Goal: Task Accomplishment & Management: Complete application form

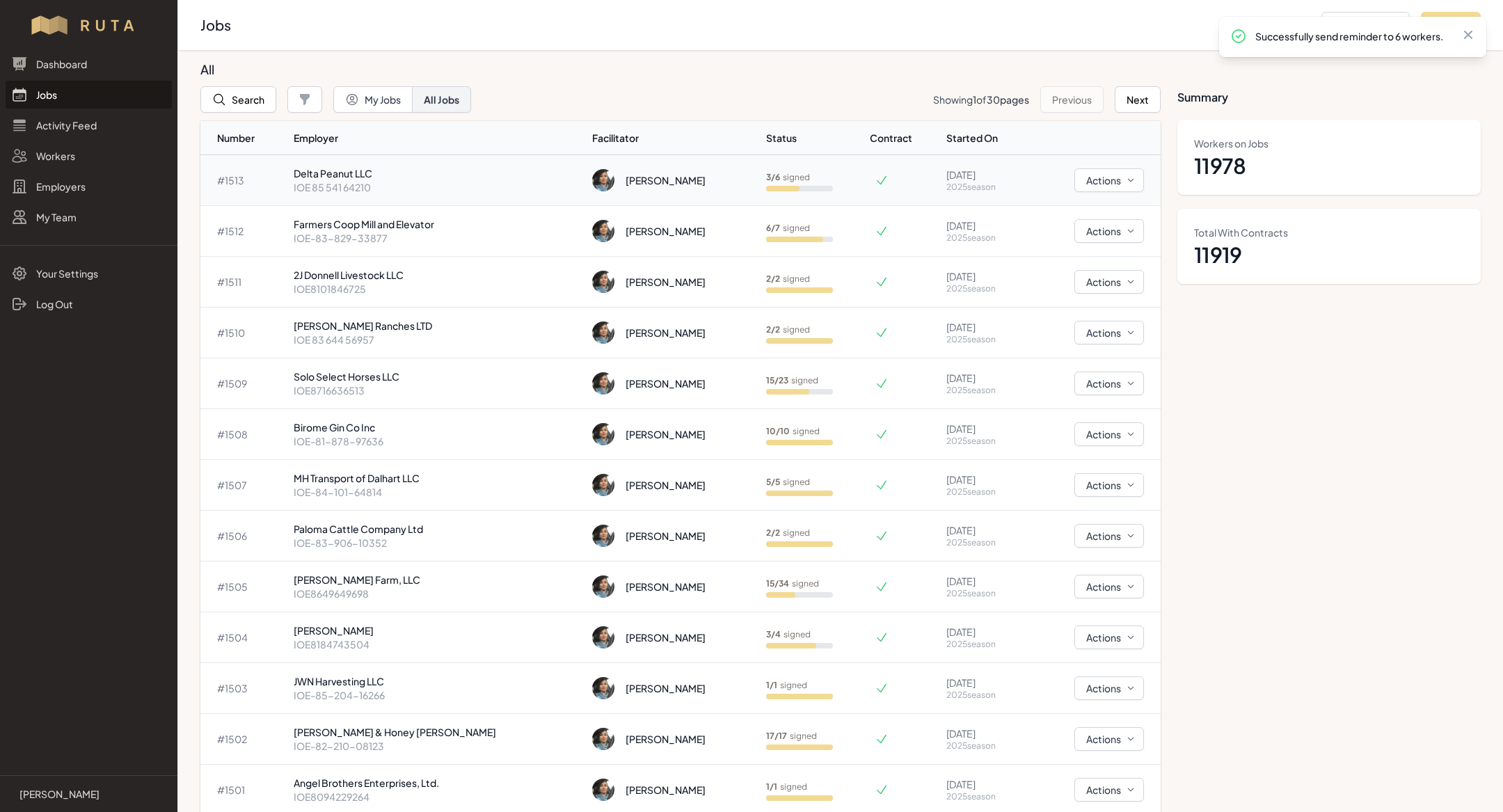
click at [402, 174] on p "Delta Peanut LLC" at bounding box center [437, 173] width 287 height 14
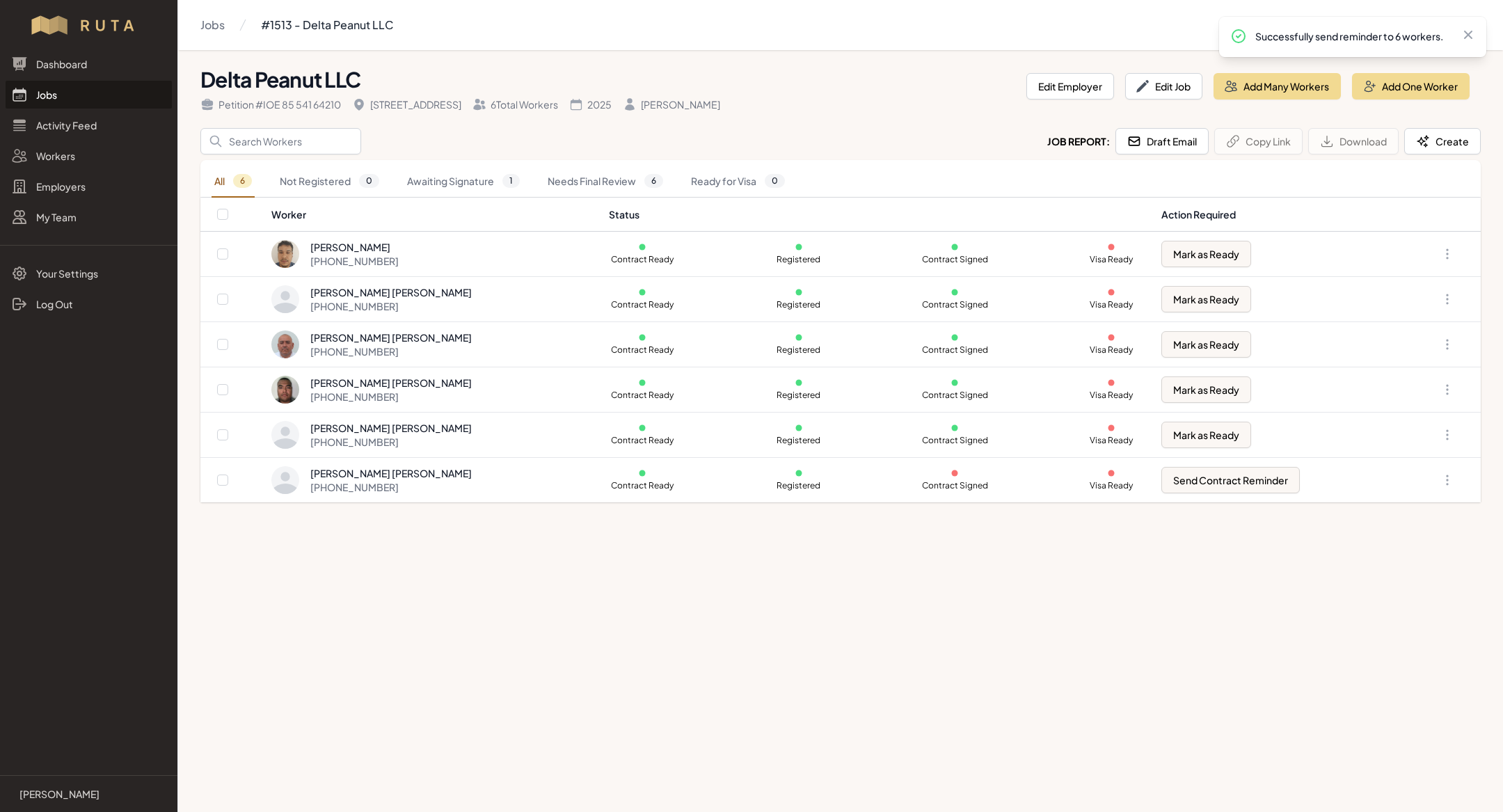
click at [130, 81] on link "Jobs" at bounding box center [89, 94] width 166 height 28
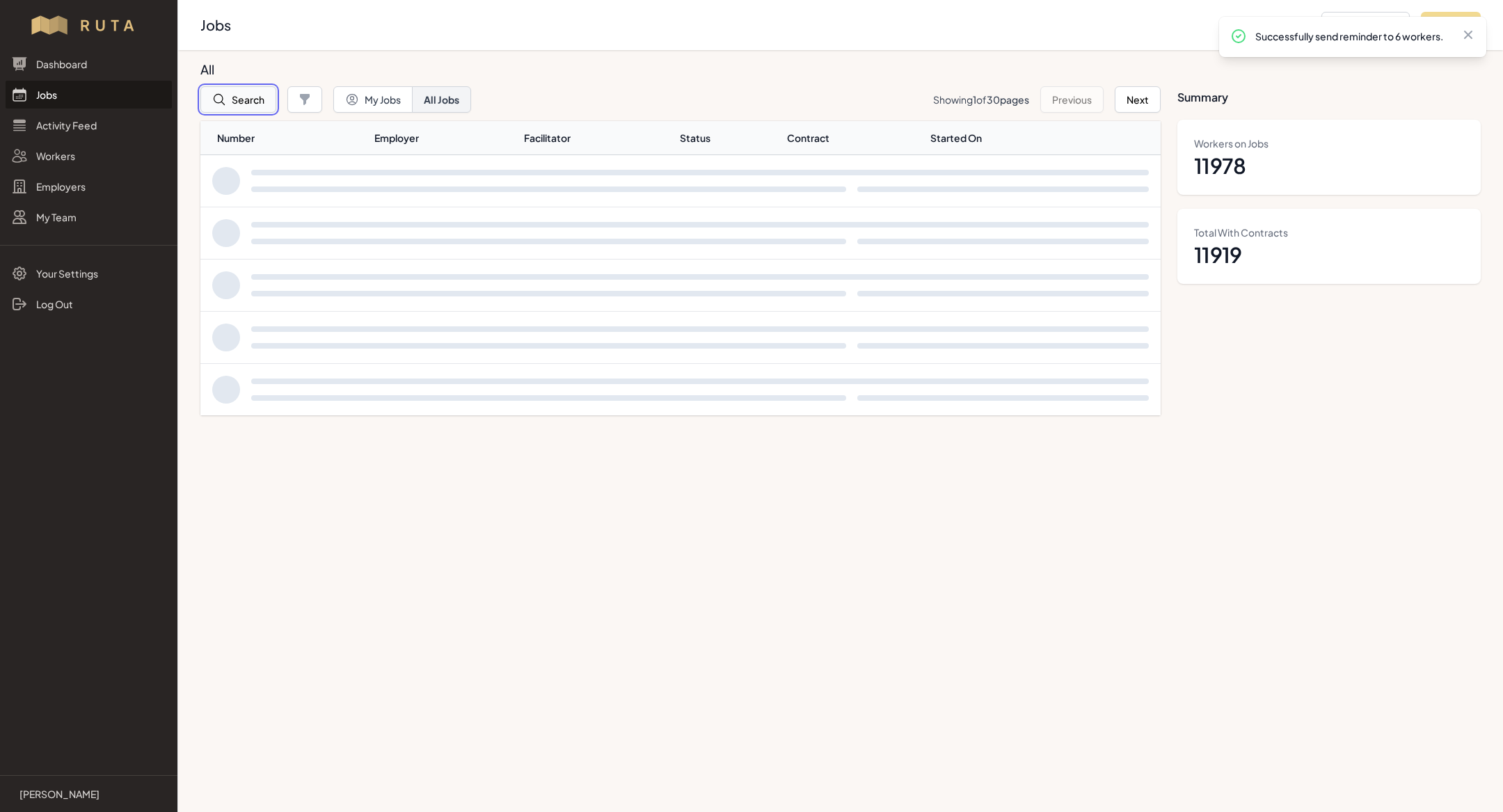
click at [249, 103] on button "Search" at bounding box center [238, 99] width 76 height 26
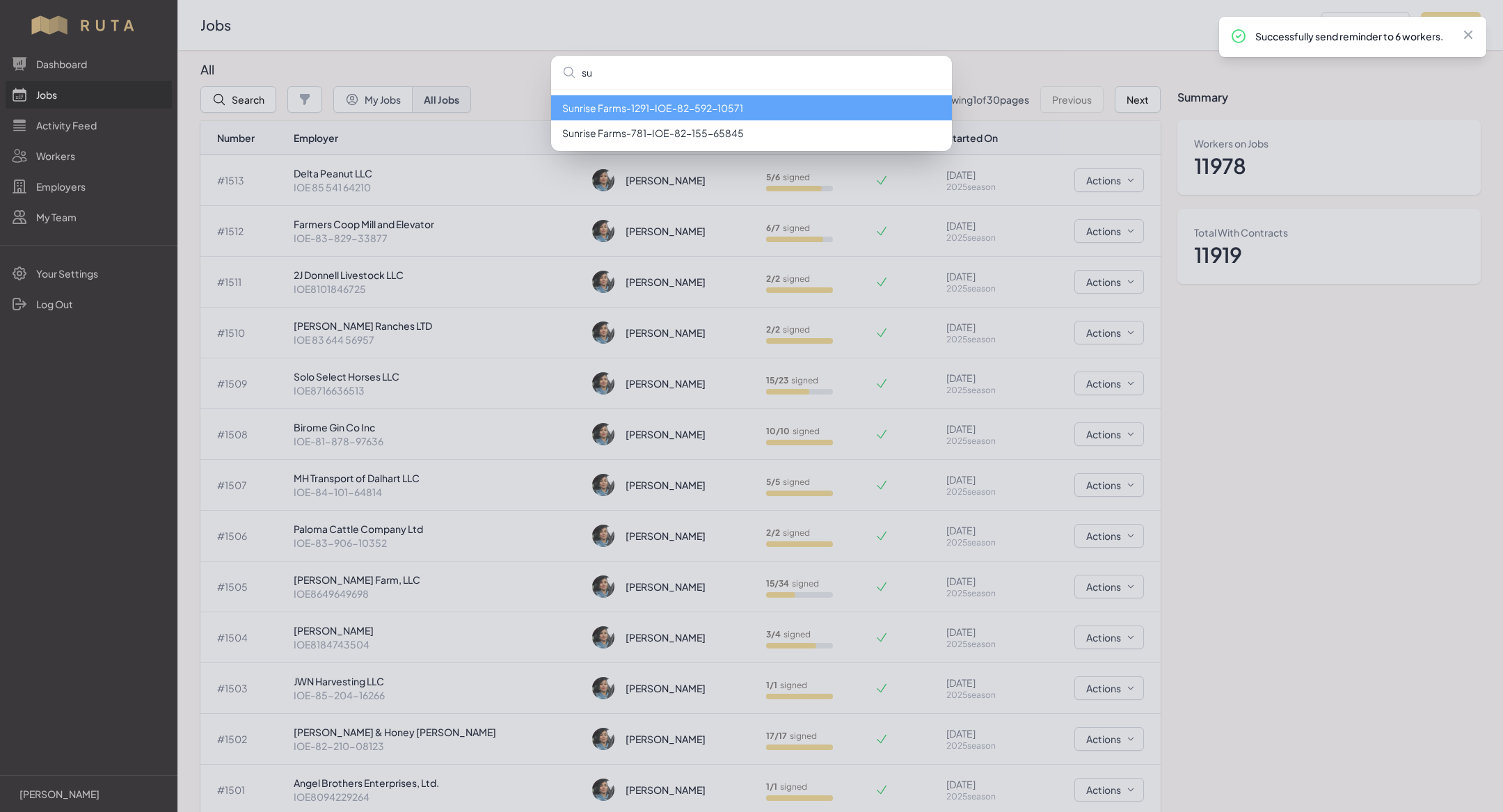
type input "s"
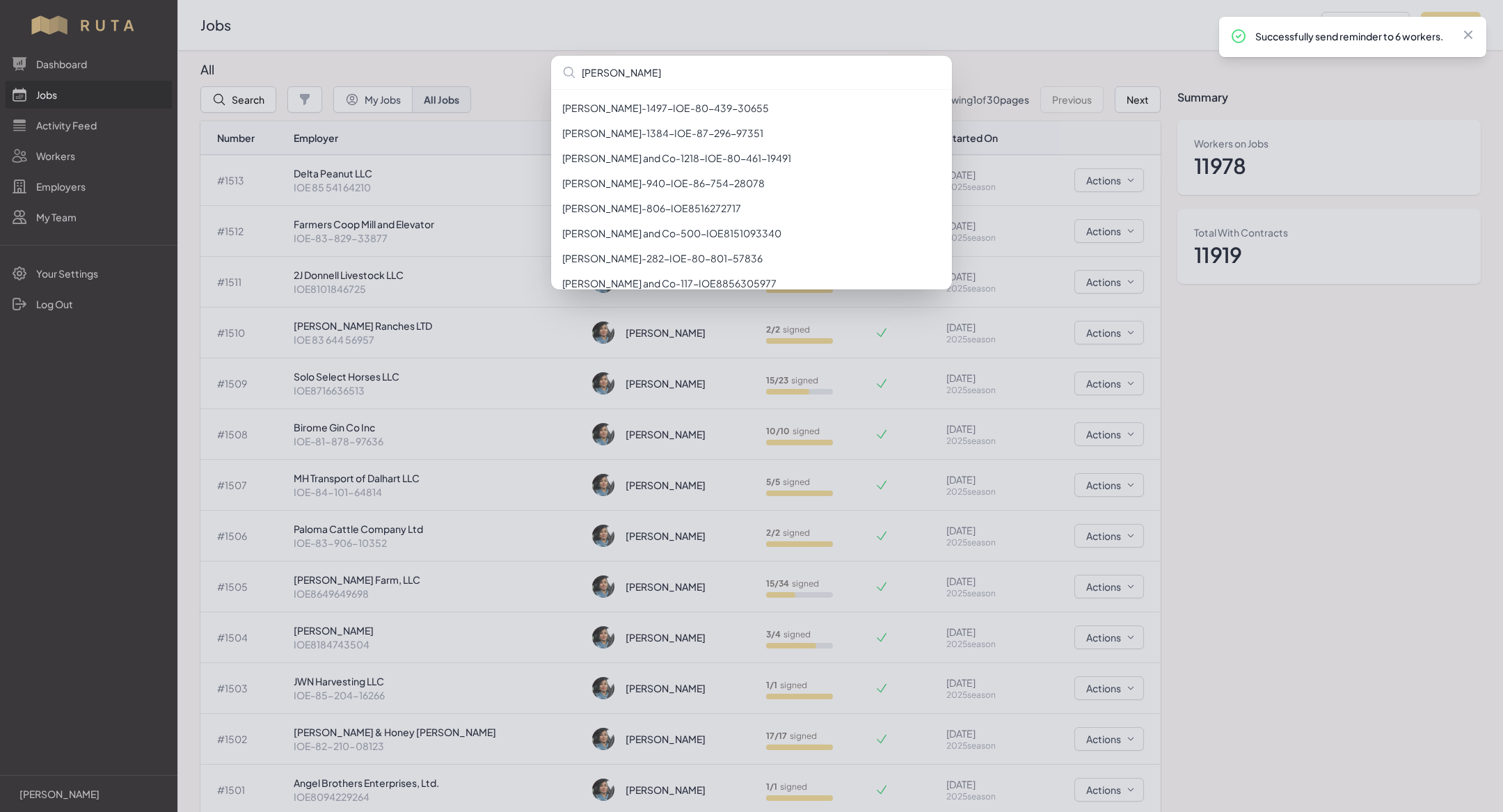
type input "[PERSON_NAME]"
click at [639, 33] on div "[PERSON_NAME] [PERSON_NAME] - 1497 - IOE-80-439-30655 [PERSON_NAME] - 1384 - IO…" at bounding box center [751, 406] width 1503 height 812
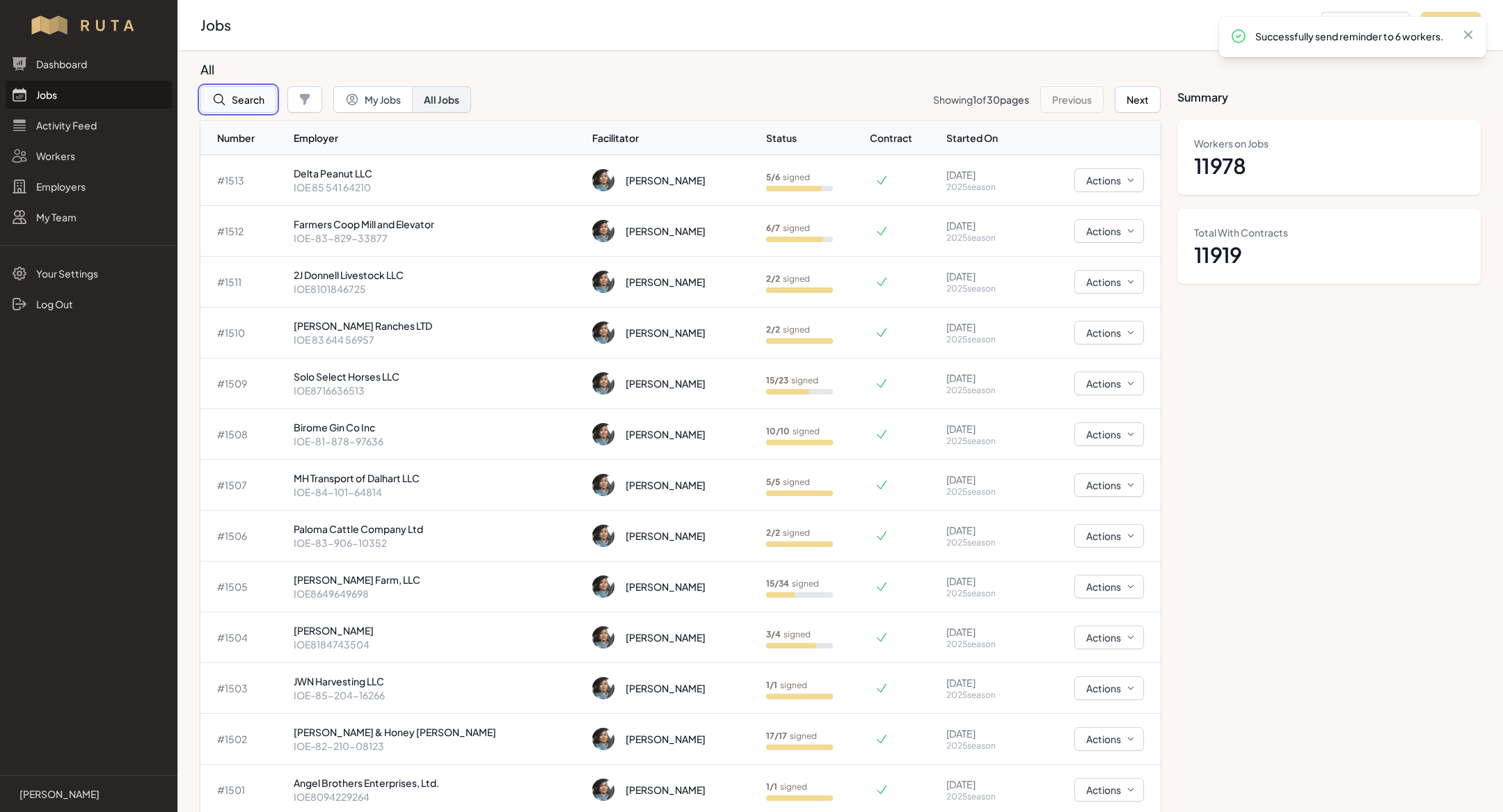
click at [235, 99] on button "Search" at bounding box center [238, 99] width 76 height 26
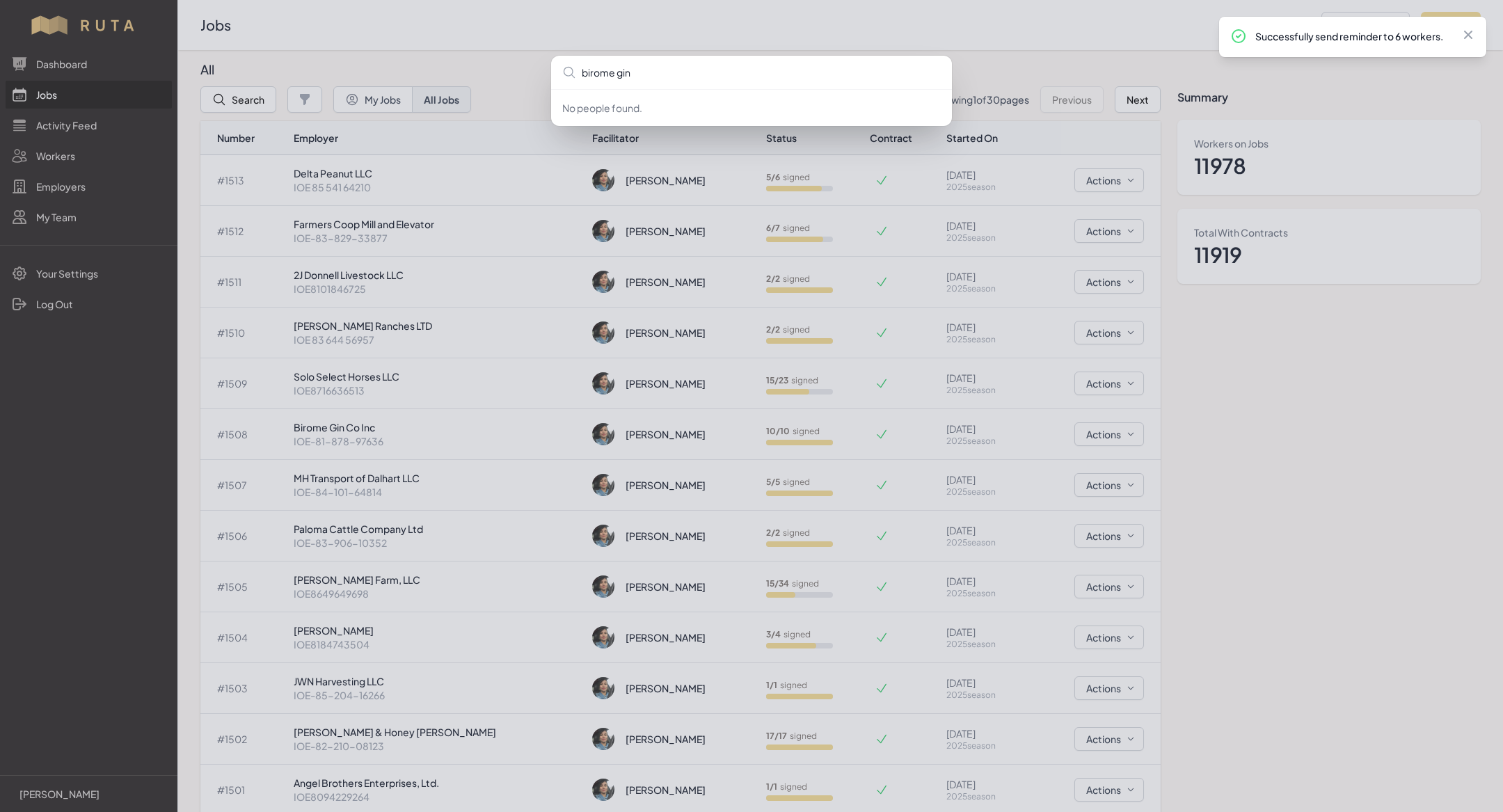
type input "birome gin"
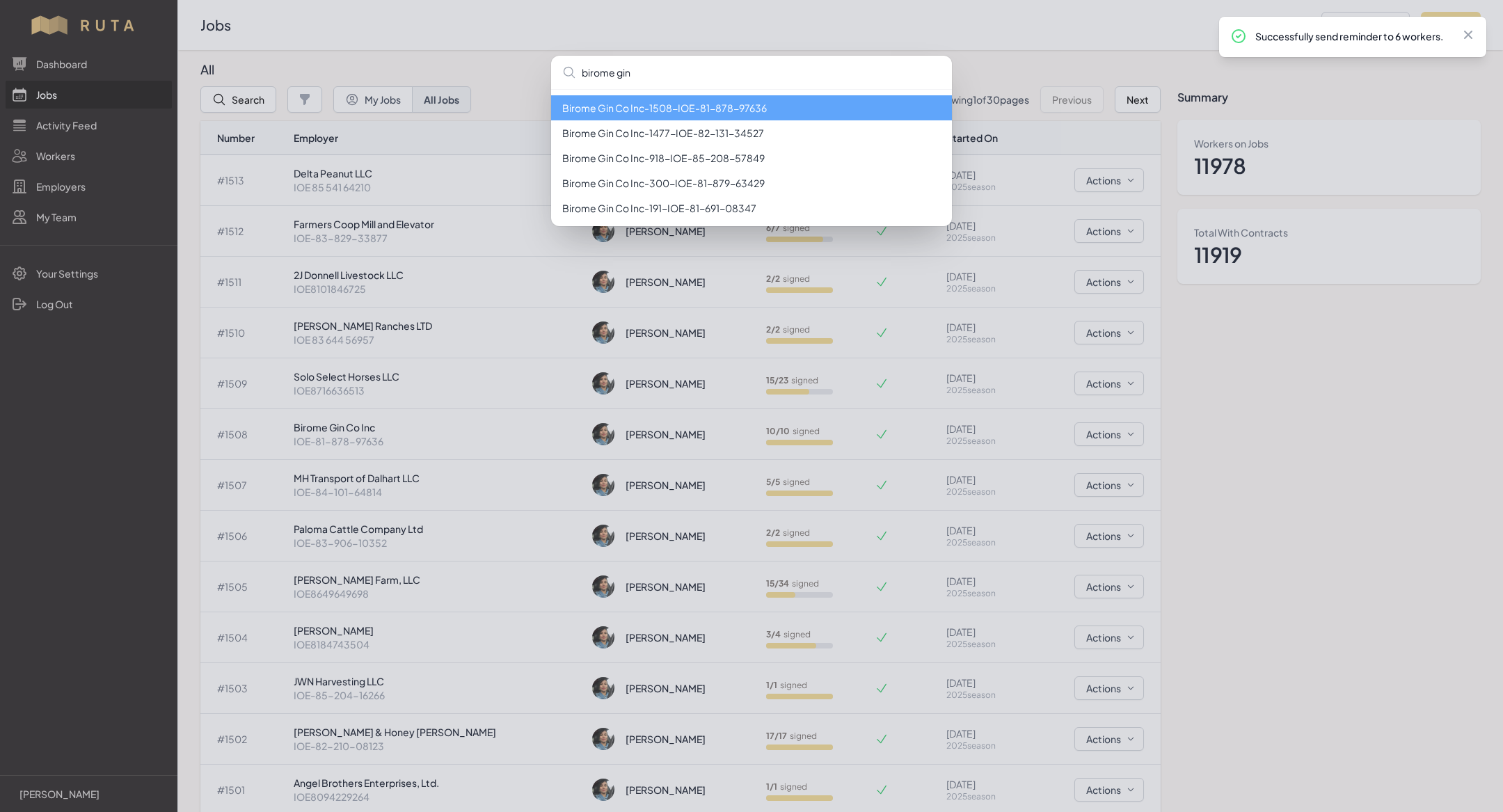
click at [658, 104] on li "Birome Gin Co Inc - 1508 - IOE-81-878-97636" at bounding box center [751, 108] width 400 height 25
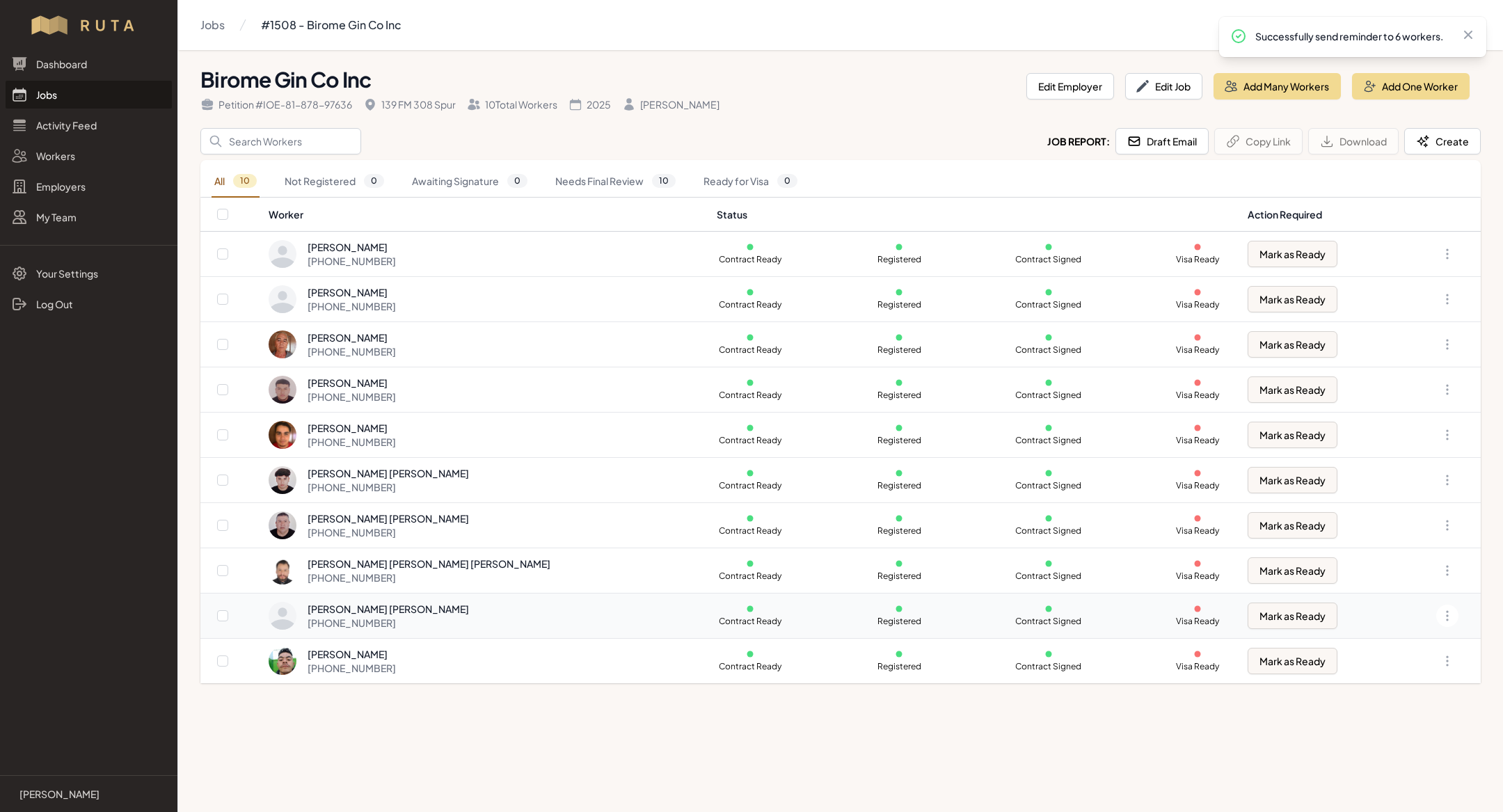
click at [413, 617] on div "[PHONE_NUMBER]" at bounding box center [389, 623] width 161 height 14
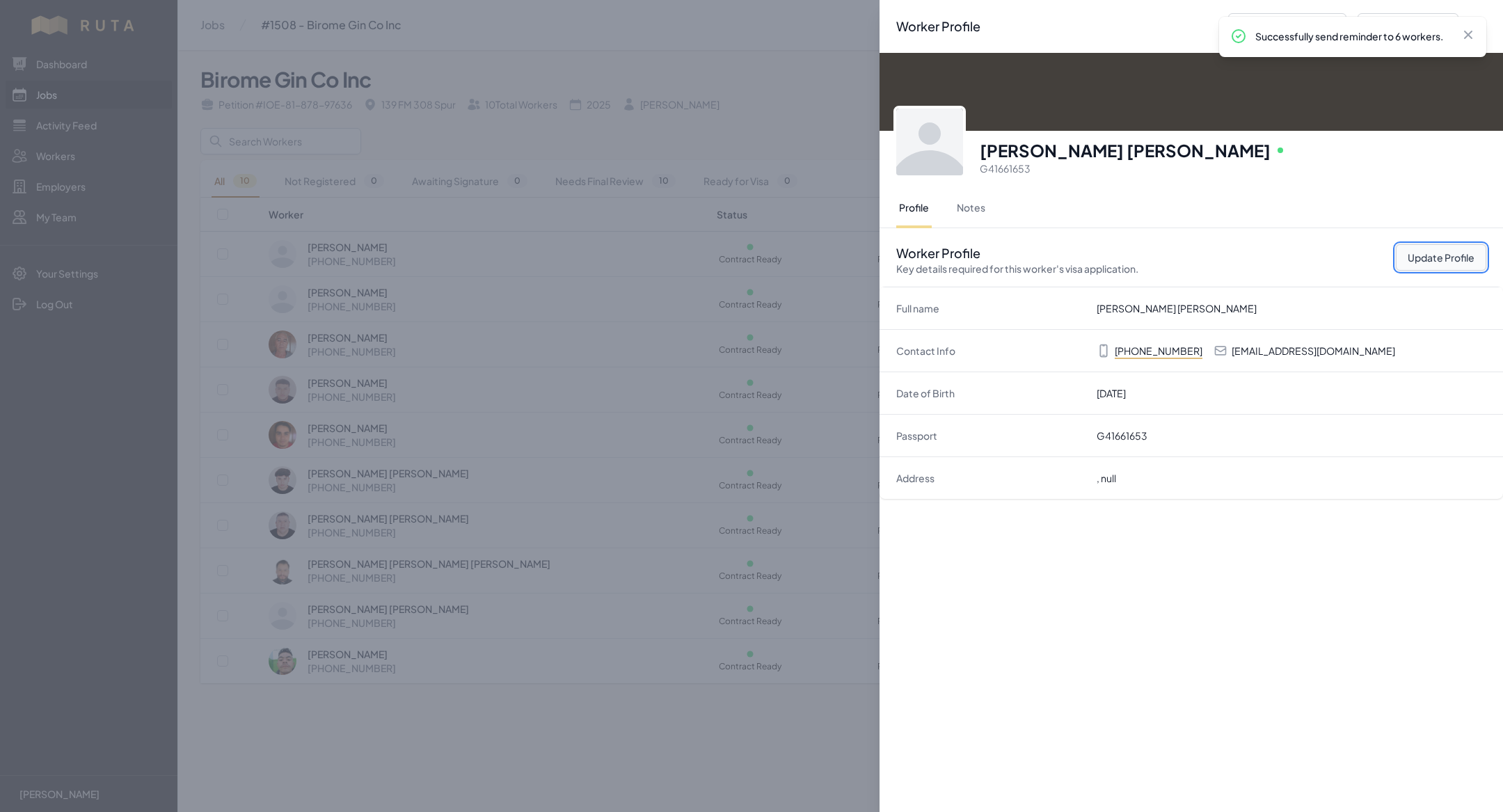
click at [1421, 250] on button "Update Profile" at bounding box center [1440, 257] width 90 height 26
select select "MX"
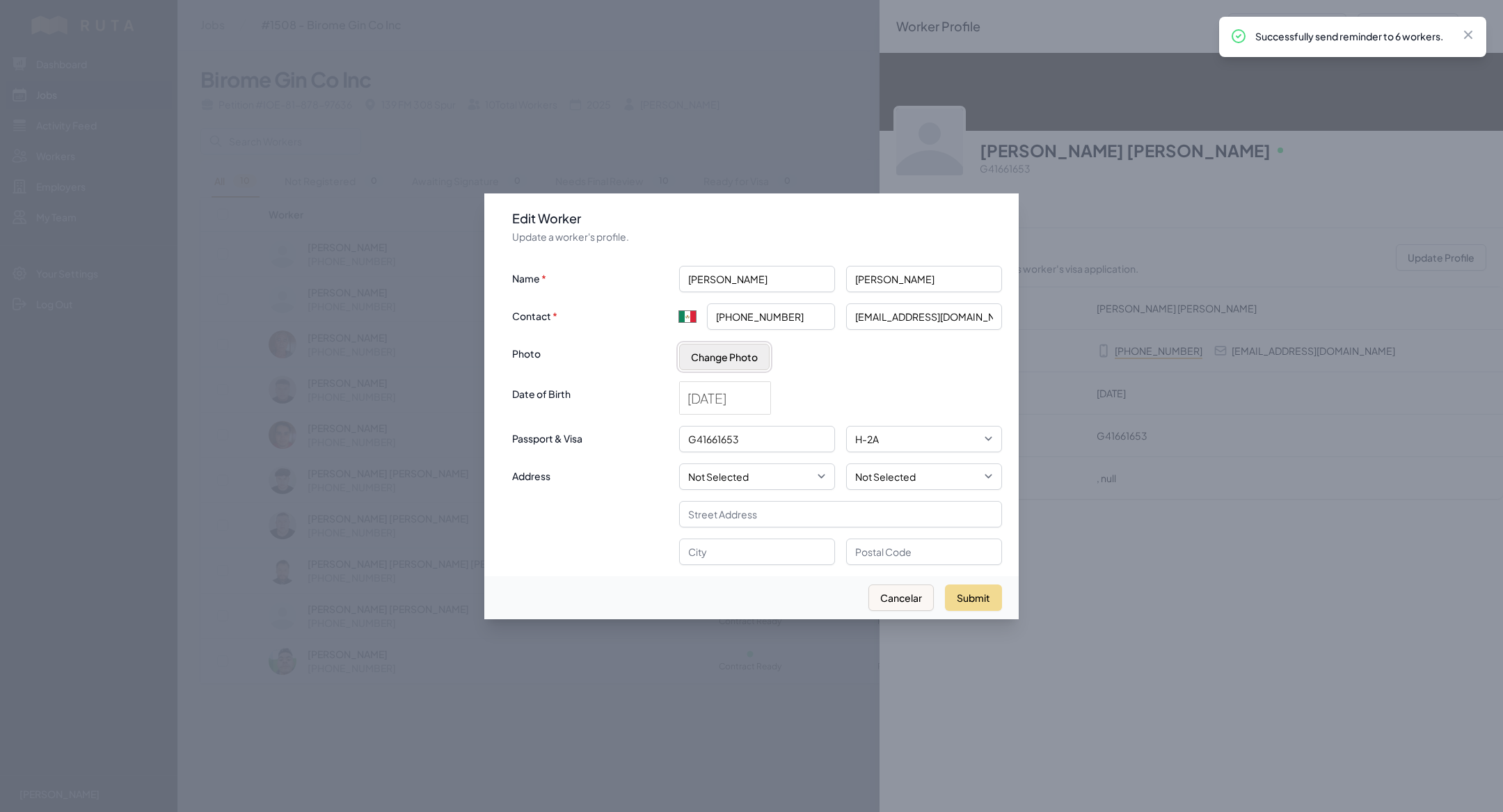
click at [735, 359] on button "Change Photo" at bounding box center [724, 356] width 90 height 26
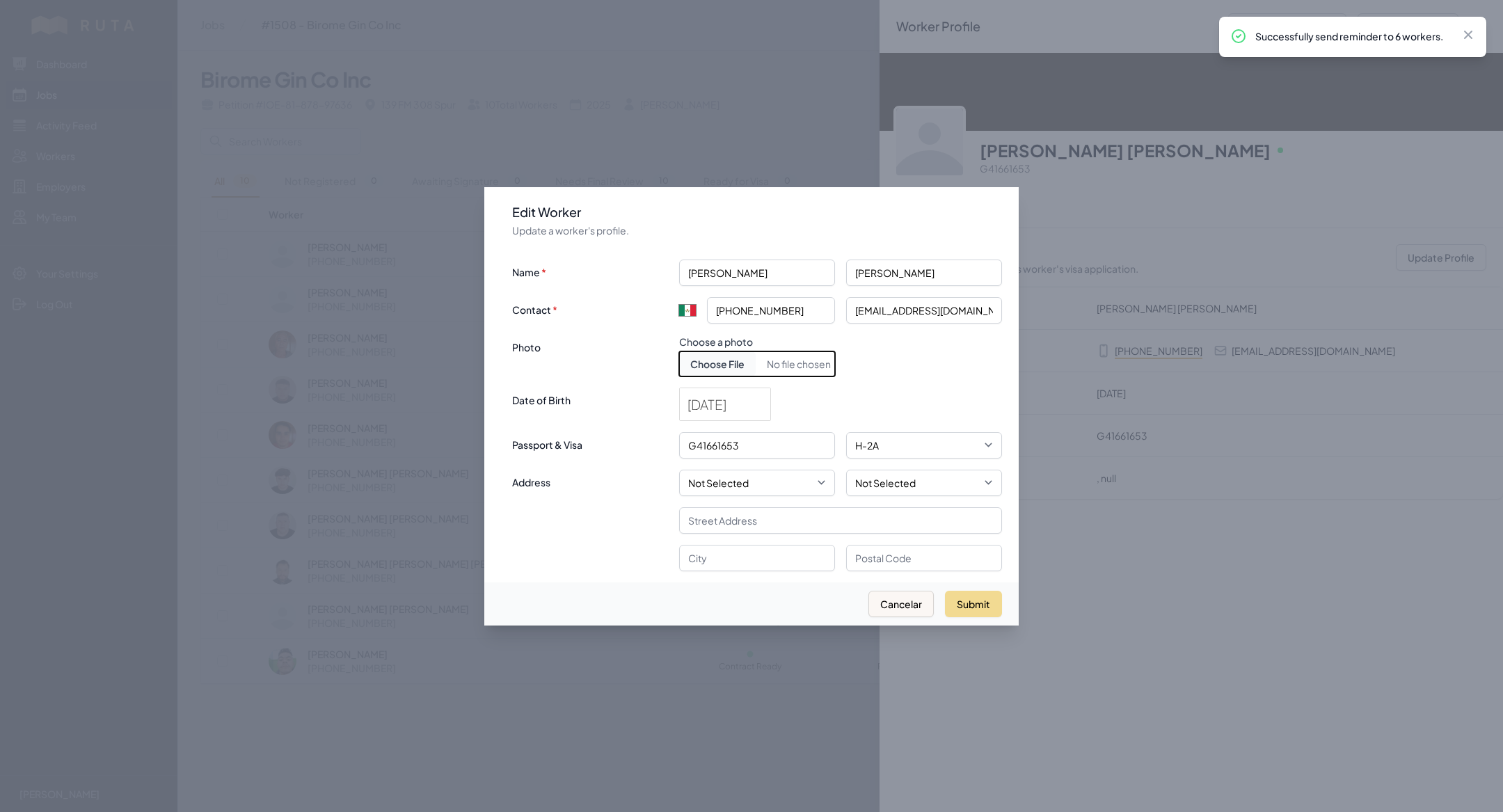
click at [741, 364] on input "Choose document photo" at bounding box center [757, 364] width 156 height 25
type input "C:\fakepath\[PERSON_NAME] gin.jpeg"
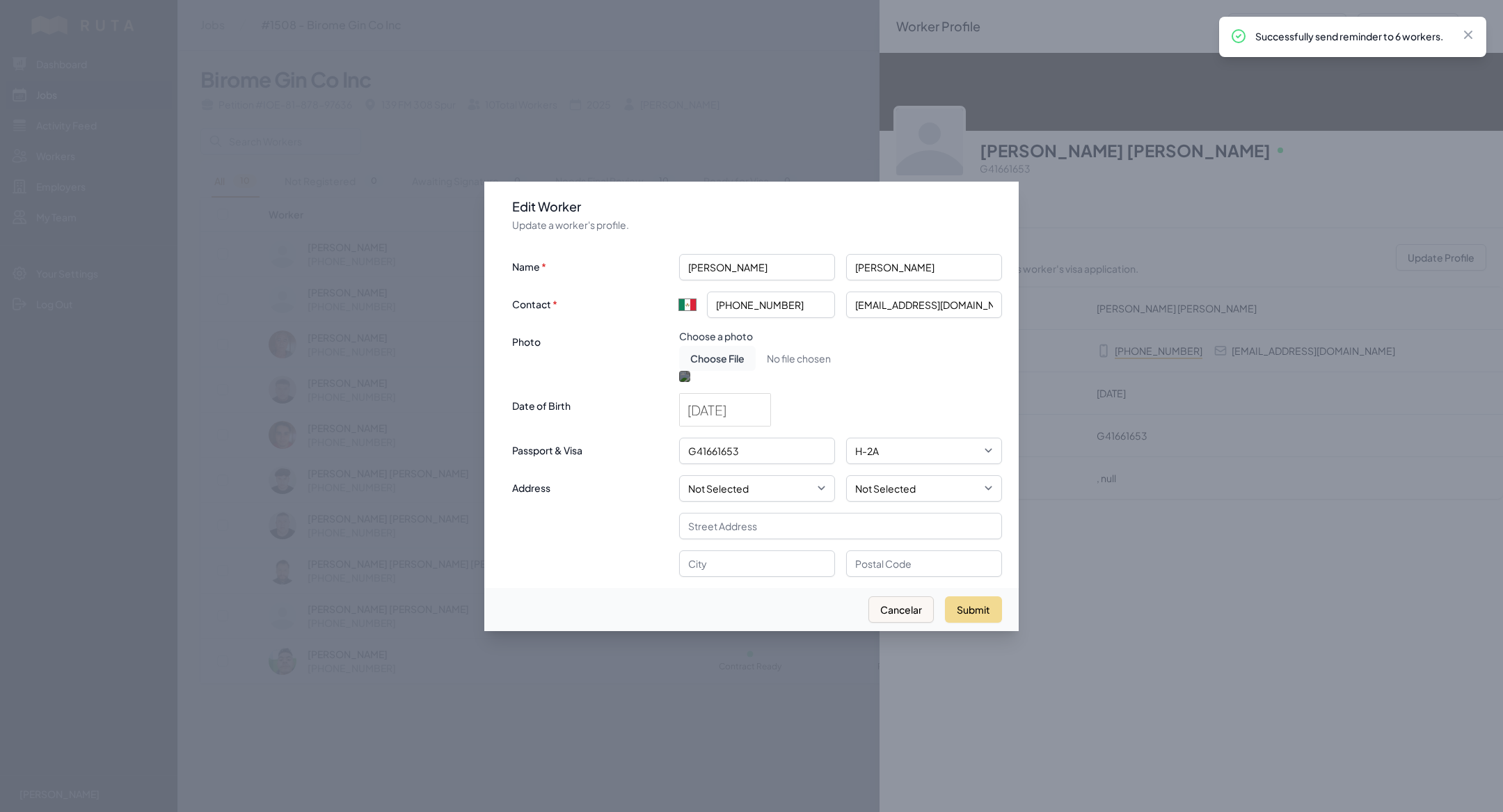
click at [753, 425] on div at bounding box center [757, 503] width 156 height 156
click at [826, 572] on div at bounding box center [826, 572] width 0 height 0
click at [758, 432] on div at bounding box center [759, 504] width 145 height 145
click at [989, 623] on button "Submit" at bounding box center [974, 609] width 57 height 26
type input "+52"
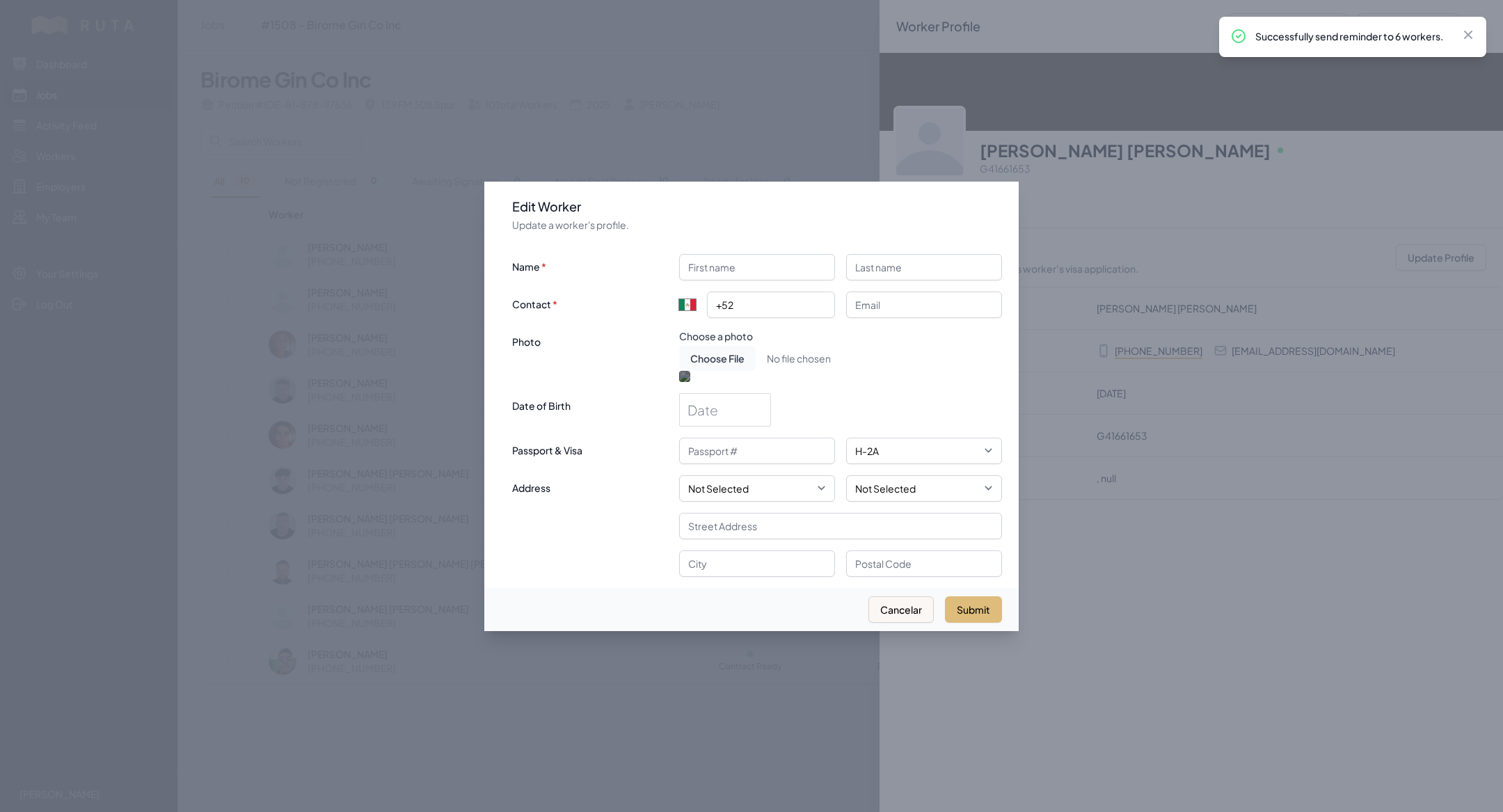
click at [989, 742] on div at bounding box center [751, 406] width 1503 height 812
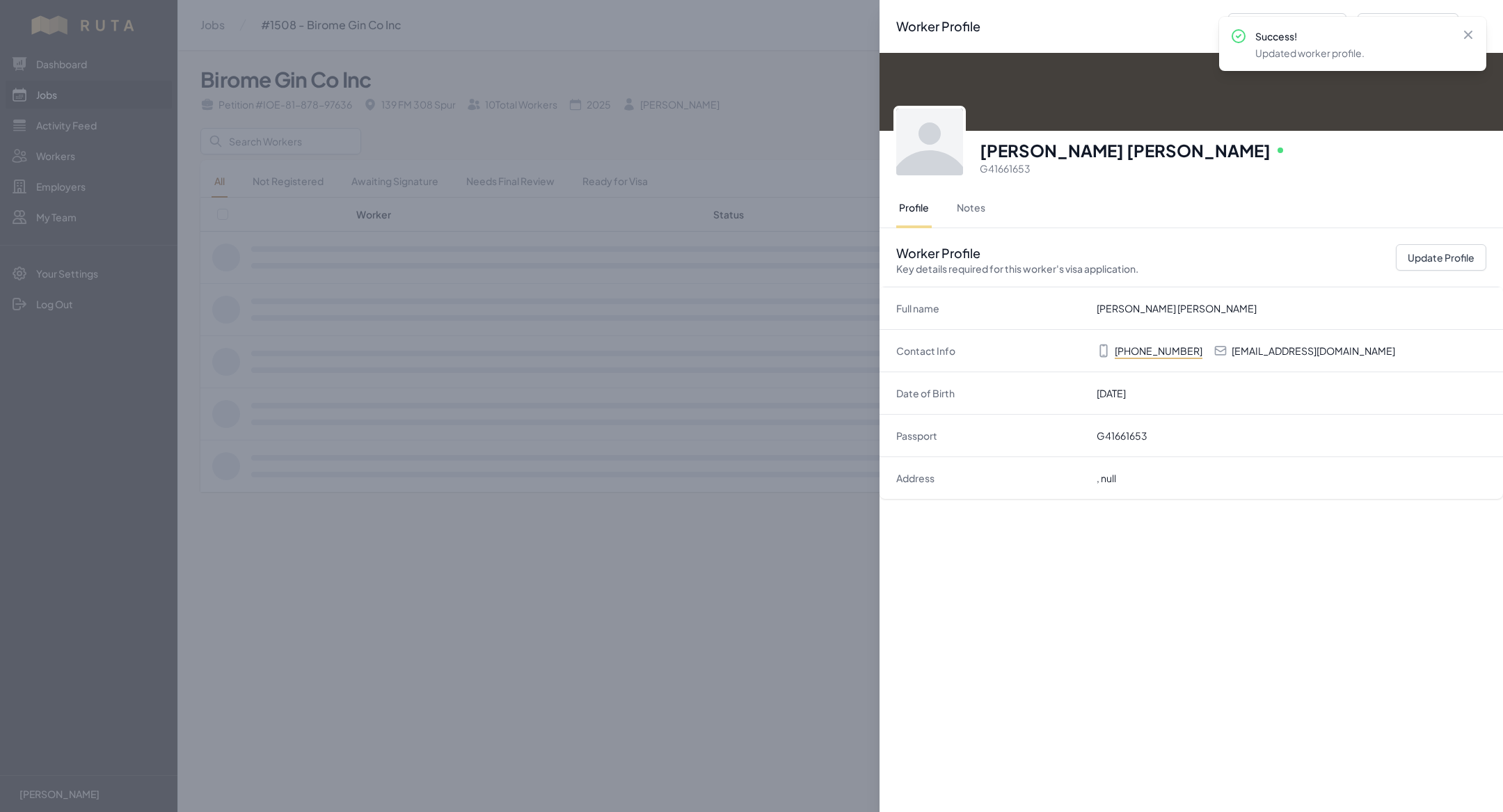
click at [469, 579] on div "Worker Profile Previous Worker Next Worker Close panel [PERSON_NAME] [PERSON_NA…" at bounding box center [751, 406] width 1503 height 812
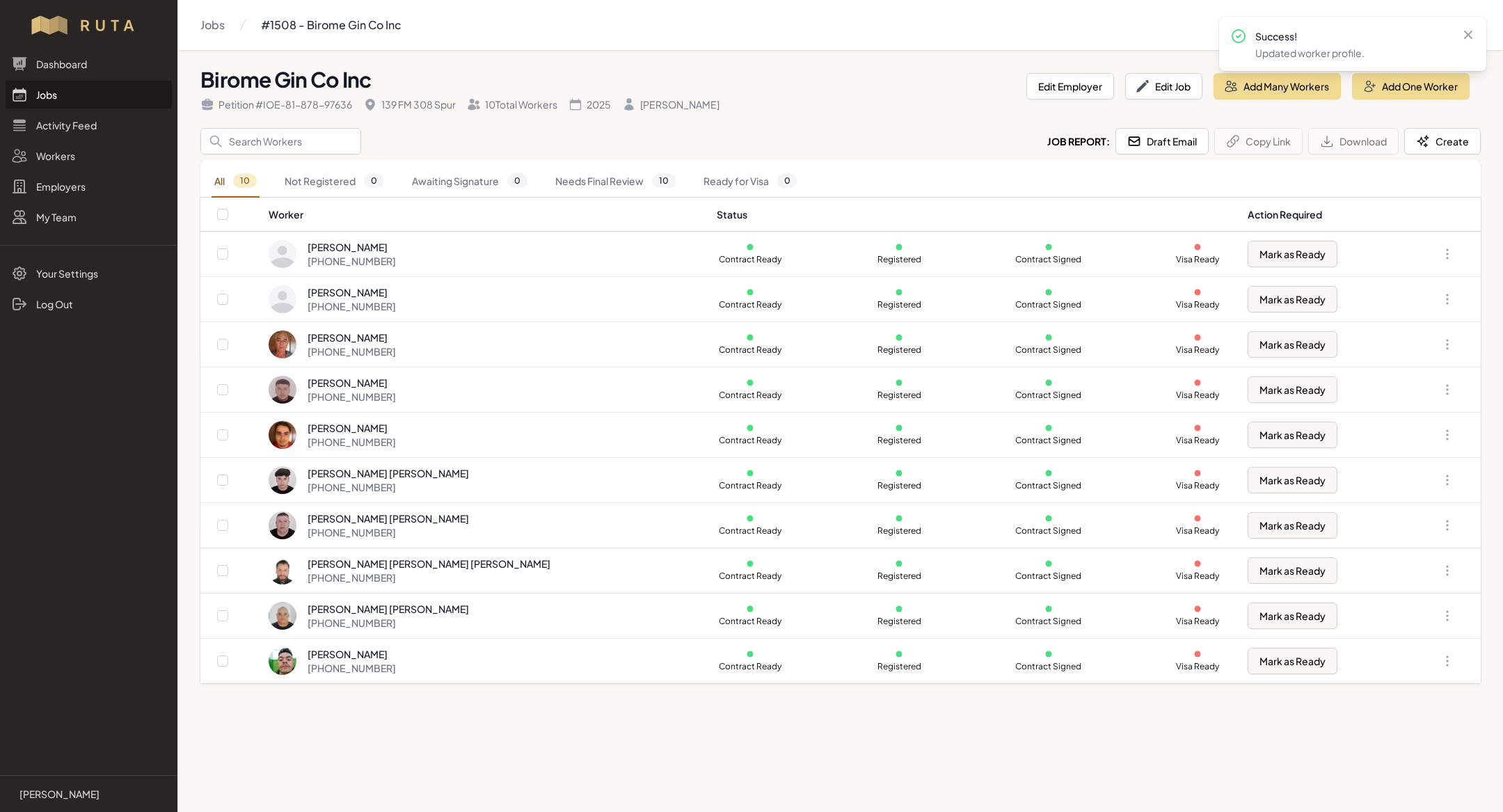
click at [55, 95] on link "Jobs" at bounding box center [89, 94] width 166 height 28
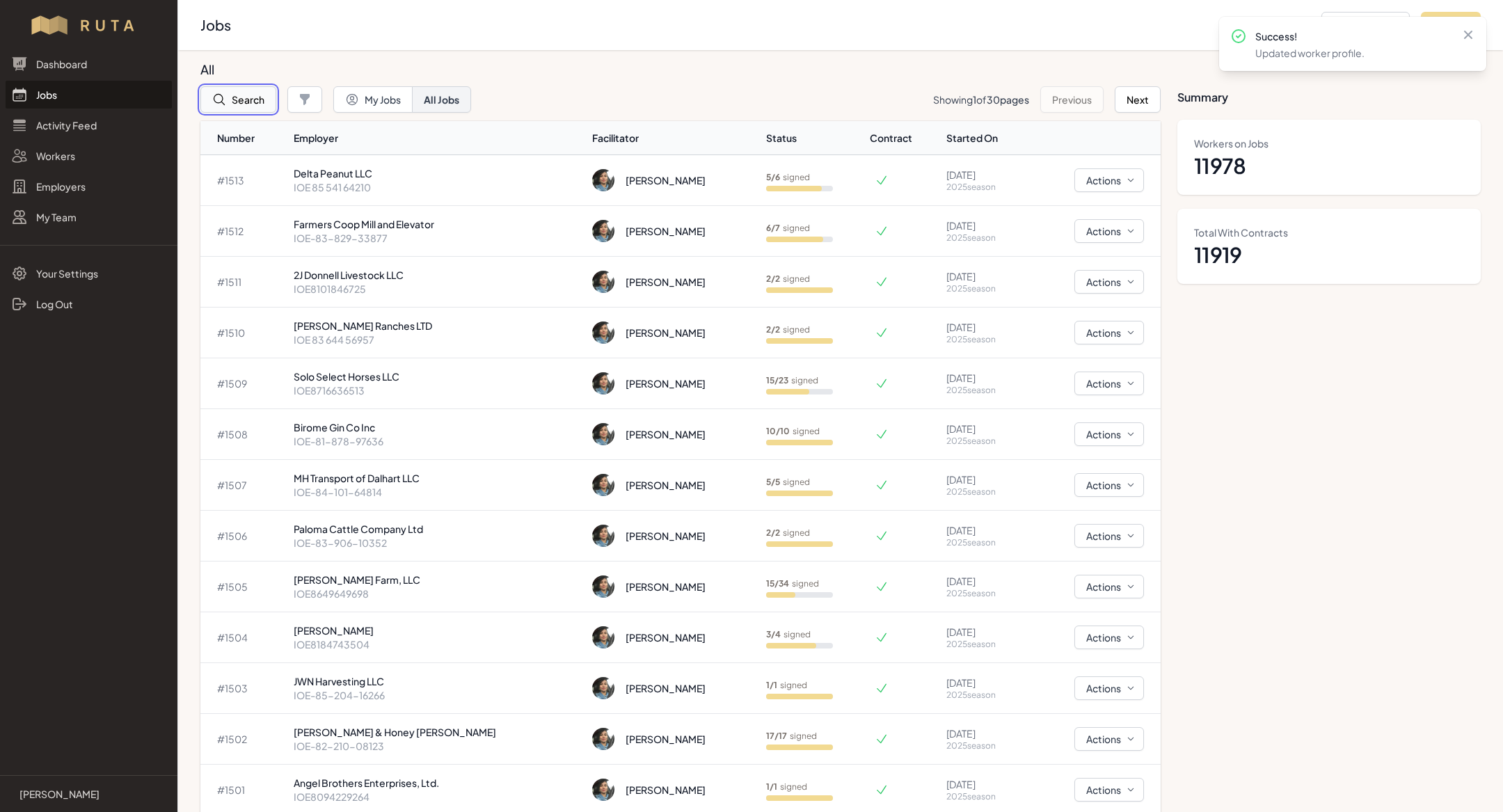
click at [256, 100] on button "Search" at bounding box center [238, 99] width 76 height 26
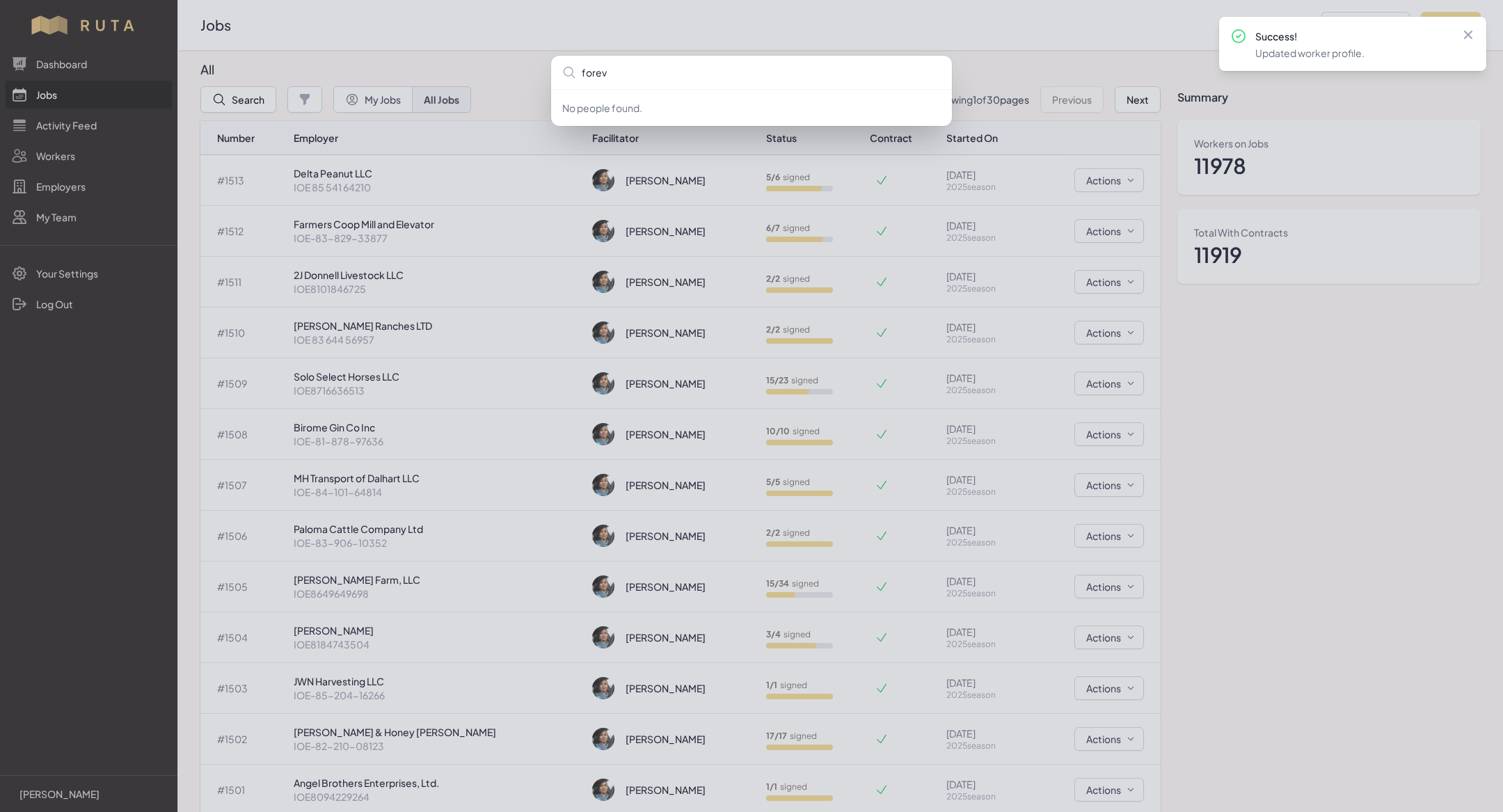
type input "foreve"
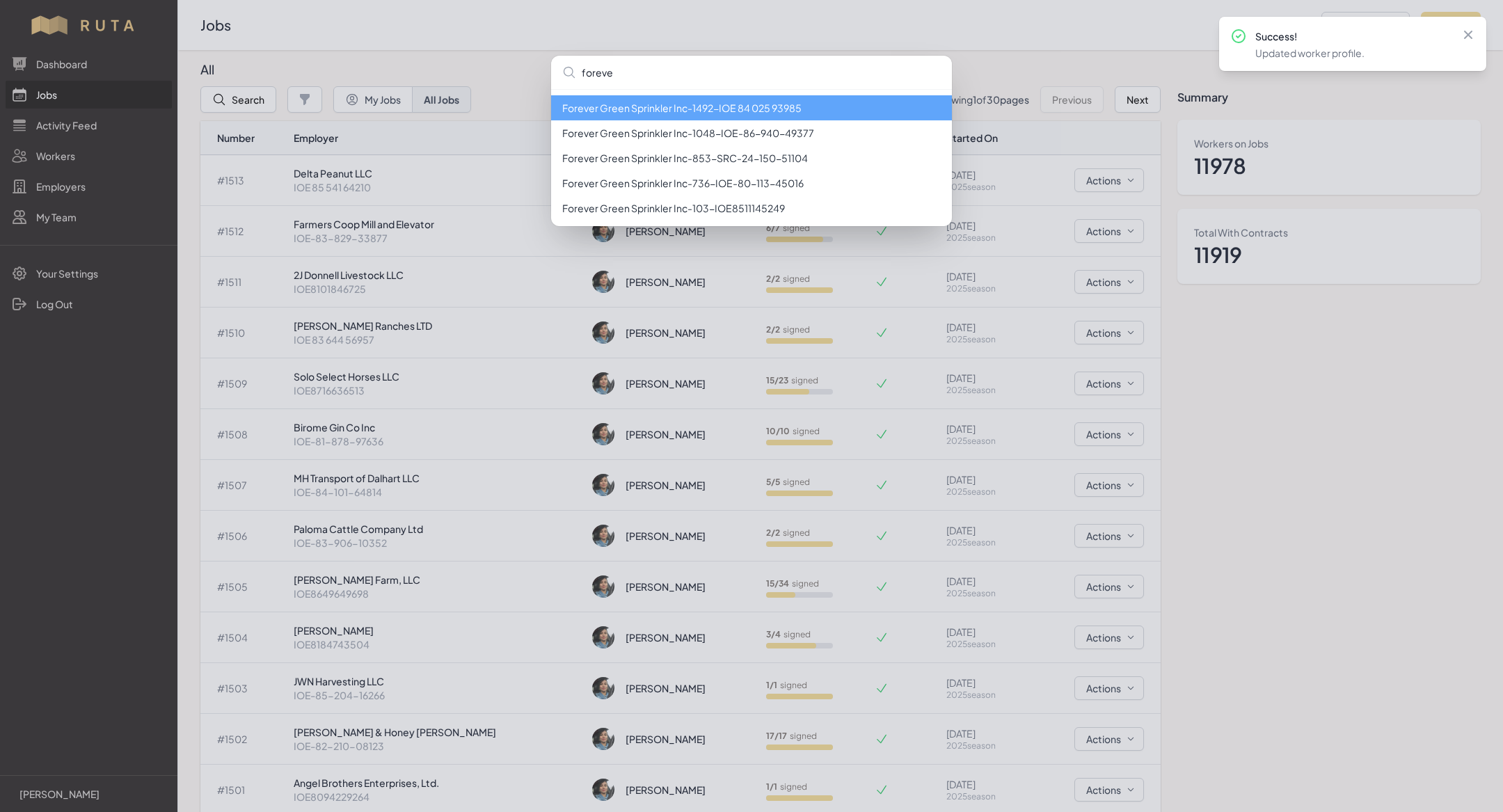
click at [675, 108] on li "Forever Green Sprinkler Inc - 1492 - IOE 84 025 93985" at bounding box center [751, 108] width 400 height 25
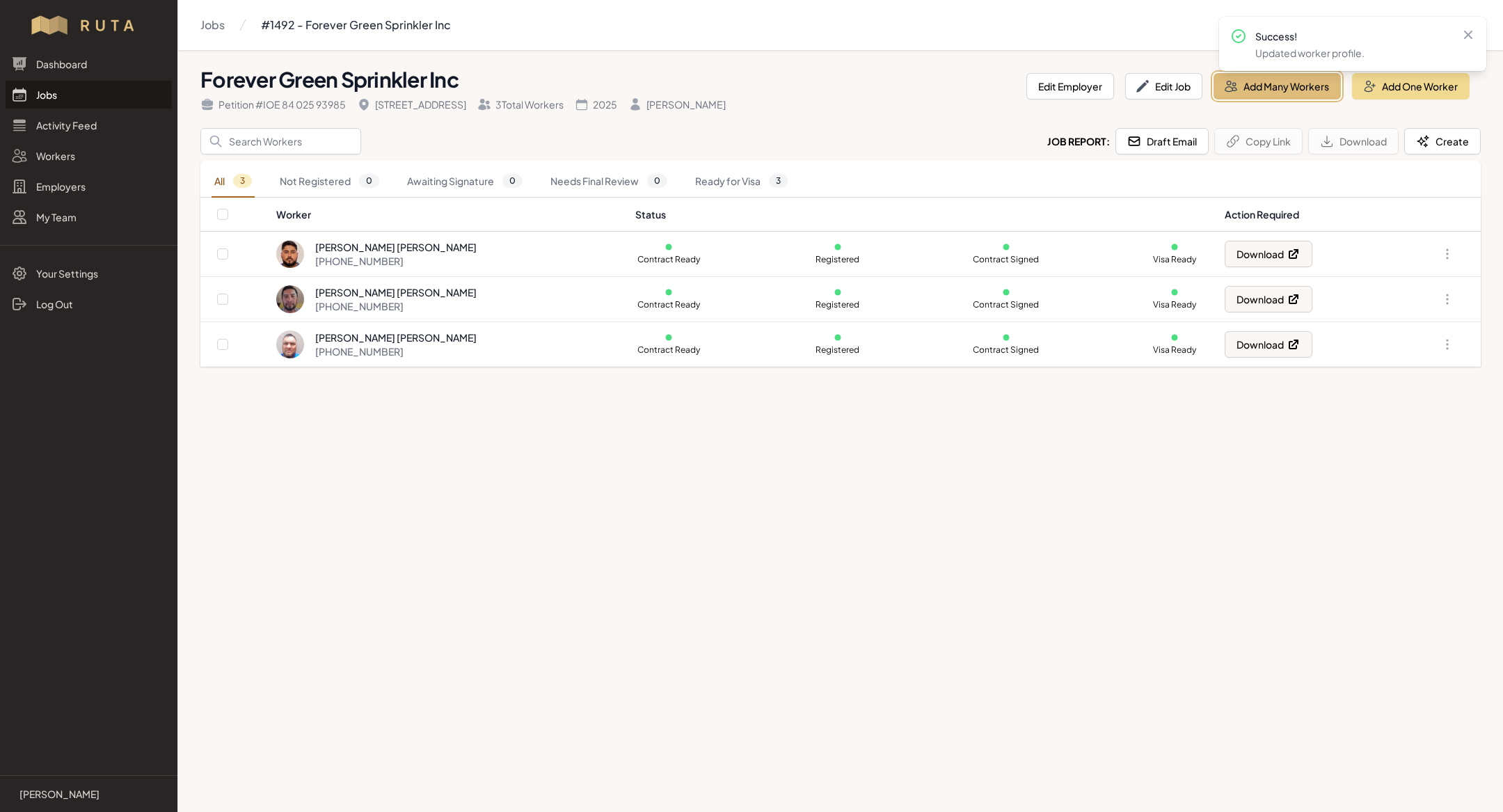
click at [1251, 82] on button "Add Many Workers" at bounding box center [1277, 85] width 127 height 26
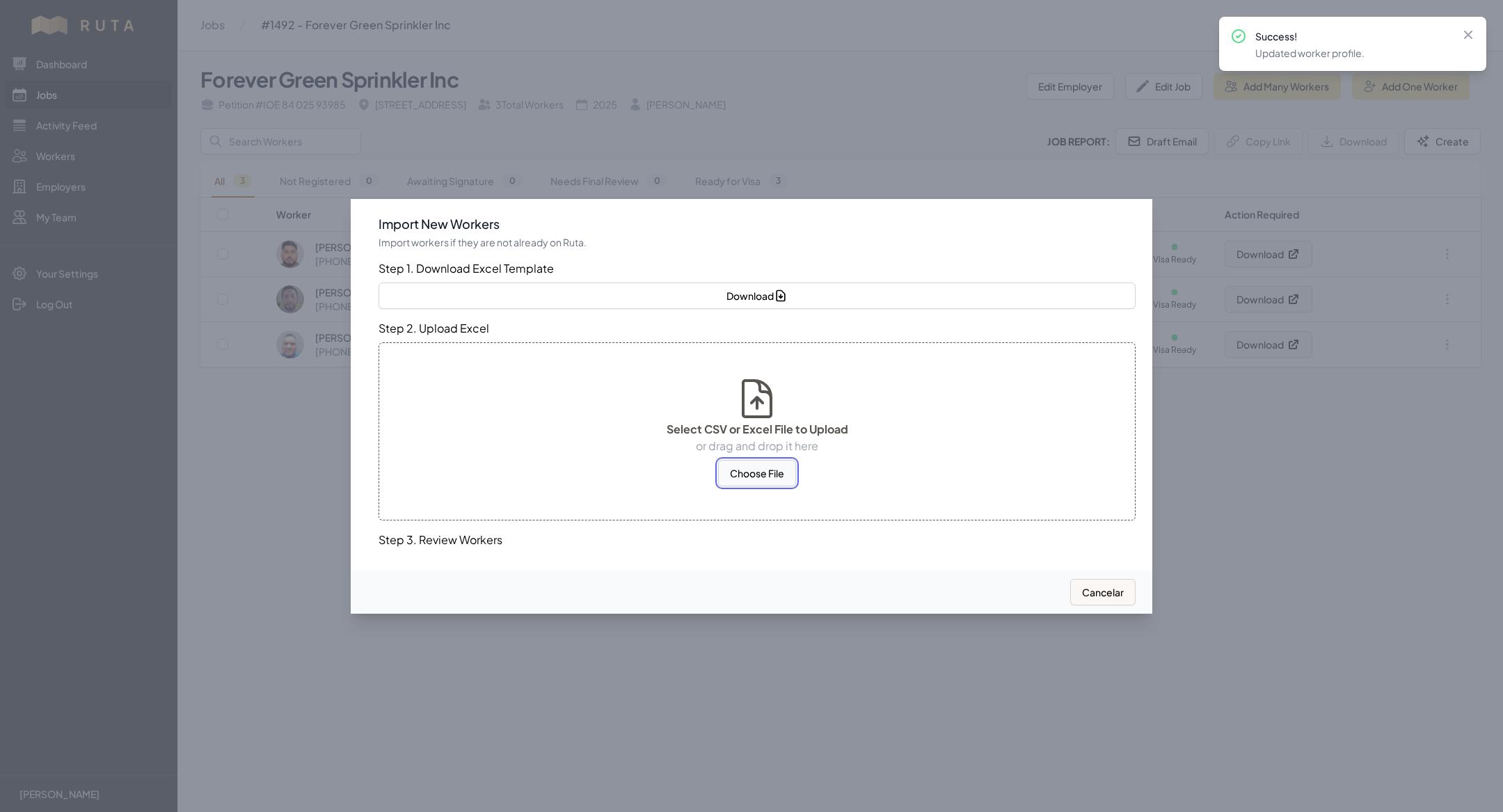
click at [757, 478] on button "Choose File" at bounding box center [757, 472] width 78 height 26
select select "MX"
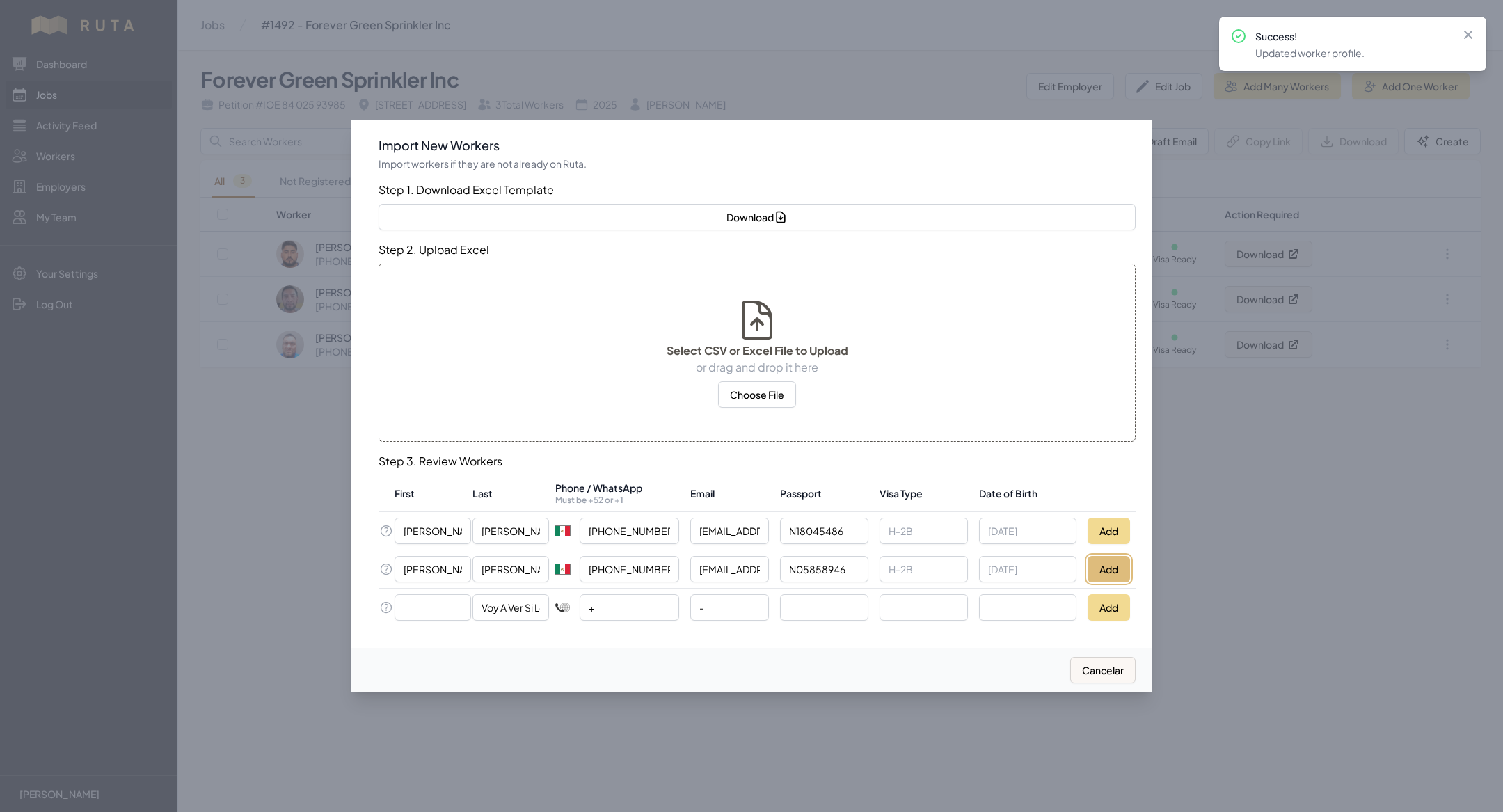
click at [1095, 572] on button "Add" at bounding box center [1109, 568] width 43 height 26
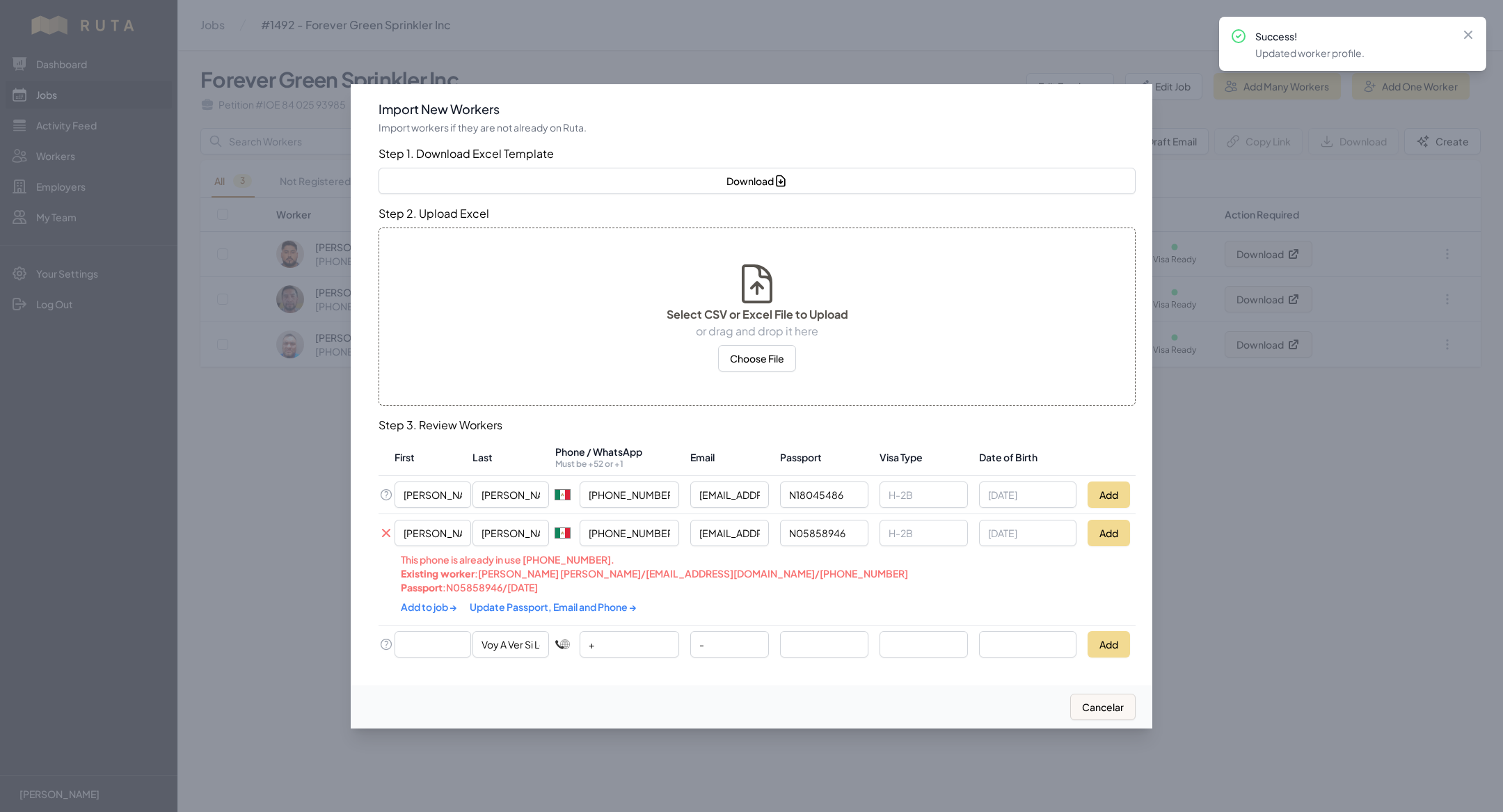
click at [529, 607] on link "Update Passport, Email and Phone →" at bounding box center [552, 607] width 167 height 13
click at [444, 598] on div "Add to job → Update Passport, Email and Phone →" at bounding box center [681, 605] width 561 height 26
click at [444, 604] on link "Add to job →" at bounding box center [429, 605] width 58 height 13
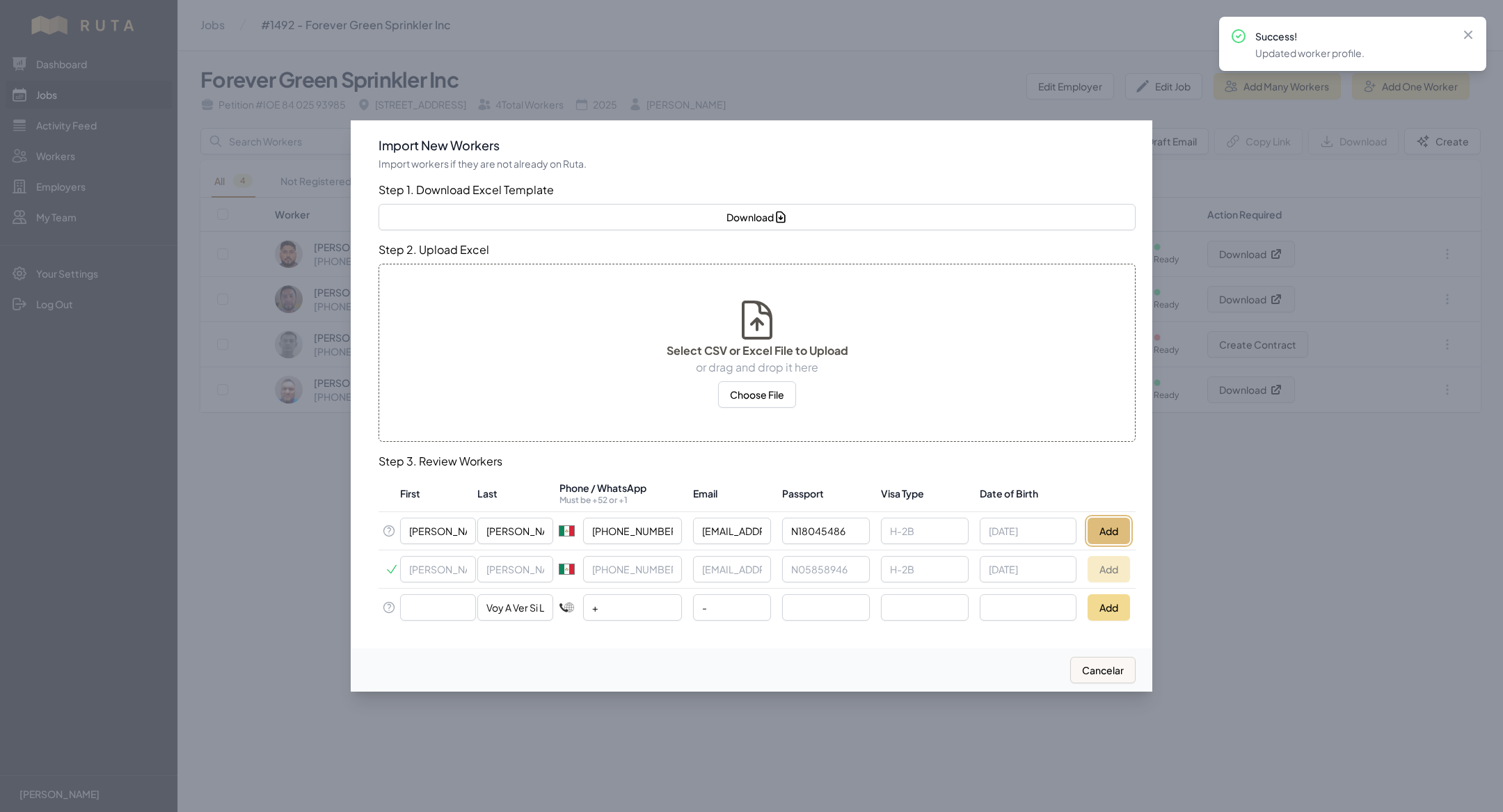
click at [1116, 522] on button "Add" at bounding box center [1109, 530] width 43 height 26
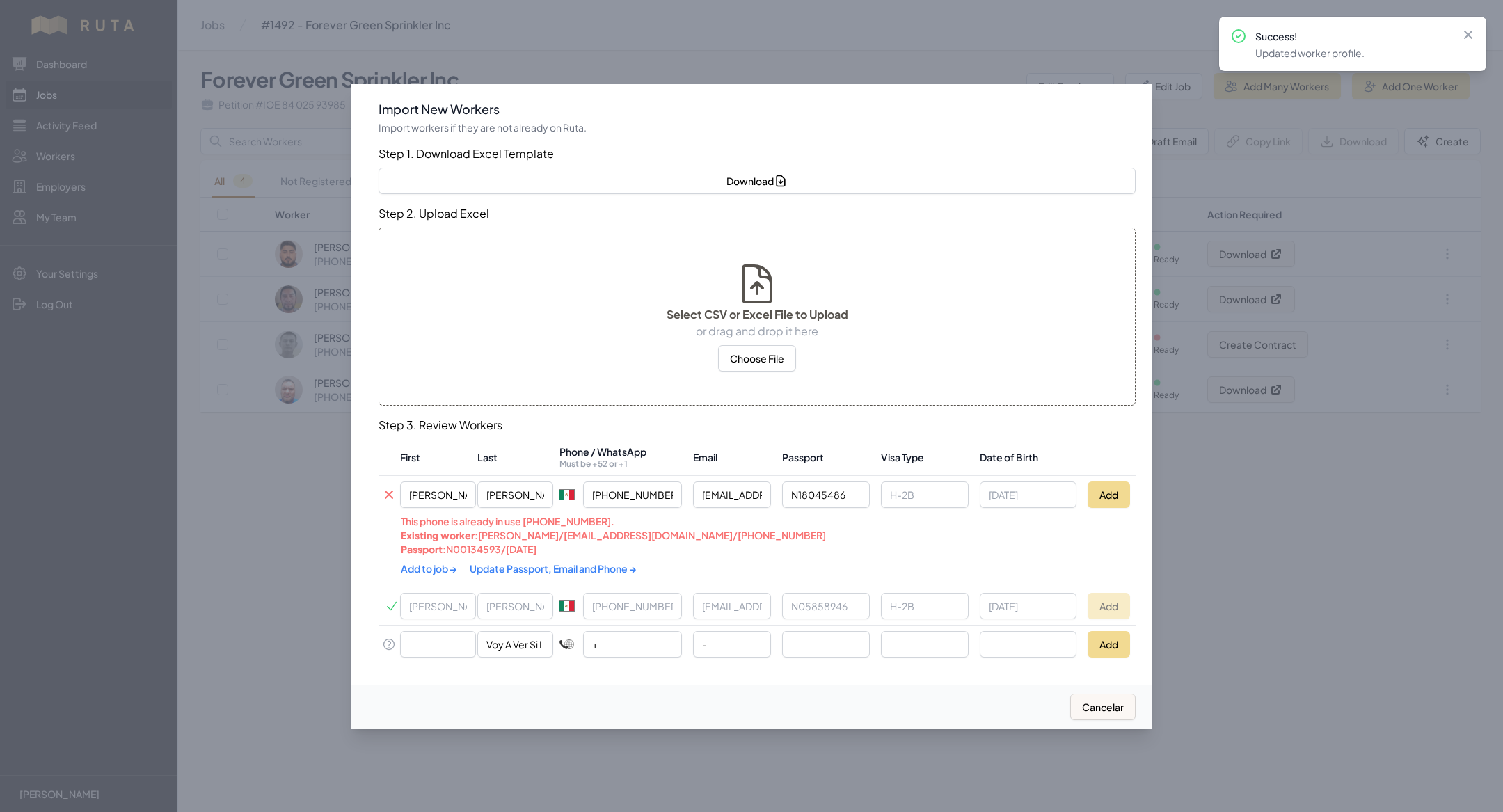
click at [594, 566] on link "Update Passport, Email and Phone →" at bounding box center [552, 568] width 167 height 13
click at [423, 570] on link "Add to job →" at bounding box center [429, 567] width 58 height 13
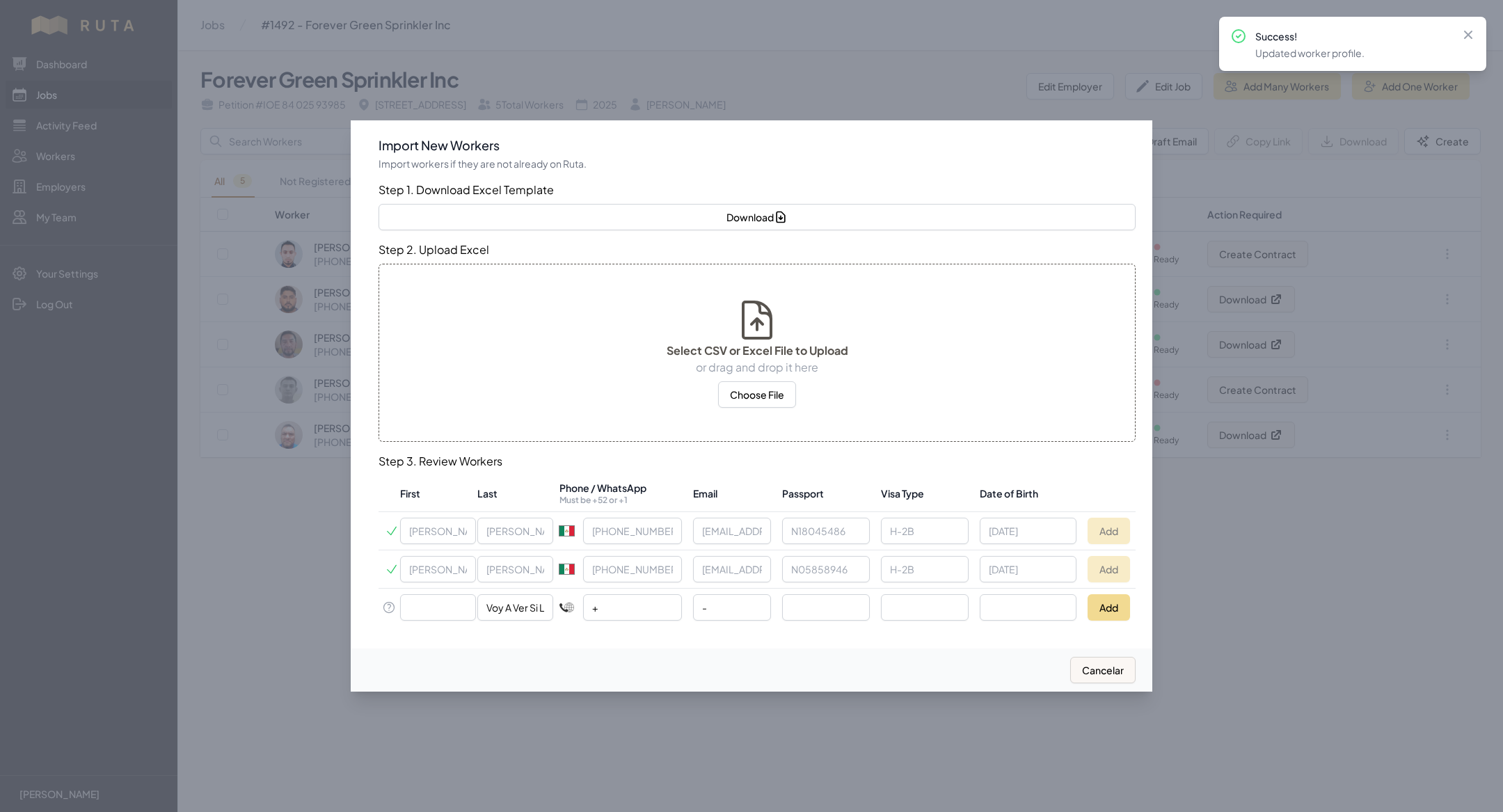
click at [274, 617] on div at bounding box center [751, 406] width 1503 height 812
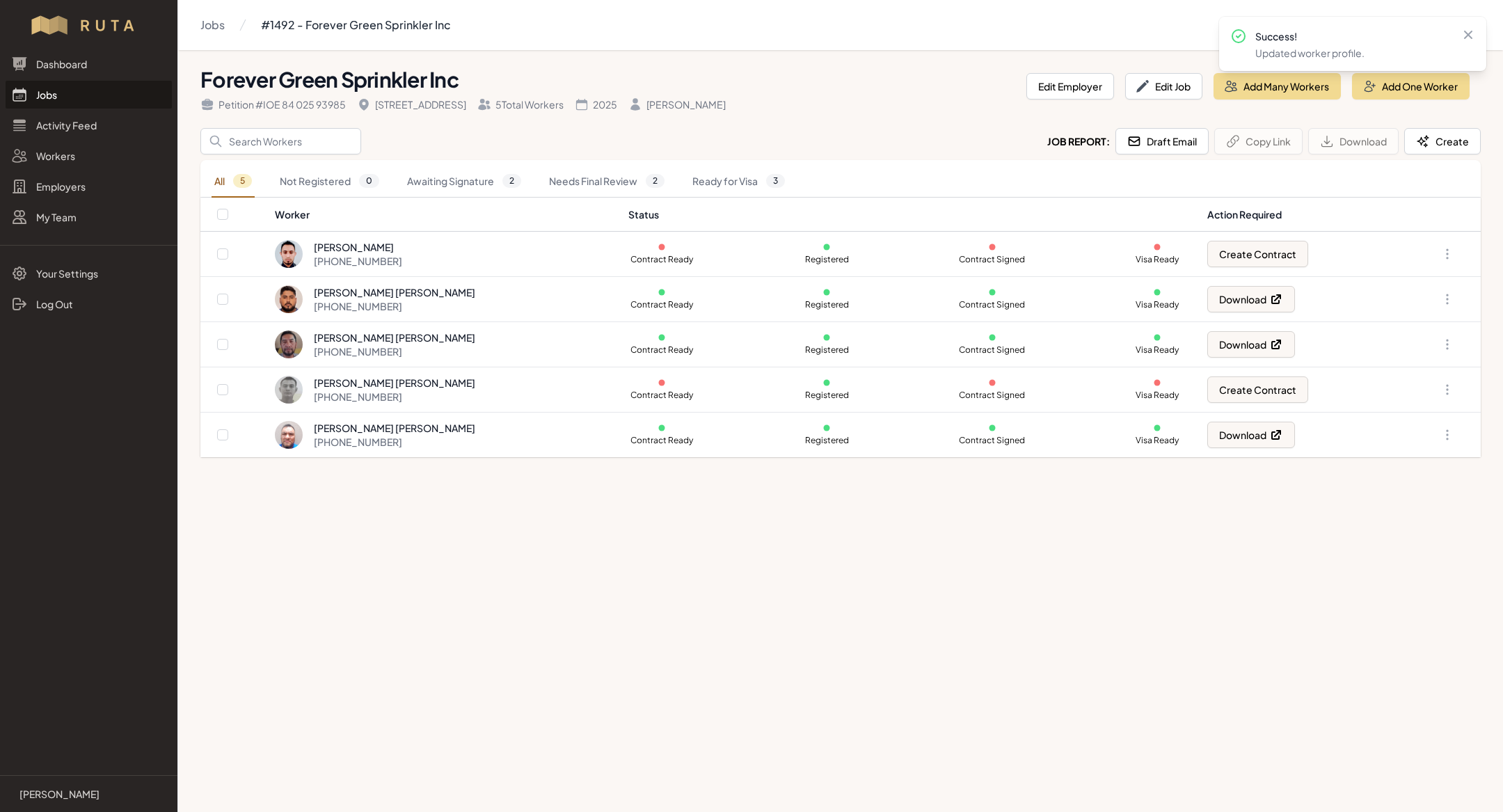
click at [89, 86] on link "Jobs" at bounding box center [89, 94] width 166 height 28
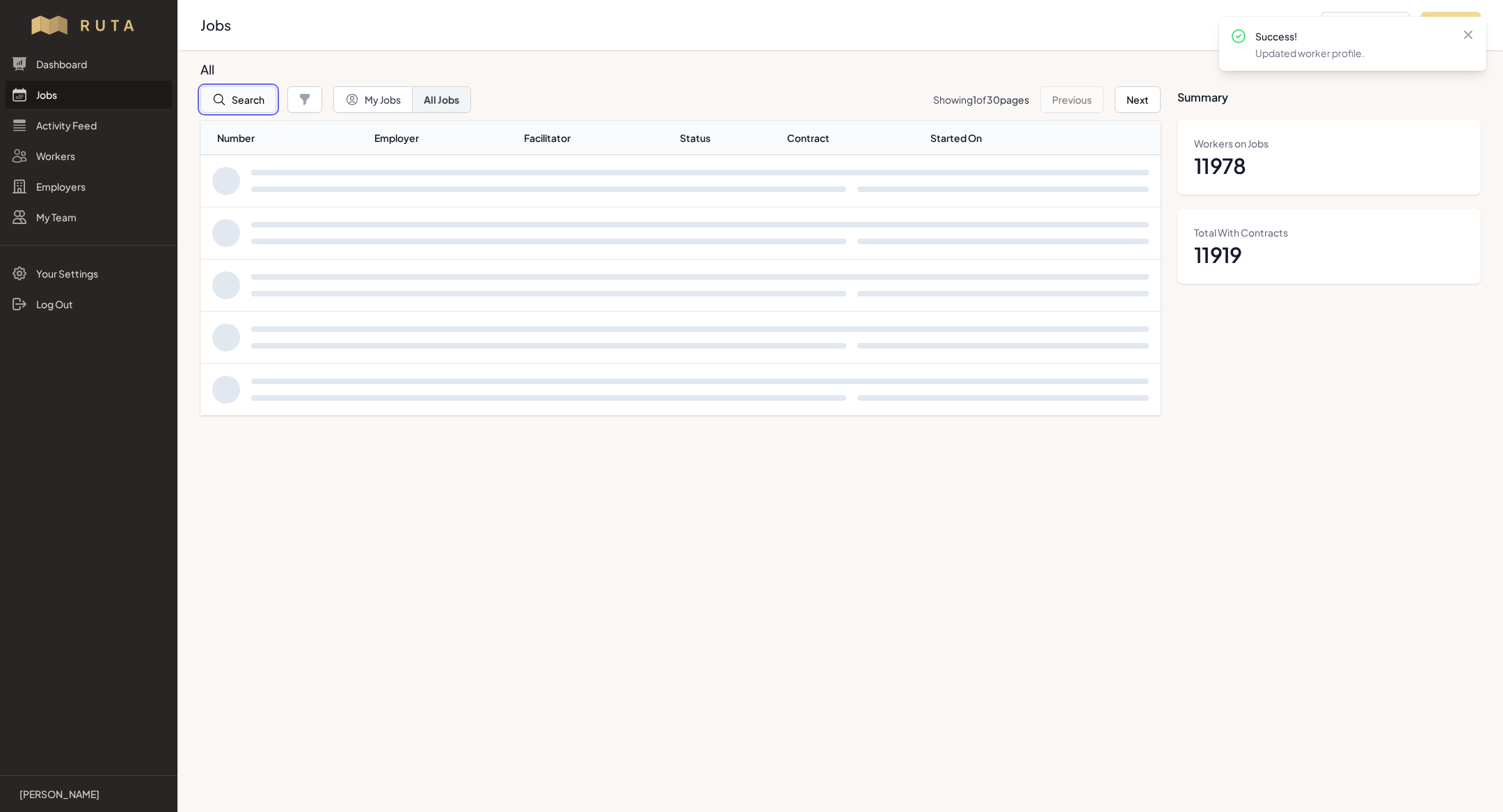
click at [238, 94] on button "Search" at bounding box center [238, 99] width 76 height 26
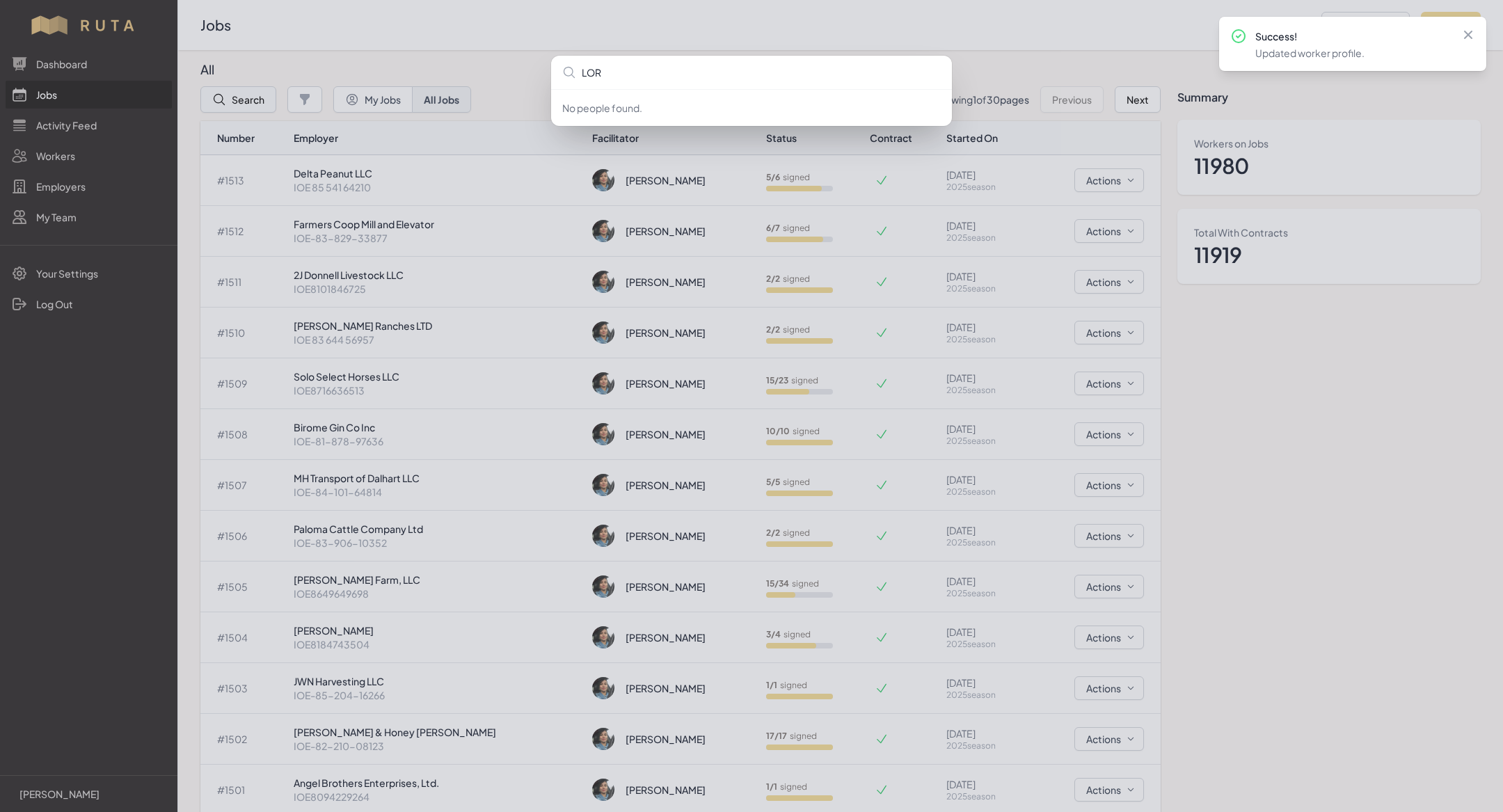
type input "LORD"
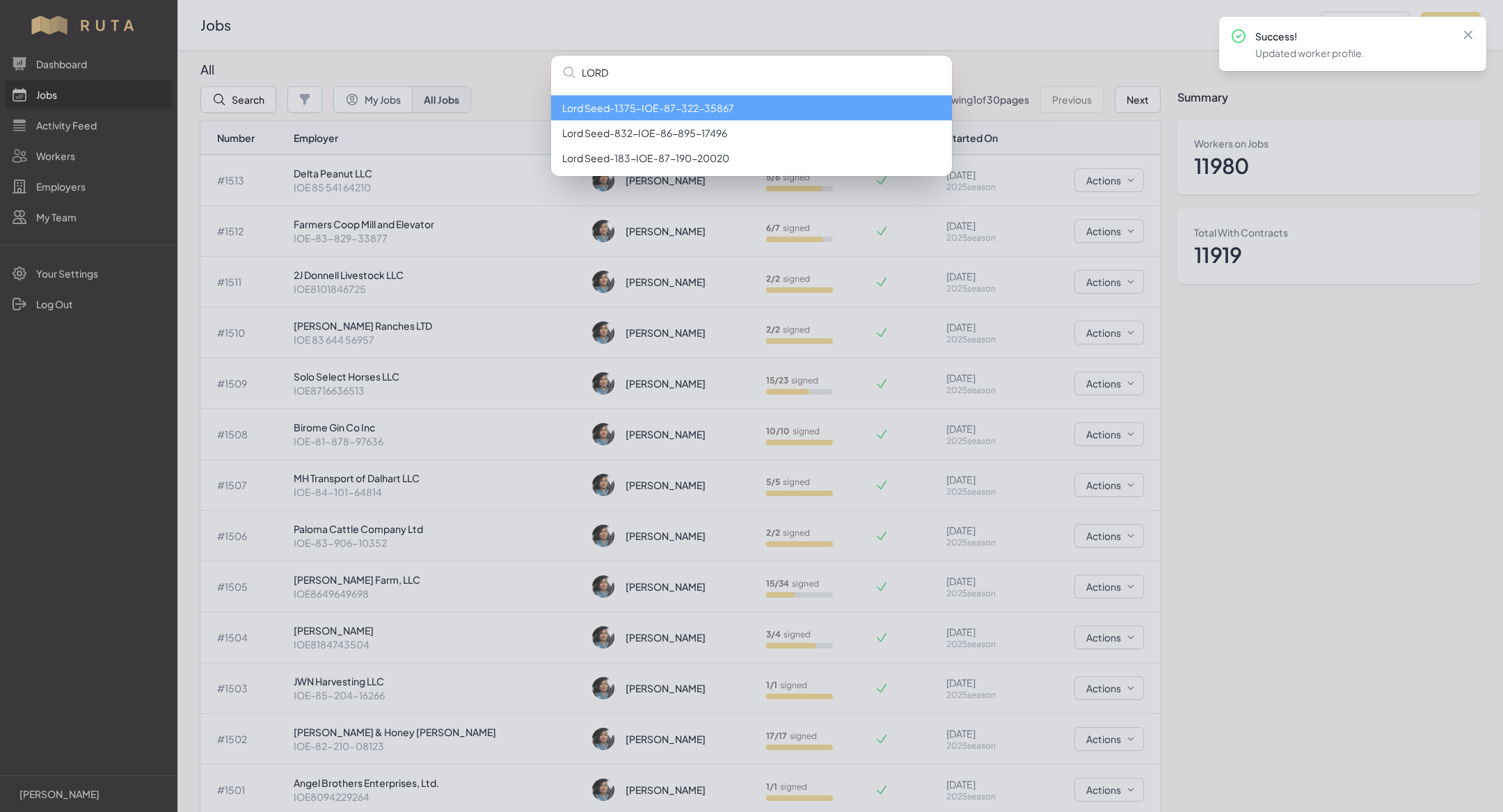
click at [662, 107] on li "Lord Seed - 1375 - IOE-87-322-35867" at bounding box center [751, 108] width 400 height 25
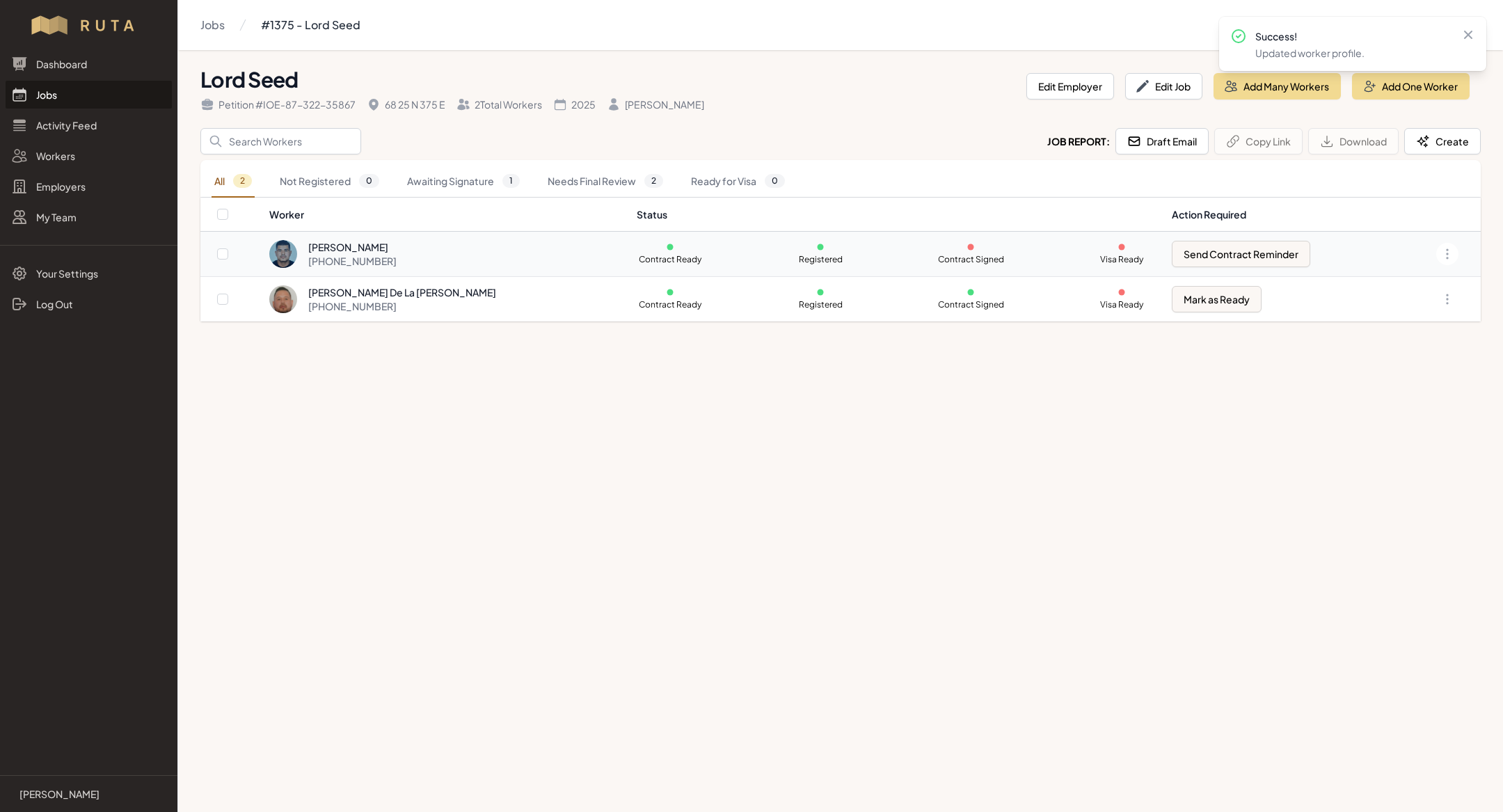
click at [416, 256] on div "[PERSON_NAME] [PHONE_NUMBER]" at bounding box center [444, 253] width 351 height 28
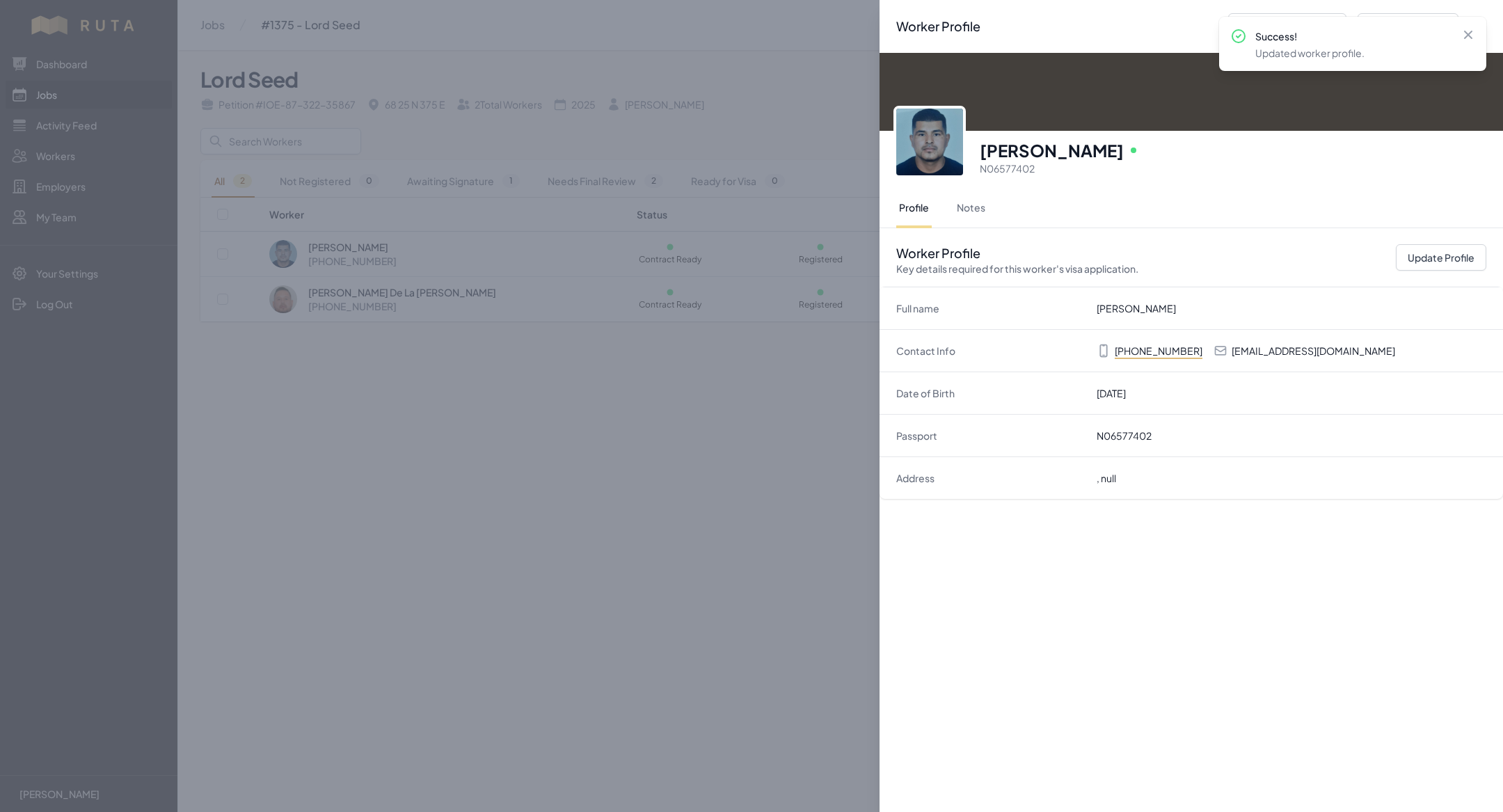
click at [1270, 350] on p "[EMAIL_ADDRESS][DOMAIN_NAME]" at bounding box center [1313, 351] width 164 height 14
copy p "[EMAIL_ADDRESS][DOMAIN_NAME]"
click at [606, 550] on div "Worker Profile Previous Worker Next Worker Close panel [PERSON_NAME] Online N06…" at bounding box center [751, 406] width 1503 height 812
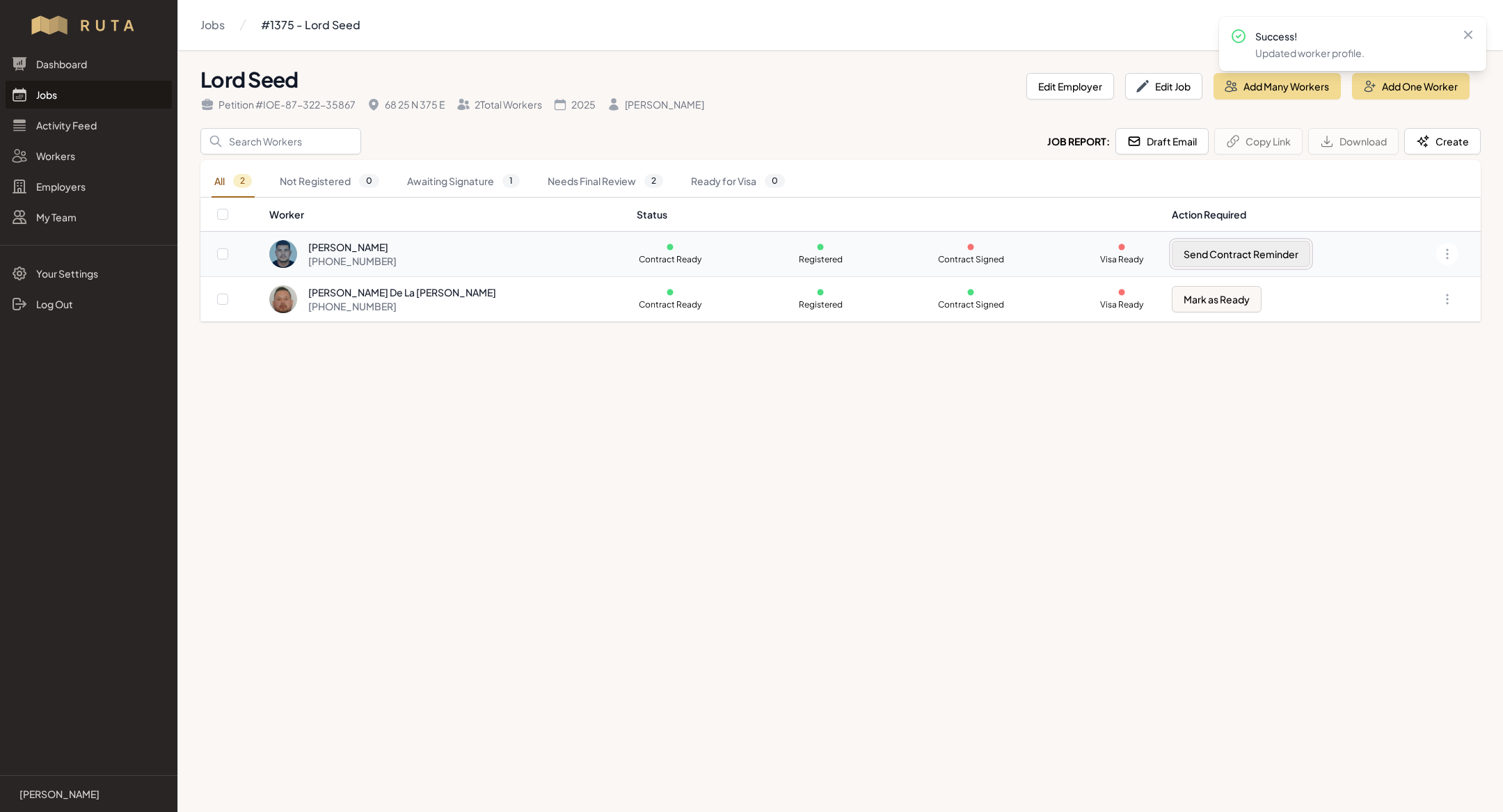
click at [1216, 250] on button "Send Contract Reminder" at bounding box center [1240, 253] width 139 height 26
checkbox input "true"
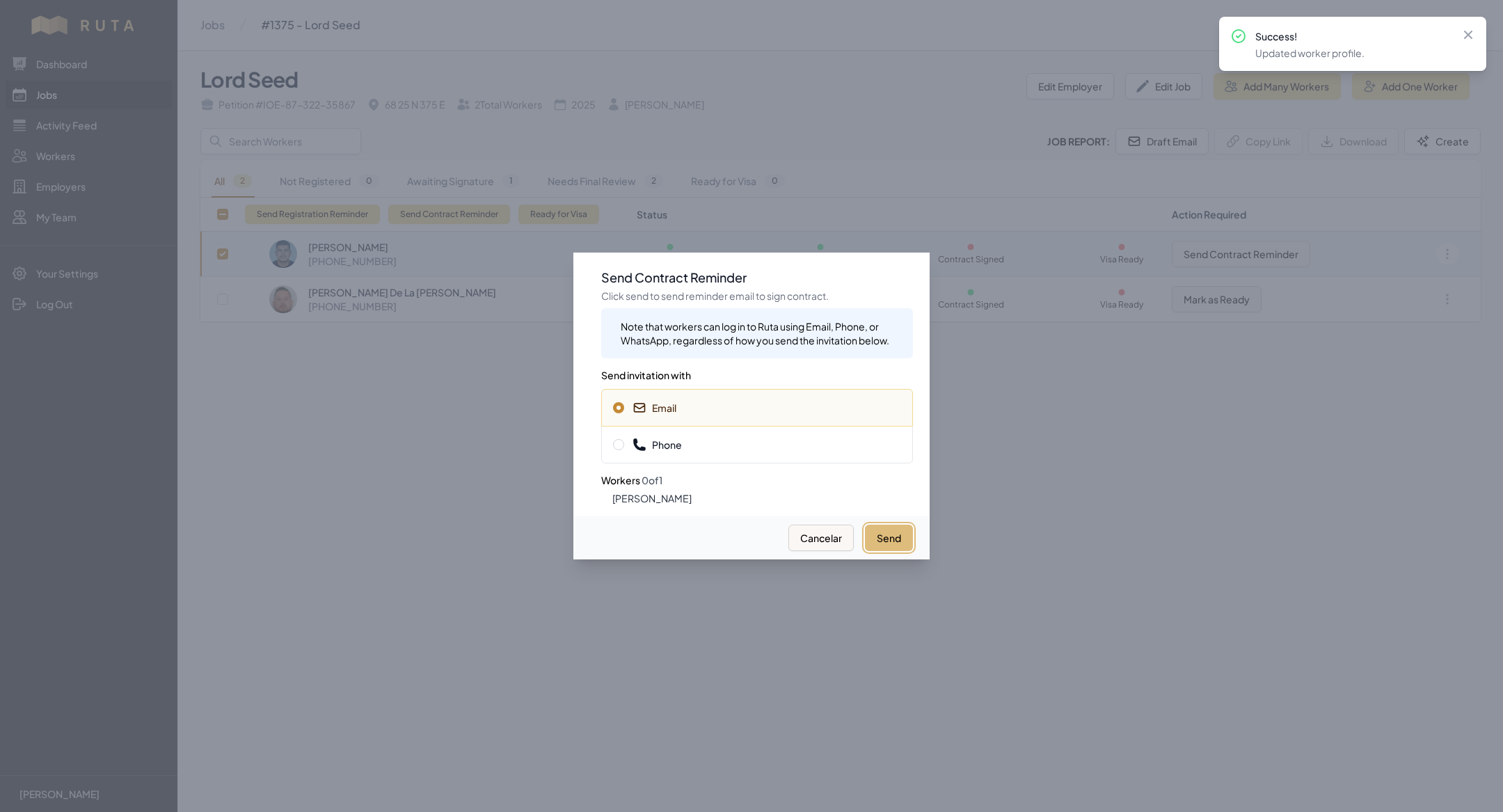
click at [876, 546] on button "Send" at bounding box center [889, 537] width 48 height 26
click at [756, 440] on span "Phone" at bounding box center [757, 445] width 288 height 14
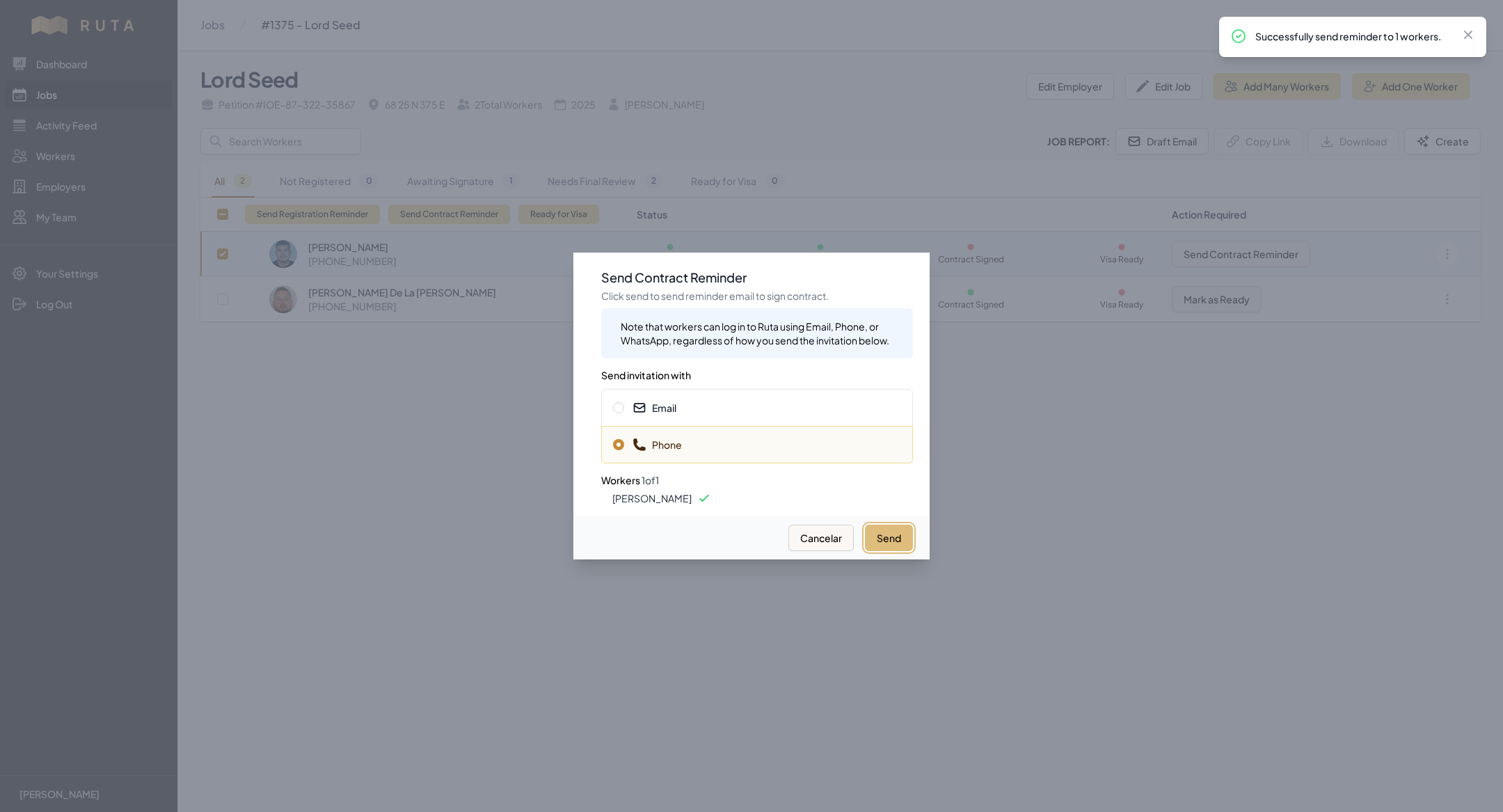
click at [893, 537] on button "Send" at bounding box center [889, 537] width 48 height 26
click at [508, 737] on div at bounding box center [751, 406] width 1503 height 812
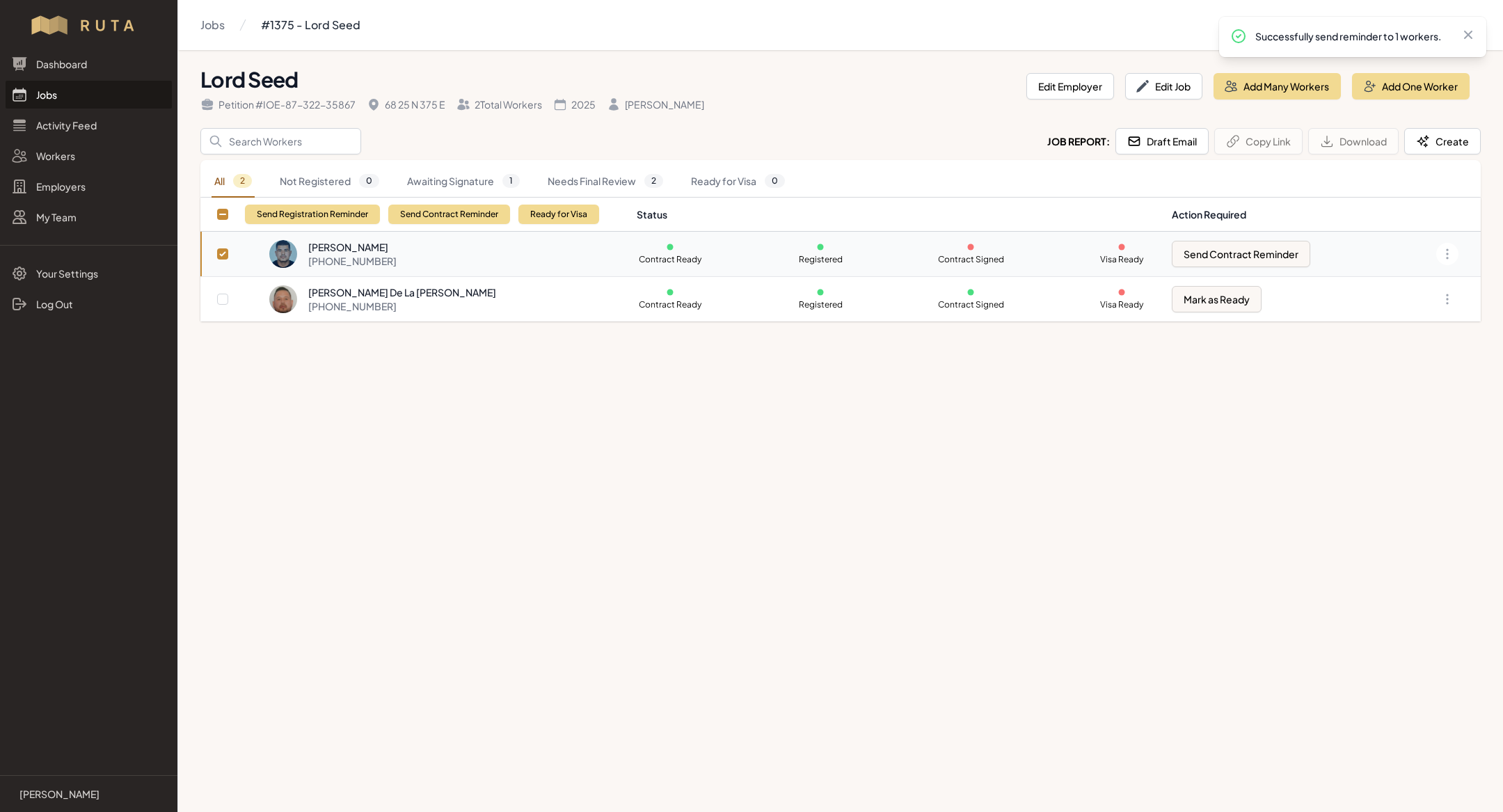
click at [89, 89] on link "Jobs" at bounding box center [89, 94] width 166 height 28
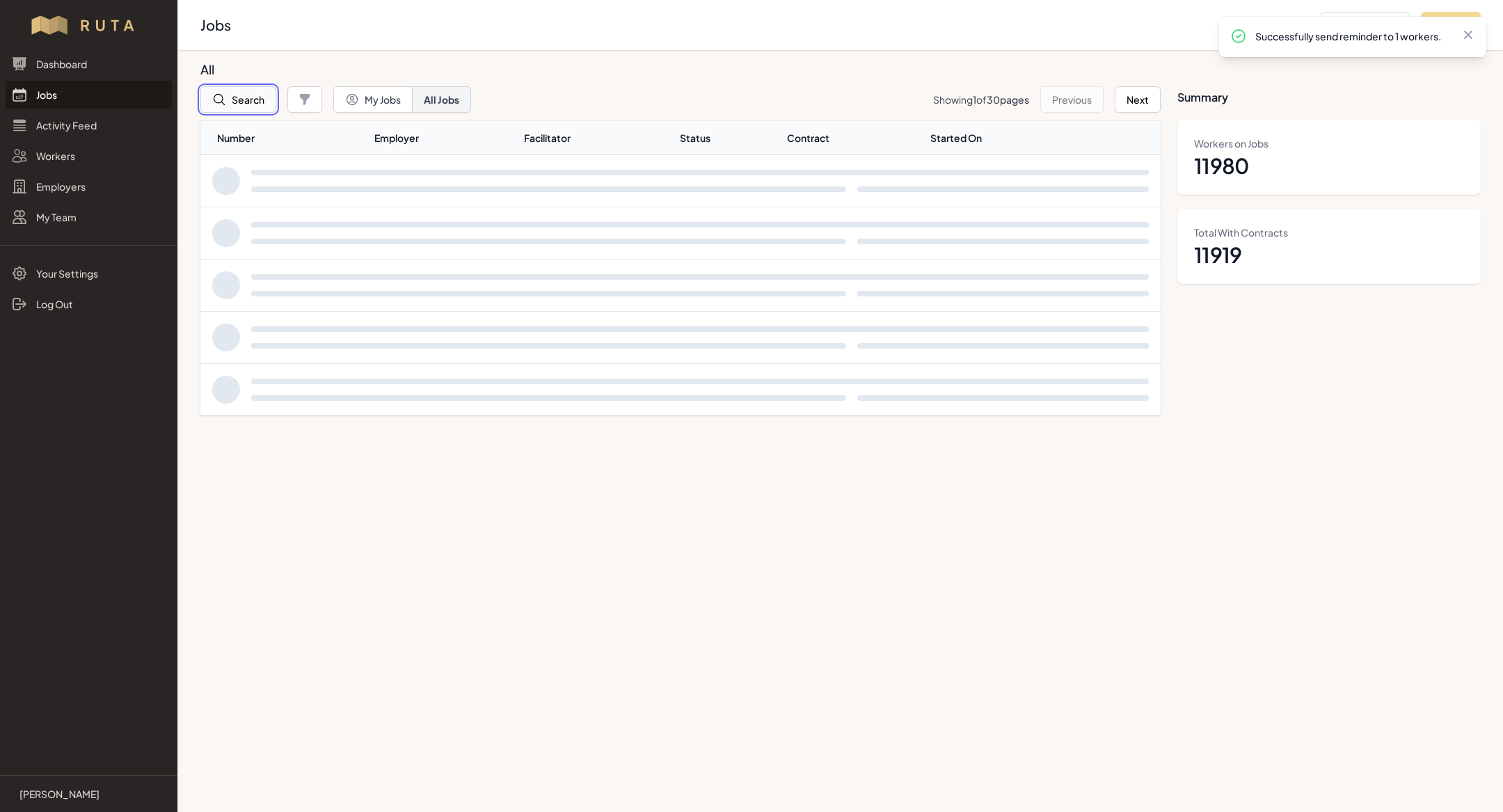
click at [250, 101] on button "Search" at bounding box center [238, 99] width 76 height 26
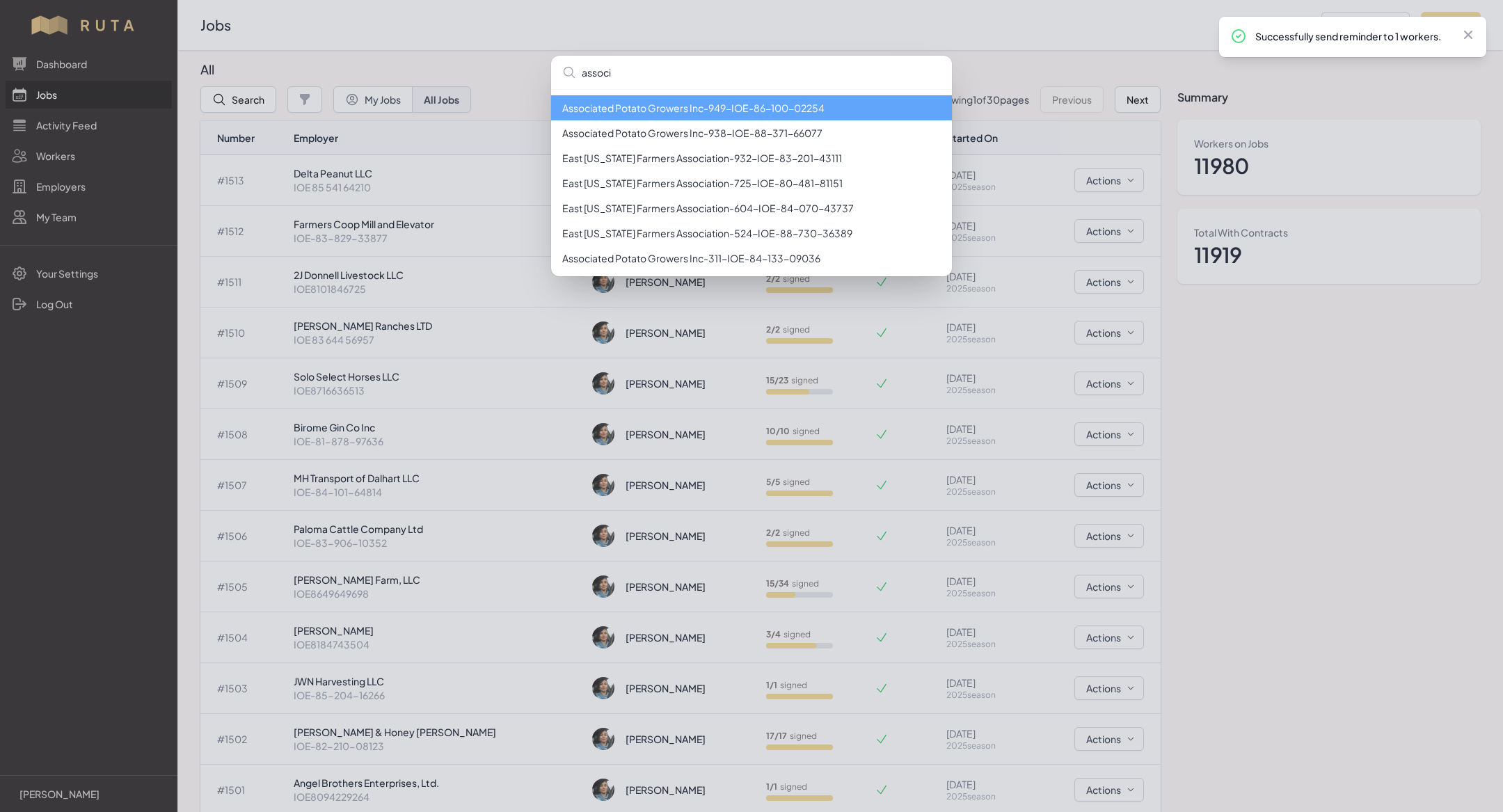
type input "associ"
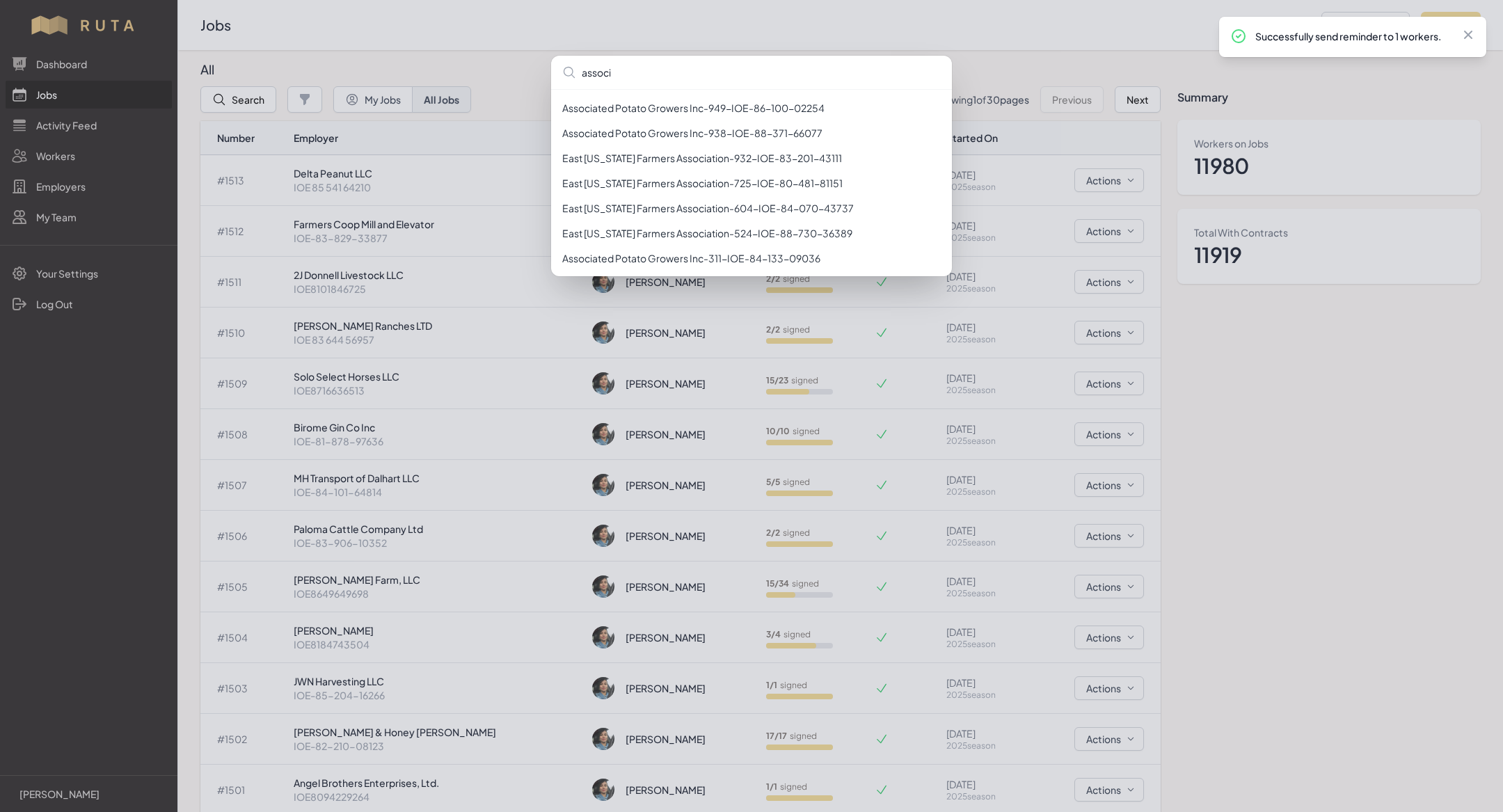
click at [1011, 46] on div "associ Associated Potato Growers Inc - 949 - IOE-86-100-02254 Associated Potato…" at bounding box center [751, 406] width 1503 height 812
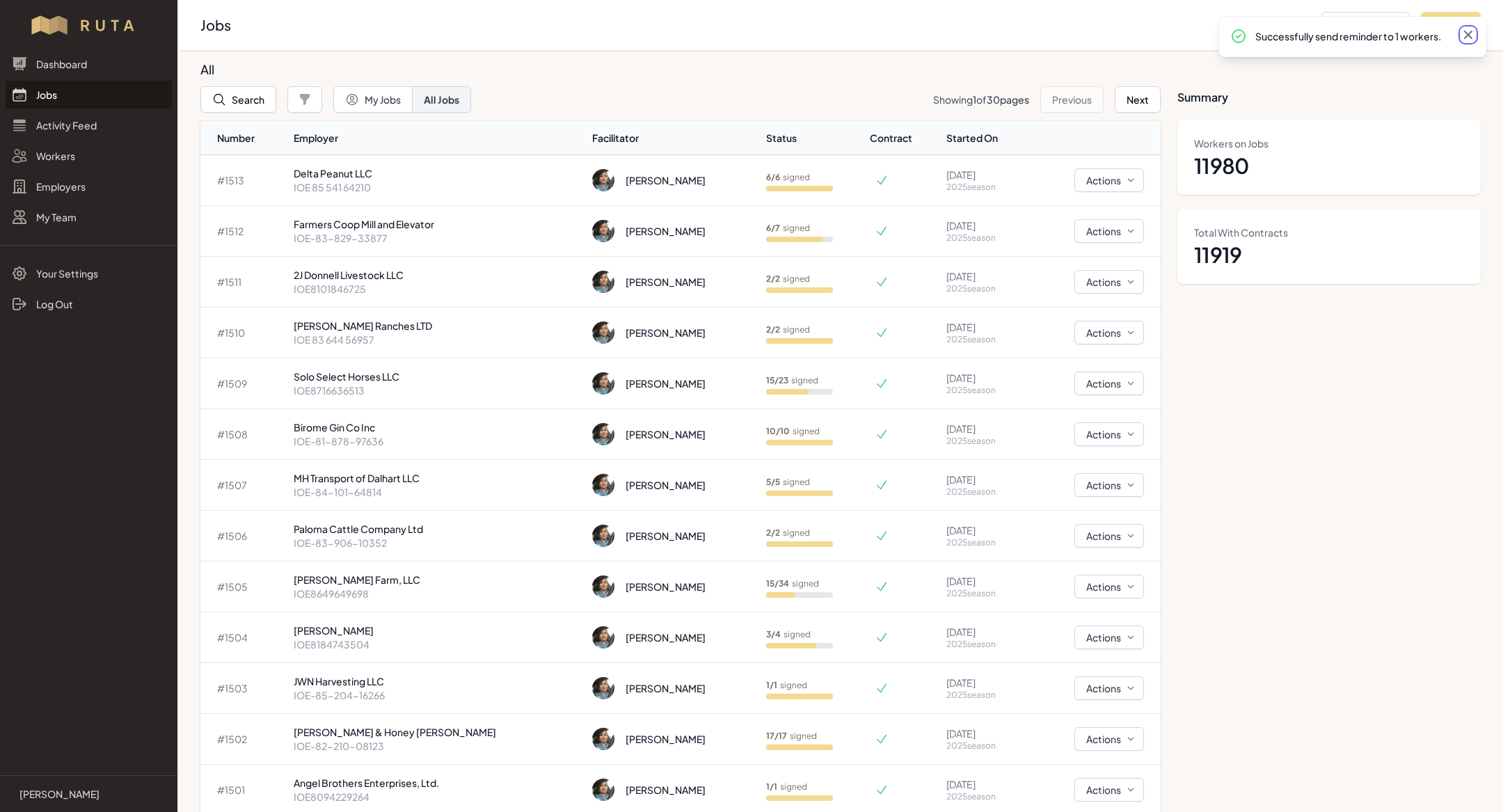
click at [1470, 37] on icon at bounding box center [1467, 35] width 9 height 9
click at [1466, 31] on button "Add Job" at bounding box center [1451, 25] width 60 height 26
select select "2023"
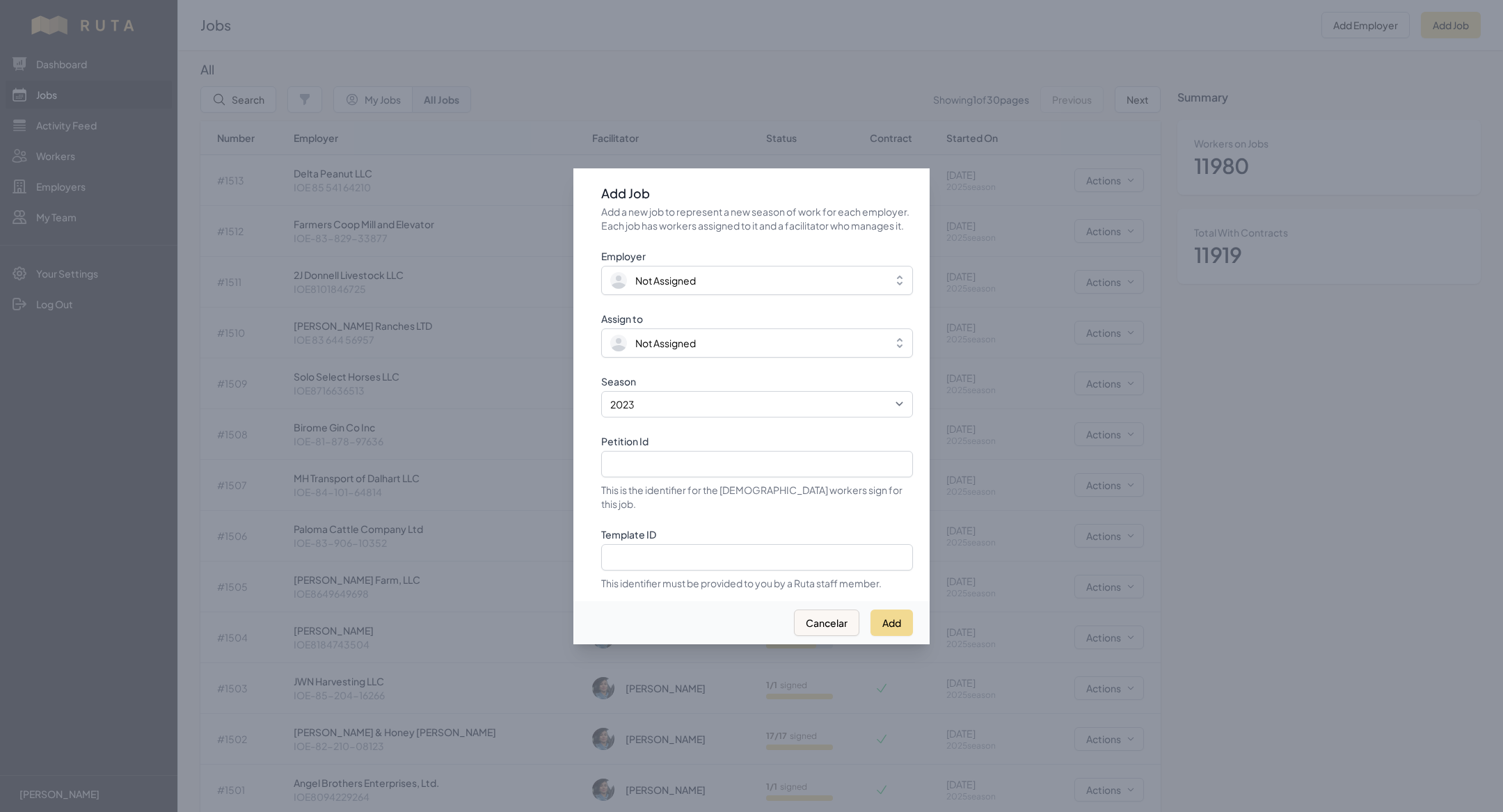
click at [1112, 95] on div at bounding box center [751, 406] width 1503 height 812
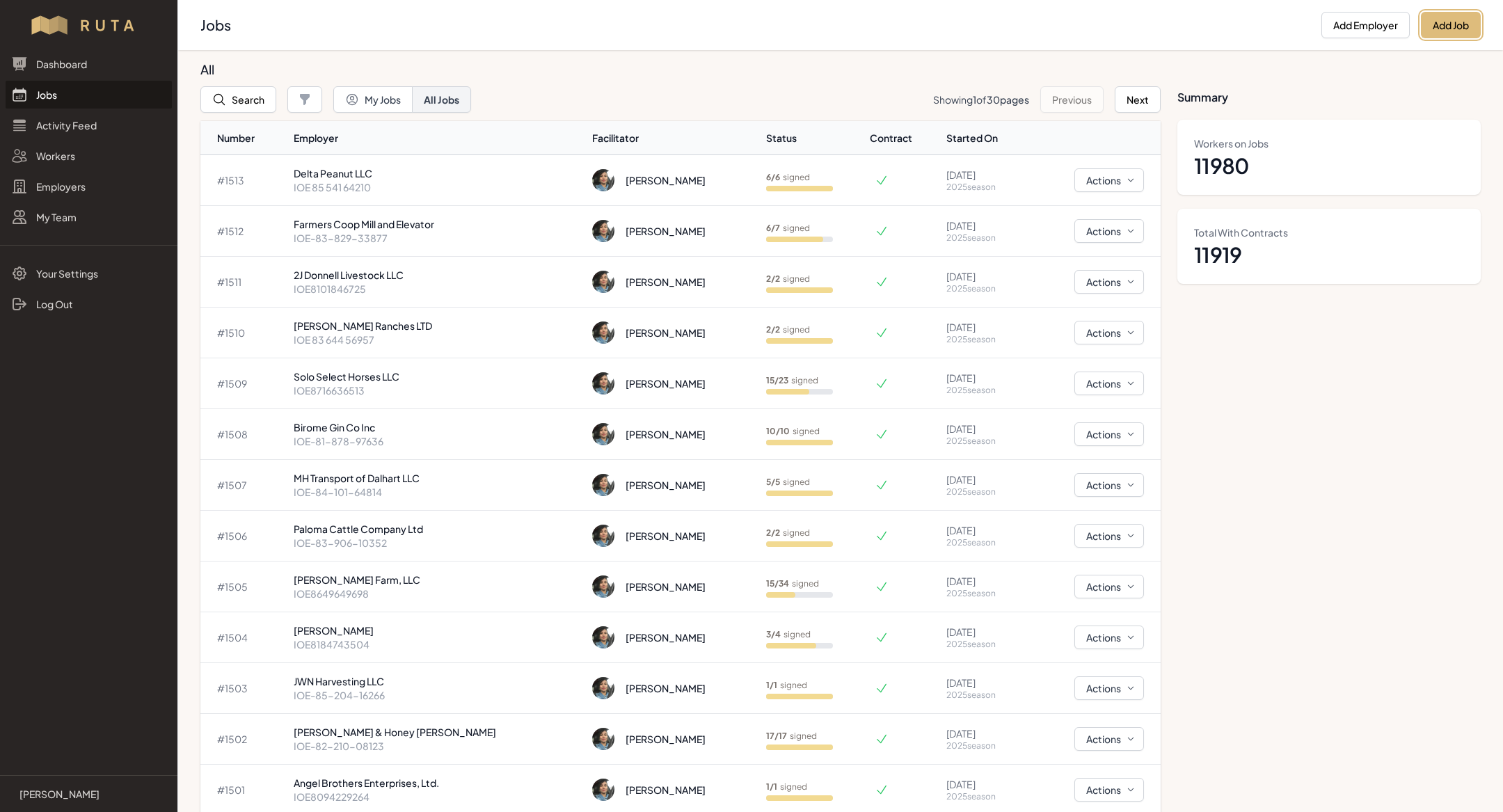
click at [1445, 15] on button "Add Job" at bounding box center [1451, 25] width 60 height 26
select select "2023"
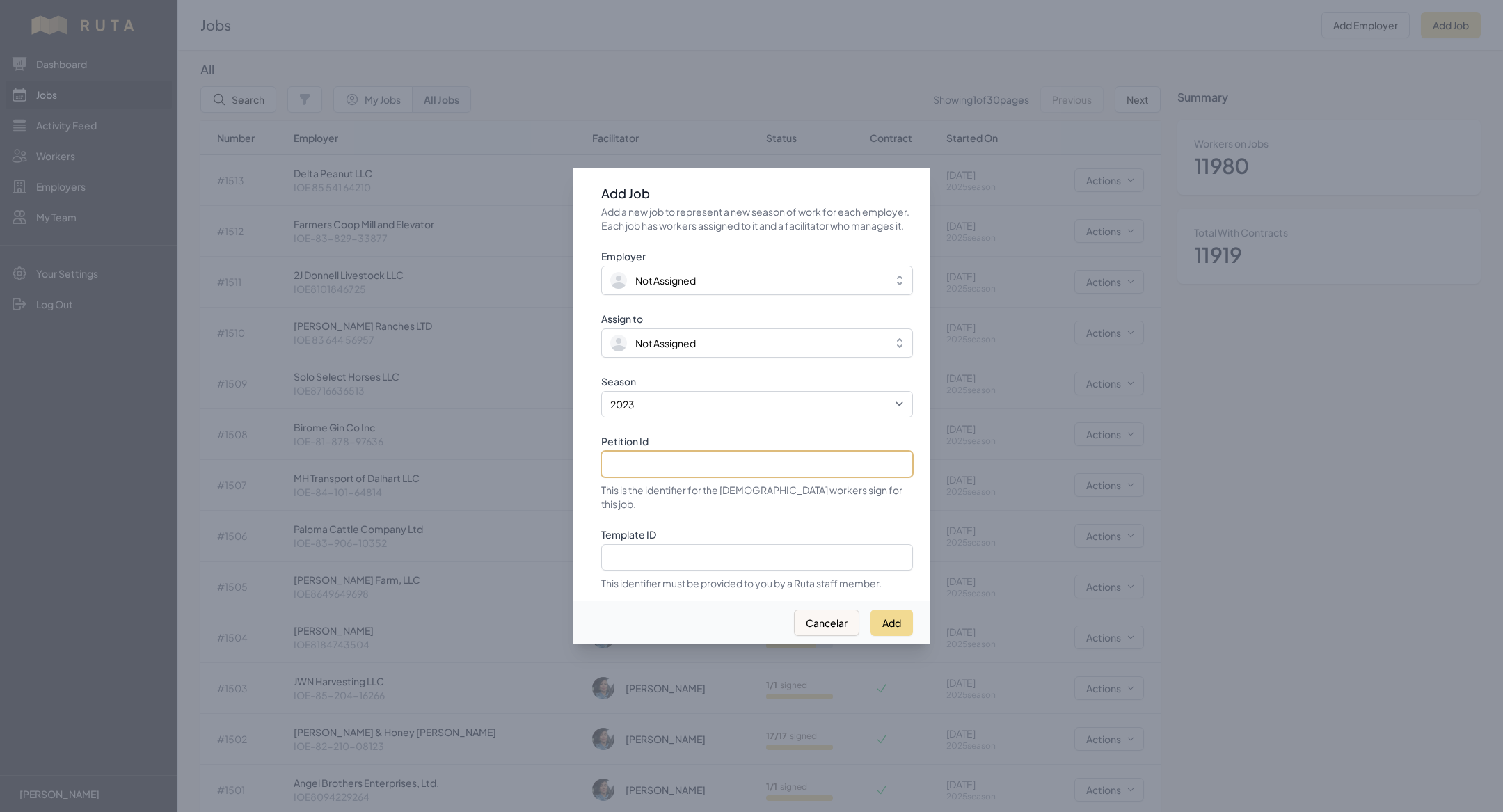
click at [738, 469] on input "Petition Id" at bounding box center [757, 464] width 312 height 26
paste input "IOE-80-785-68373"
type input "IOE-80-785-68373"
click at [688, 413] on select "2021 2022 2023 2024 2025" at bounding box center [757, 404] width 312 height 26
select select "2025"
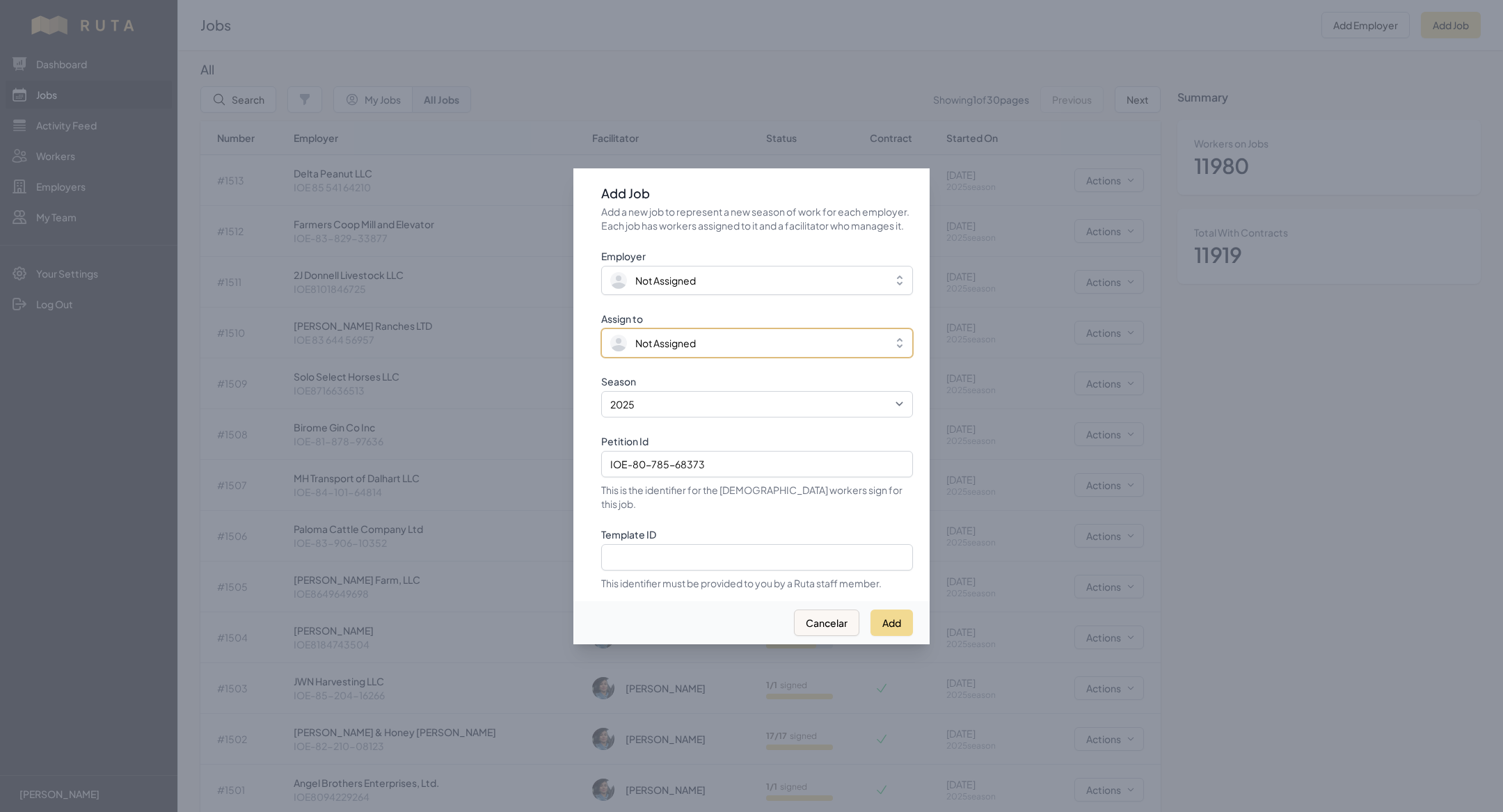
click at [668, 358] on button "Not Assigned" at bounding box center [757, 343] width 312 height 29
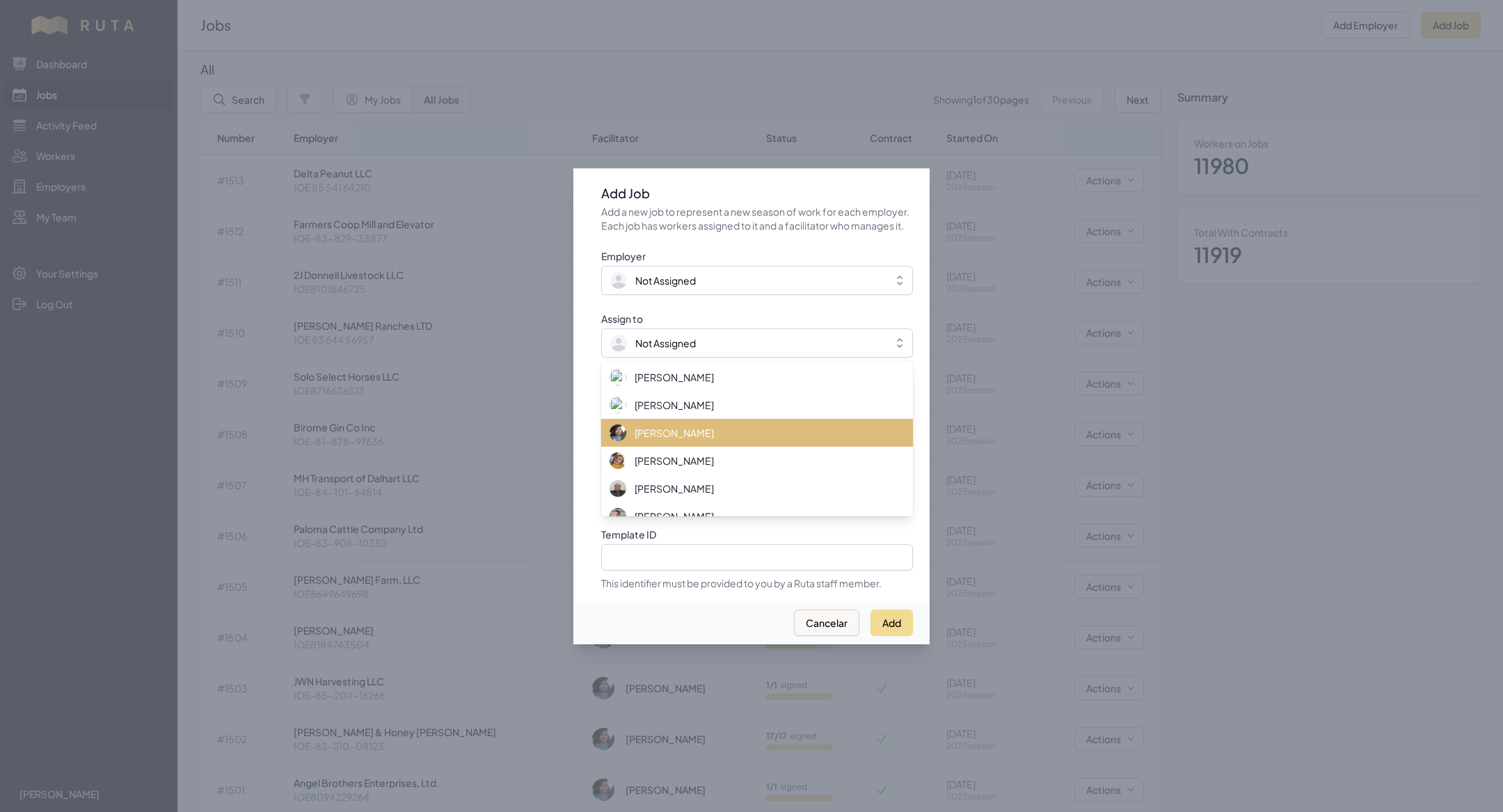
click at [684, 441] on div "[PERSON_NAME]" at bounding box center [749, 432] width 279 height 17
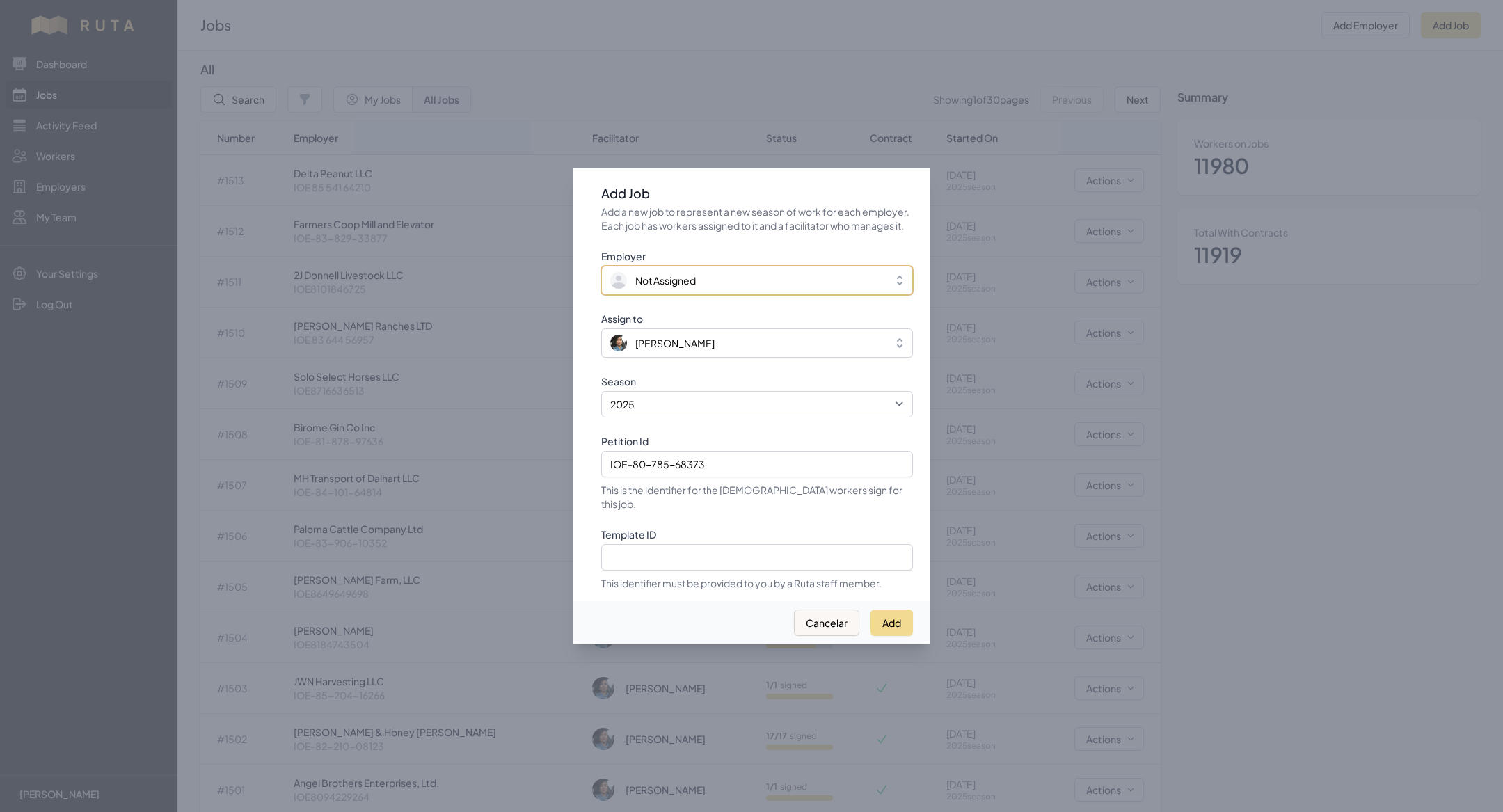
click at [677, 287] on span "Not Assigned" at bounding box center [665, 280] width 60 height 14
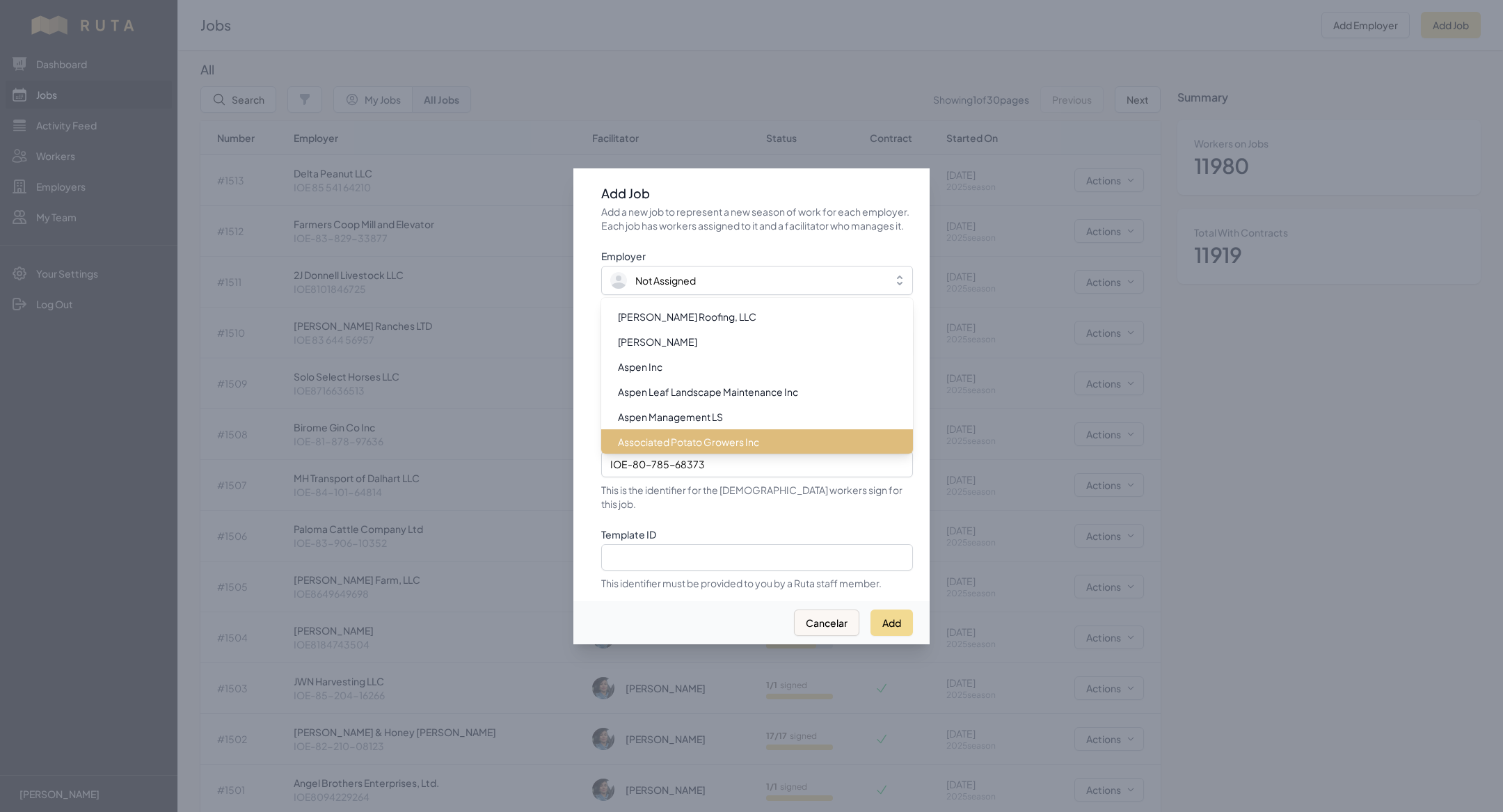
scroll to position [1084, 0]
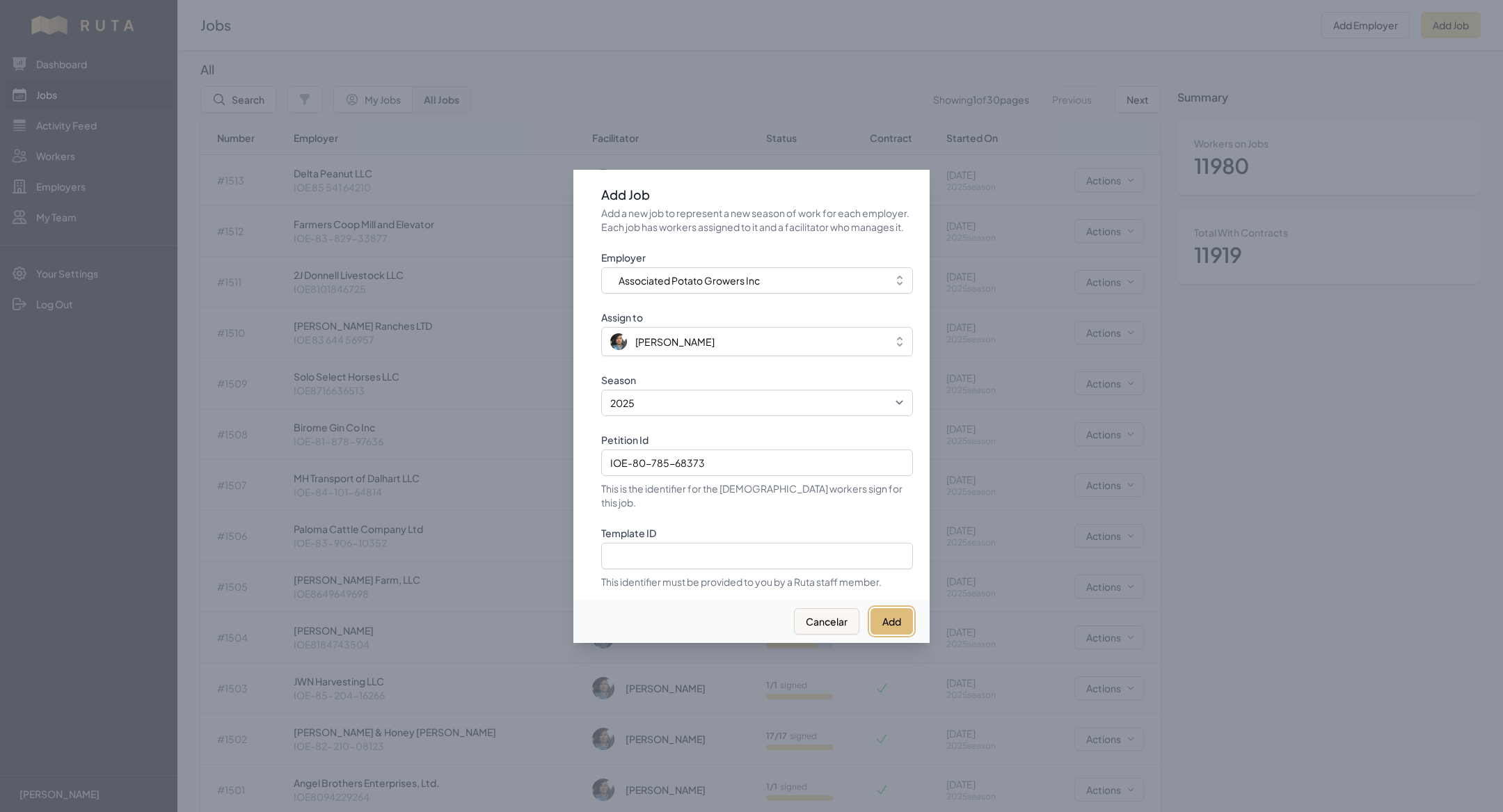
click at [899, 620] on button "Add" at bounding box center [892, 620] width 43 height 26
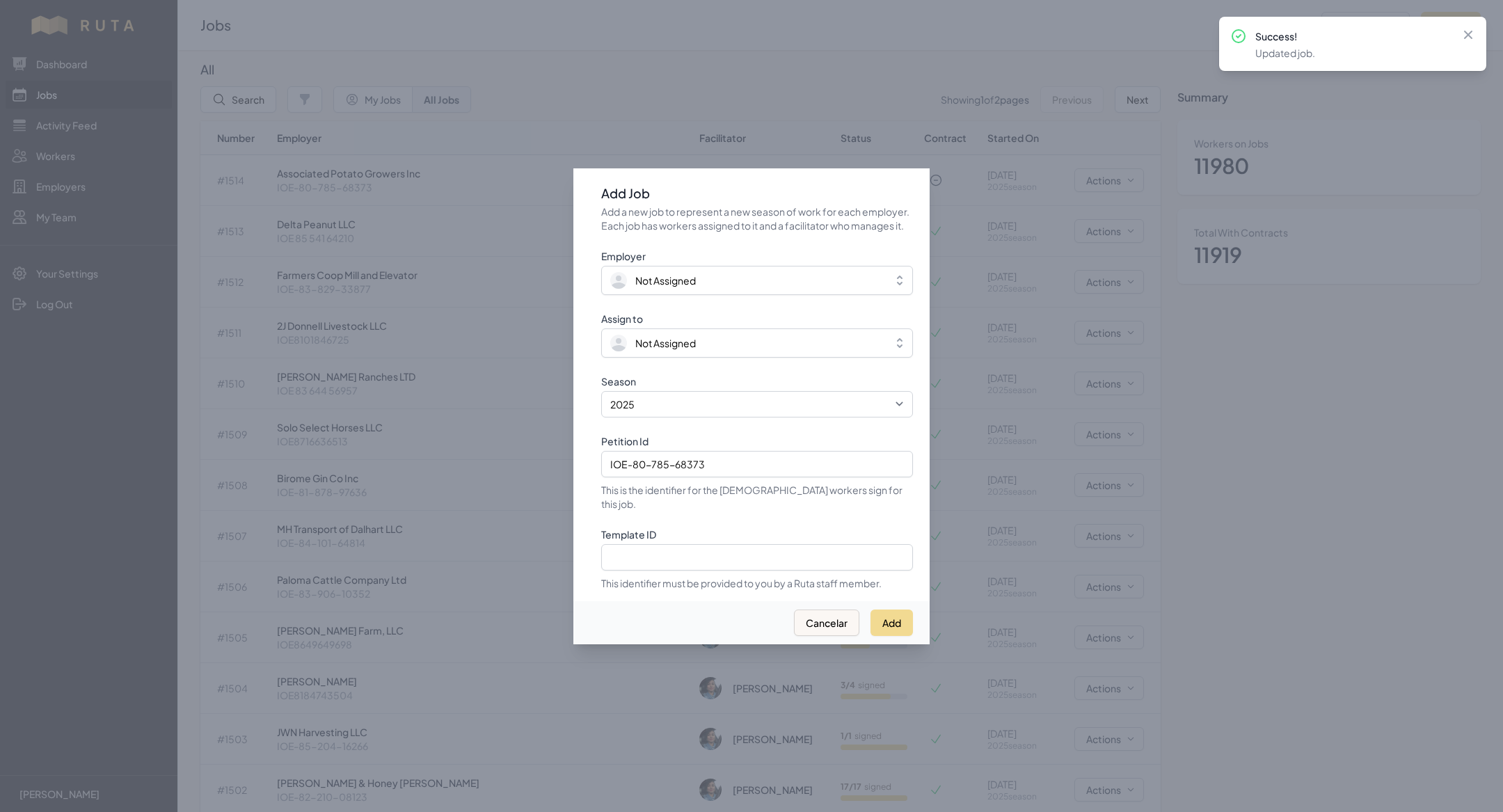
select select "2023"
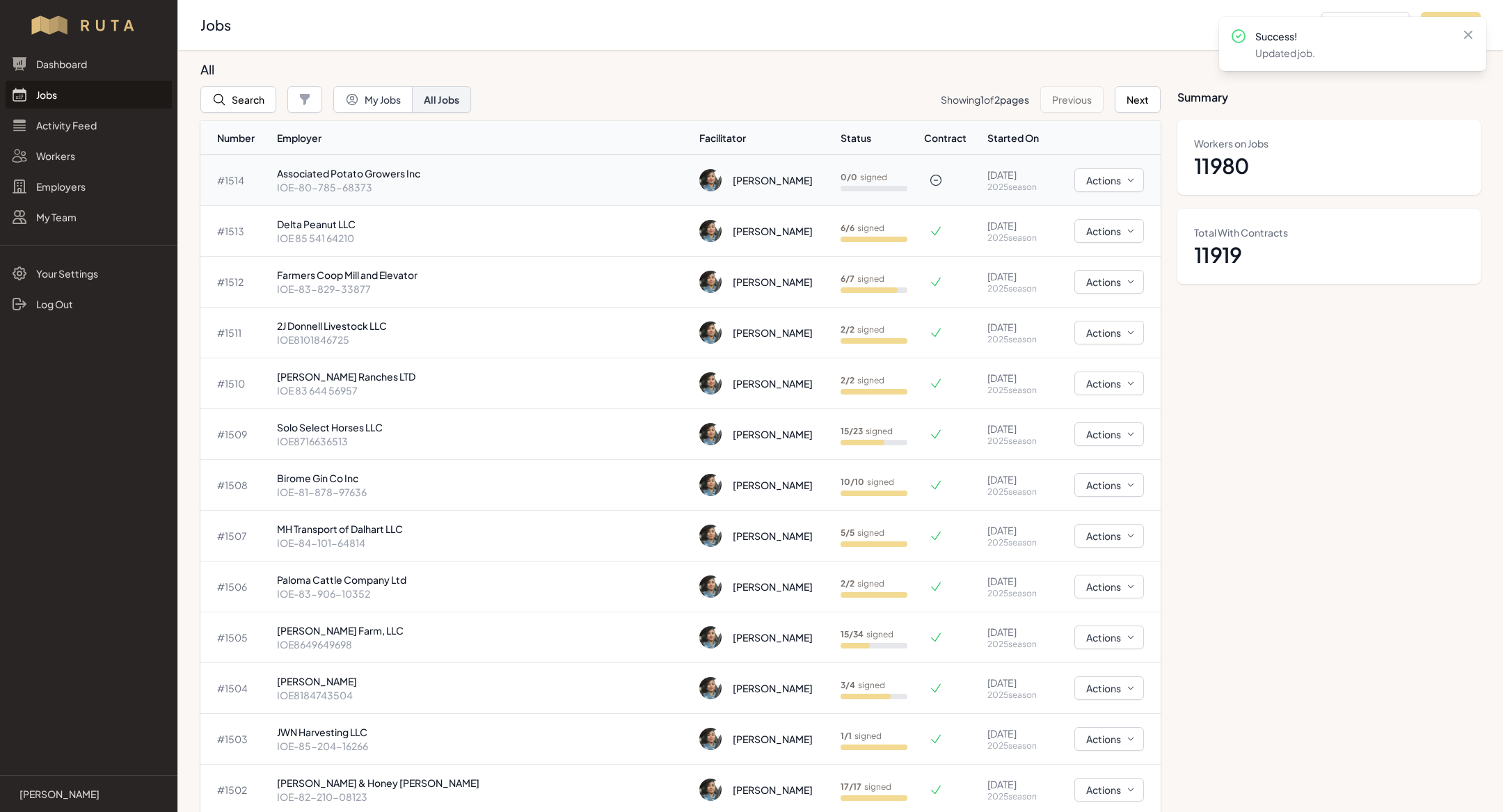
click at [393, 177] on p "Associated Potato Growers Inc" at bounding box center [482, 173] width 411 height 14
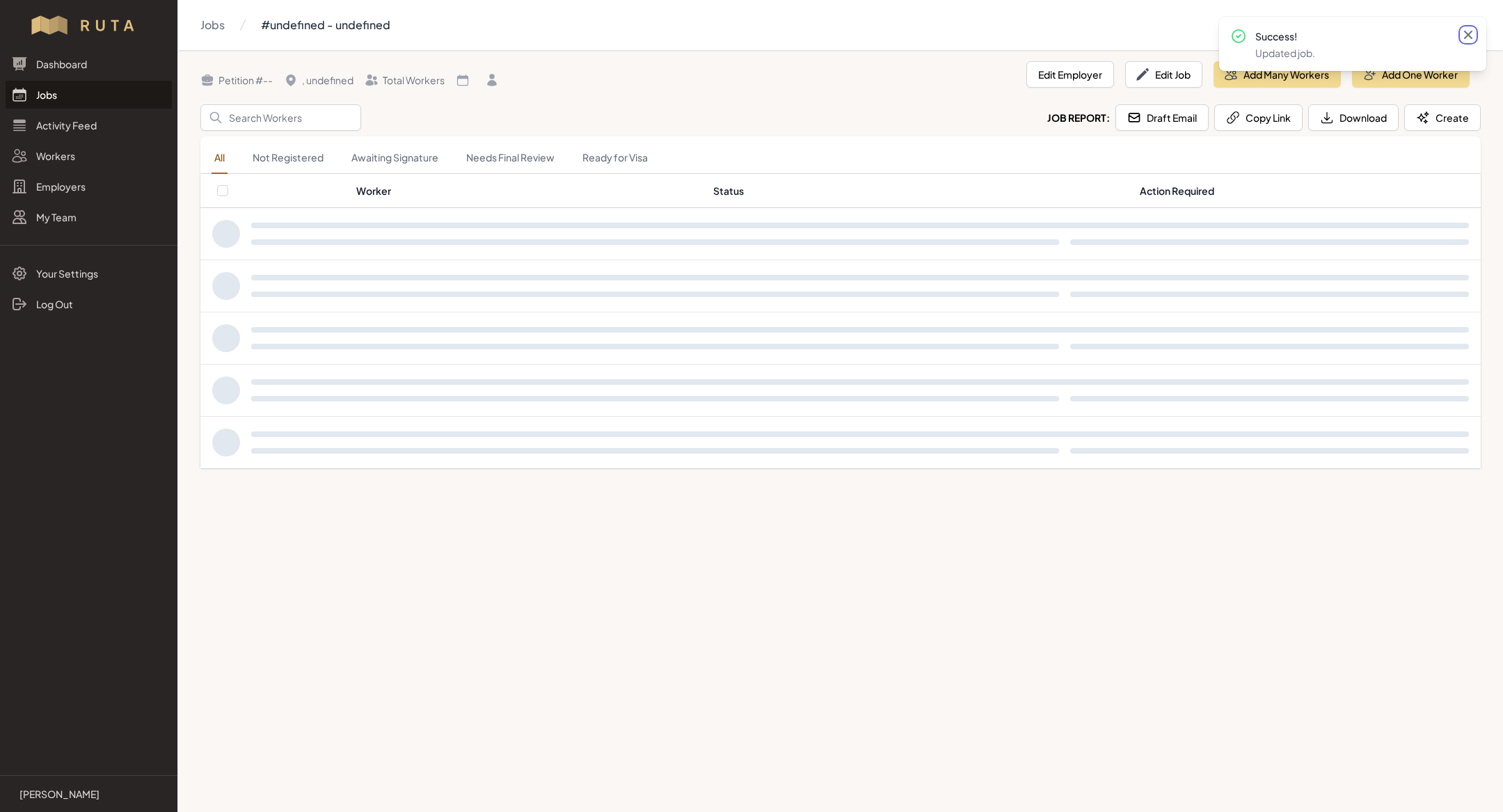
click at [1469, 32] on icon at bounding box center [1467, 35] width 9 height 9
click at [1285, 74] on button "Add Many Workers" at bounding box center [1277, 74] width 127 height 26
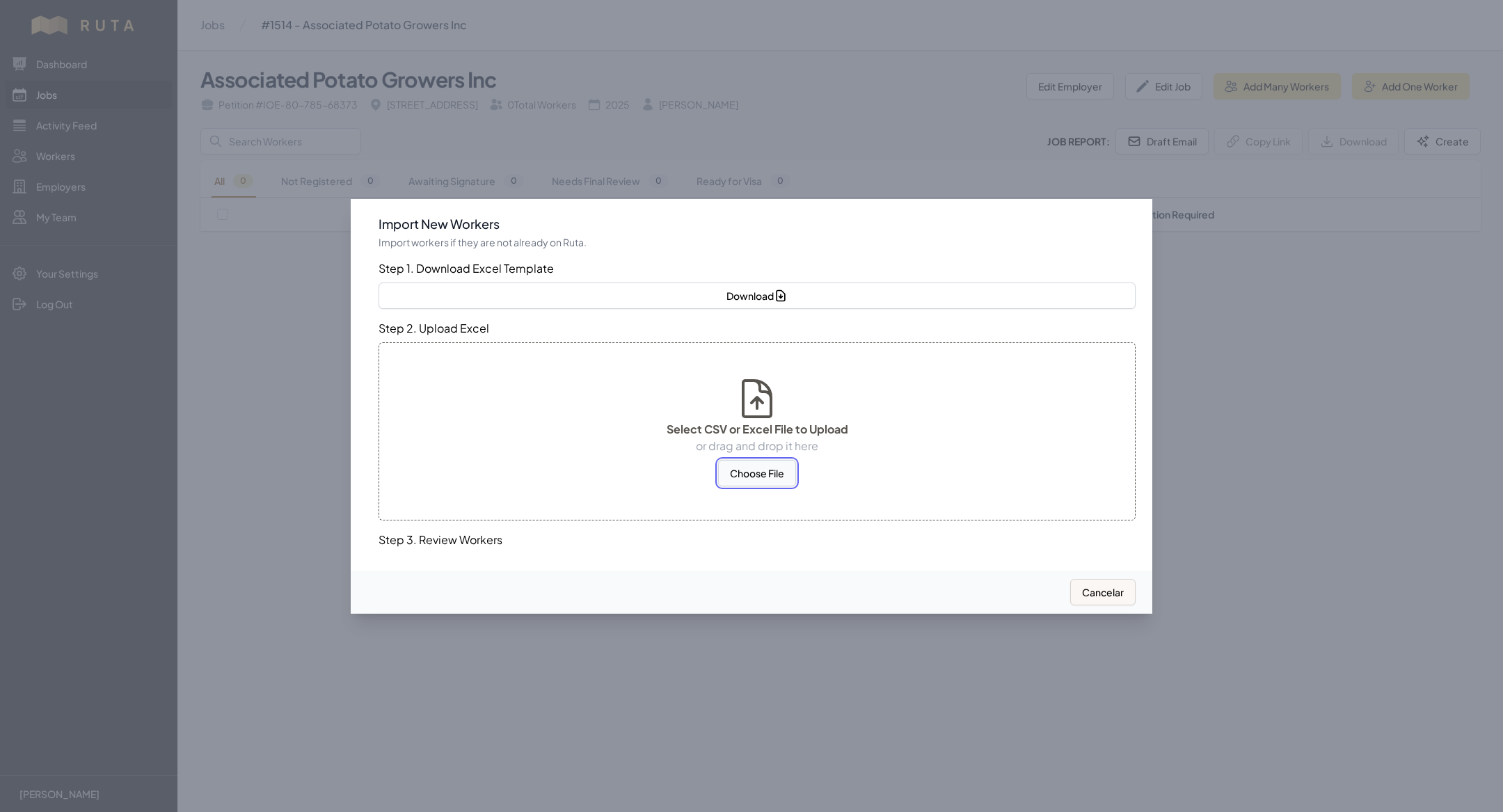
click at [761, 474] on button "Choose File" at bounding box center [757, 472] width 78 height 26
select select "MX"
select select "US"
select select "MX"
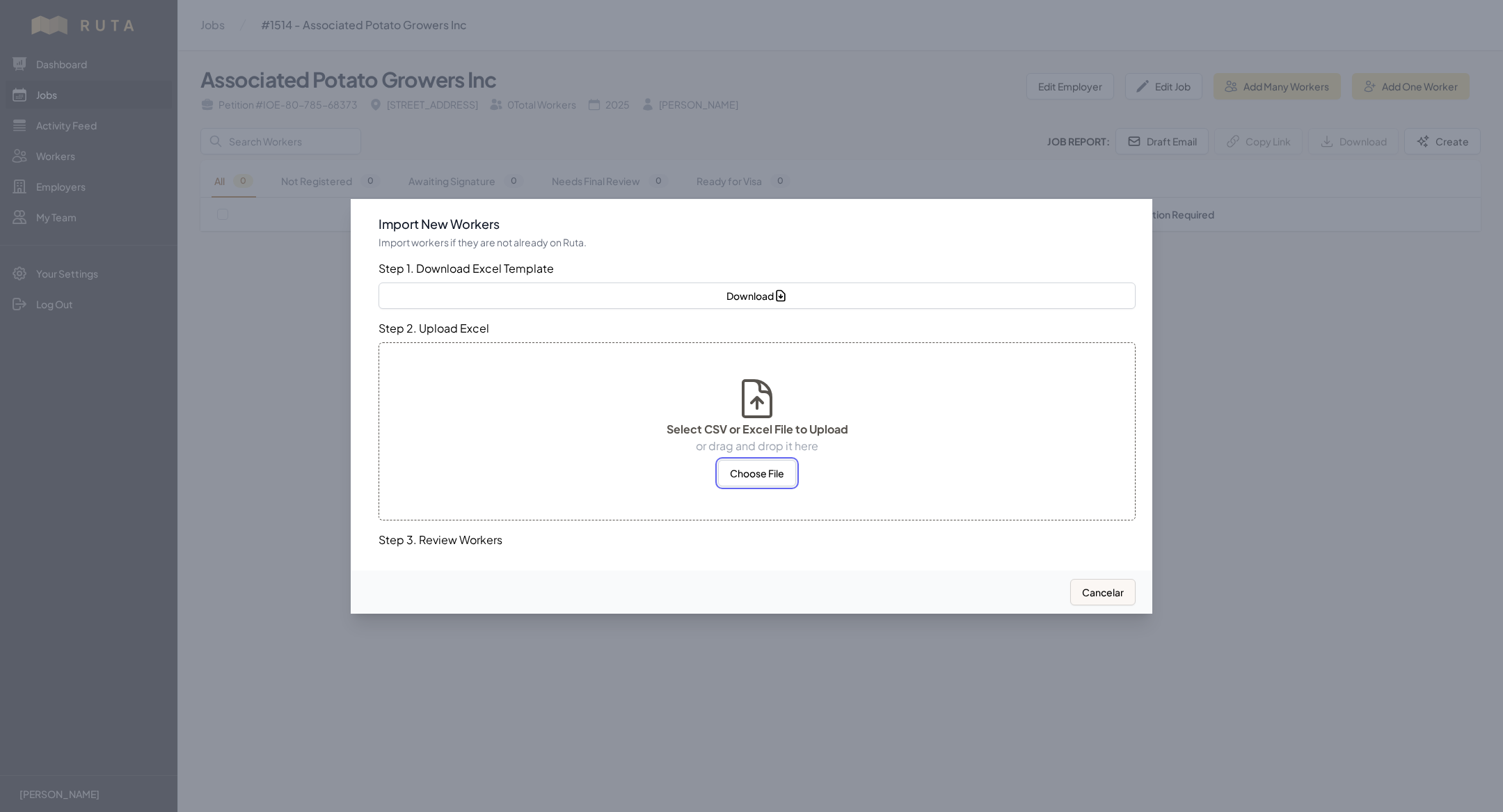
select select "MX"
select select "US"
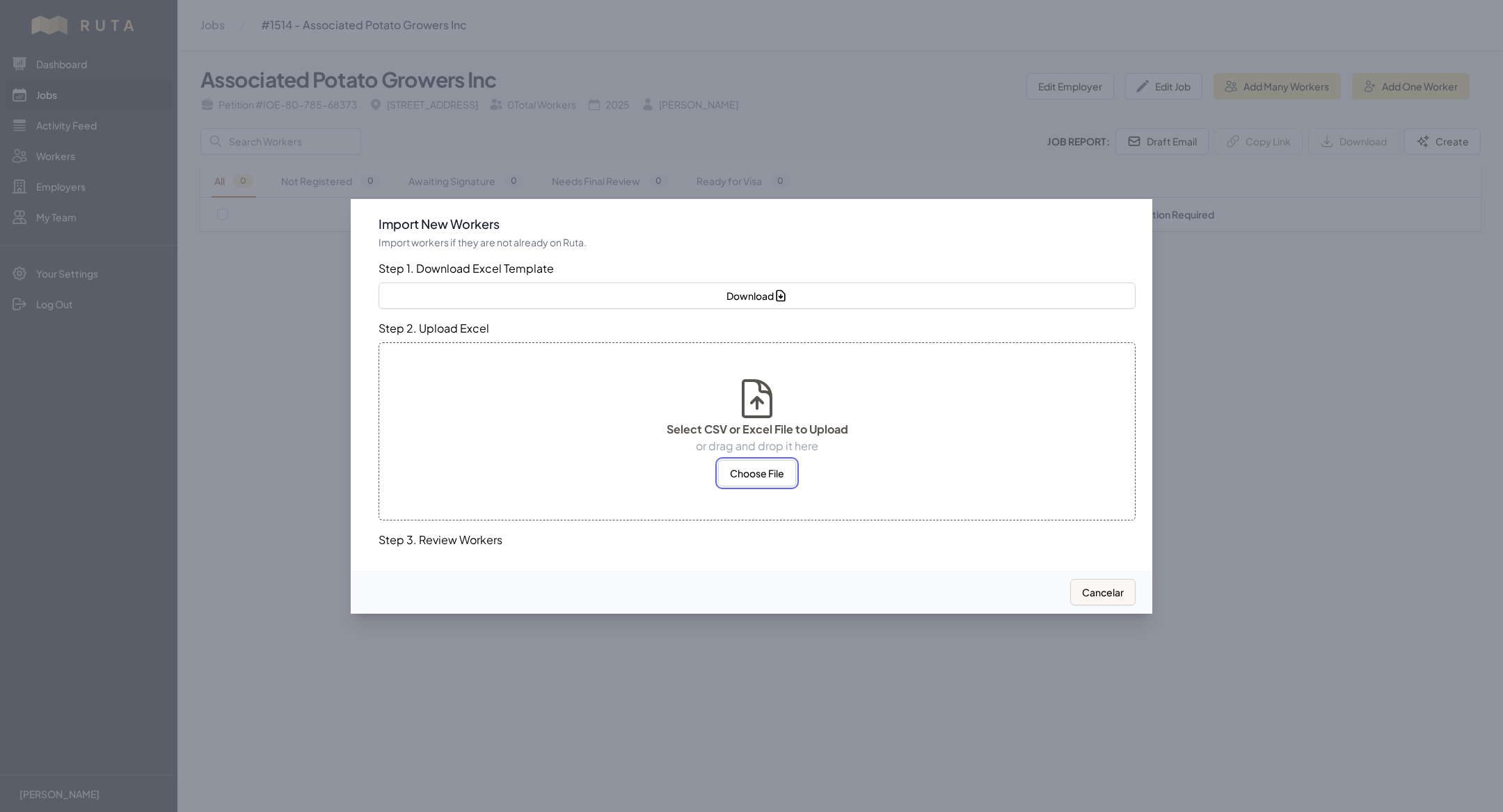
select select "MX"
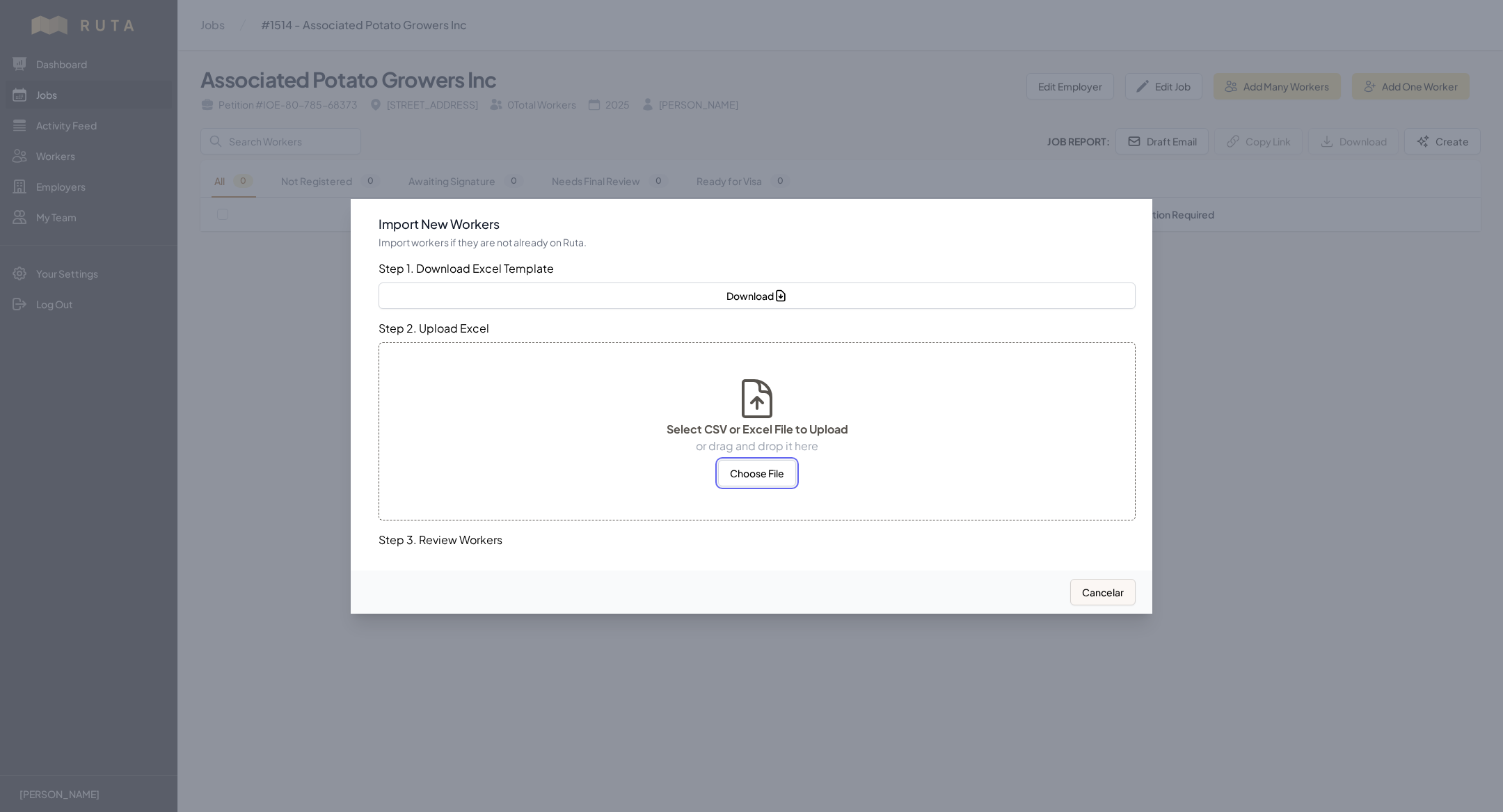
select select "MX"
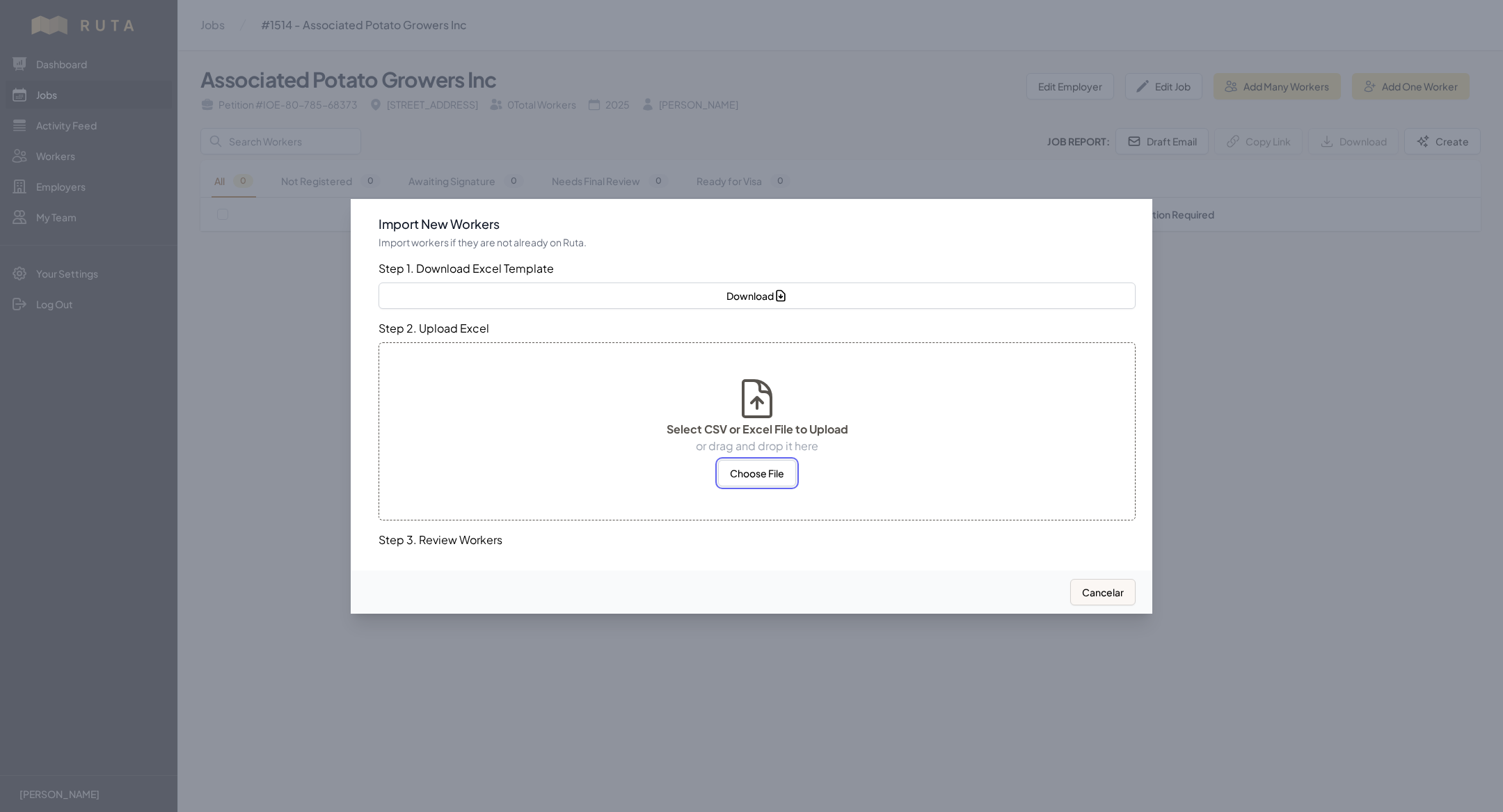
select select "US"
select select "MX"
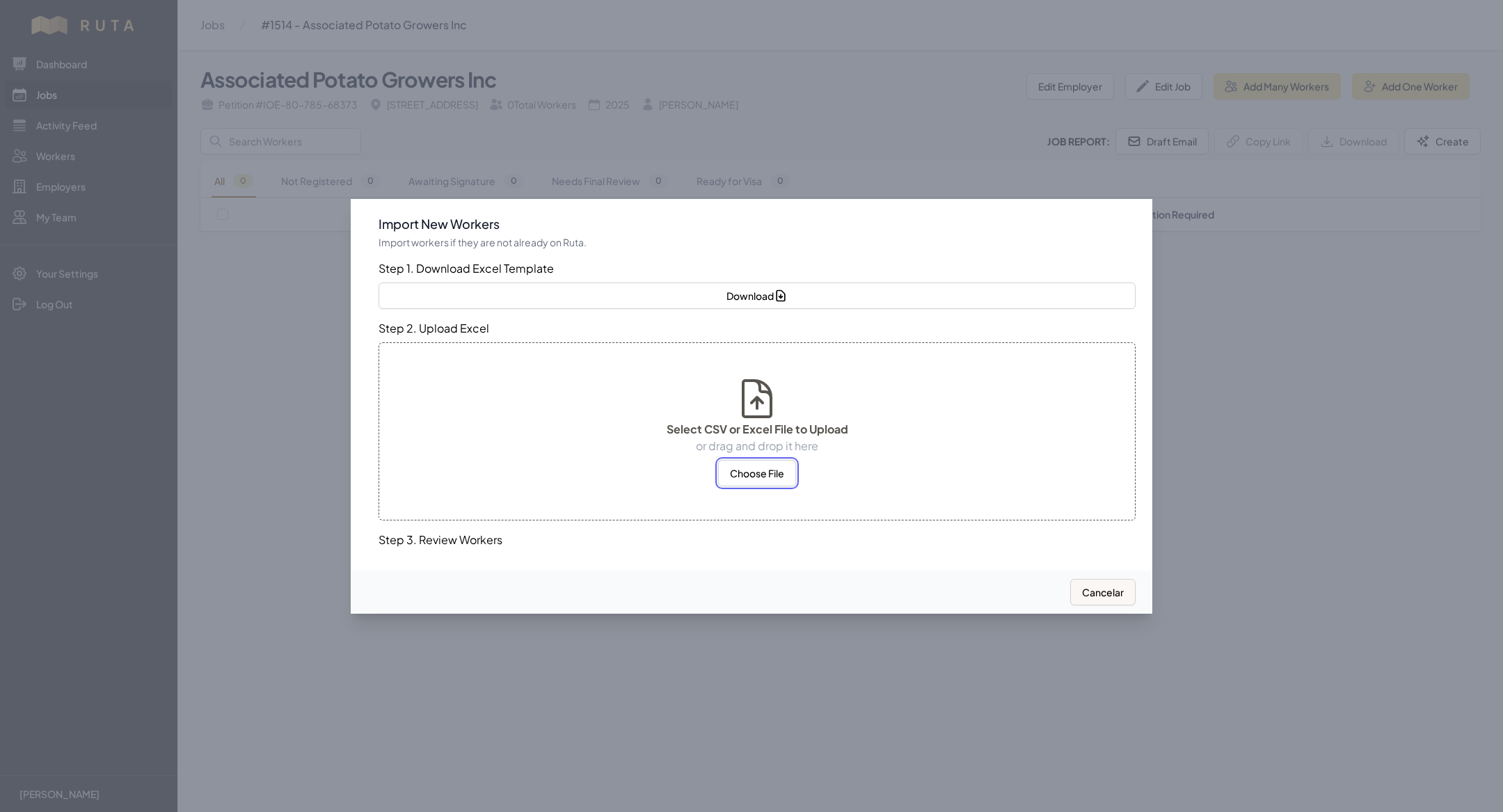
select select "MX"
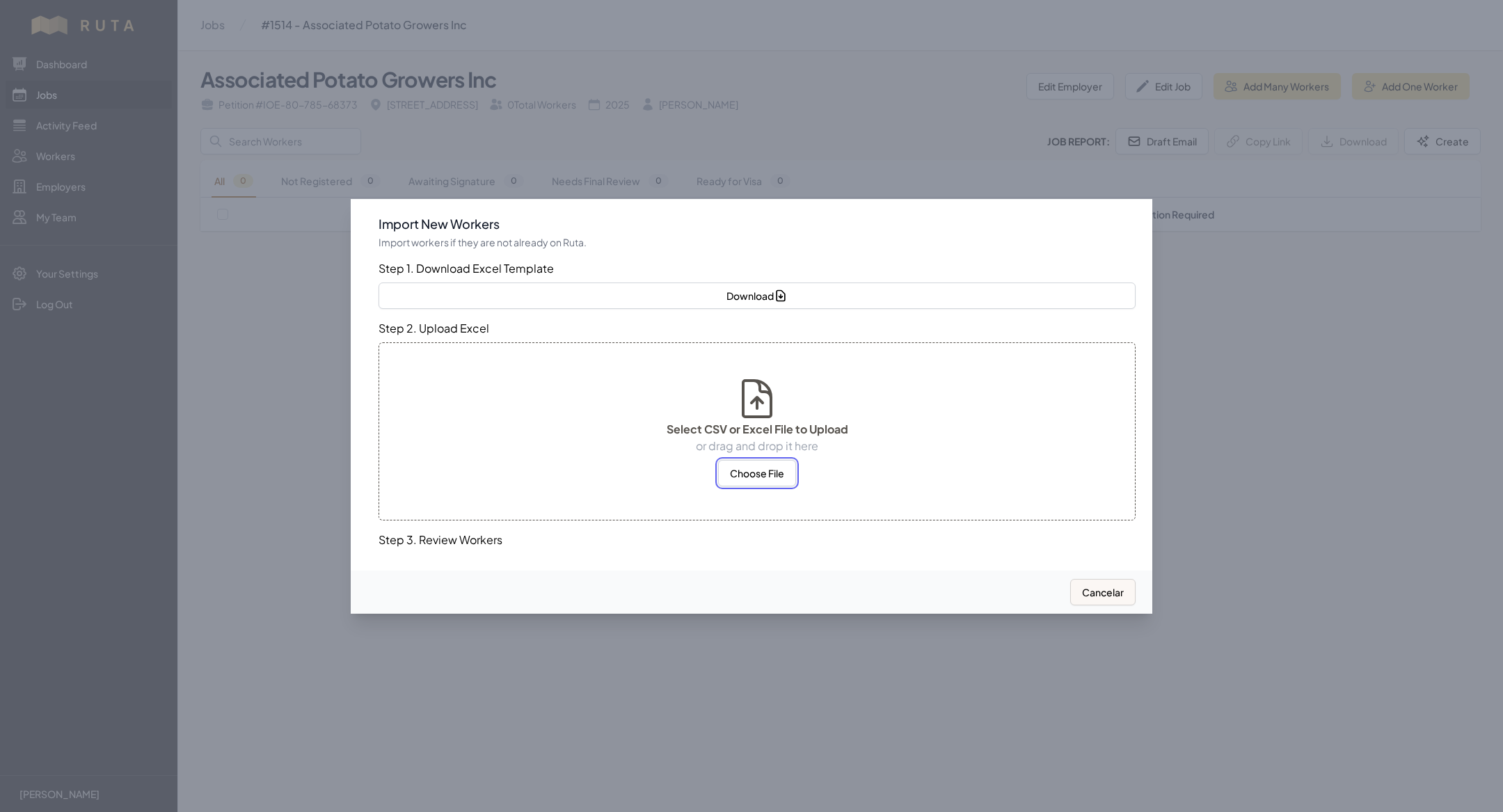
select select "US"
select select "MX"
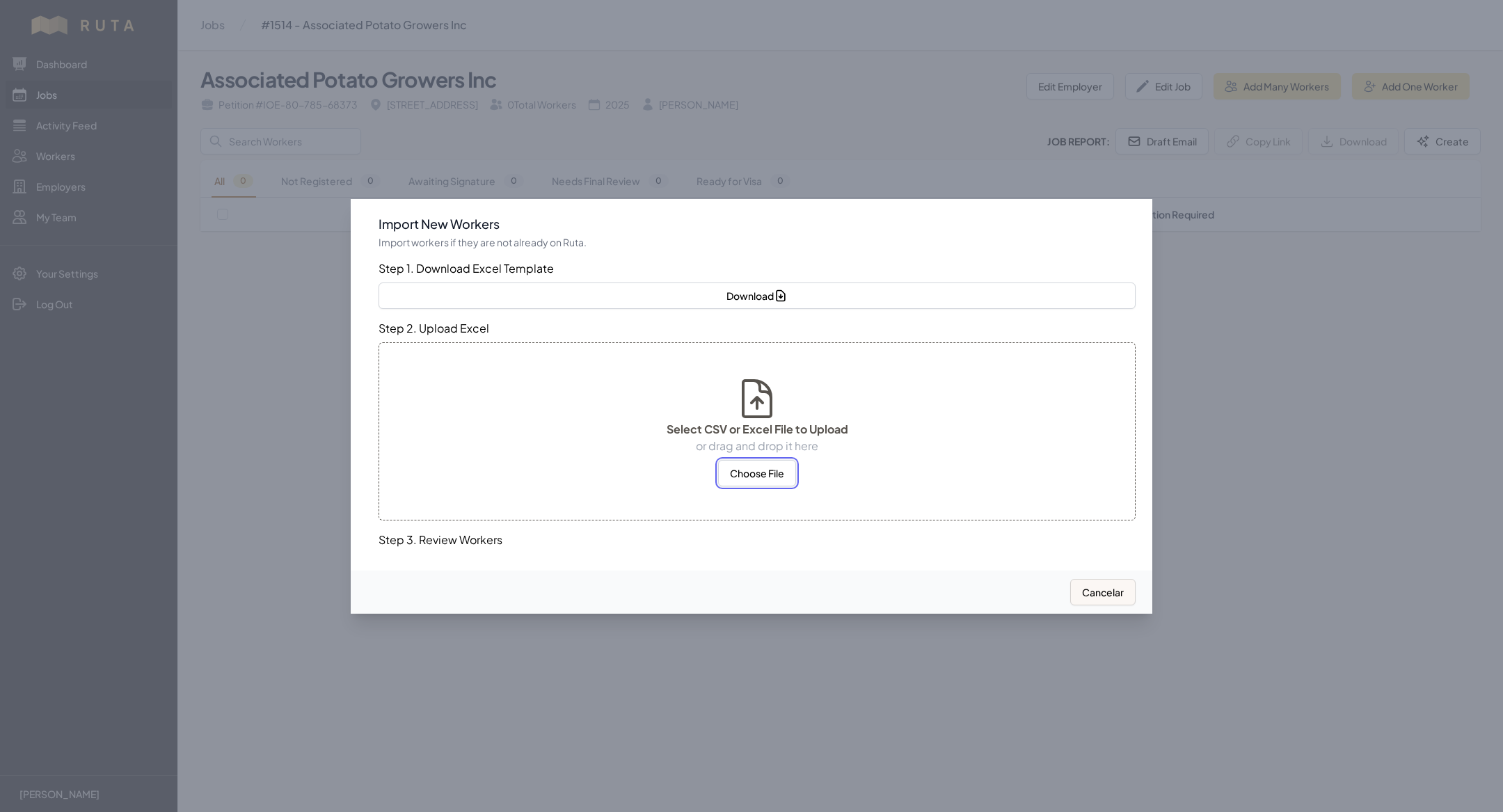
select select "MX"
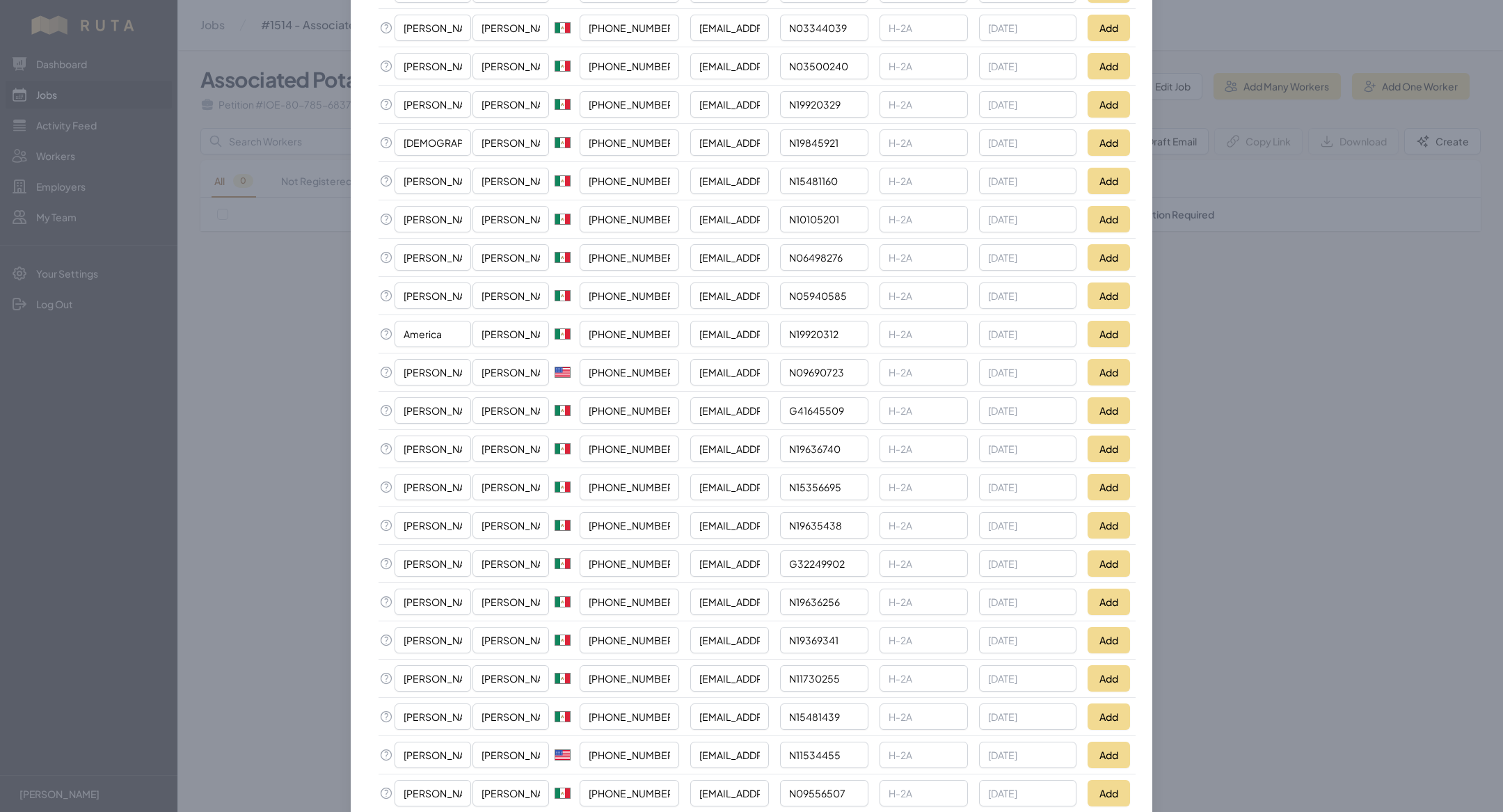
scroll to position [1158, 0]
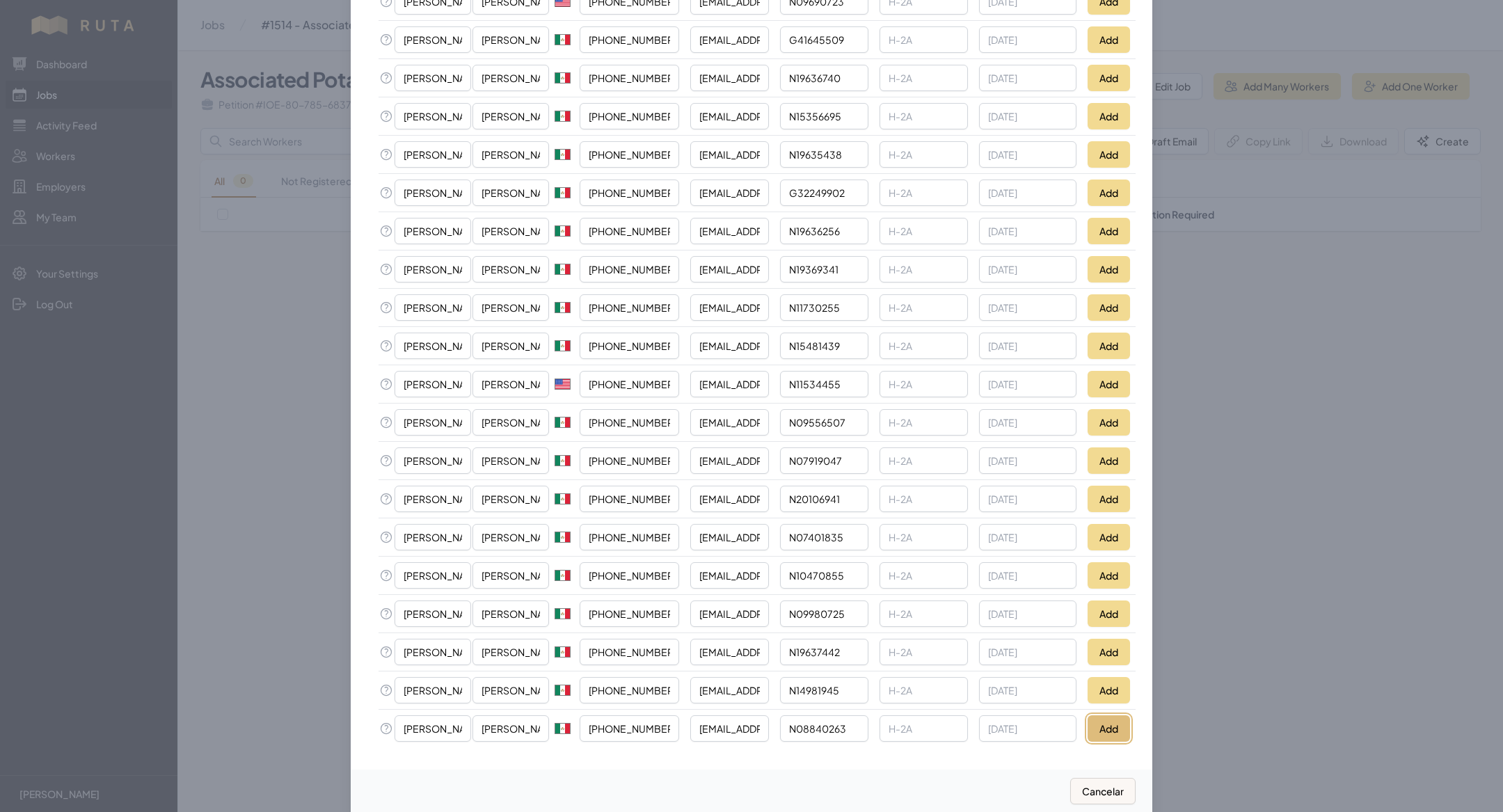
click at [1108, 715] on button "Add" at bounding box center [1109, 728] width 43 height 26
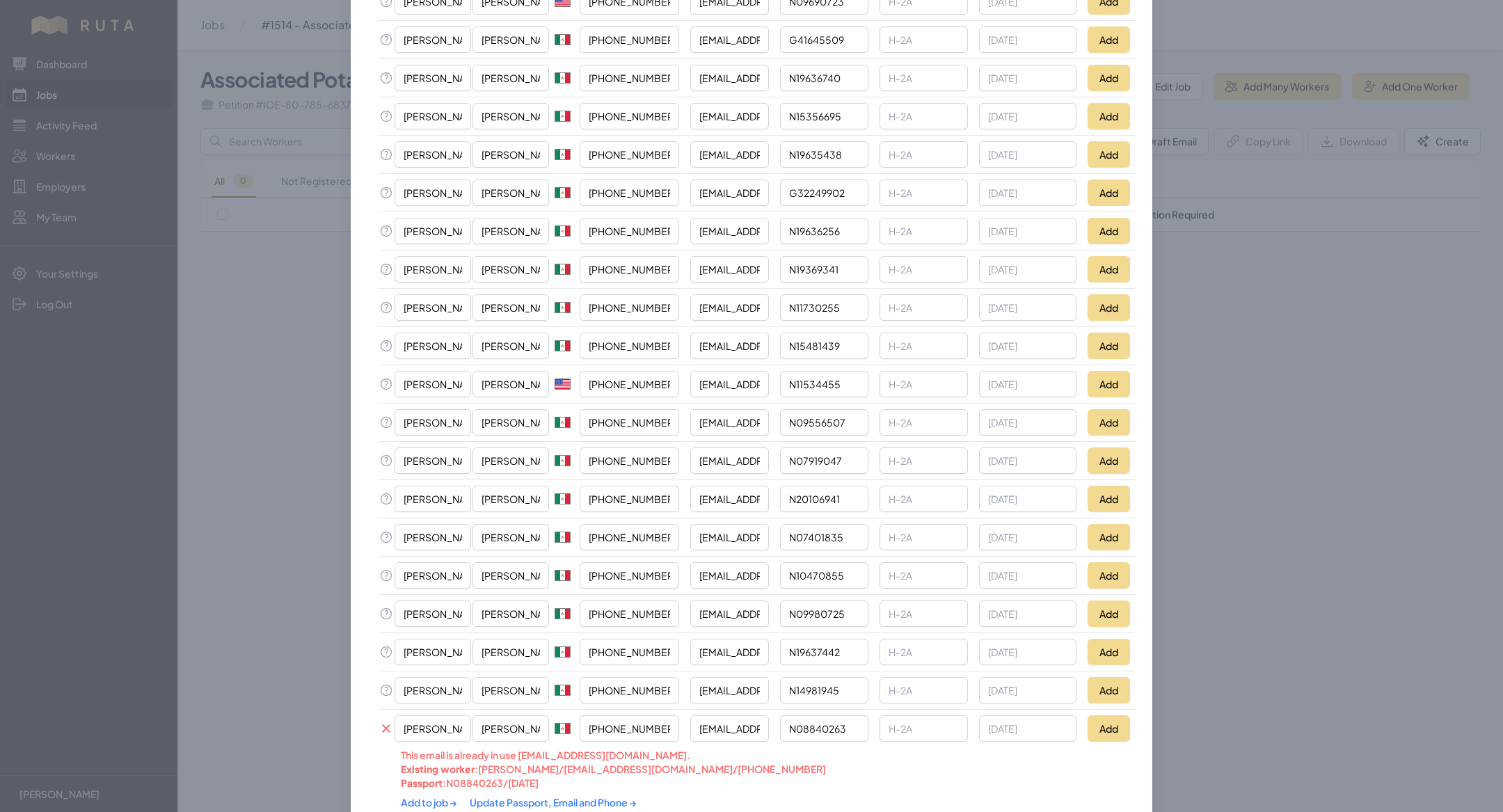
click at [522, 796] on link "Update Passport, Email and Phone →" at bounding box center [552, 803] width 167 height 13
click at [424, 796] on link "Add to job →" at bounding box center [429, 803] width 58 height 13
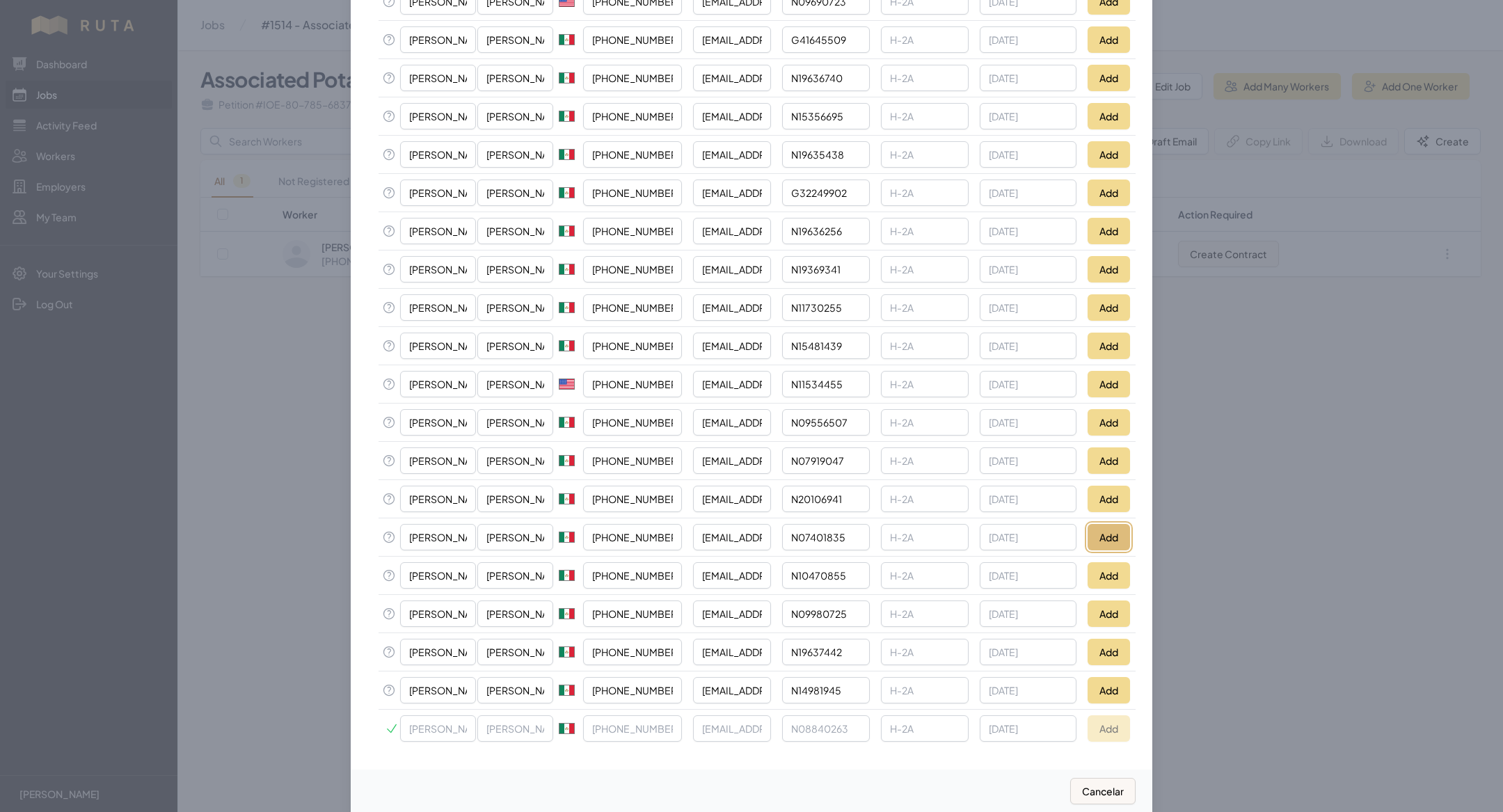
click at [1108, 524] on button "Add" at bounding box center [1109, 537] width 43 height 26
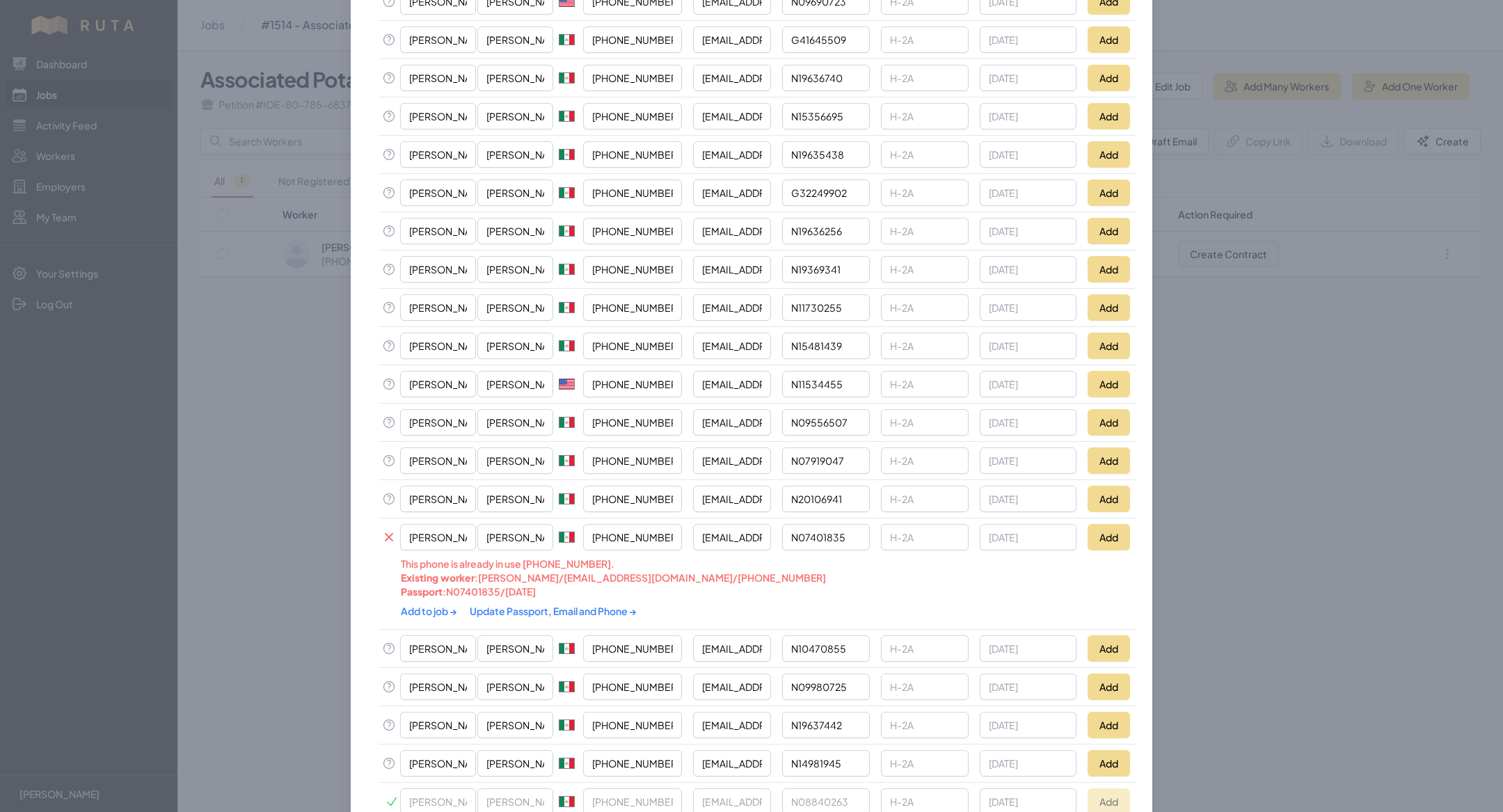
click at [503, 598] on div "Add to job → Update Passport, Email and Phone →" at bounding box center [681, 611] width 562 height 25
click at [503, 605] on link "Update Passport, Email and Phone →" at bounding box center [552, 611] width 167 height 13
click at [421, 605] on link "Add to job →" at bounding box center [429, 611] width 58 height 13
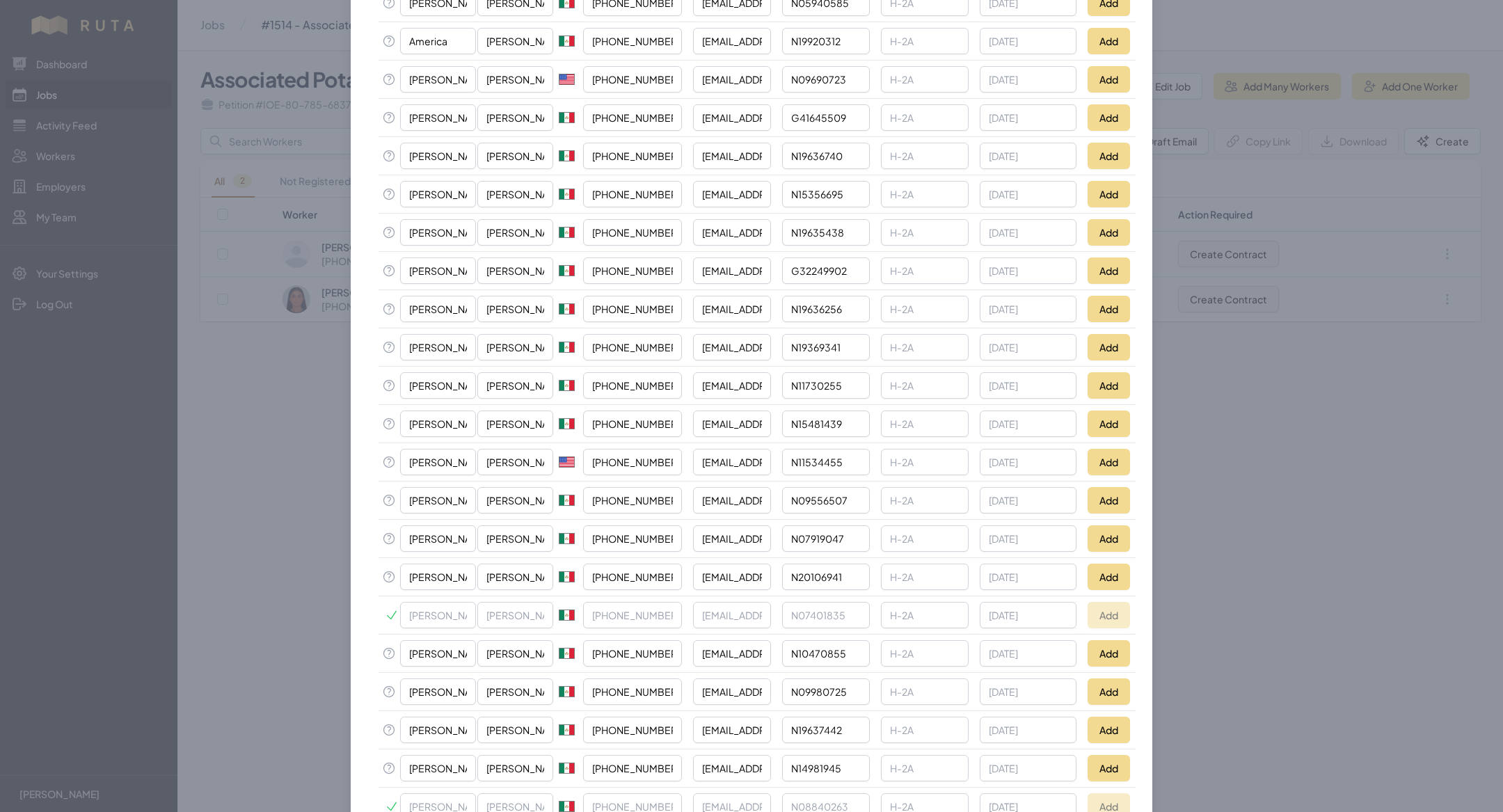
scroll to position [1068, 0]
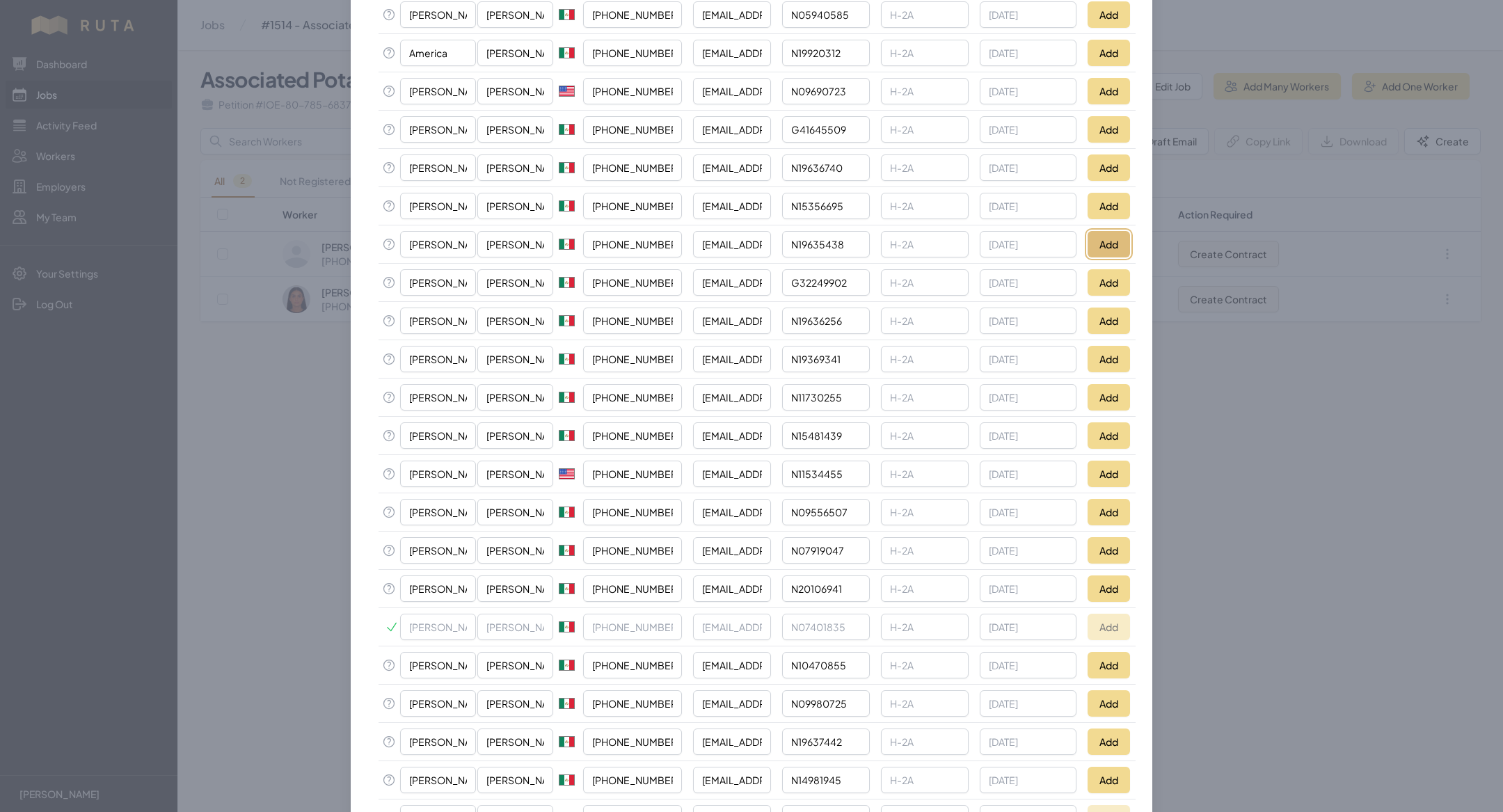
click at [1103, 231] on button "Add" at bounding box center [1109, 244] width 43 height 26
click at [1106, 461] on button "Add" at bounding box center [1109, 473] width 43 height 26
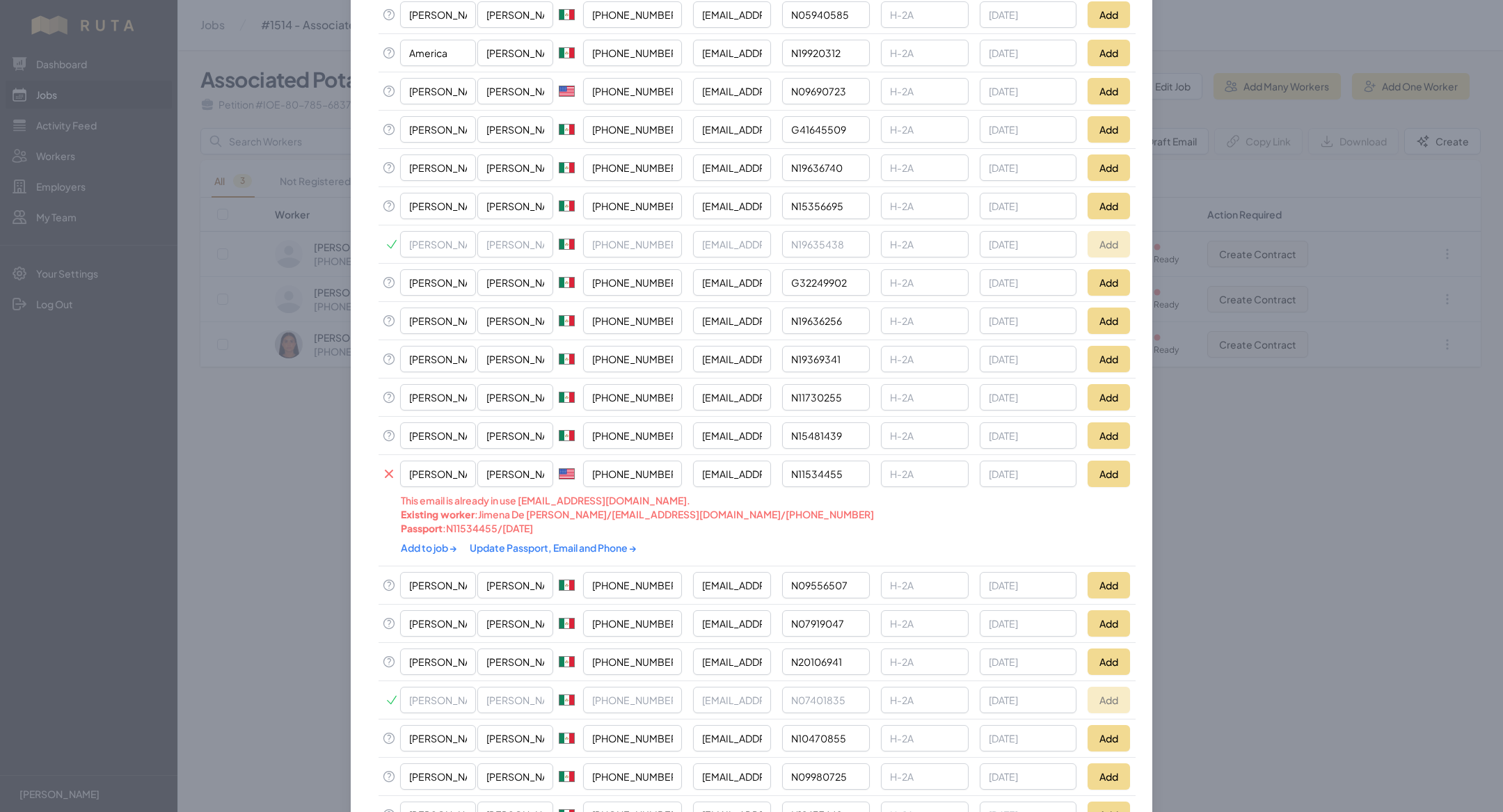
click at [550, 541] on link "Update Passport, Email and Phone →" at bounding box center [552, 548] width 167 height 13
click at [428, 541] on link "Add to job →" at bounding box center [429, 548] width 58 height 13
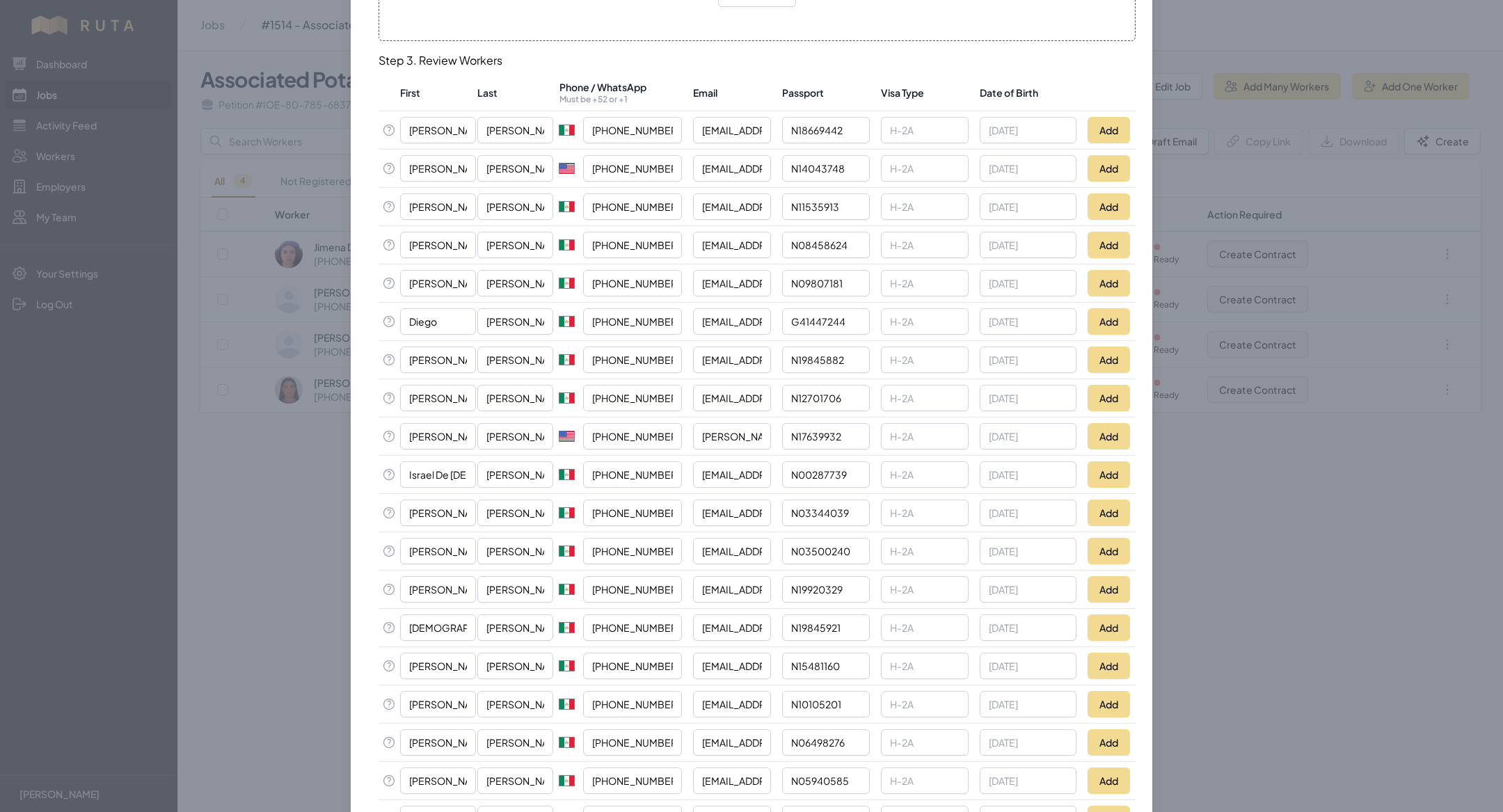
scroll to position [294, 0]
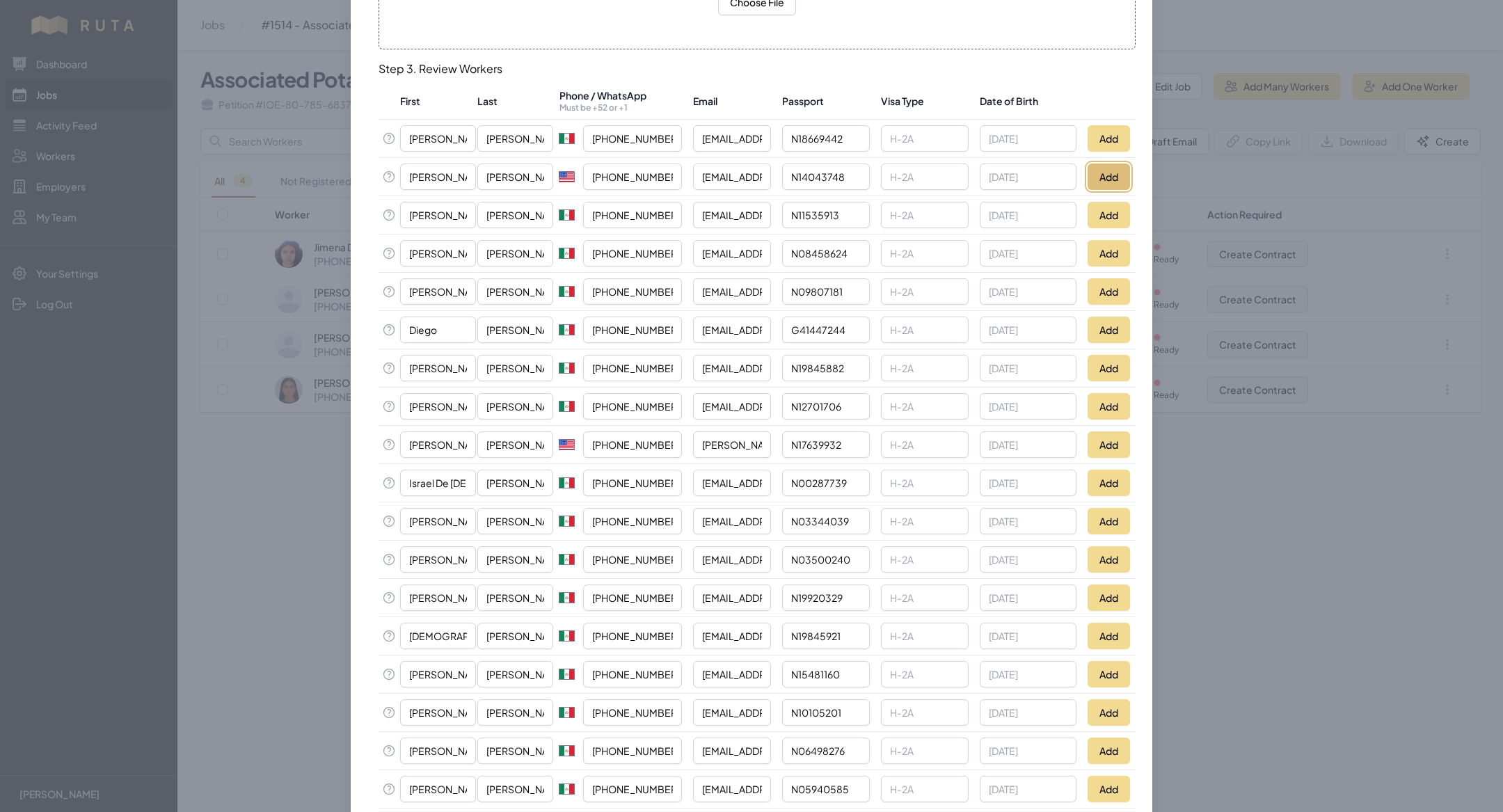
click at [1110, 175] on button "Add" at bounding box center [1109, 176] width 43 height 26
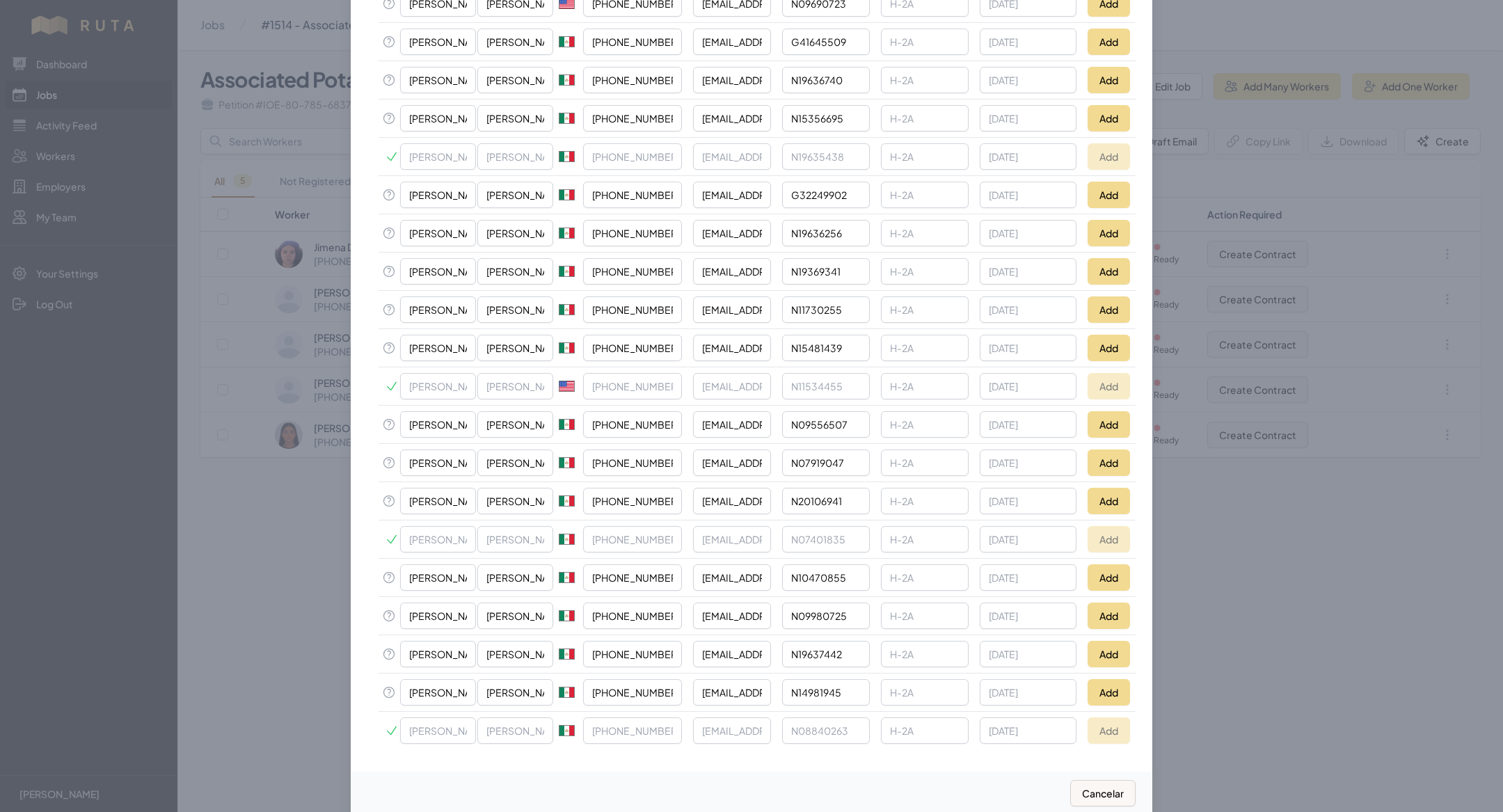
scroll to position [1158, 0]
click at [1110, 677] on button "Add" at bounding box center [1109, 689] width 43 height 26
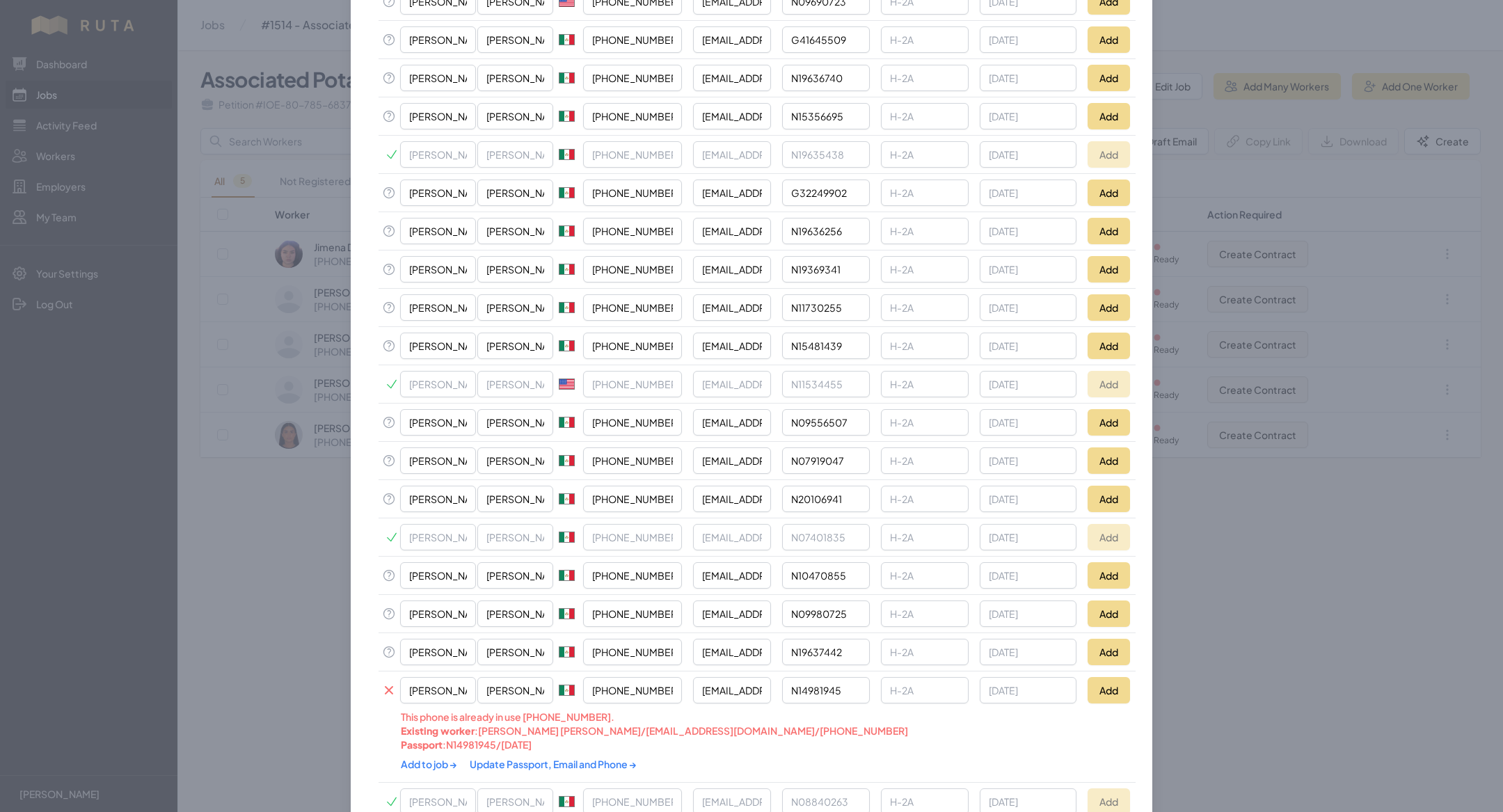
click at [522, 757] on link "Update Passport, Email and Phone →" at bounding box center [552, 764] width 167 height 13
click at [413, 757] on link "Add to job →" at bounding box center [429, 764] width 58 height 13
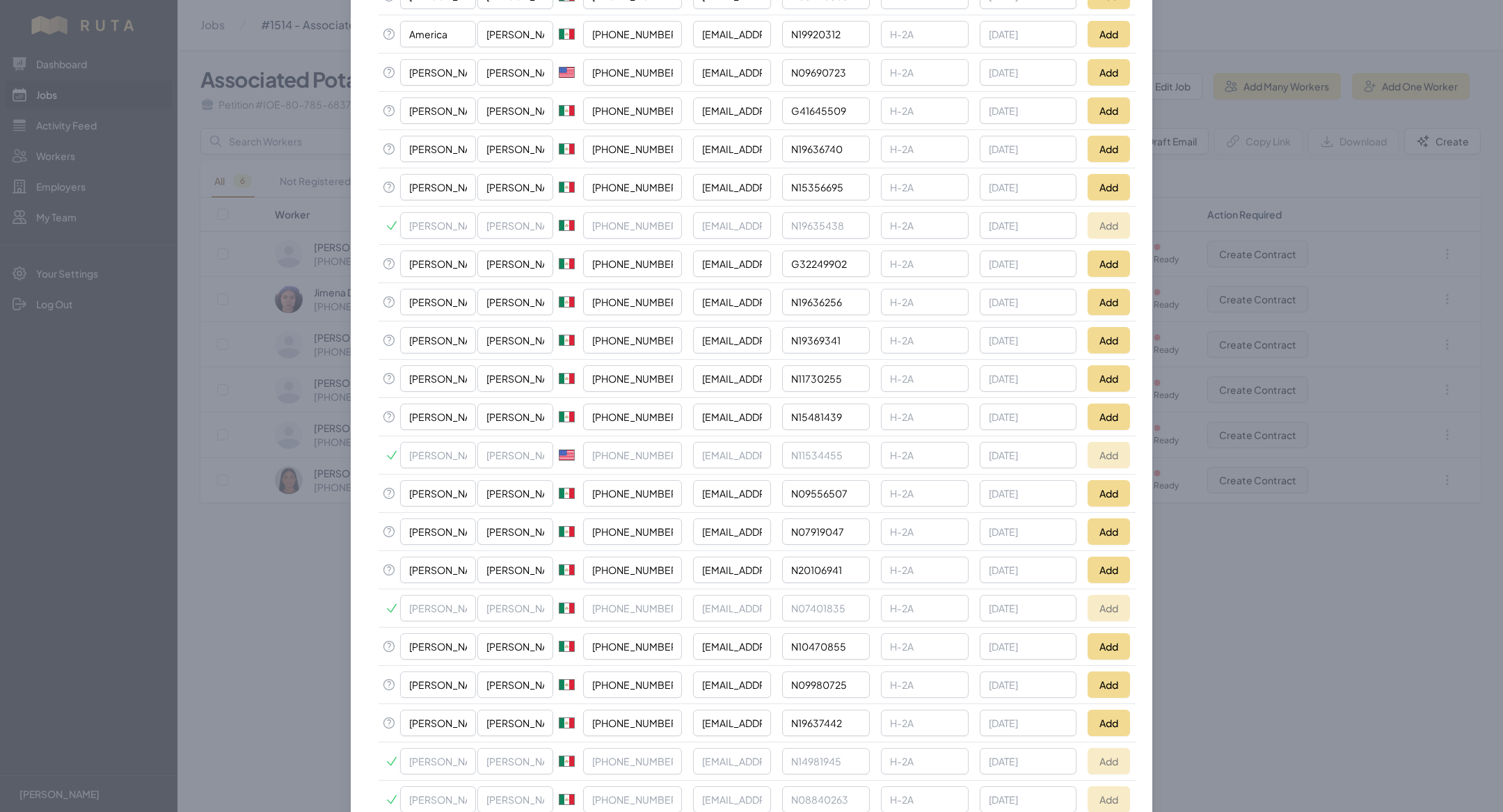
scroll to position [1087, 0]
click at [1103, 404] on button "Add" at bounding box center [1109, 417] width 43 height 26
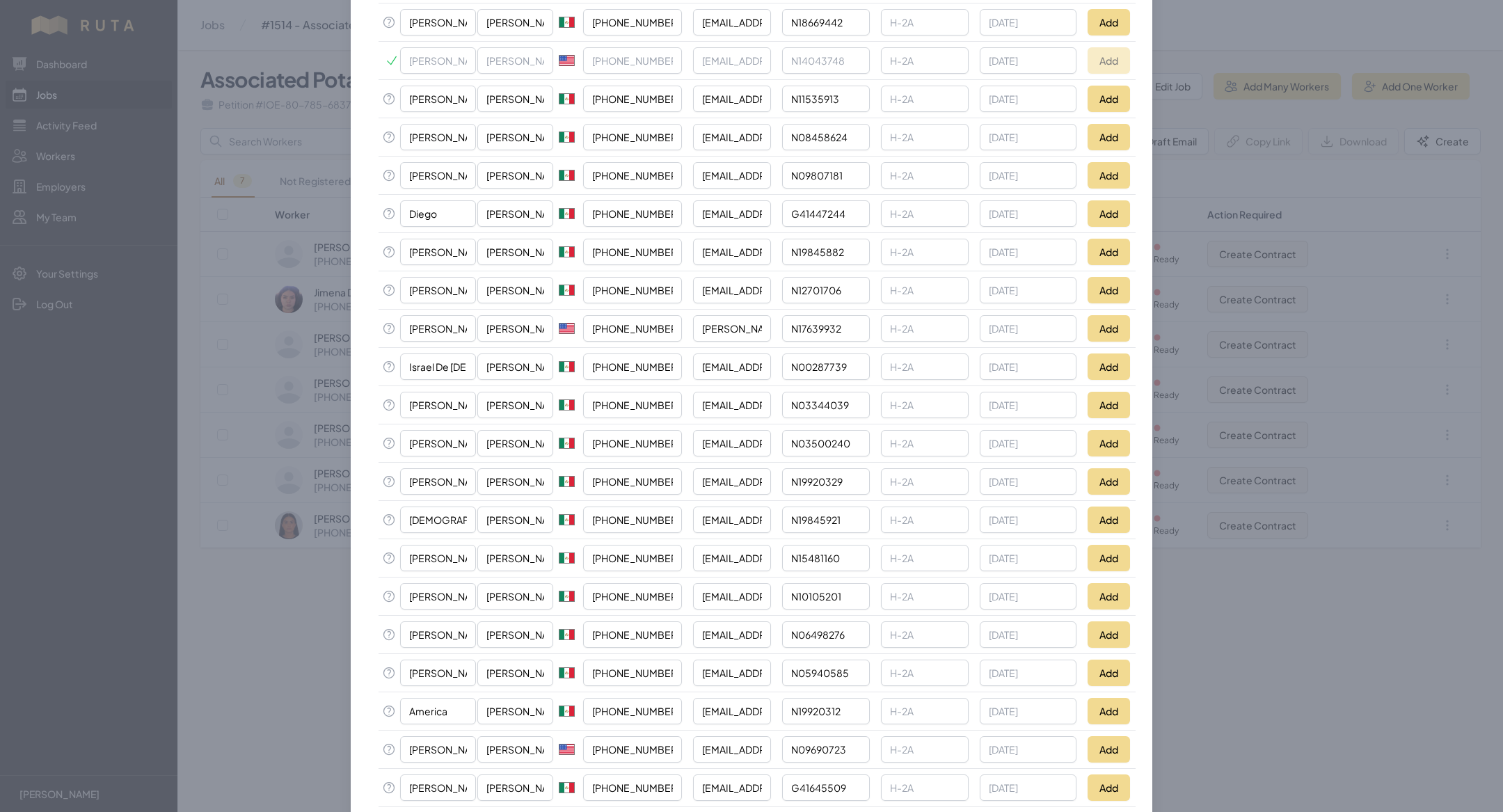
scroll to position [409, 0]
click at [1114, 207] on button "Add" at bounding box center [1109, 214] width 43 height 26
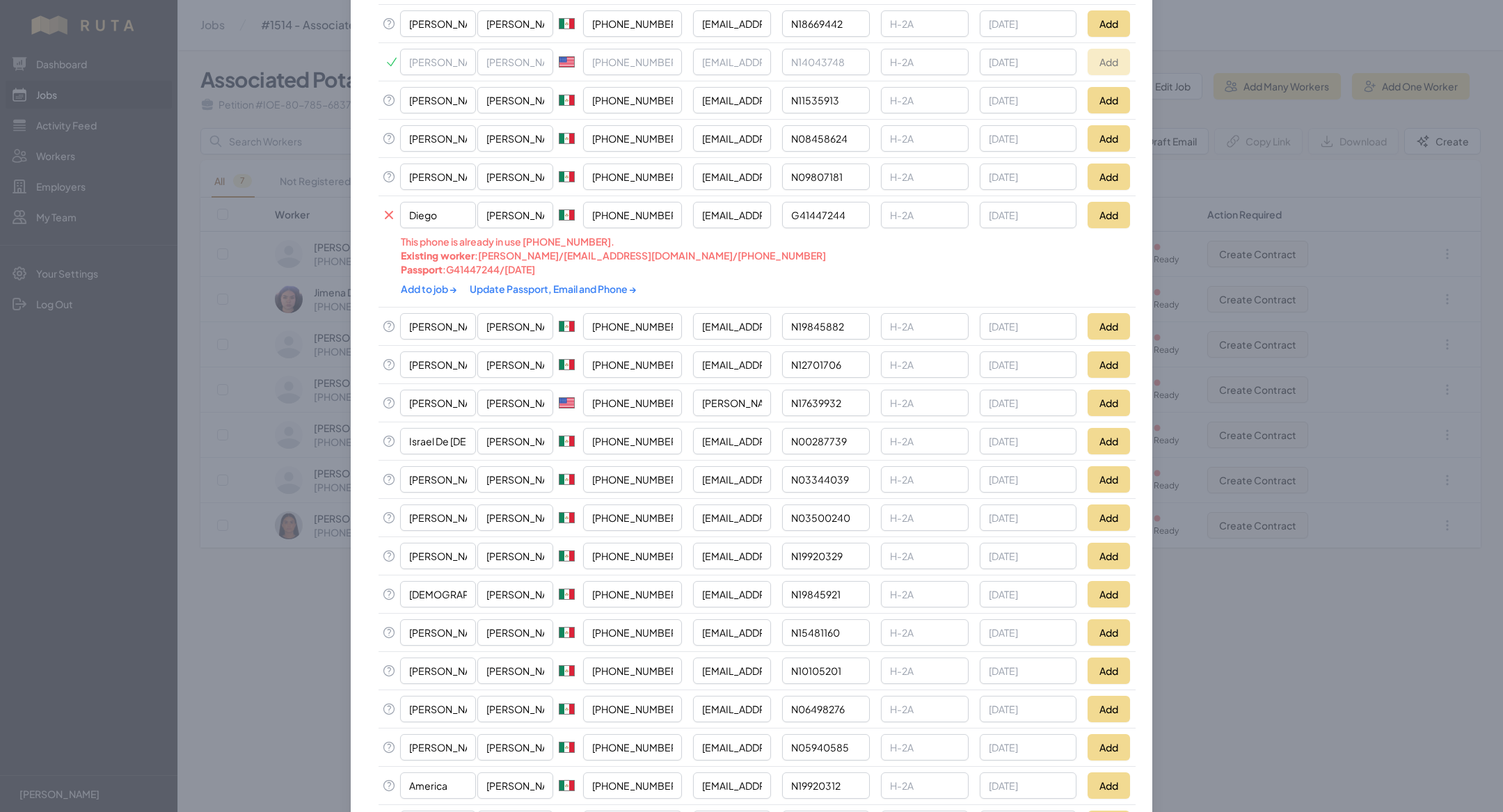
click at [510, 283] on link "Update Passport, Email and Phone →" at bounding box center [552, 289] width 167 height 13
click at [427, 284] on link "Add to job →" at bounding box center [429, 289] width 58 height 13
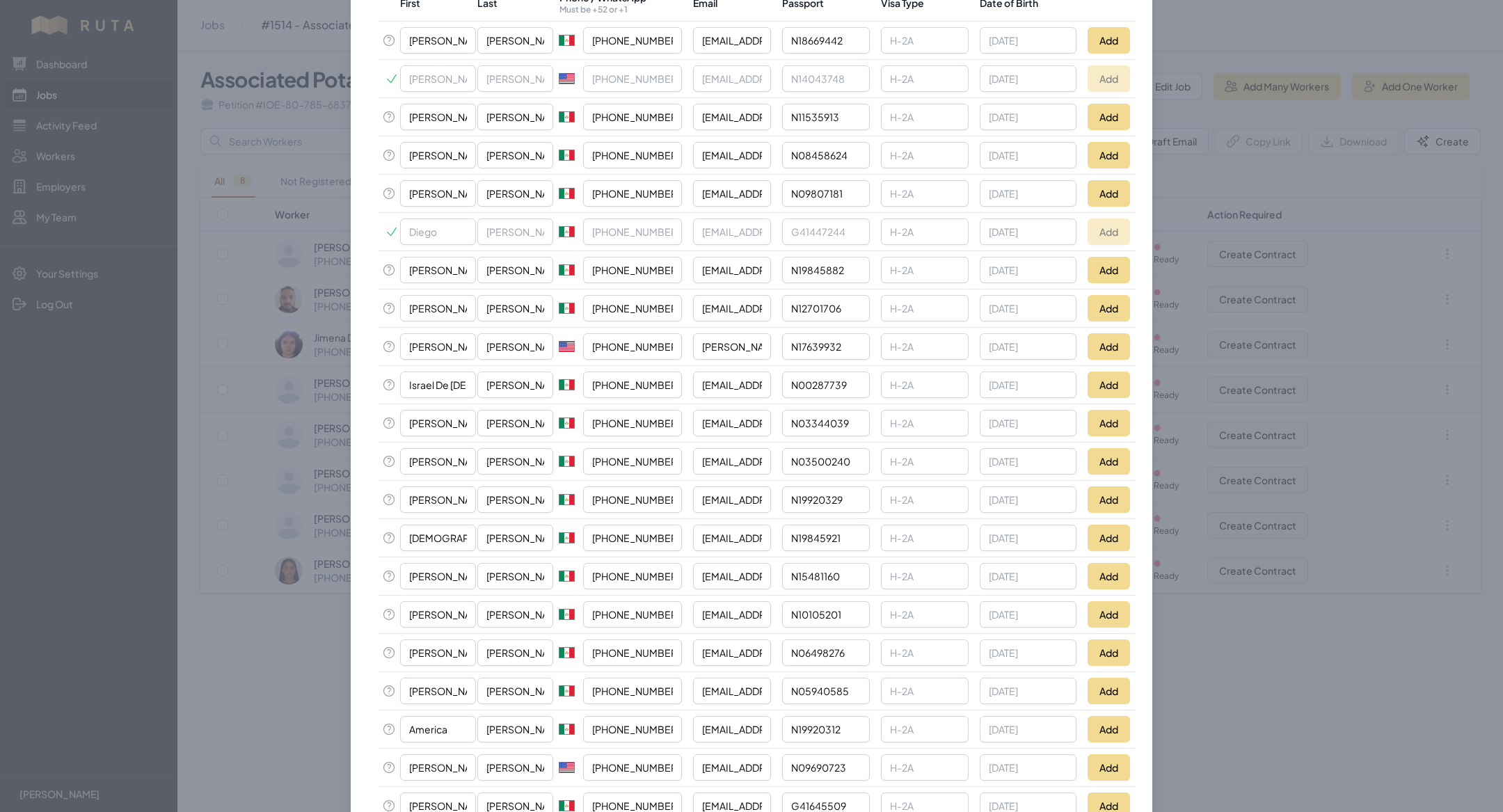
scroll to position [392, 0]
click at [1098, 146] on button "Add" at bounding box center [1109, 155] width 43 height 26
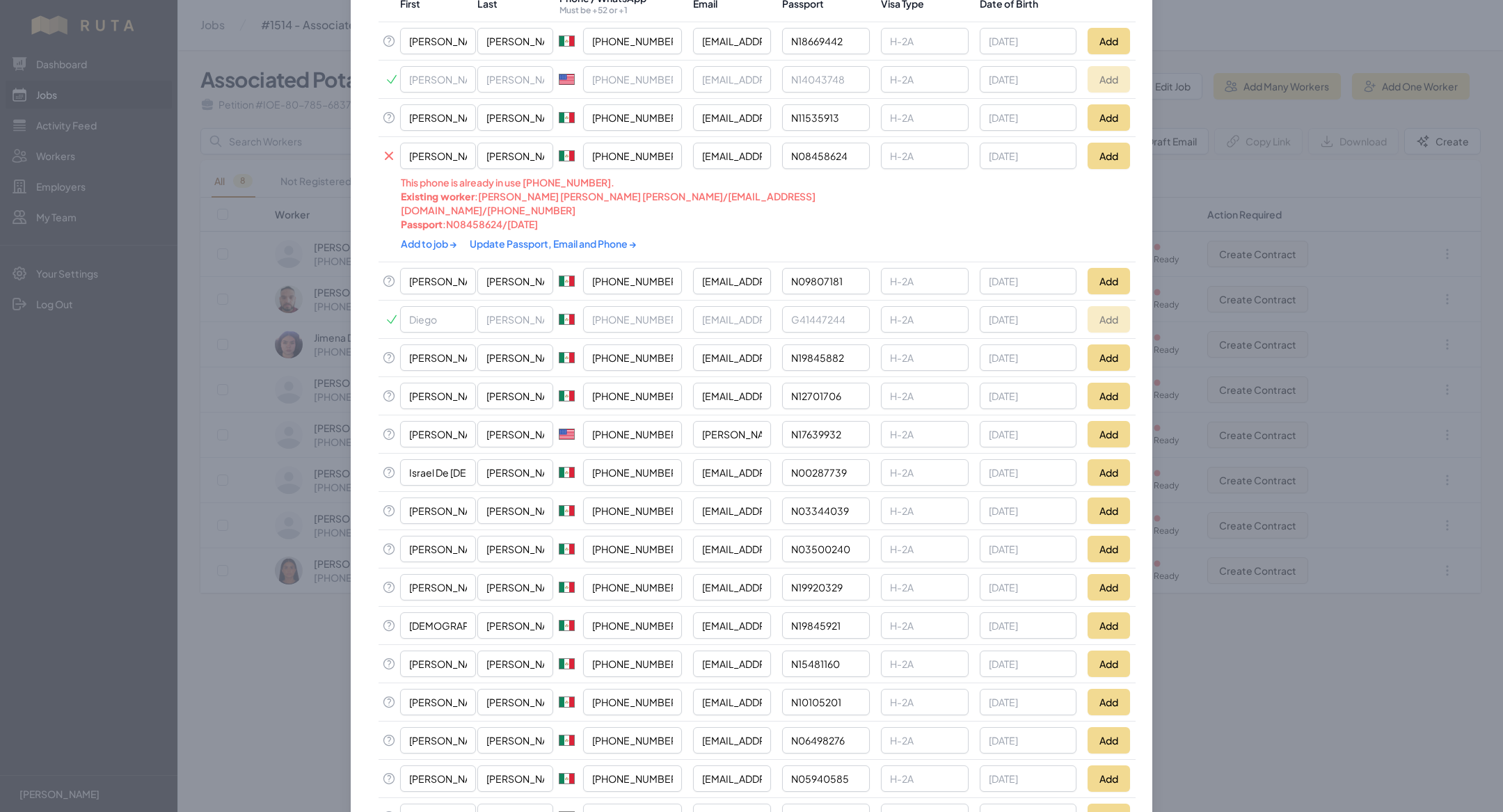
click at [521, 233] on div "Add to job → Update Passport, Email and Phone →" at bounding box center [681, 244] width 562 height 25
click at [521, 231] on div "Add to job → Update Passport, Email and Phone →" at bounding box center [681, 244] width 562 height 25
click at [520, 237] on link "Update Passport, Email and Phone →" at bounding box center [552, 244] width 167 height 13
click at [430, 237] on link "Add to job →" at bounding box center [429, 244] width 58 height 13
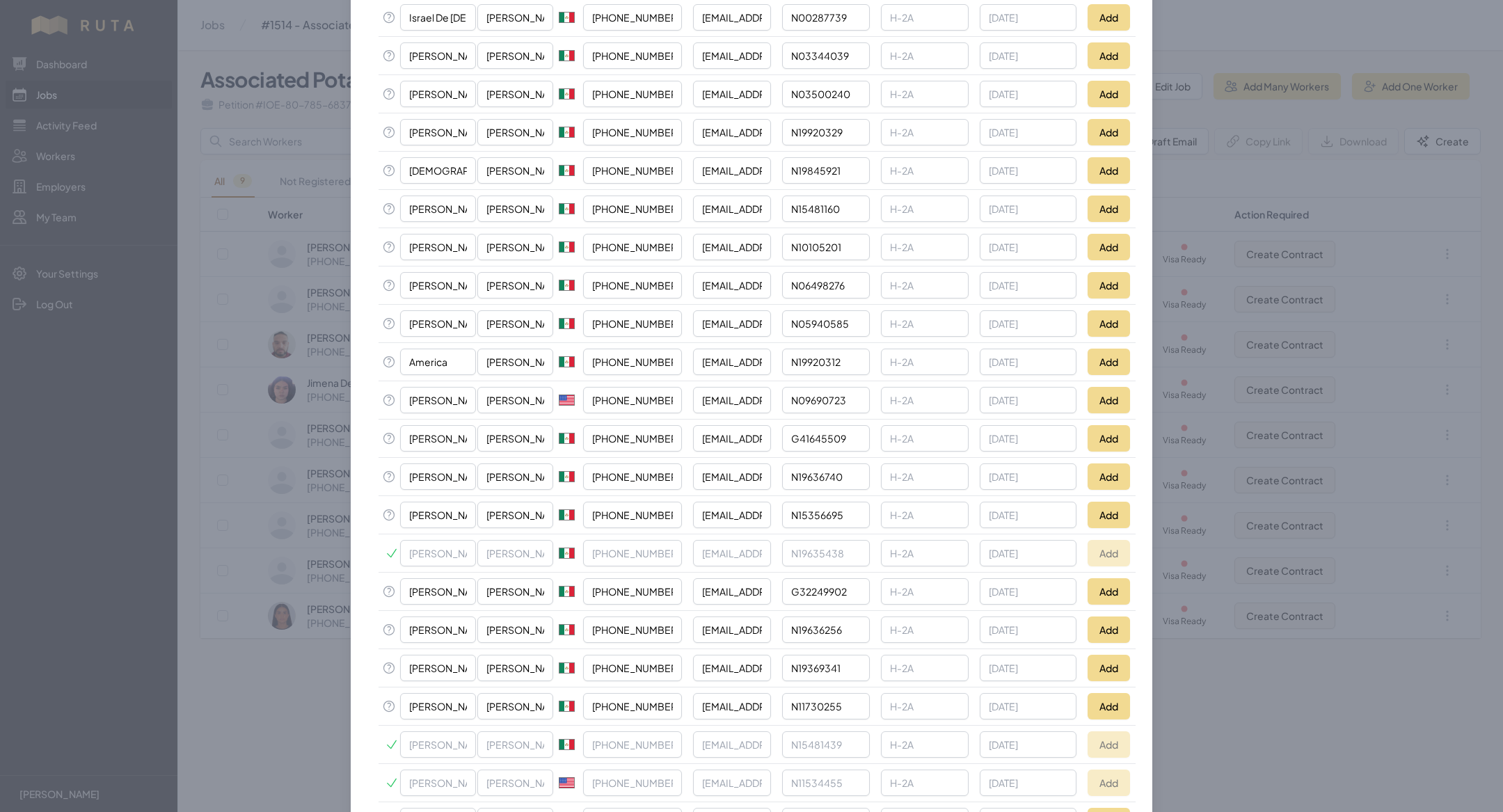
scroll to position [761, 0]
click at [1103, 653] on button "Add" at bounding box center [1109, 666] width 43 height 26
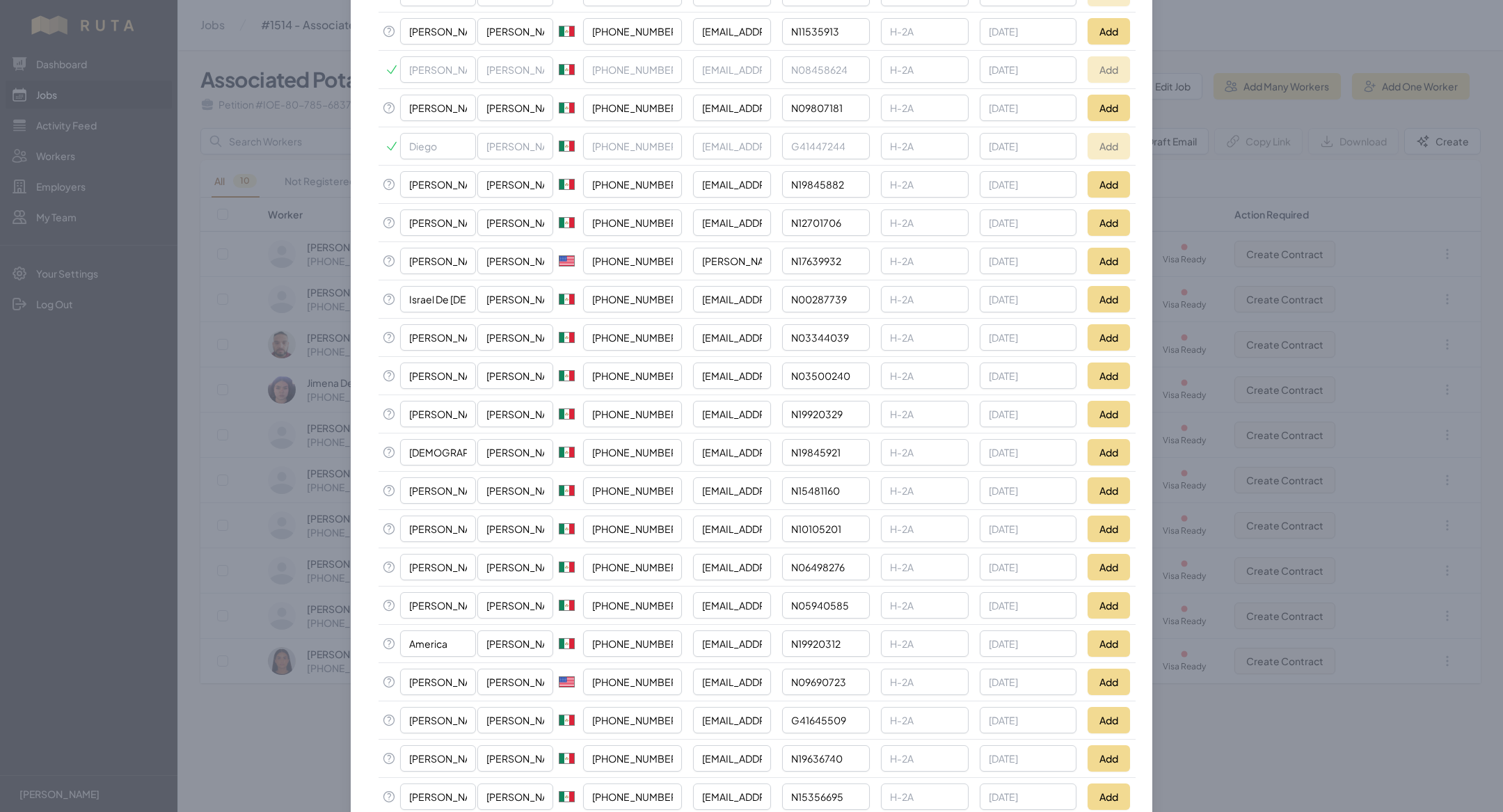
scroll to position [469, 0]
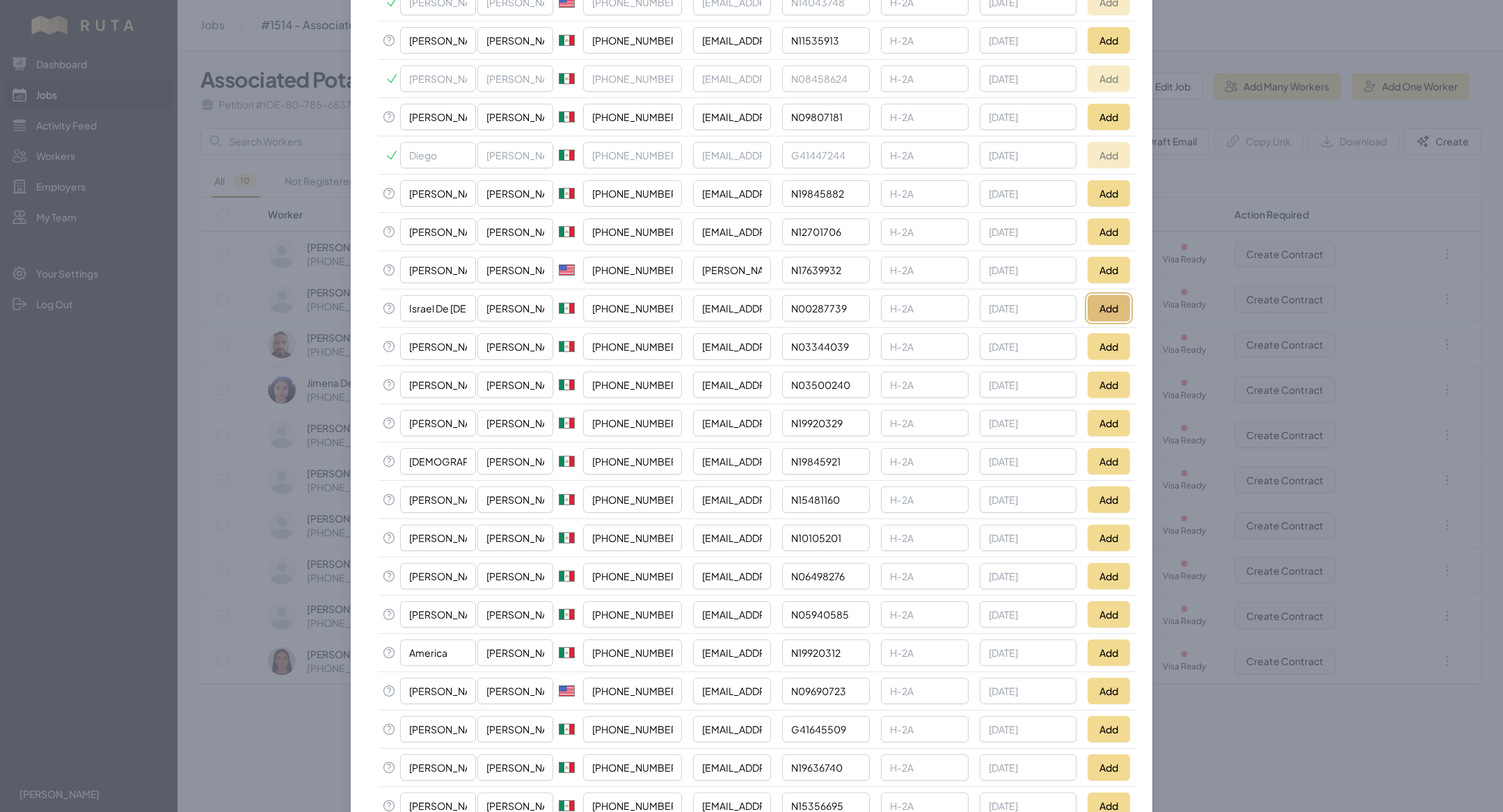
click at [1116, 308] on button "Add" at bounding box center [1109, 308] width 43 height 26
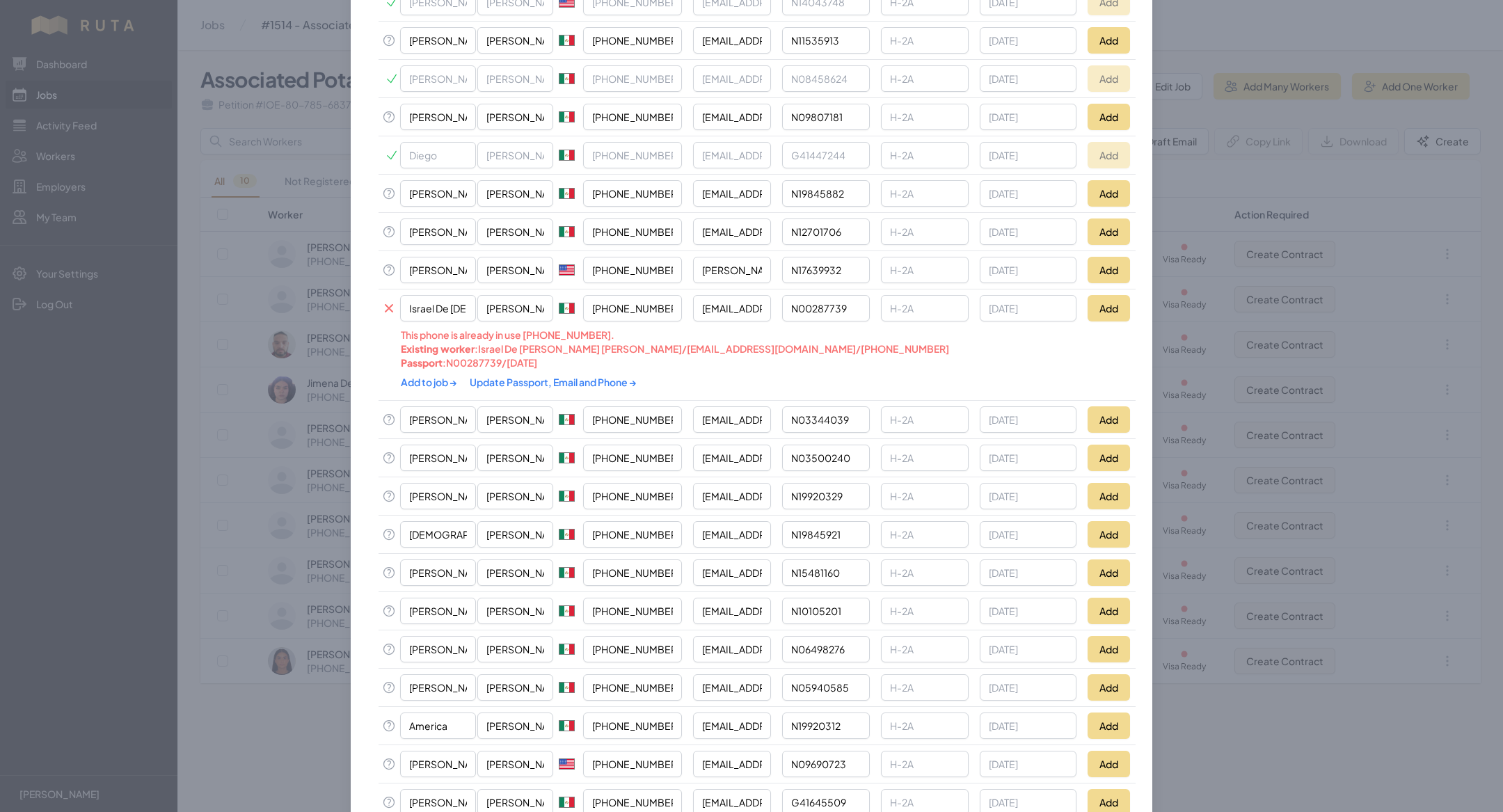
click at [509, 376] on link "Update Passport, Email and Phone →" at bounding box center [552, 382] width 167 height 13
click at [418, 379] on link "Add to job →" at bounding box center [429, 382] width 58 height 13
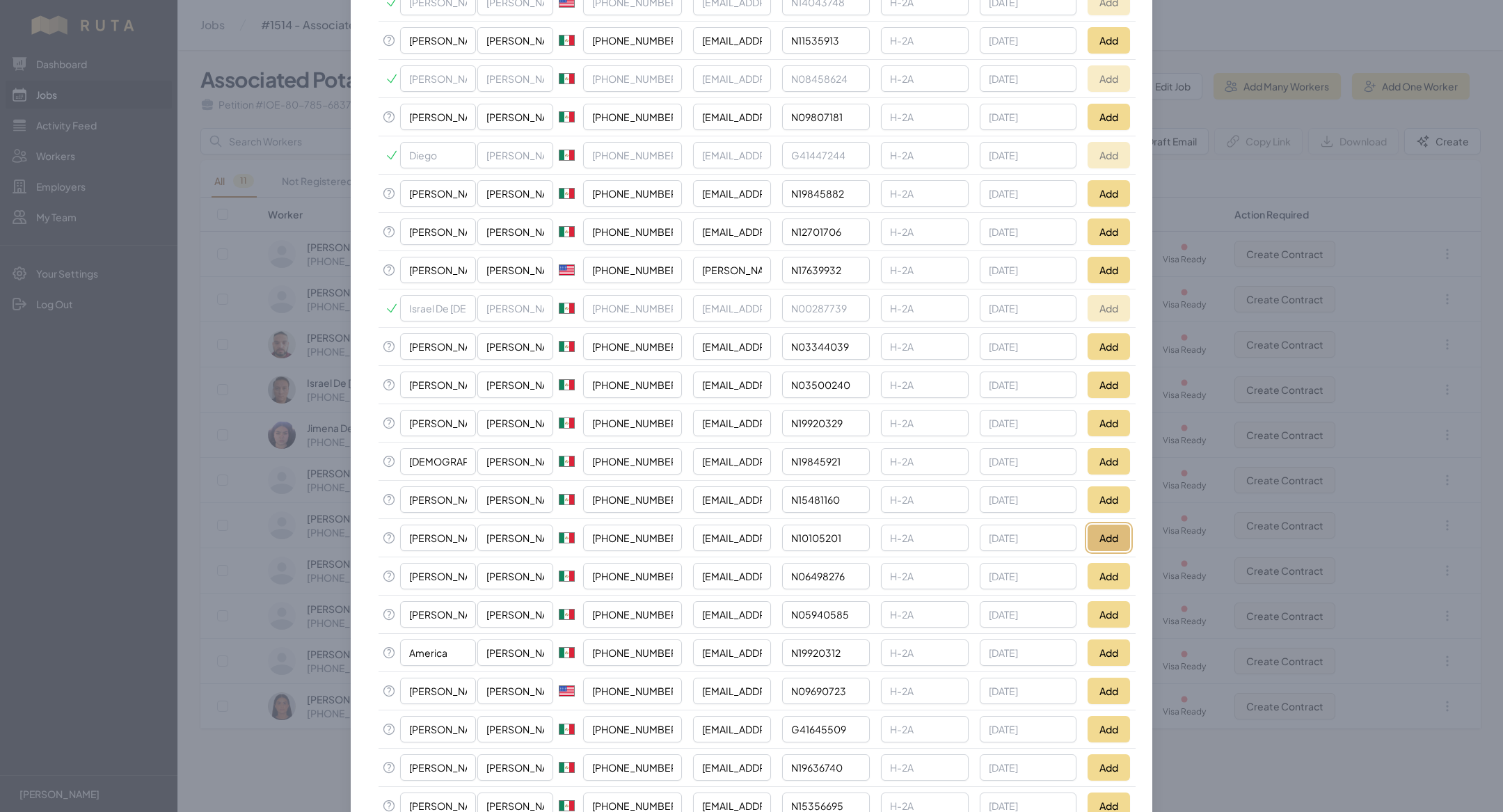
click at [1106, 525] on button "Add" at bounding box center [1109, 537] width 43 height 26
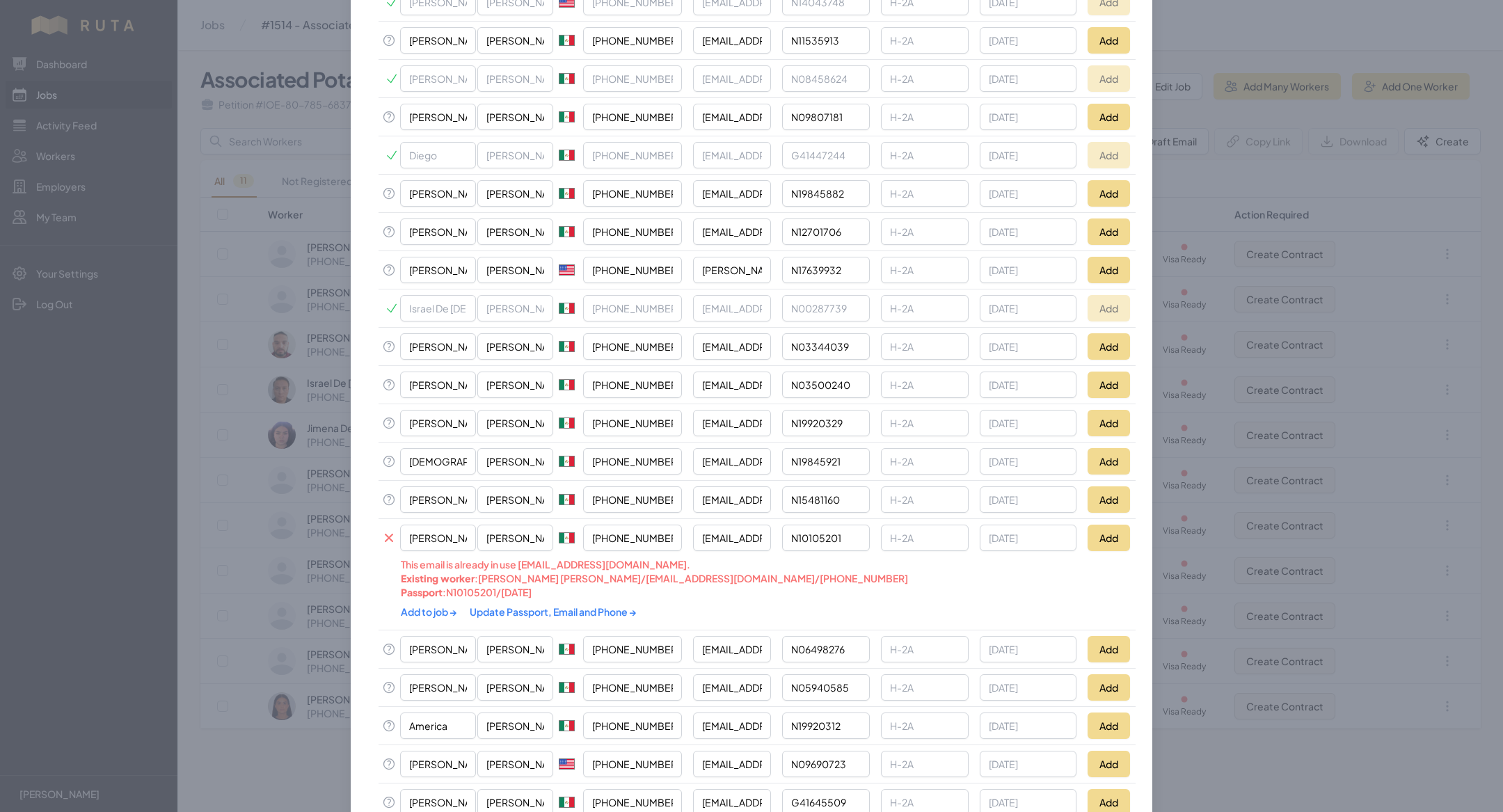
click at [541, 605] on link "Update Passport, Email and Phone →" at bounding box center [552, 612] width 167 height 13
click at [427, 605] on link "Add to job →" at bounding box center [429, 612] width 58 height 13
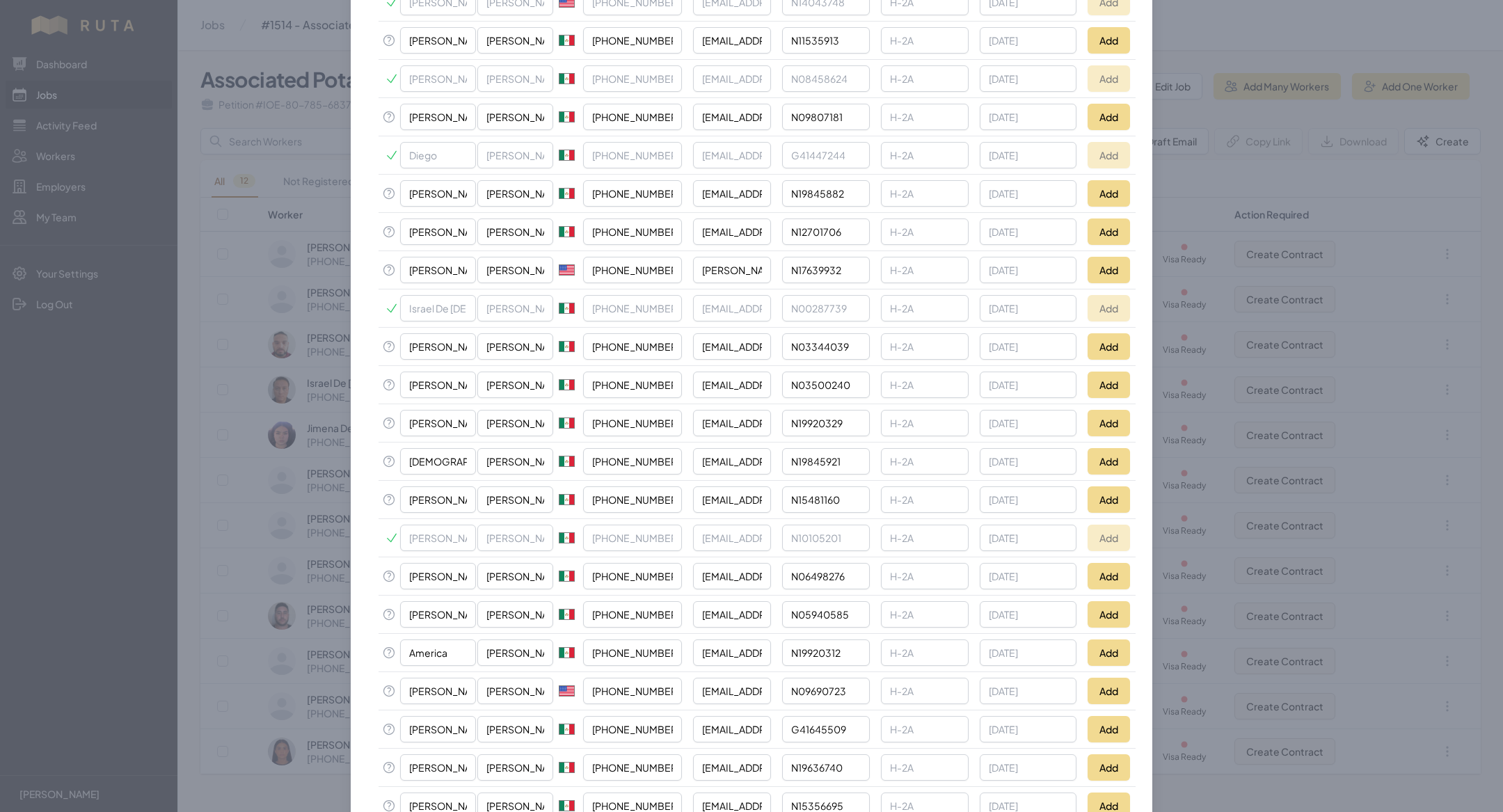
scroll to position [454, 0]
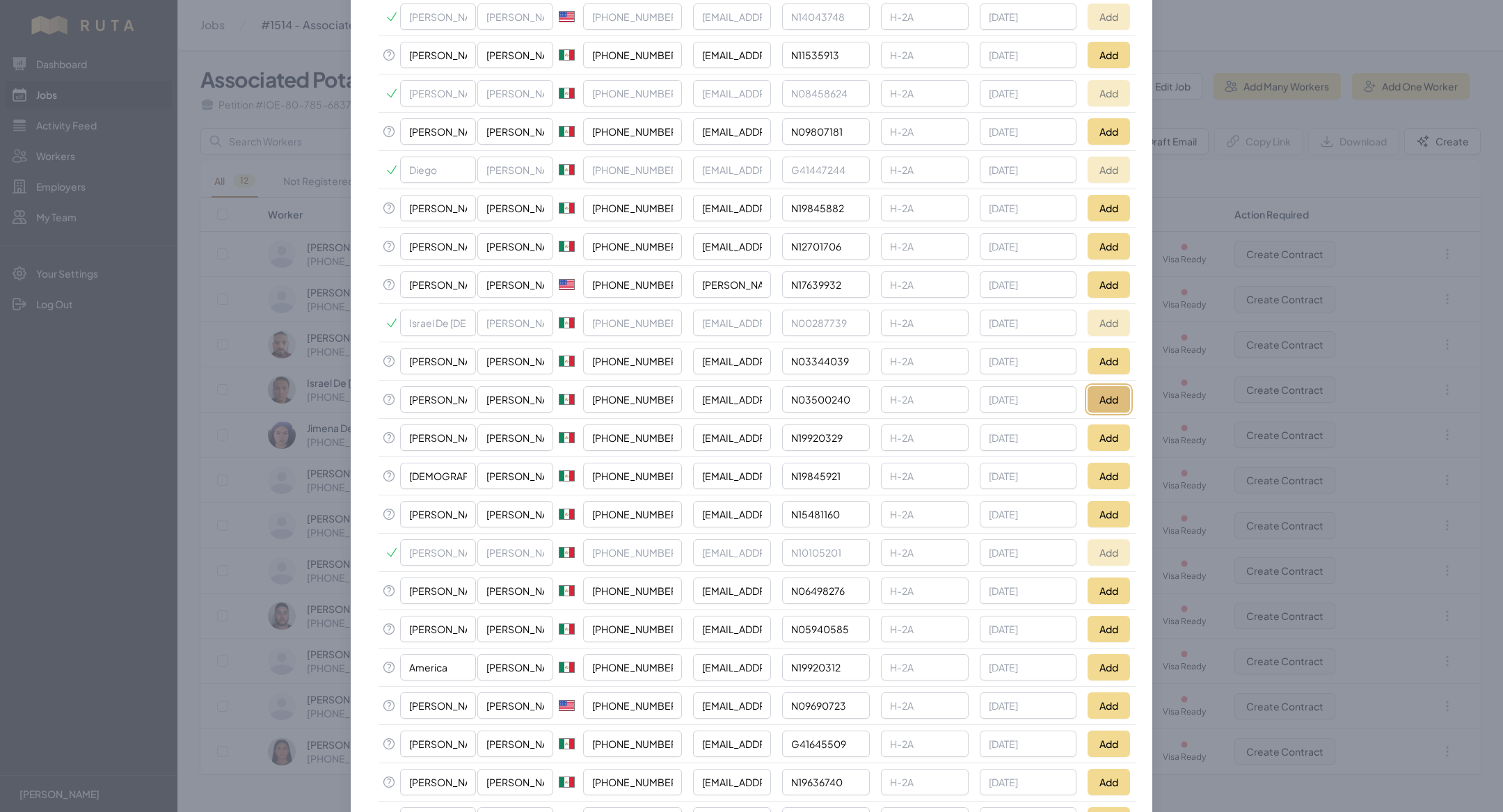
click at [1103, 386] on button "Add" at bounding box center [1109, 399] width 43 height 26
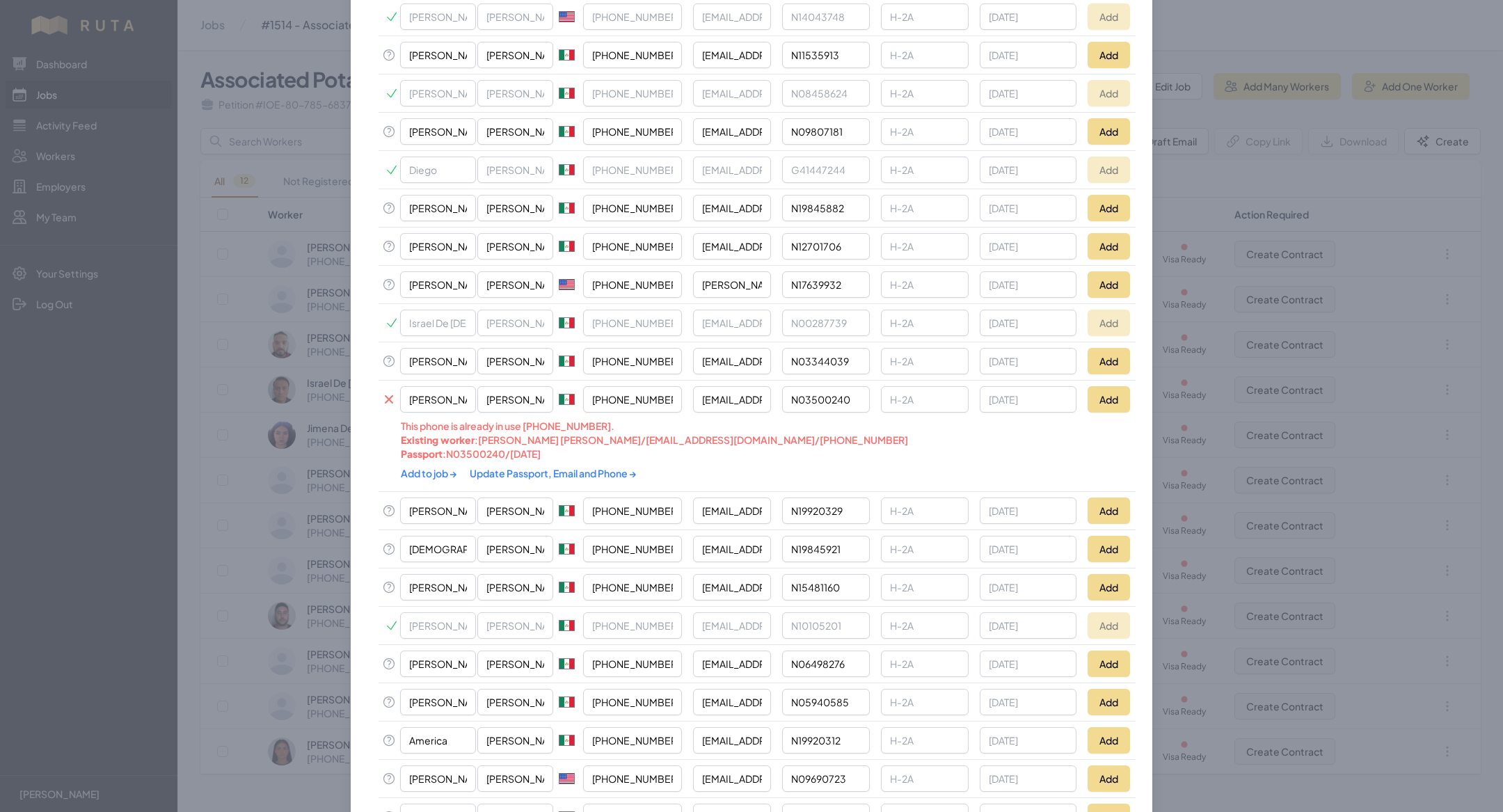
click at [518, 467] on link "Update Passport, Email and Phone →" at bounding box center [552, 473] width 167 height 13
click at [429, 467] on link "Add to job →" at bounding box center [429, 473] width 58 height 13
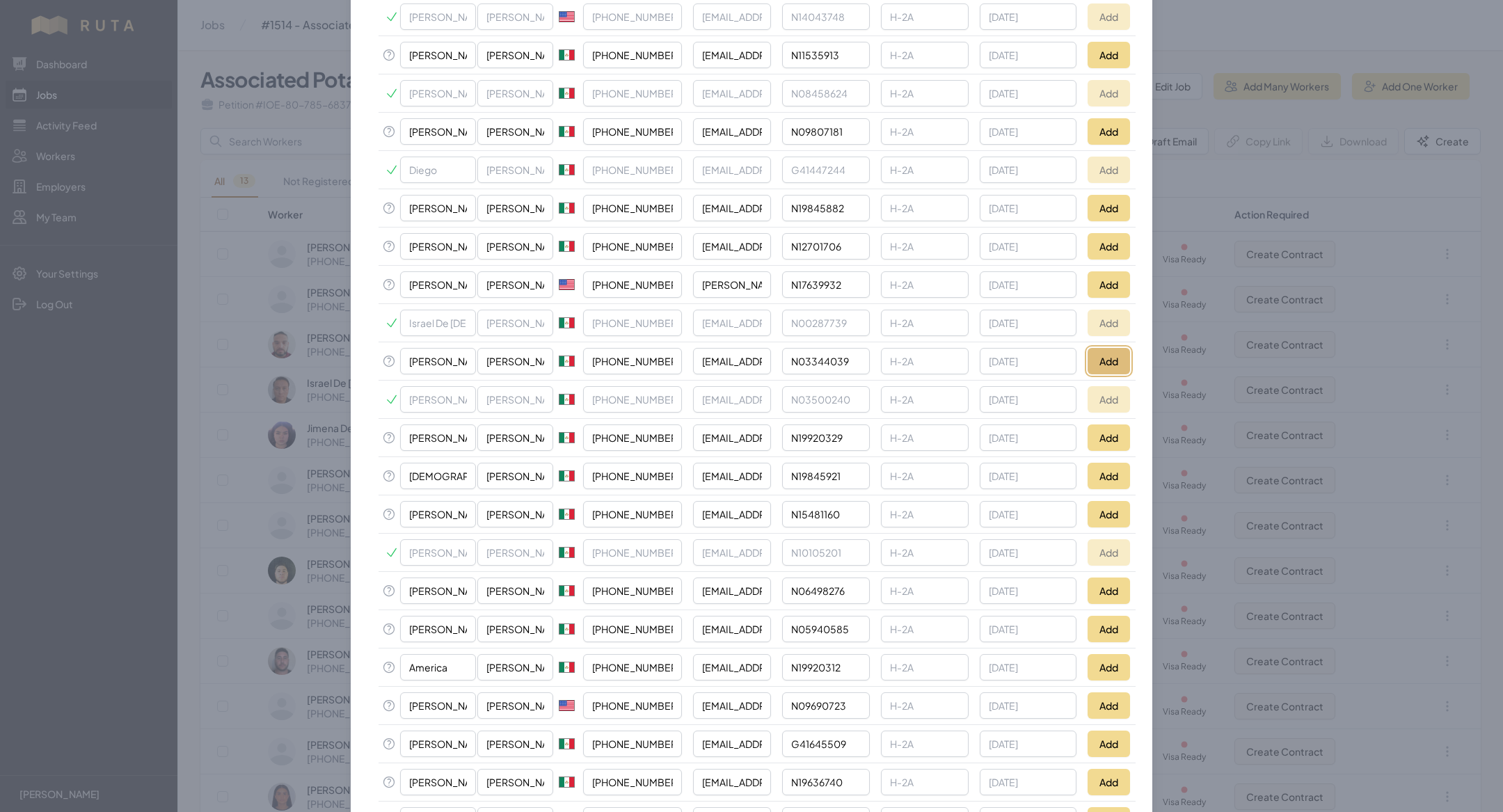
click at [1106, 359] on button "Add" at bounding box center [1109, 360] width 43 height 26
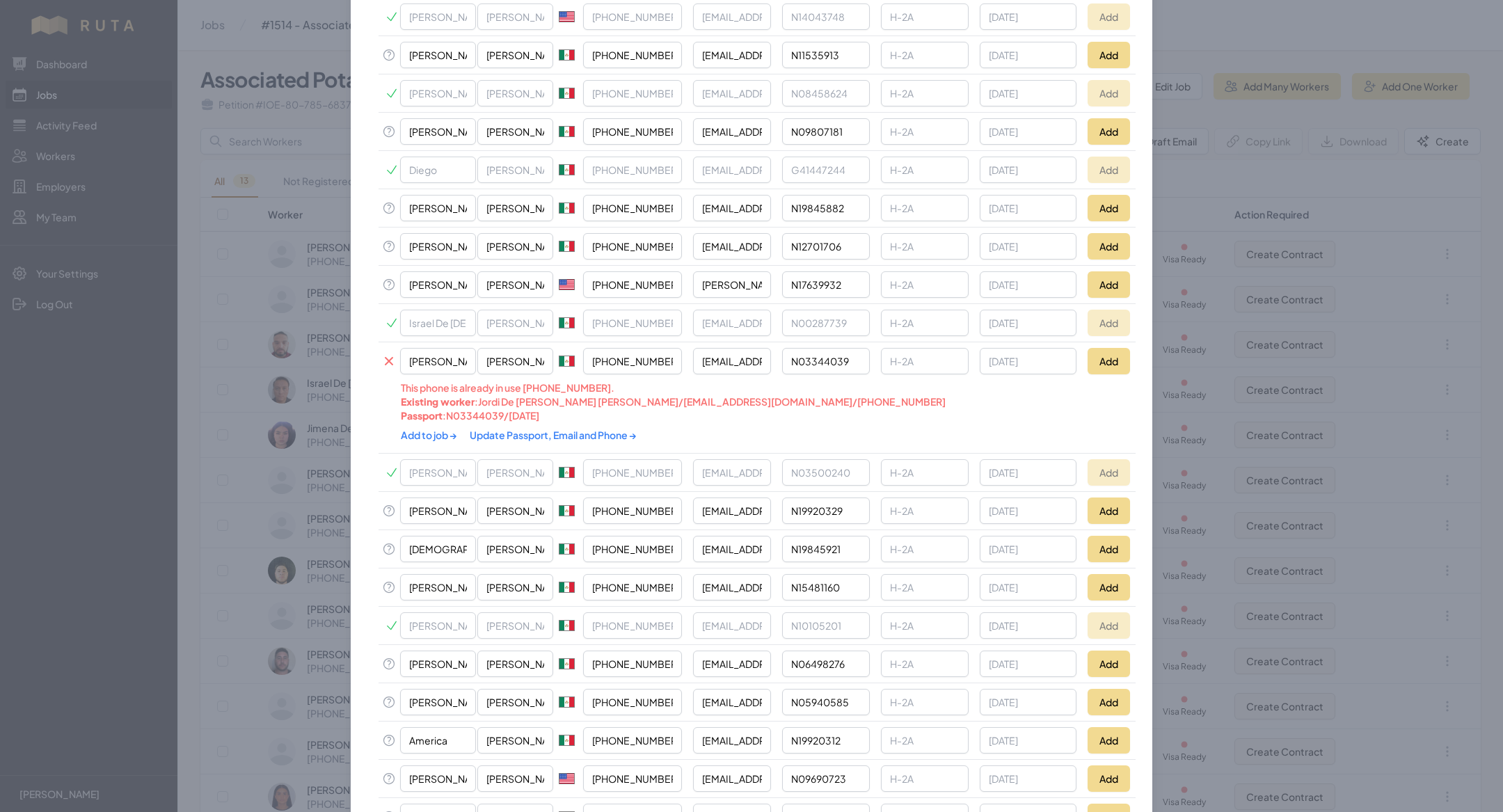
click at [485, 428] on link "Update Passport, Email and Phone →" at bounding box center [552, 434] width 167 height 13
click at [416, 428] on link "Add to job →" at bounding box center [429, 434] width 58 height 13
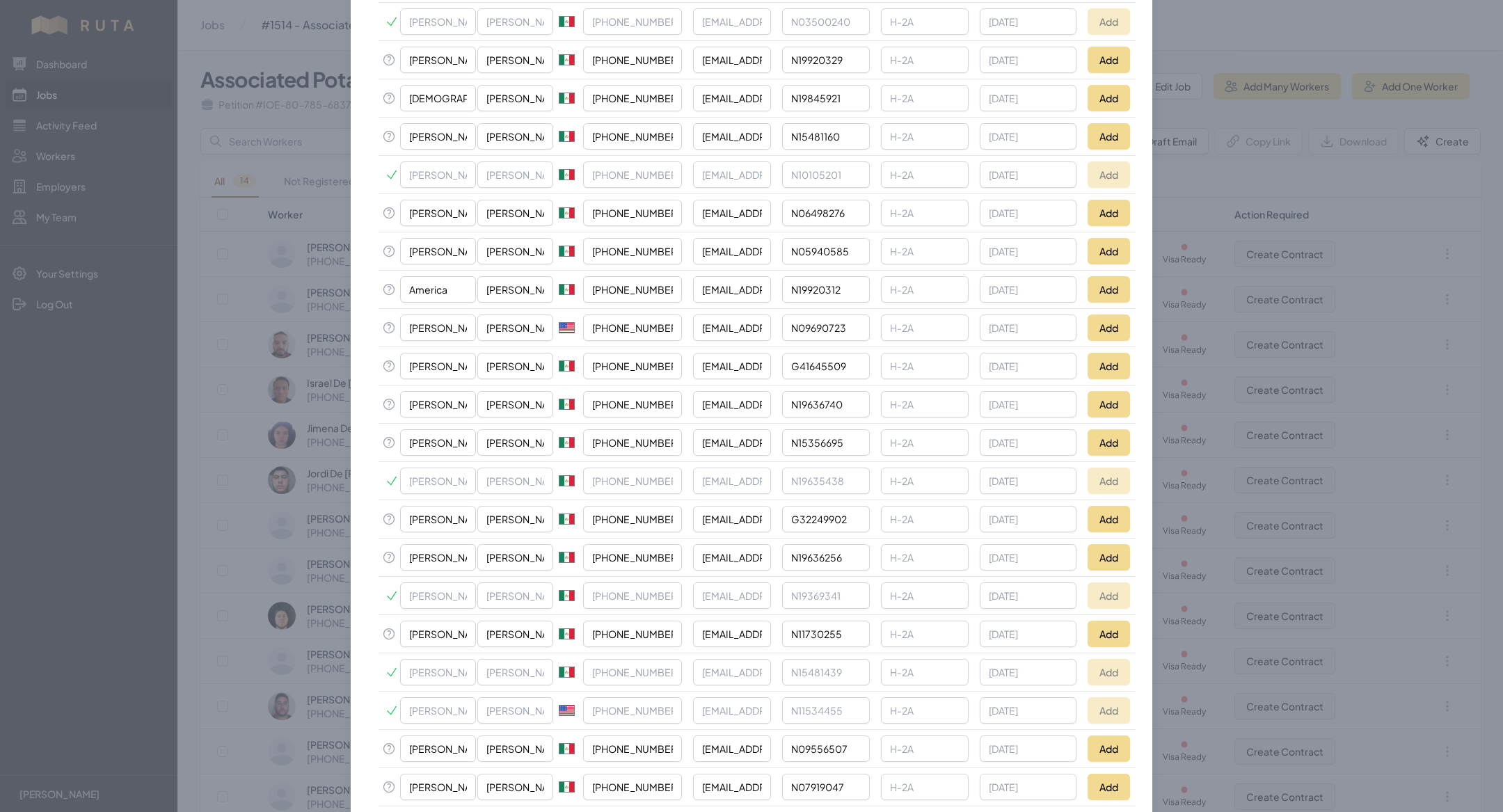
scroll to position [825, 0]
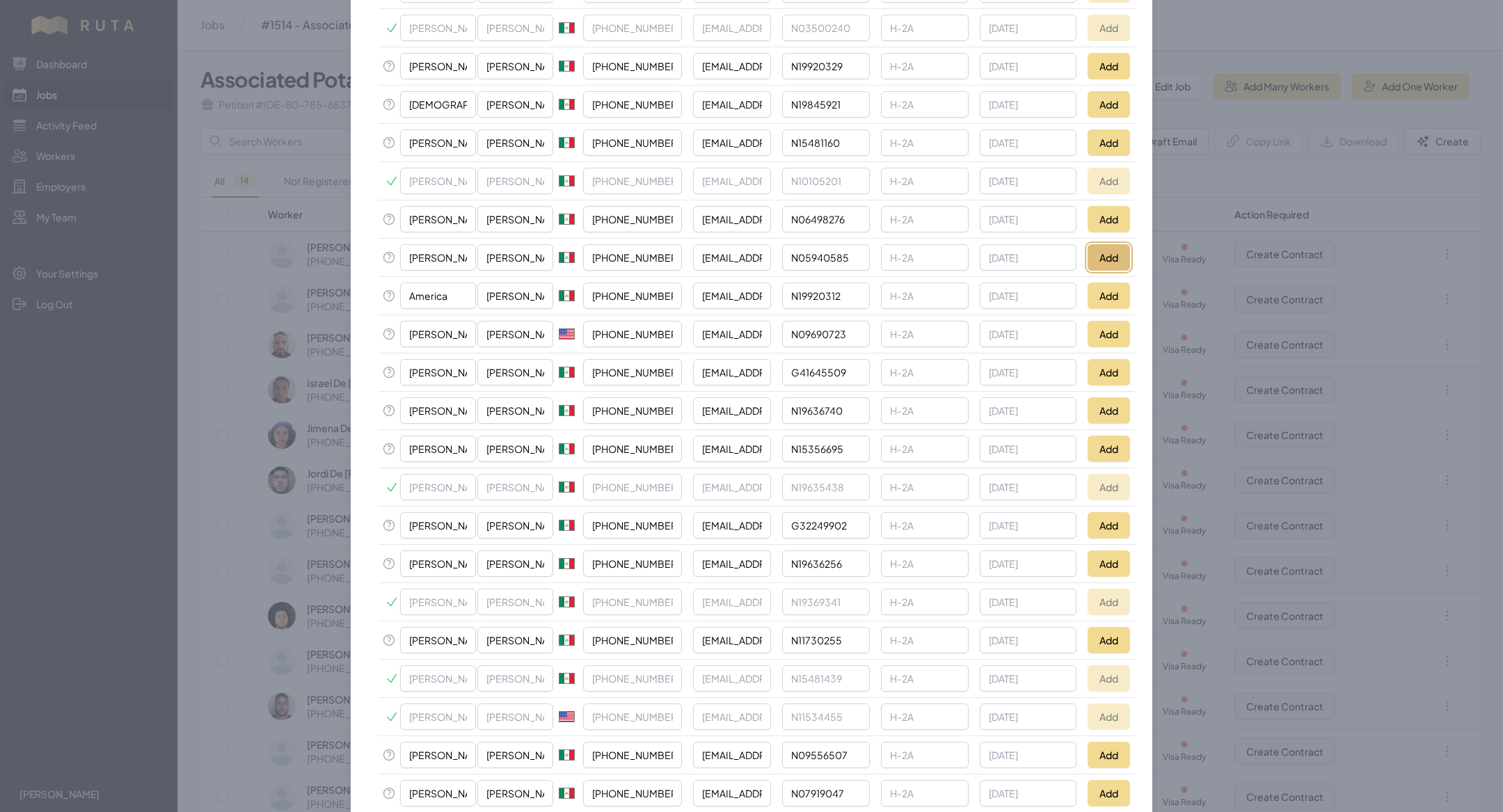
click at [1111, 245] on button "Add" at bounding box center [1109, 257] width 43 height 26
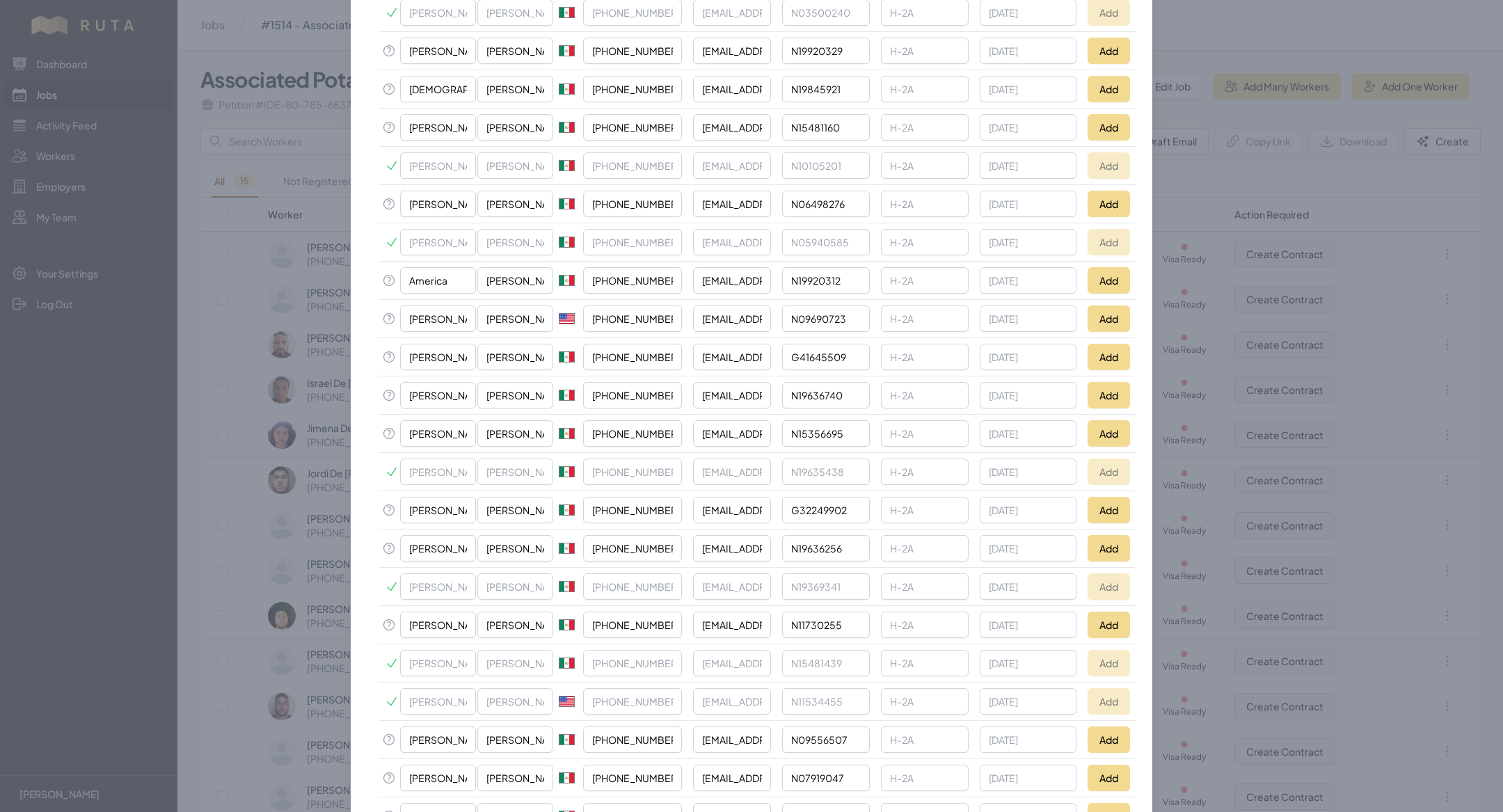
scroll to position [1158, 0]
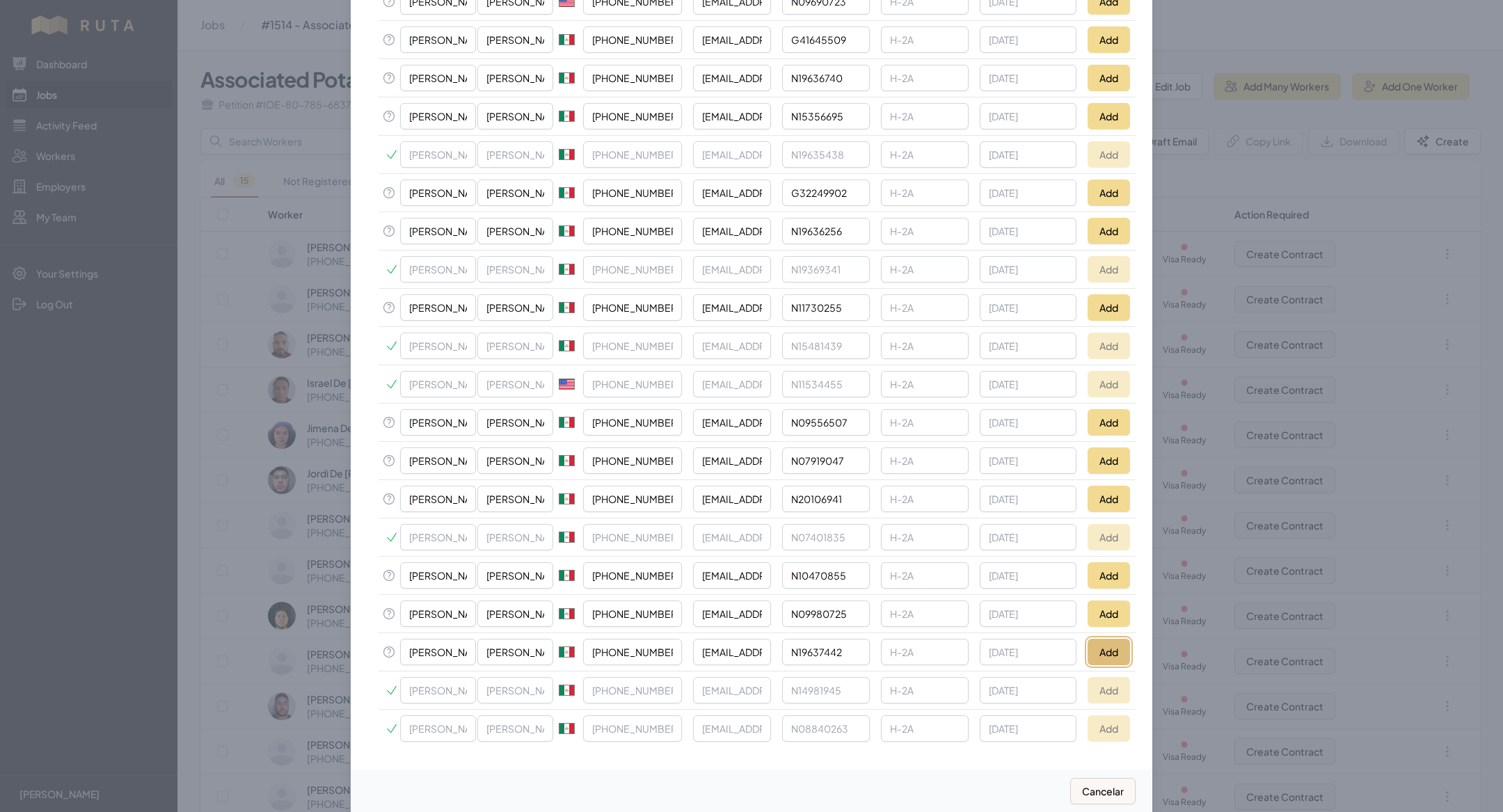
click at [1122, 639] on button "Add" at bounding box center [1109, 651] width 43 height 26
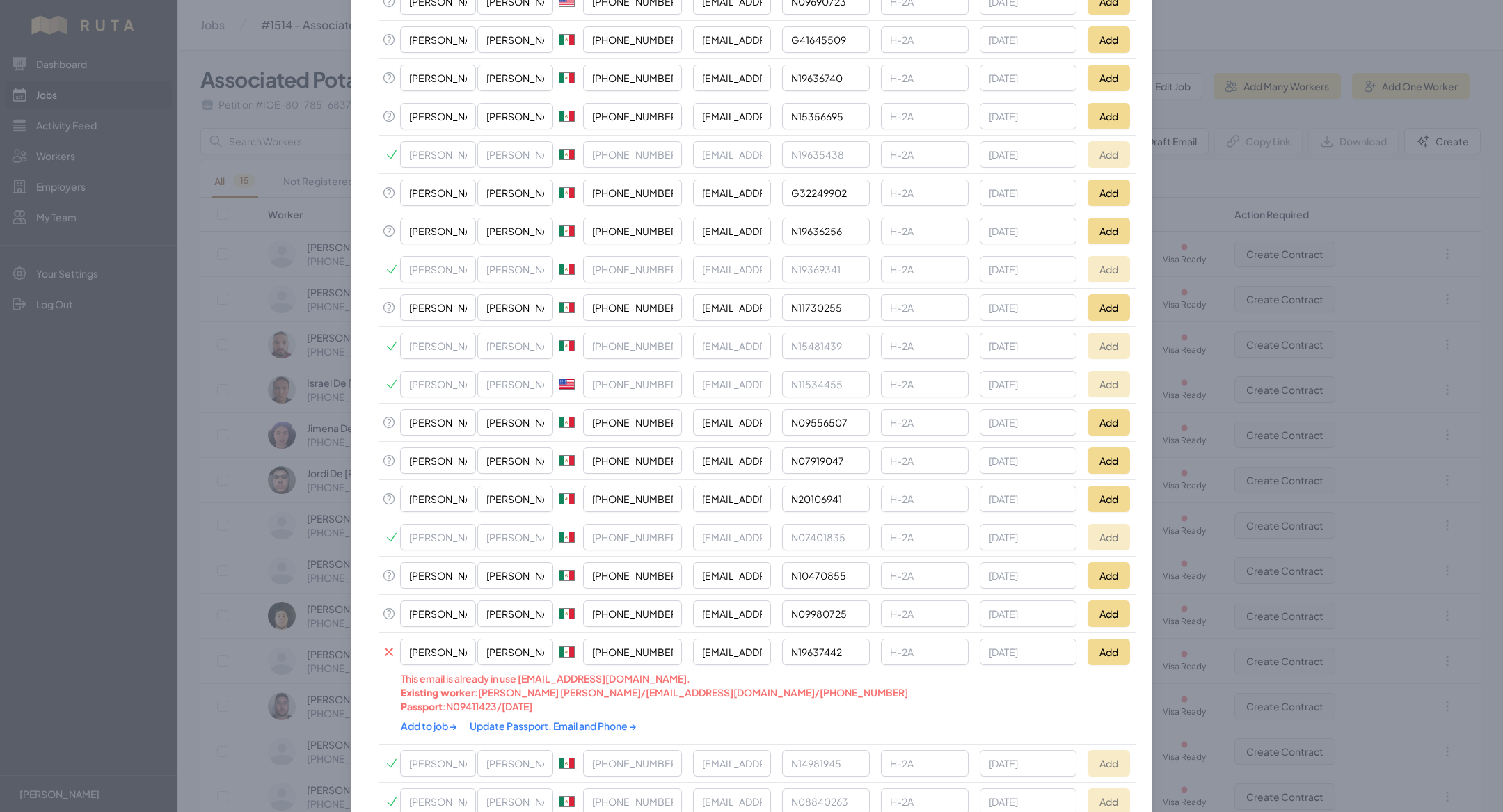
click at [528, 719] on link "Update Passport, Email and Phone →" at bounding box center [552, 726] width 167 height 13
click at [434, 719] on link "Add to job →" at bounding box center [429, 726] width 58 height 13
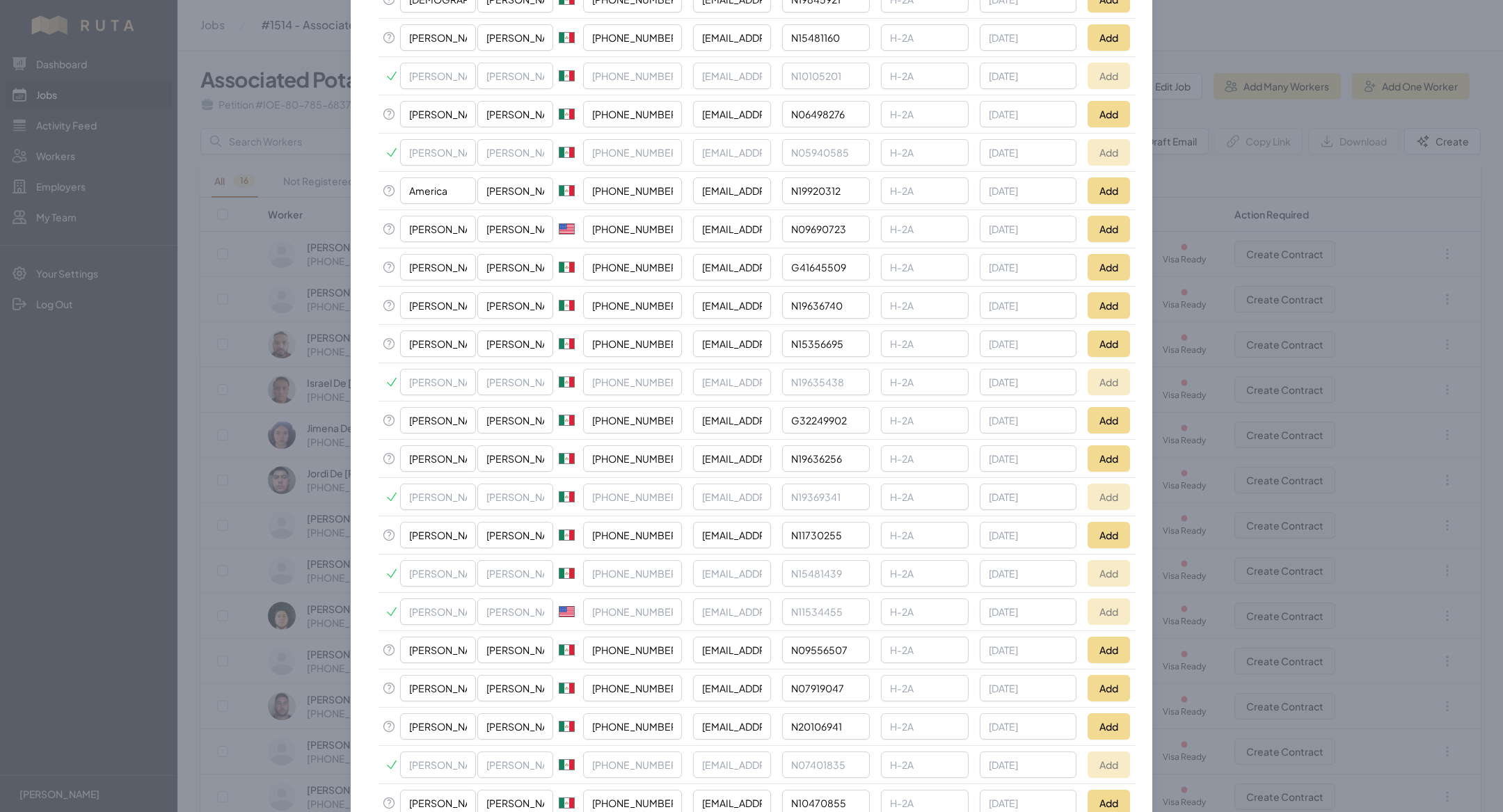
scroll to position [872, 0]
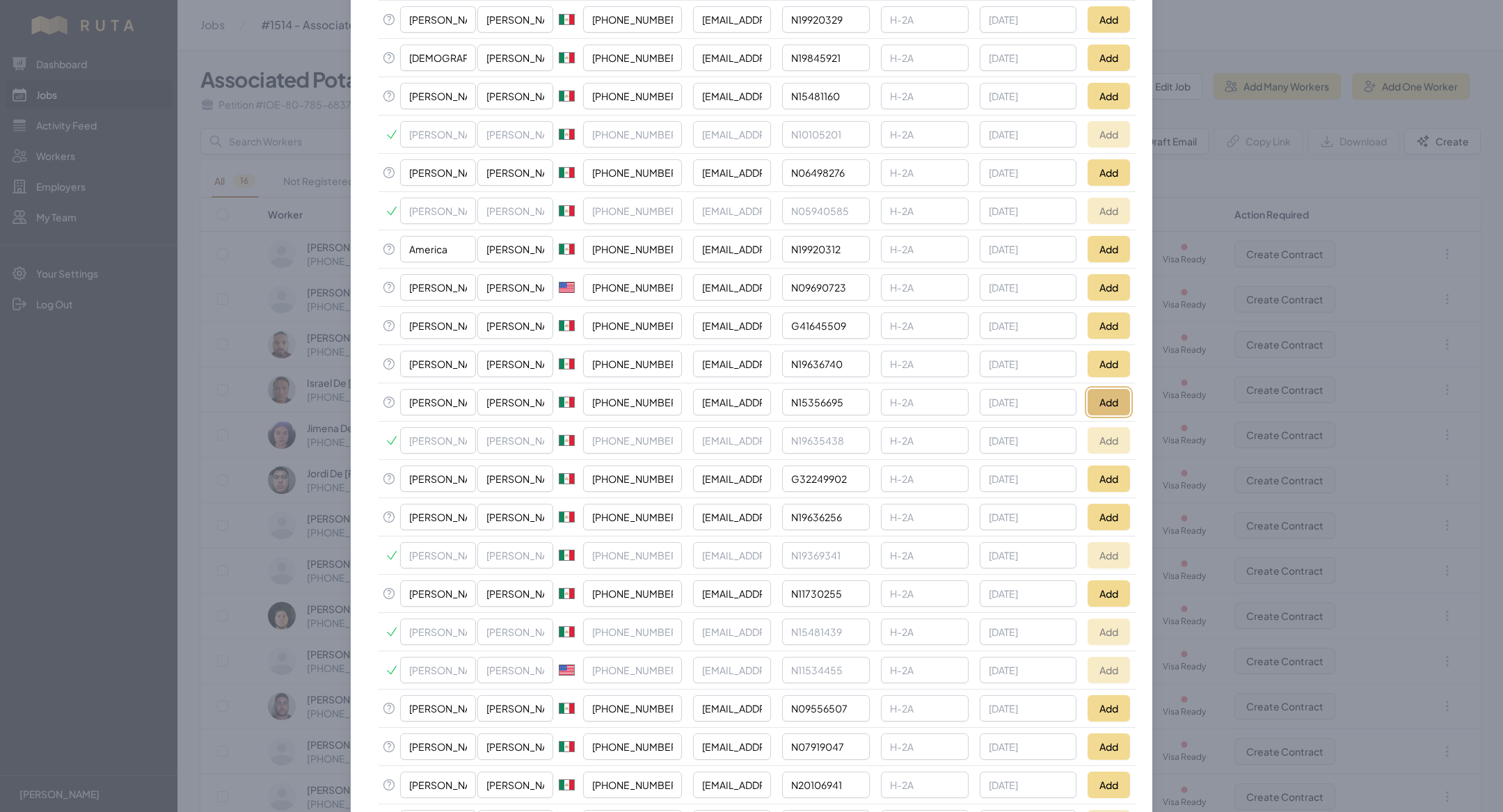
click at [1110, 389] on button "Add" at bounding box center [1109, 401] width 43 height 26
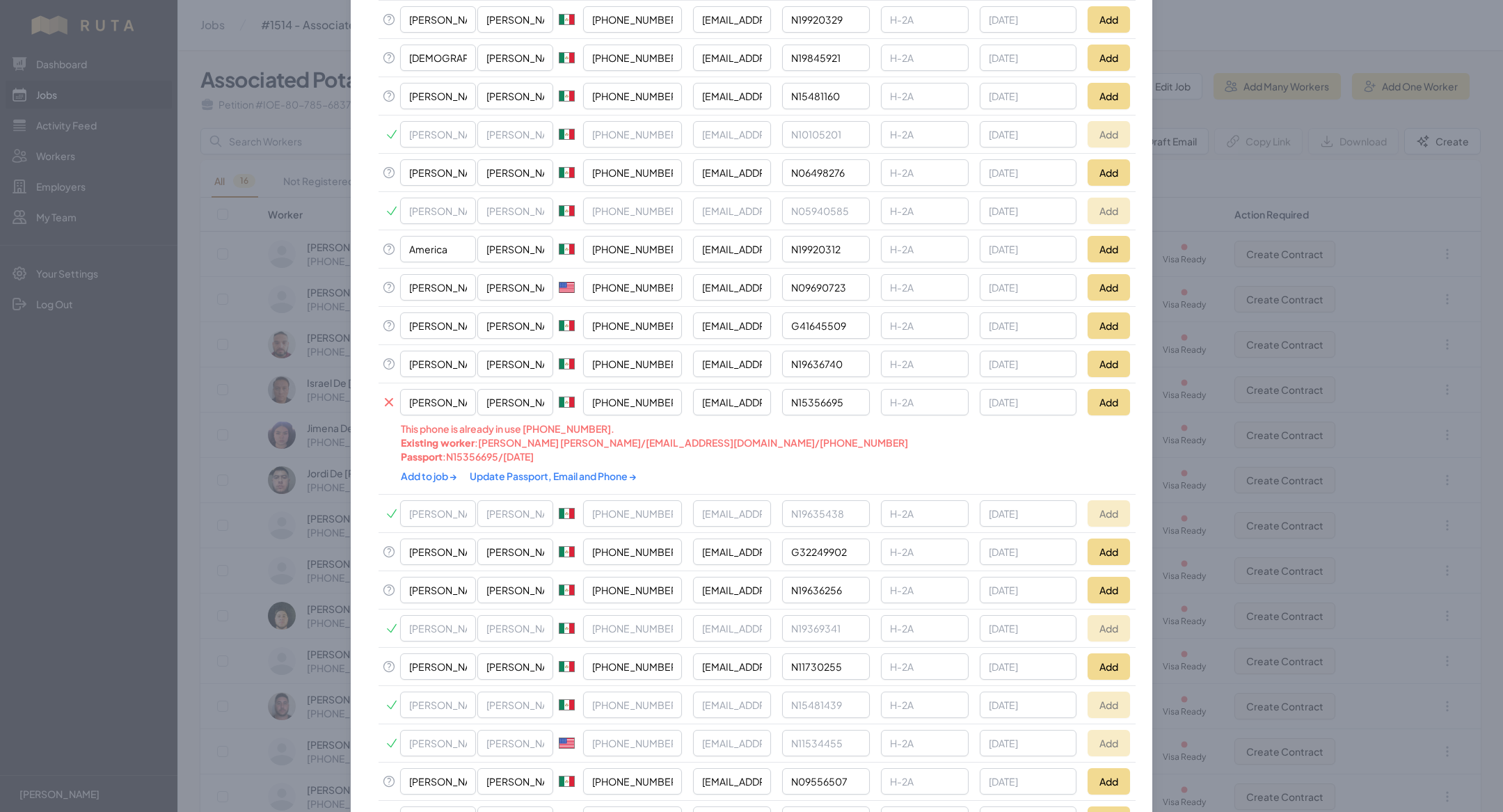
click at [548, 469] on link "Update Passport, Email and Phone →" at bounding box center [552, 476] width 167 height 13
click at [428, 469] on link "Add to job →" at bounding box center [429, 476] width 58 height 13
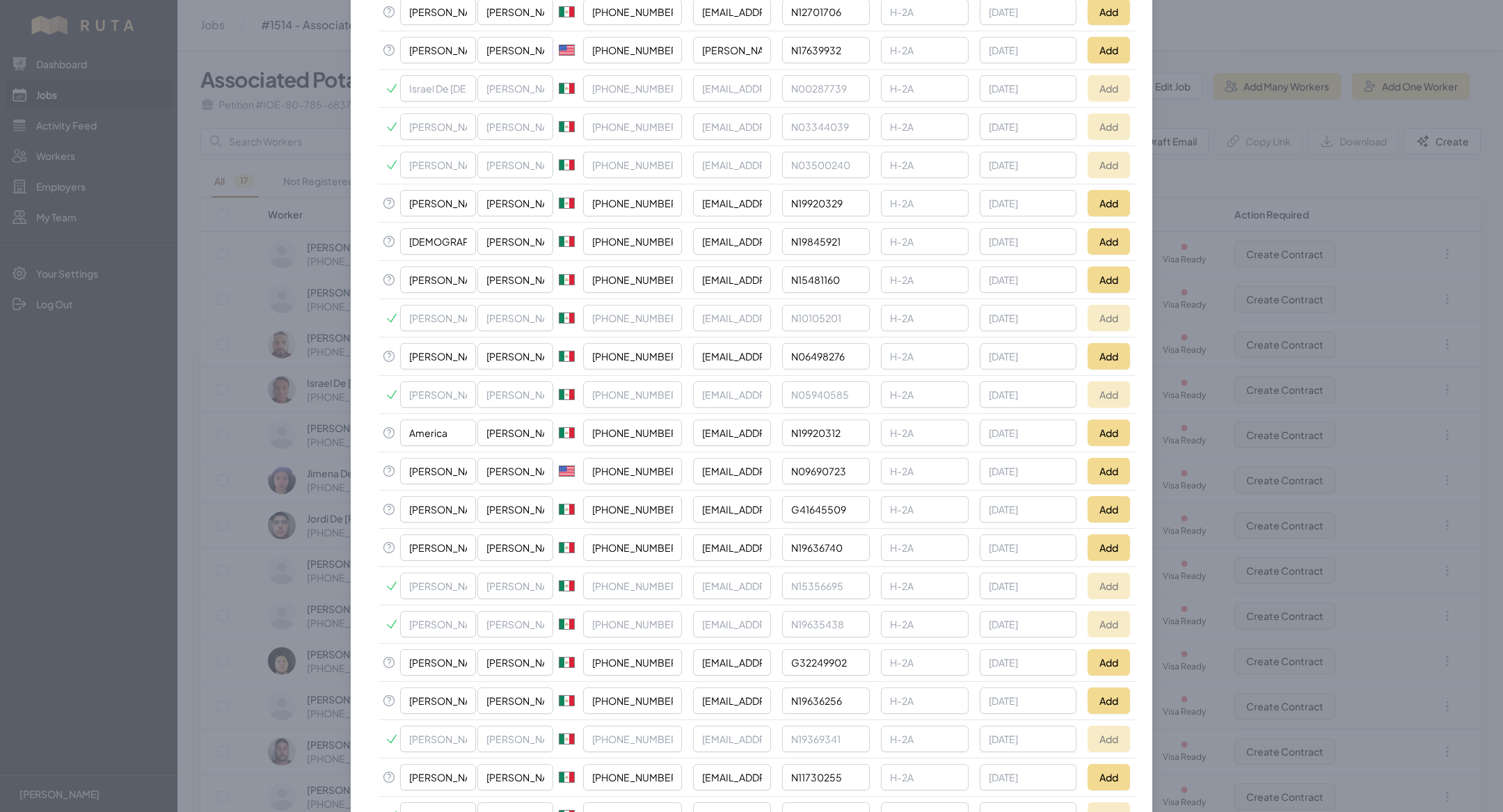
scroll to position [681, 0]
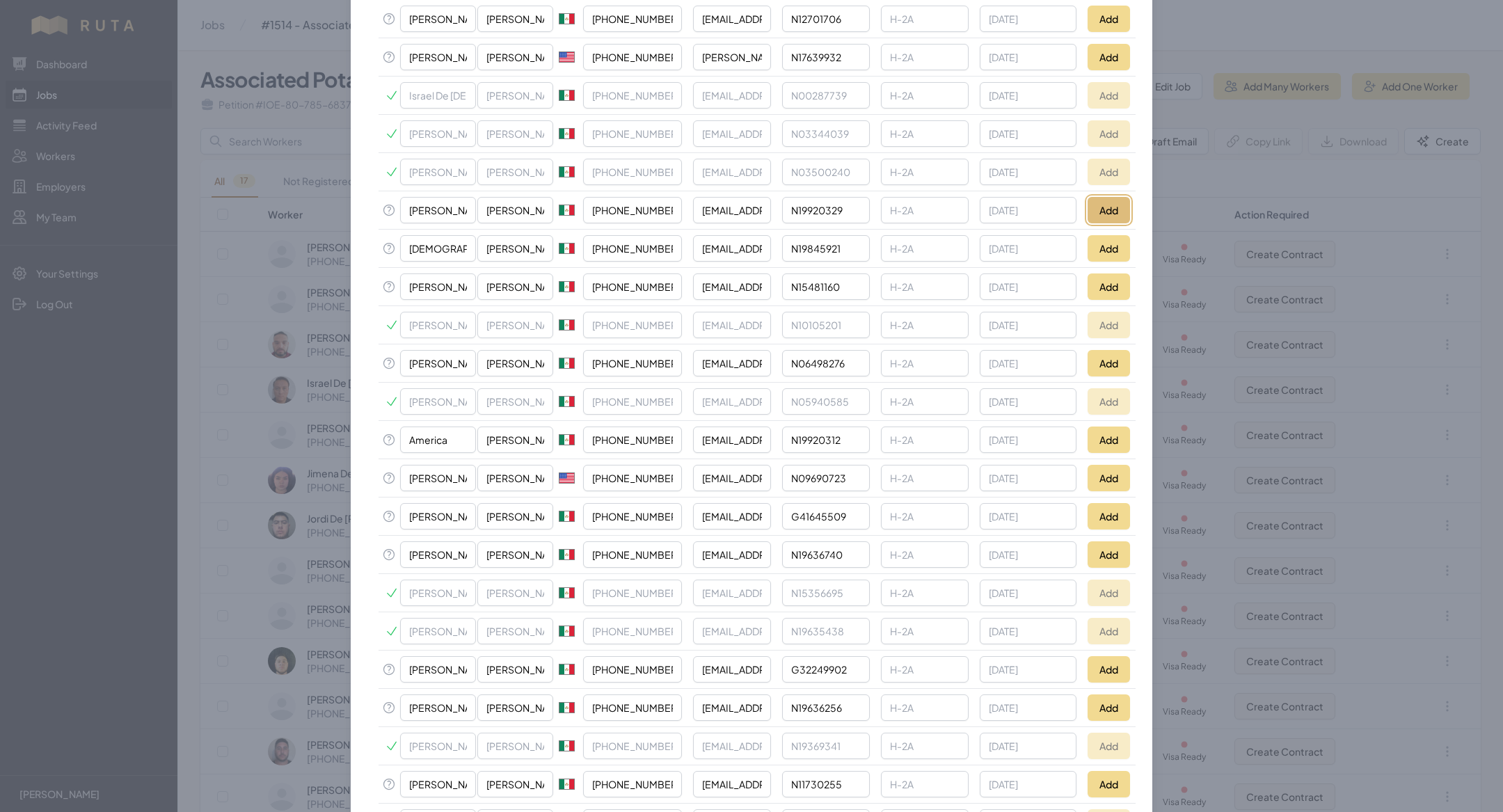
click at [1120, 206] on button "Add" at bounding box center [1109, 210] width 43 height 26
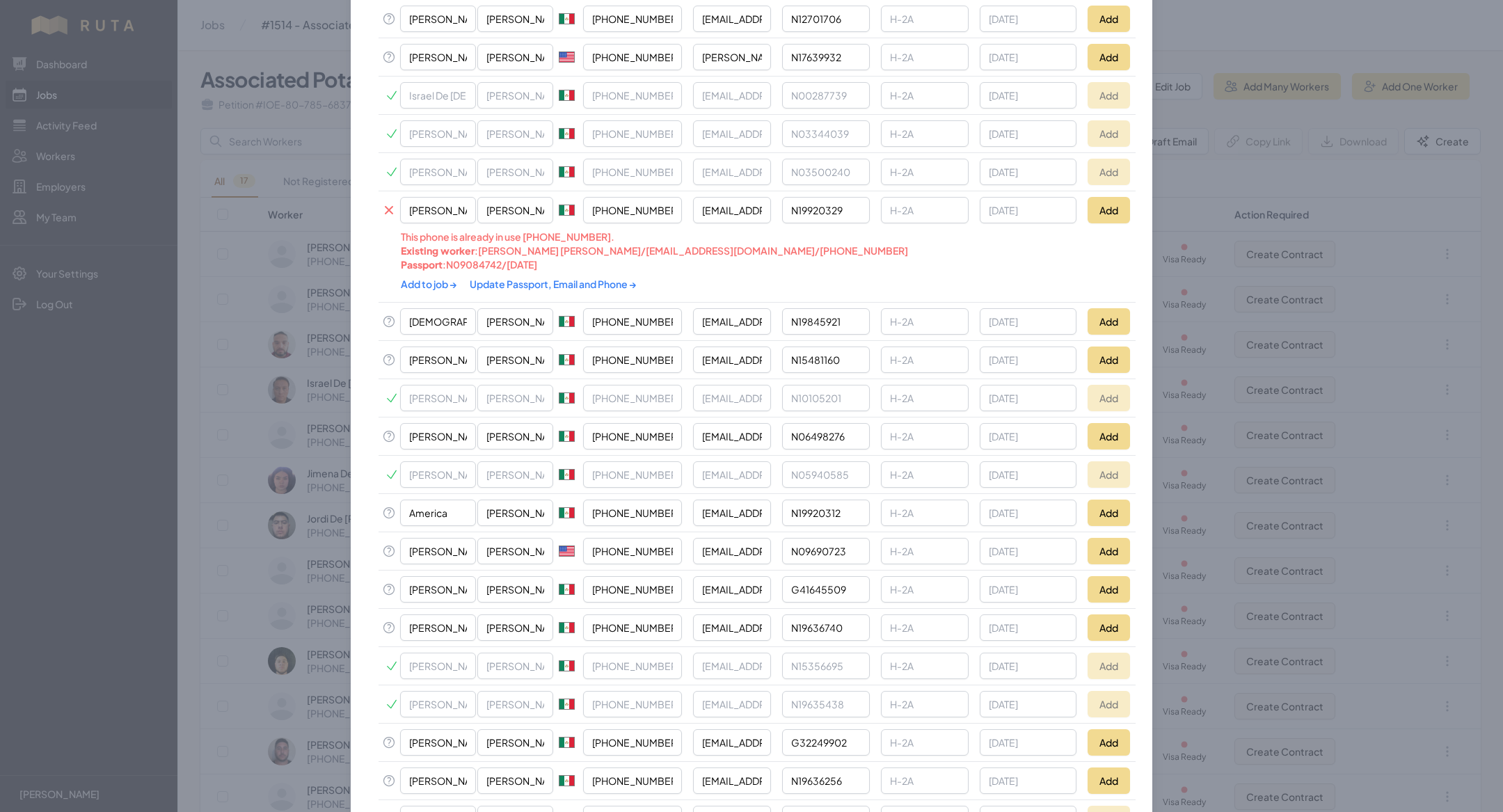
click at [555, 278] on link "Update Passport, Email and Phone →" at bounding box center [552, 284] width 167 height 13
click at [436, 278] on link "Add to job →" at bounding box center [429, 284] width 58 height 13
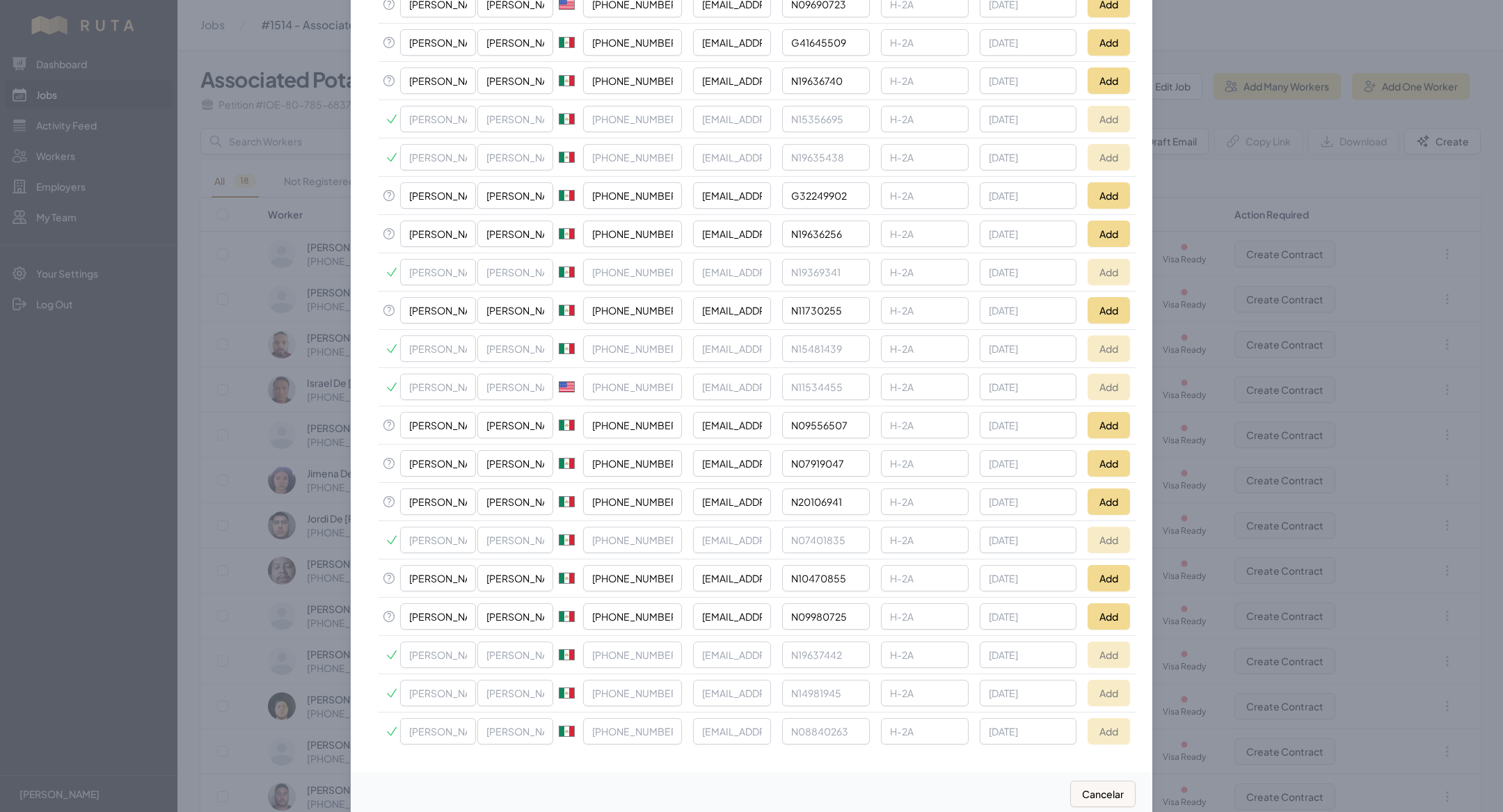
scroll to position [897, 0]
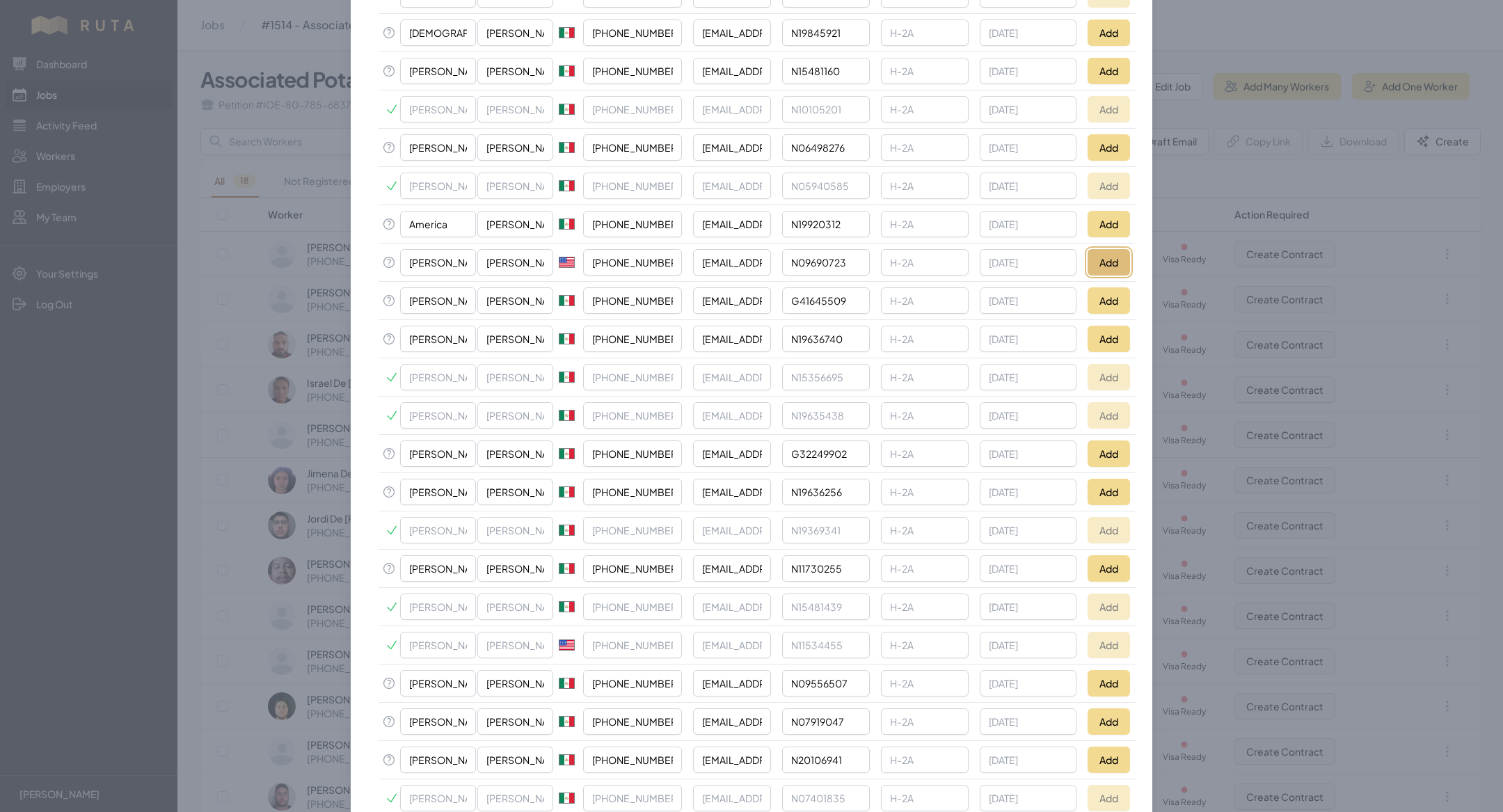
click at [1106, 249] on button "Add" at bounding box center [1109, 262] width 43 height 26
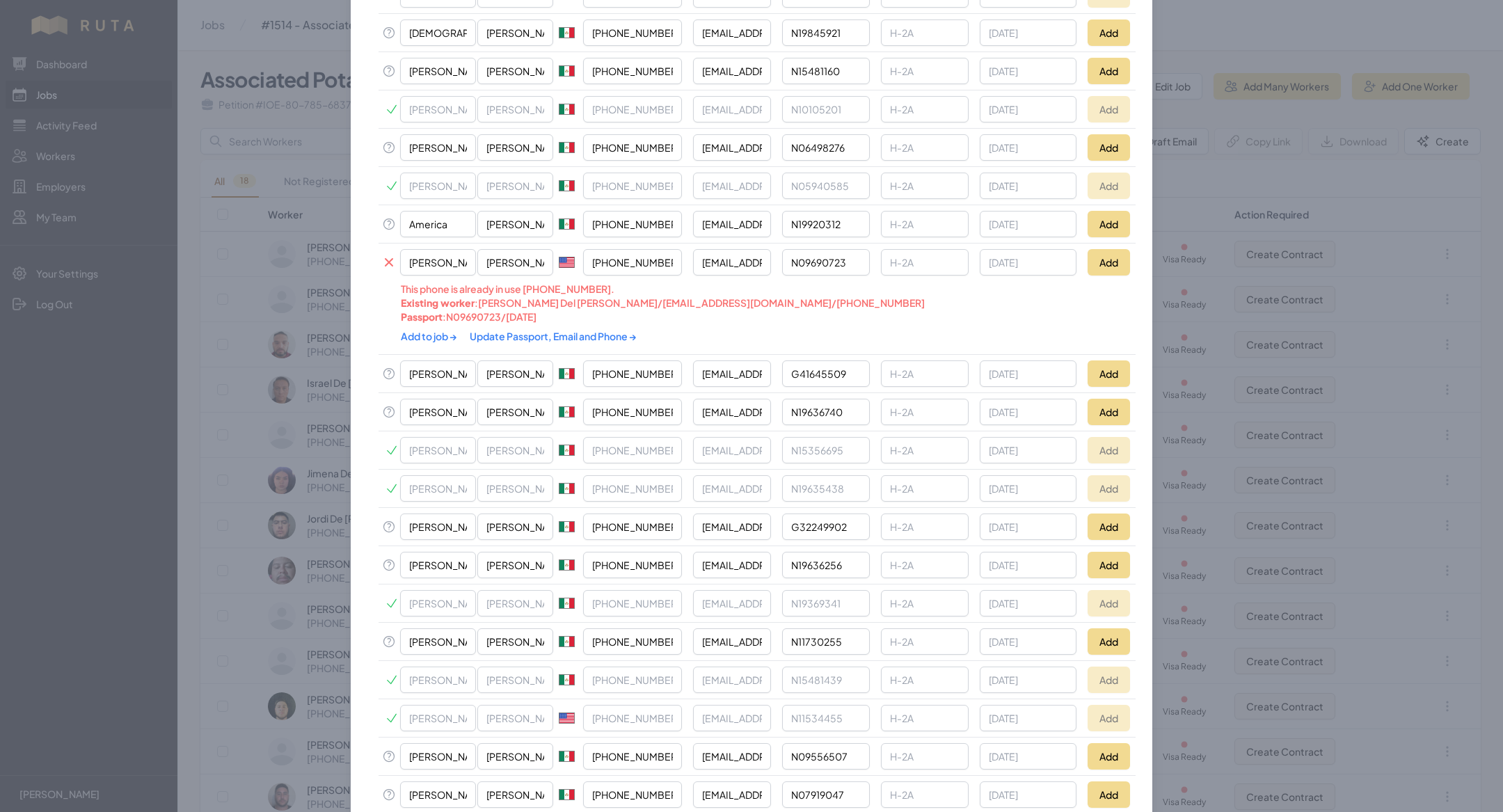
click at [506, 330] on link "Update Passport, Email and Phone →" at bounding box center [552, 336] width 167 height 13
click at [428, 330] on link "Add to job →" at bounding box center [429, 336] width 58 height 13
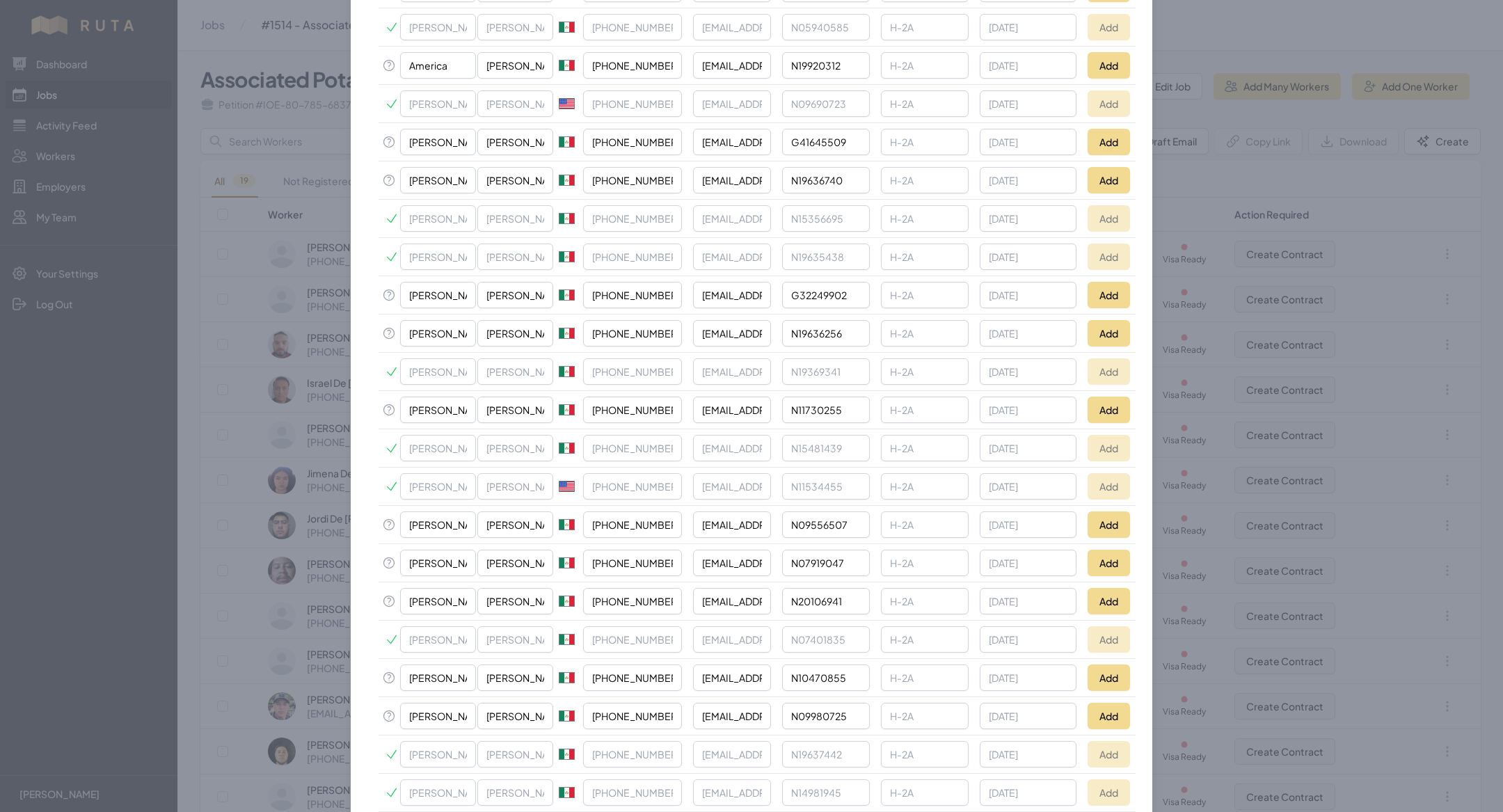
scroll to position [1051, 0]
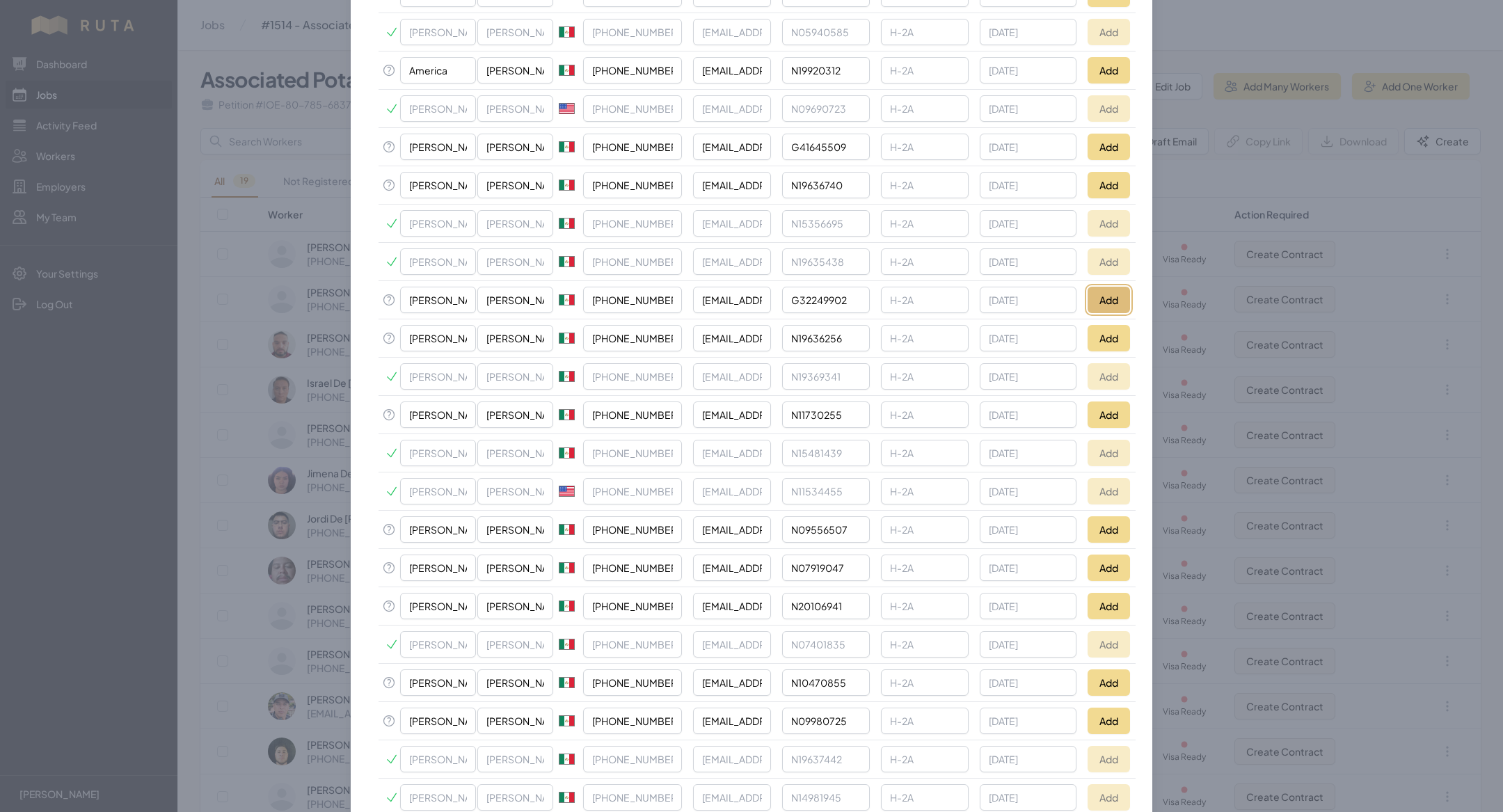
click at [1110, 286] on button "Add" at bounding box center [1109, 299] width 43 height 26
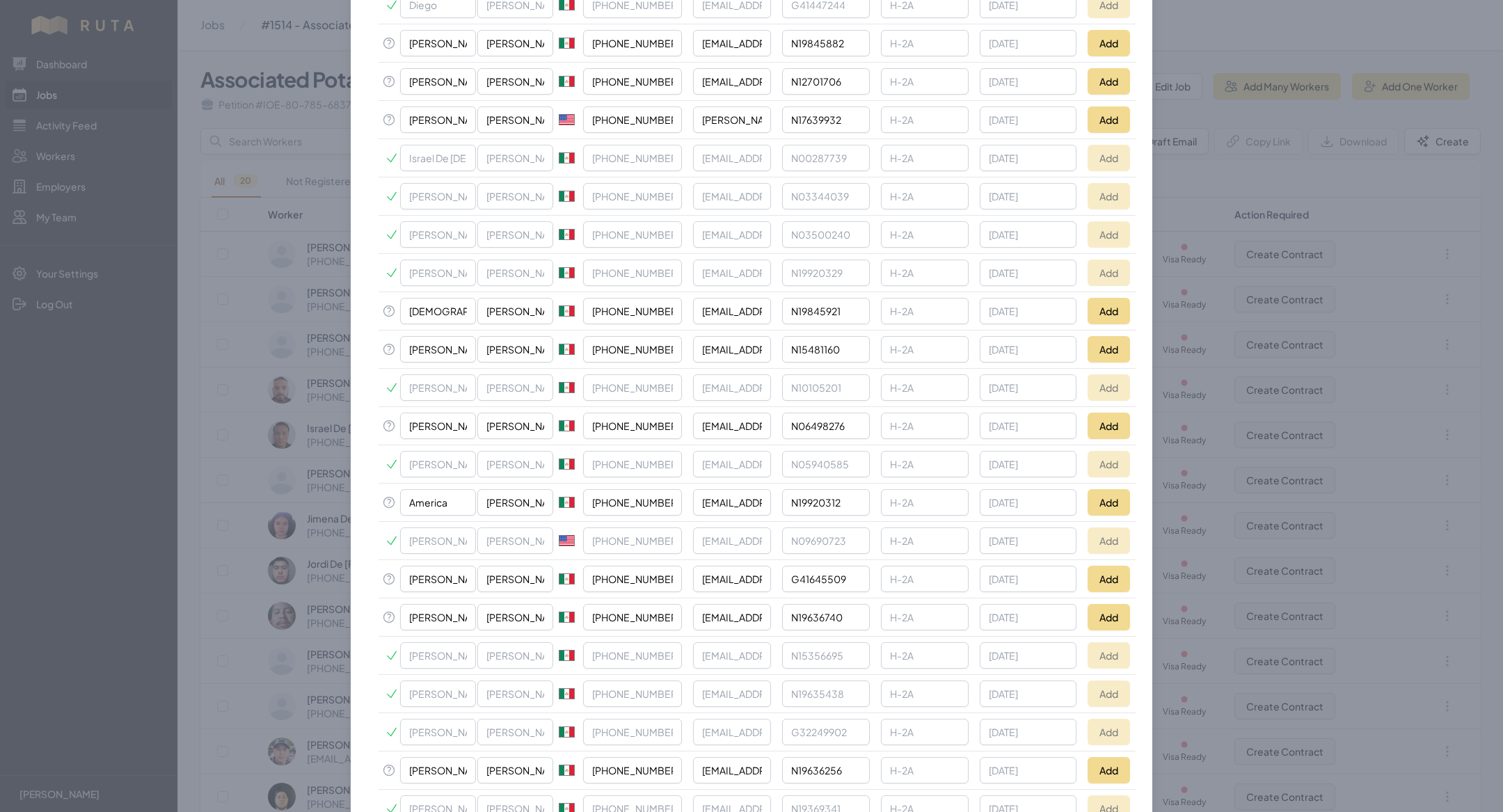
scroll to position [556, 0]
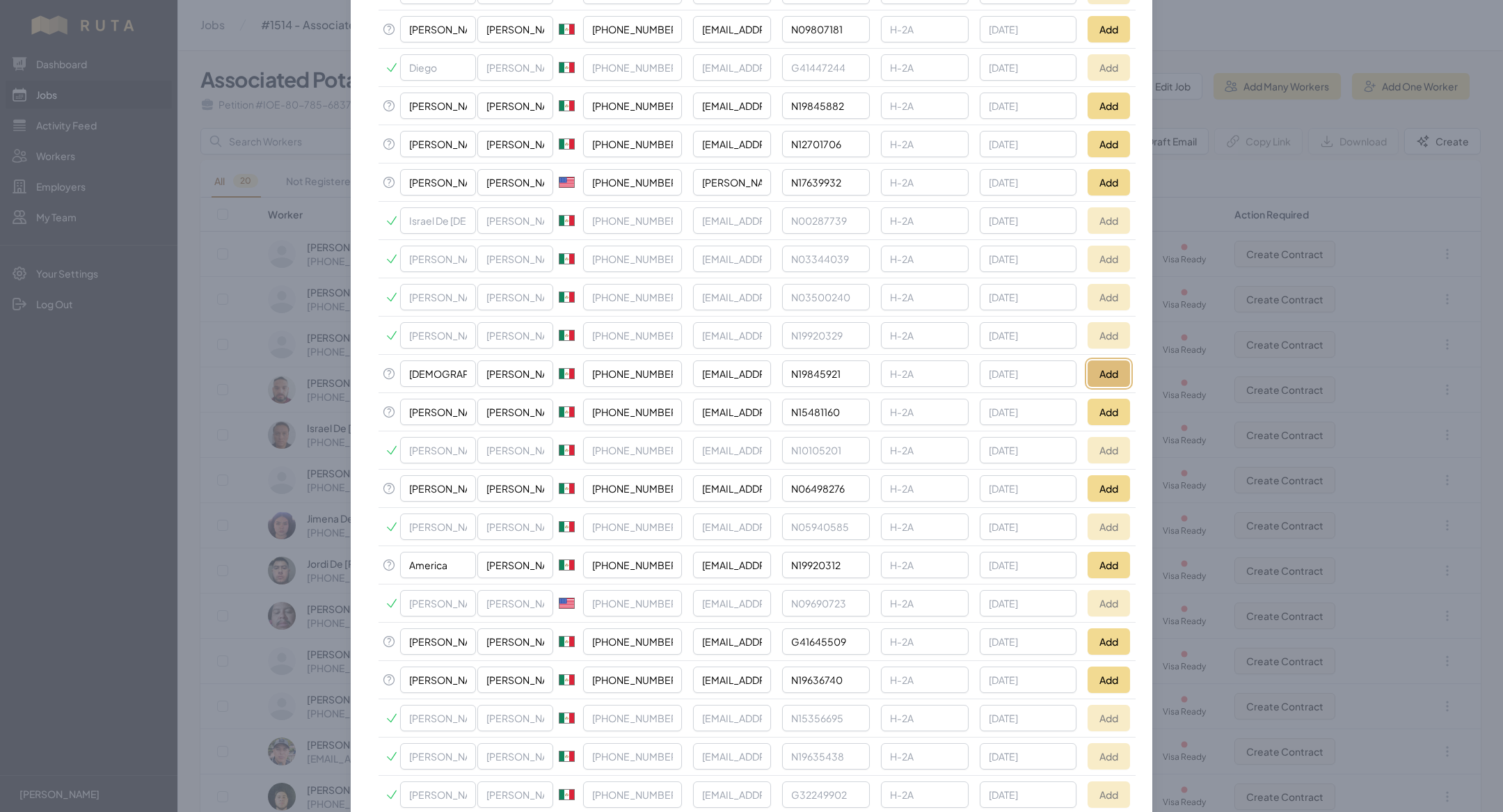
click at [1096, 368] on button "Add" at bounding box center [1109, 373] width 43 height 26
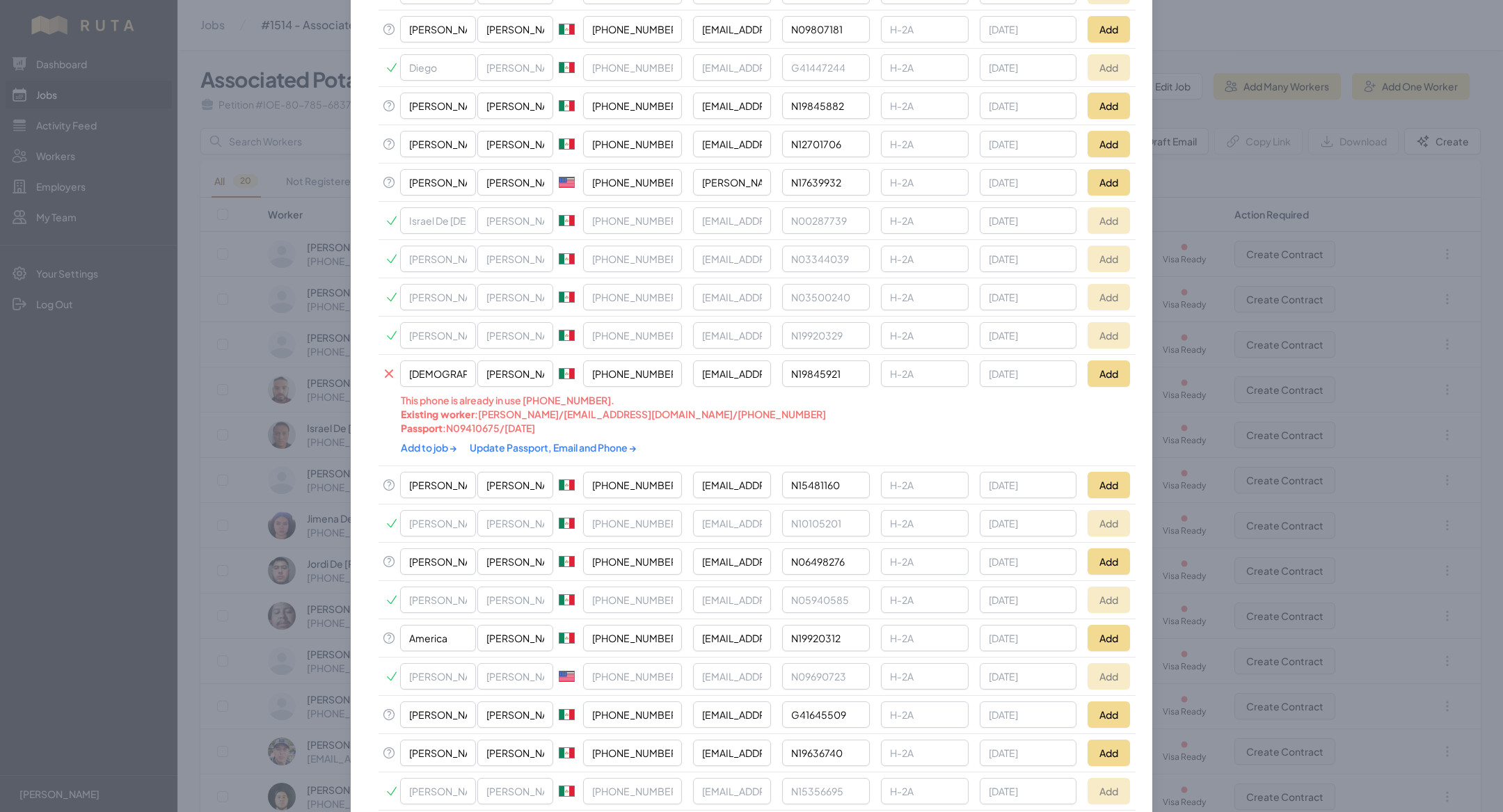
click at [520, 441] on link "Update Passport, Email and Phone →" at bounding box center [552, 447] width 167 height 13
click at [415, 441] on link "Add to job →" at bounding box center [429, 447] width 58 height 13
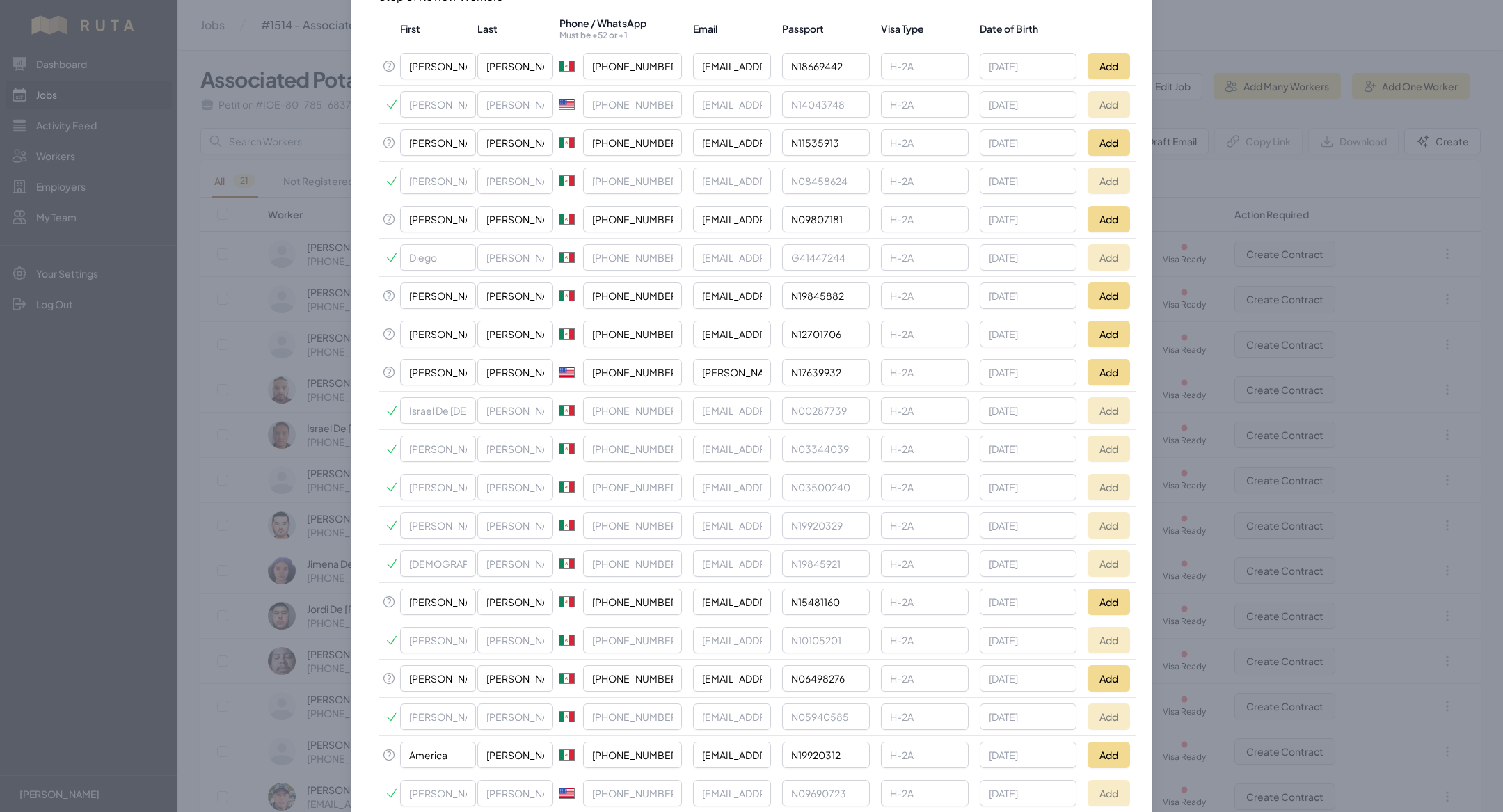
scroll to position [315, 0]
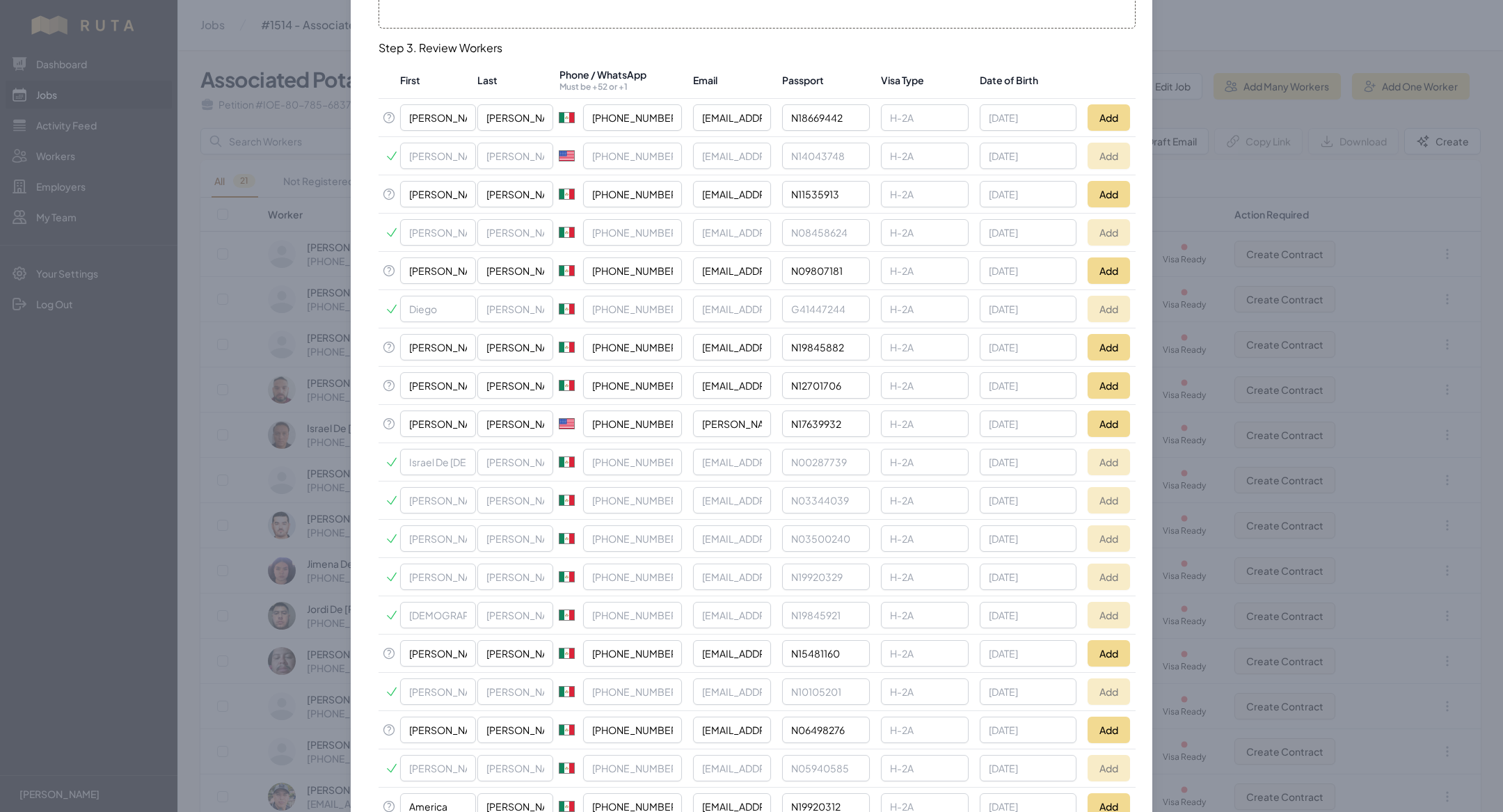
click at [1085, 184] on td "Add" at bounding box center [1109, 194] width 54 height 38
click at [1123, 188] on button "Add" at bounding box center [1109, 194] width 43 height 26
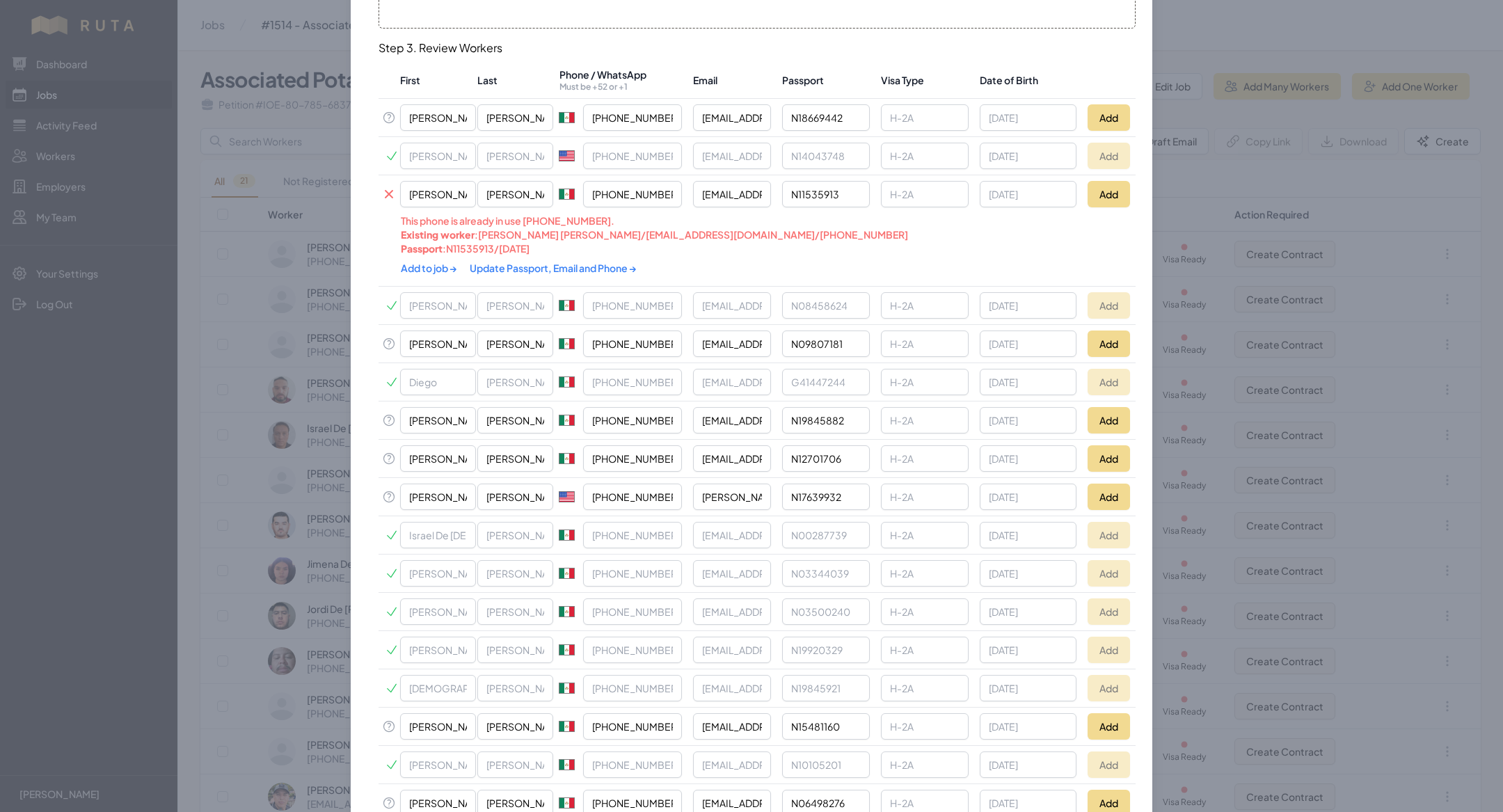
click at [511, 264] on link "Update Passport, Email and Phone →" at bounding box center [552, 268] width 167 height 13
click at [442, 266] on link "Add to job →" at bounding box center [429, 268] width 58 height 13
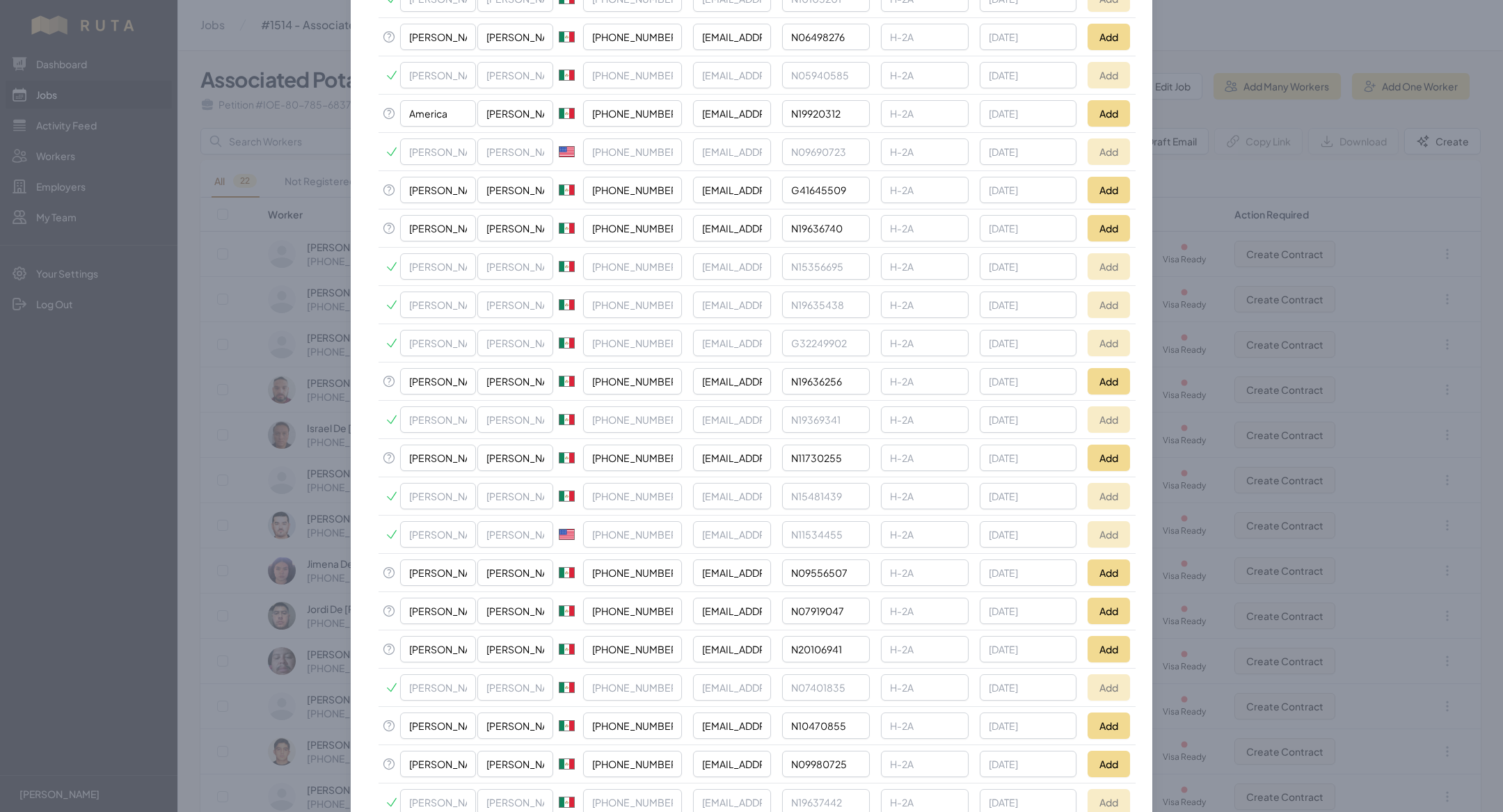
scroll to position [1074, 0]
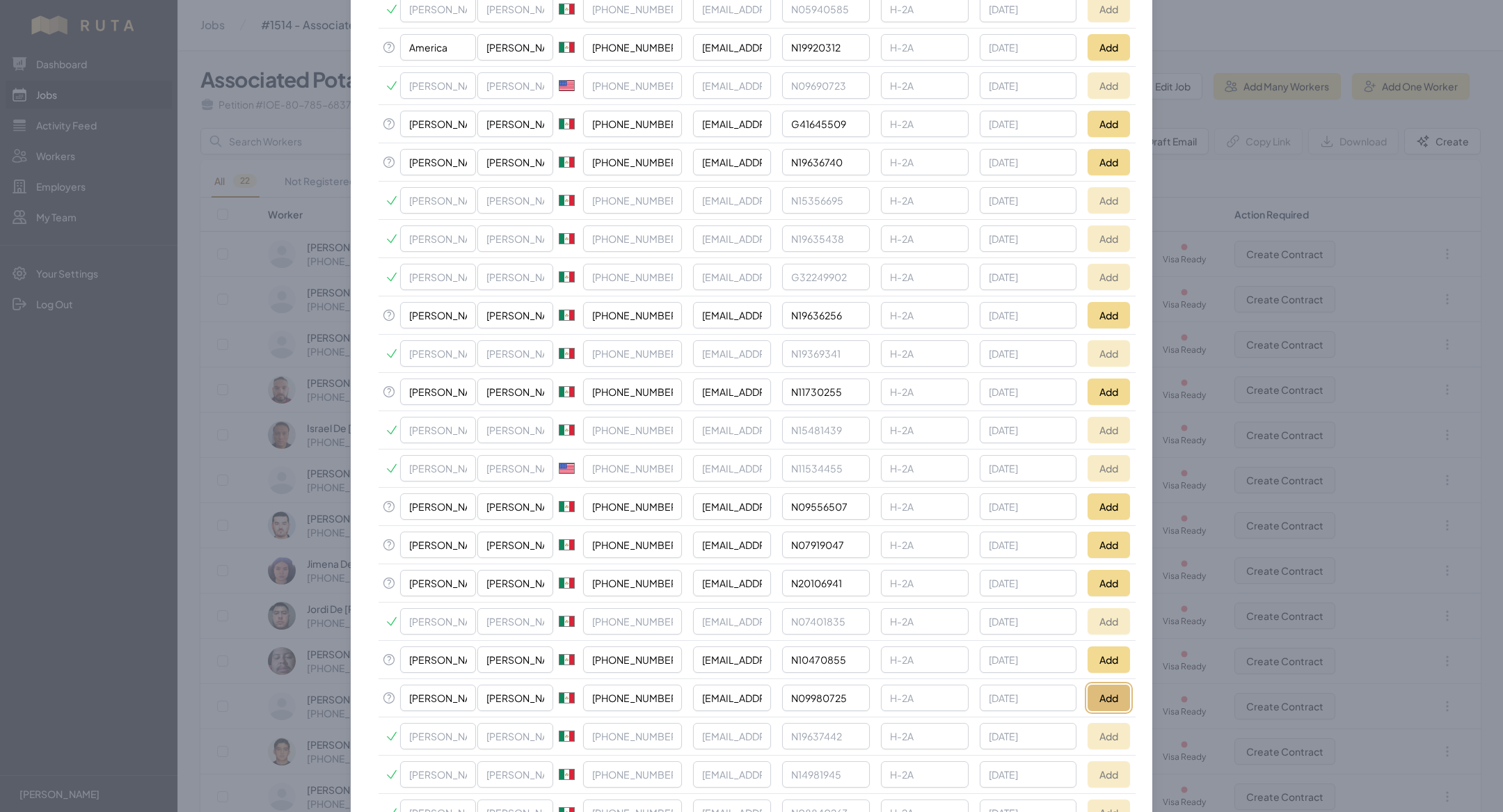
click at [1109, 685] on button "Add" at bounding box center [1109, 697] width 43 height 26
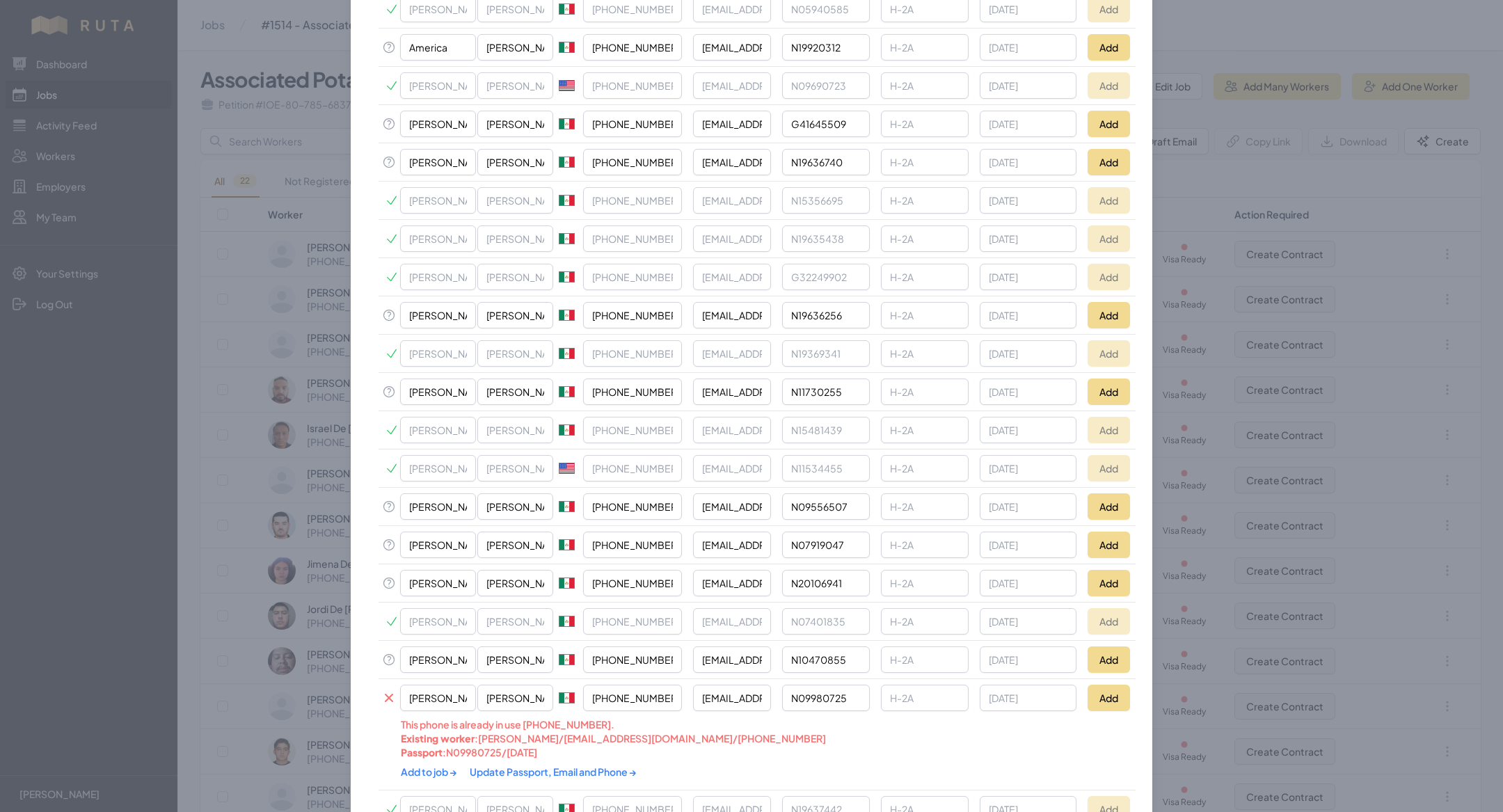
click at [478, 765] on link "Update Passport, Email and Phone →" at bounding box center [552, 772] width 167 height 13
click at [421, 765] on link "Add to job →" at bounding box center [429, 772] width 58 height 13
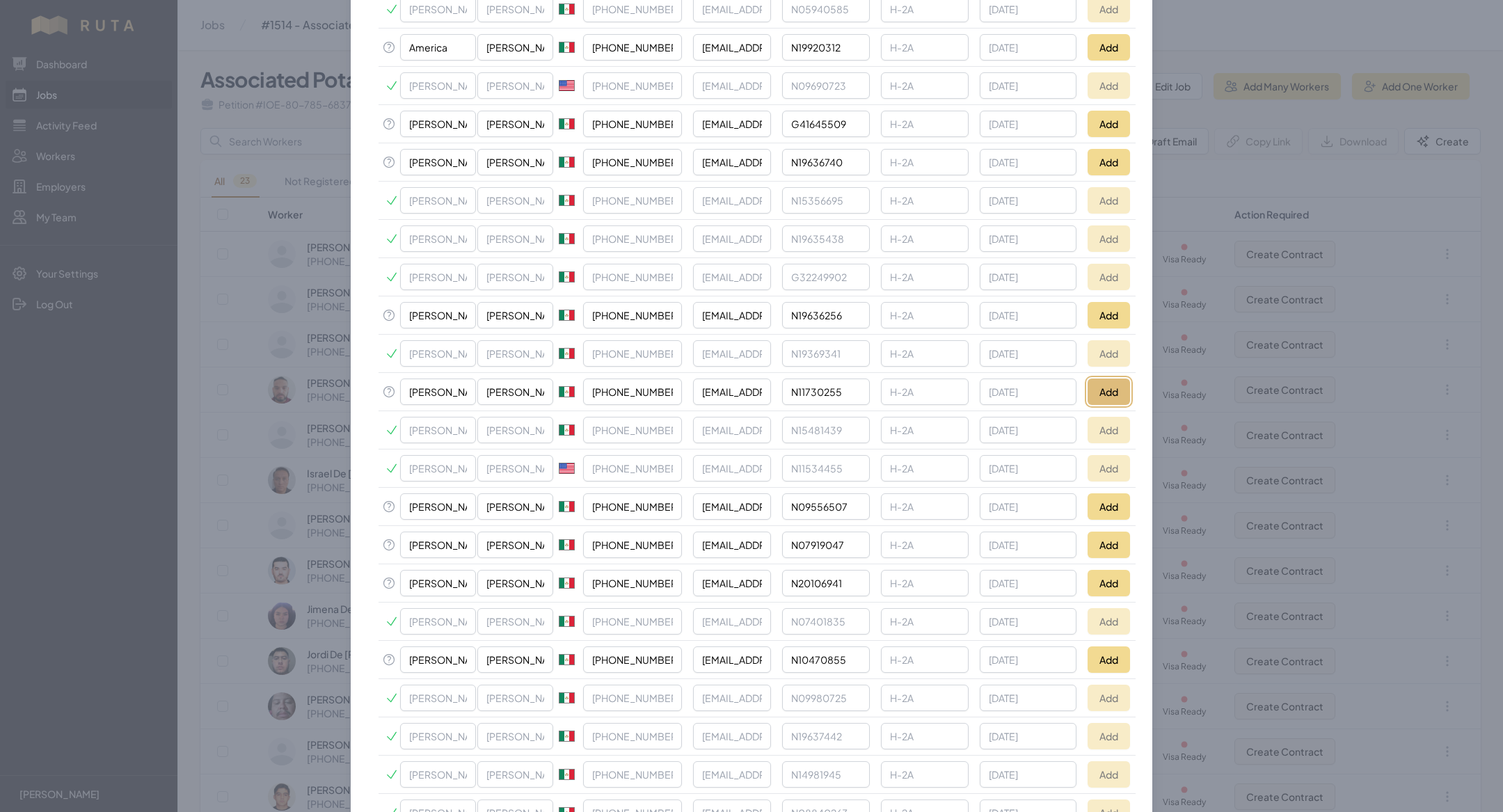
click at [1118, 378] on button "Add" at bounding box center [1109, 391] width 43 height 26
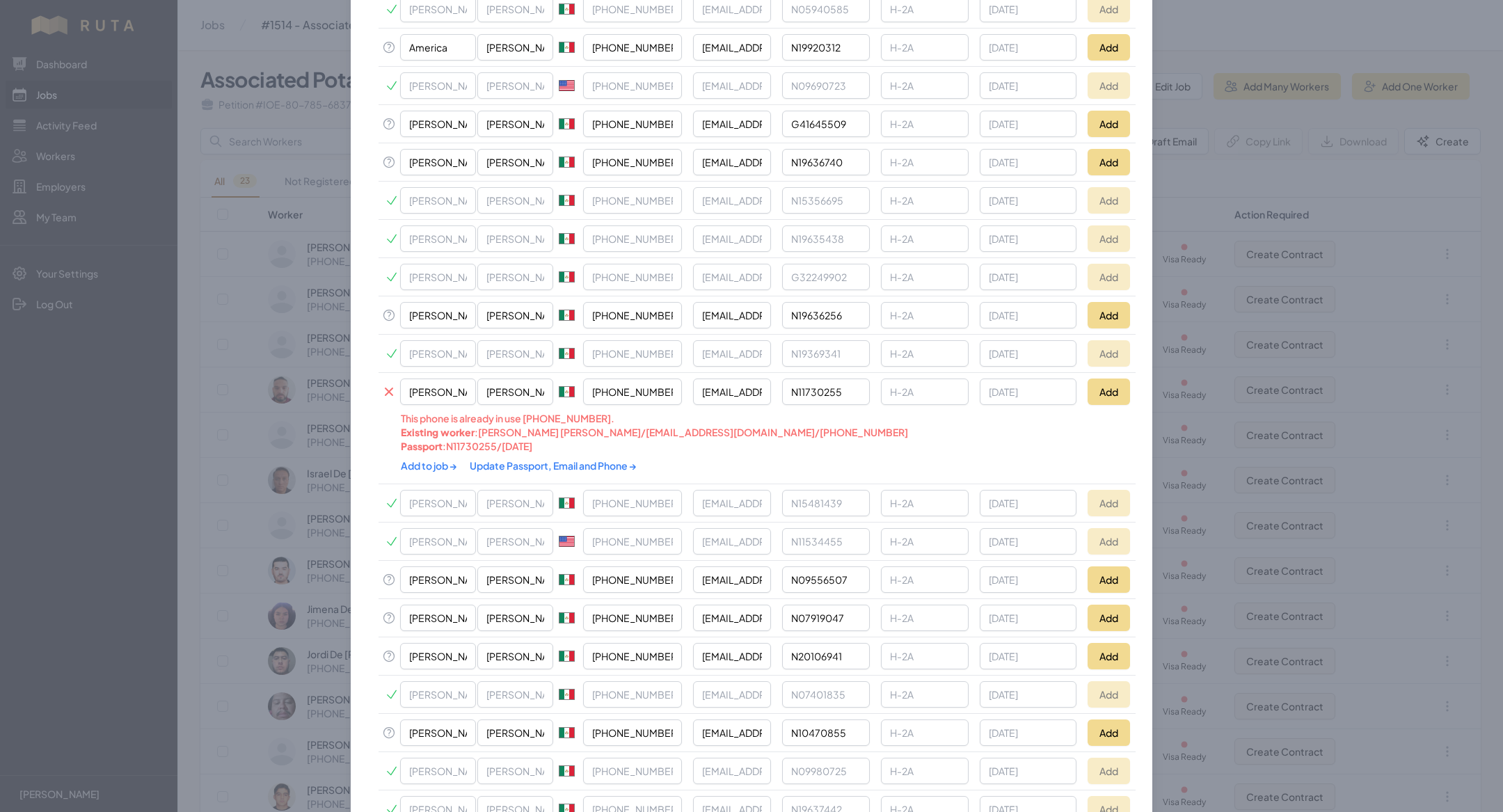
click at [534, 459] on link "Update Passport, Email and Phone →" at bounding box center [552, 465] width 167 height 13
click at [426, 459] on link "Add to job →" at bounding box center [429, 465] width 58 height 13
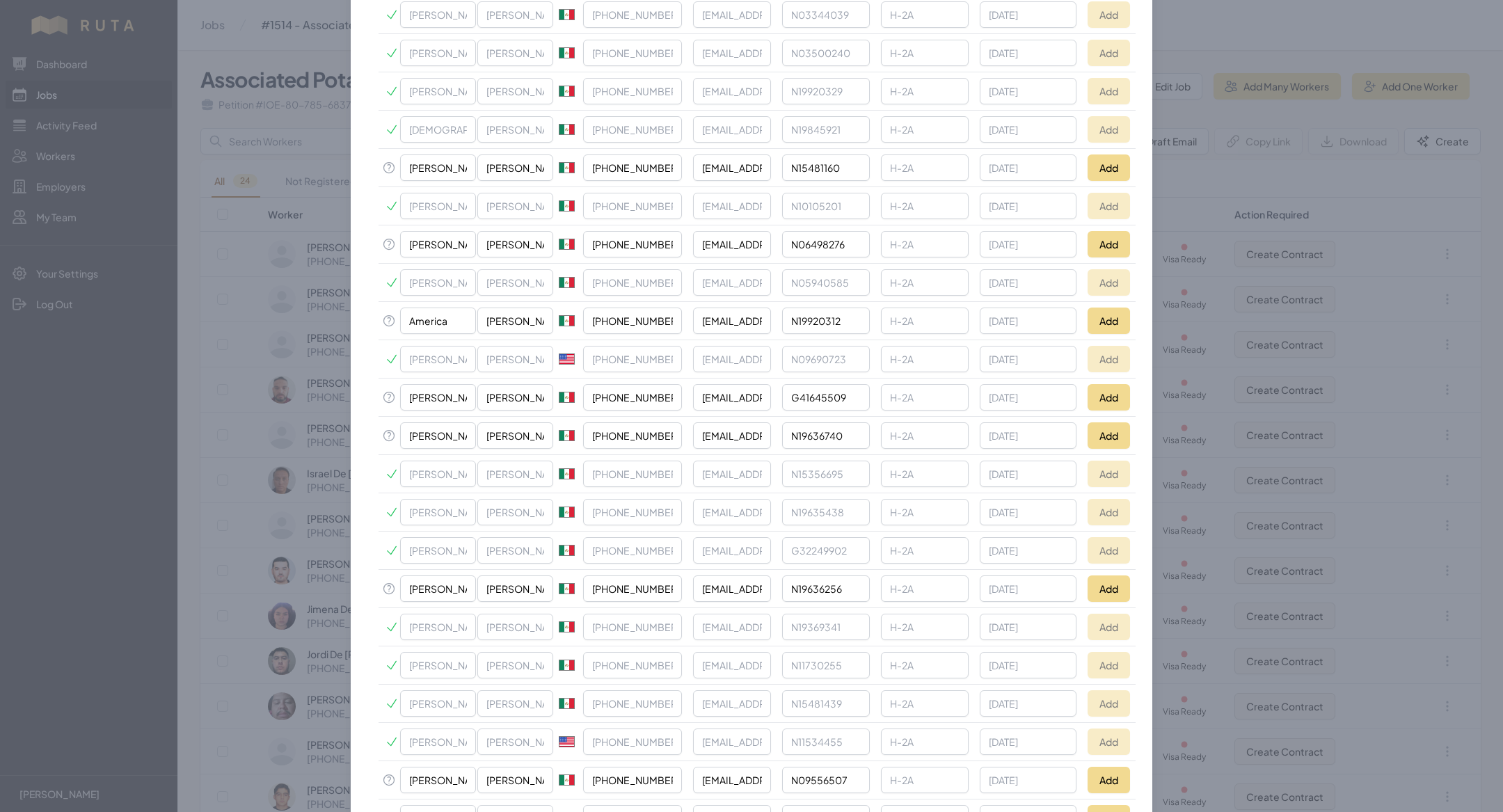
scroll to position [1158, 0]
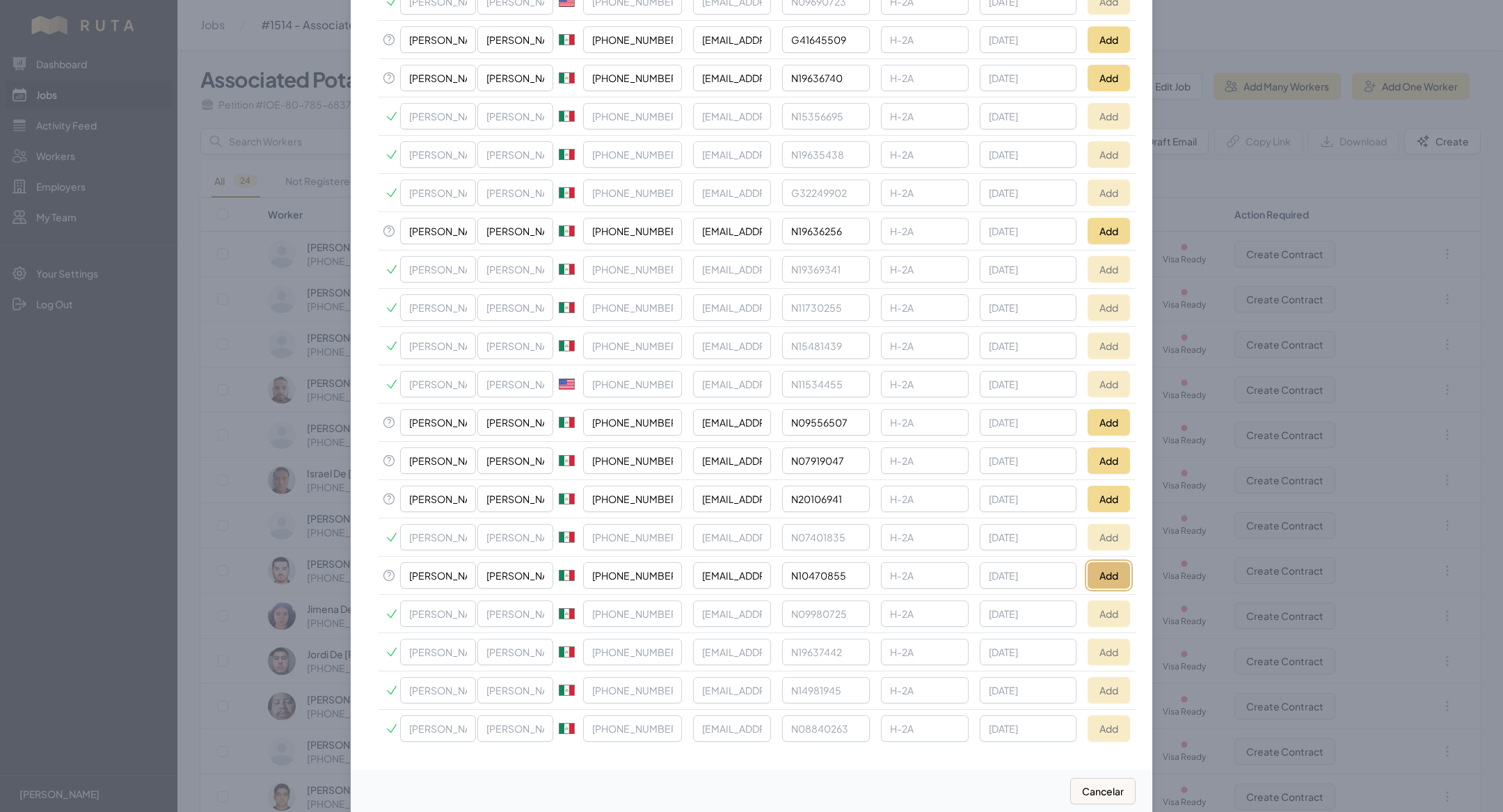
click at [1105, 562] on button "Add" at bounding box center [1109, 575] width 43 height 26
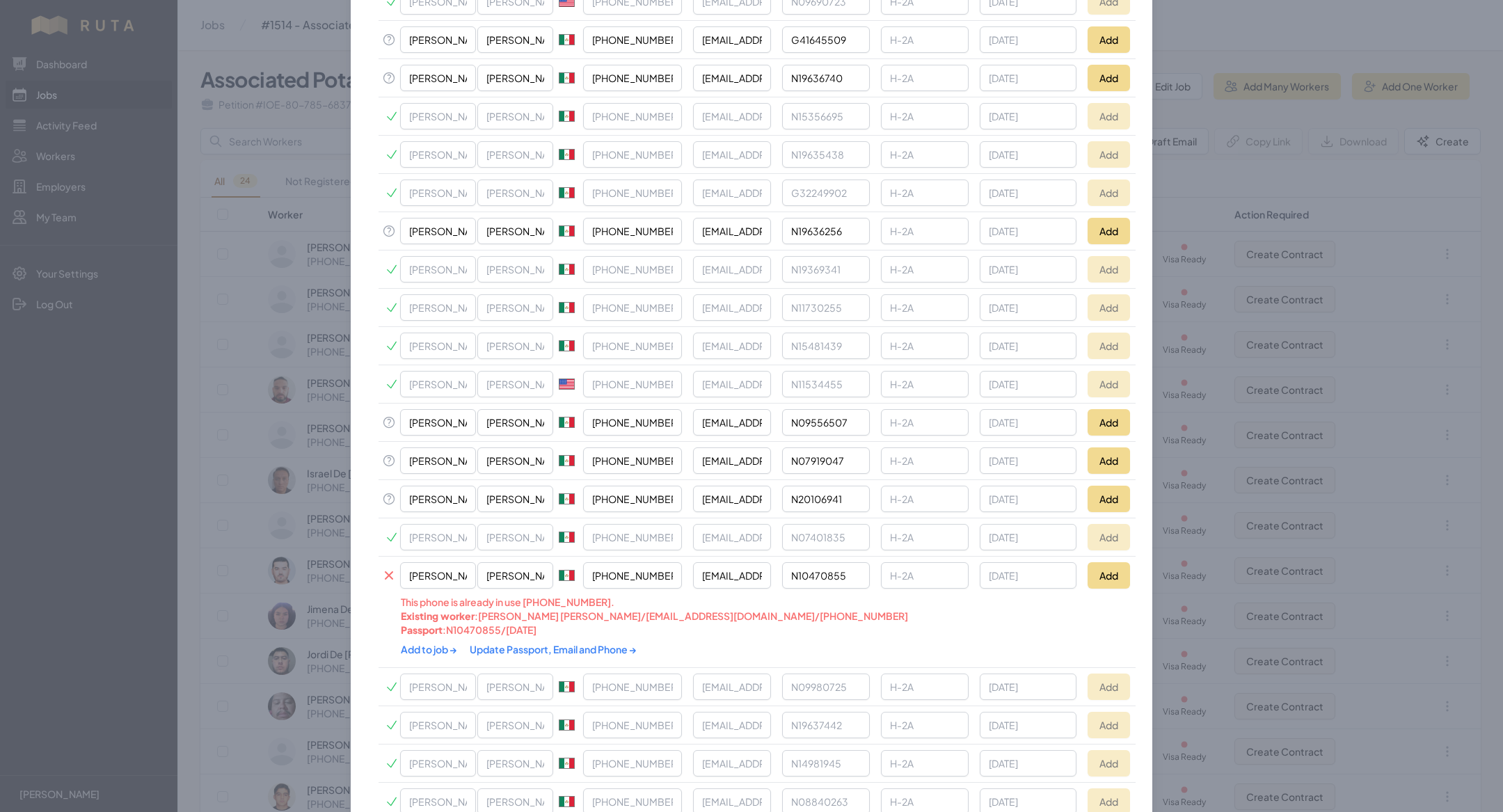
click at [579, 643] on link "Update Passport, Email and Phone →" at bounding box center [552, 649] width 167 height 13
click at [428, 643] on link "Add to job →" at bounding box center [429, 649] width 58 height 13
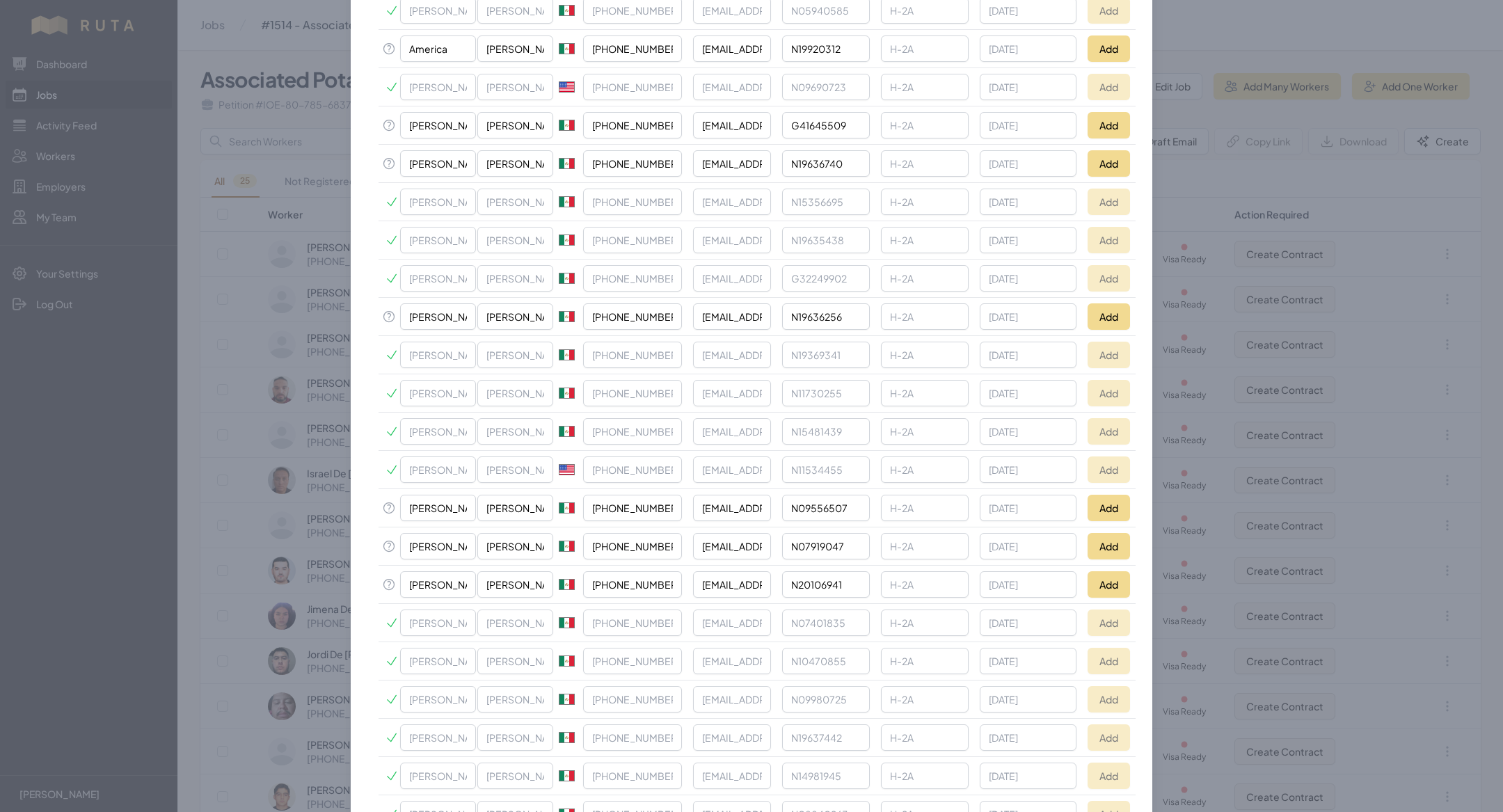
scroll to position [1078, 0]
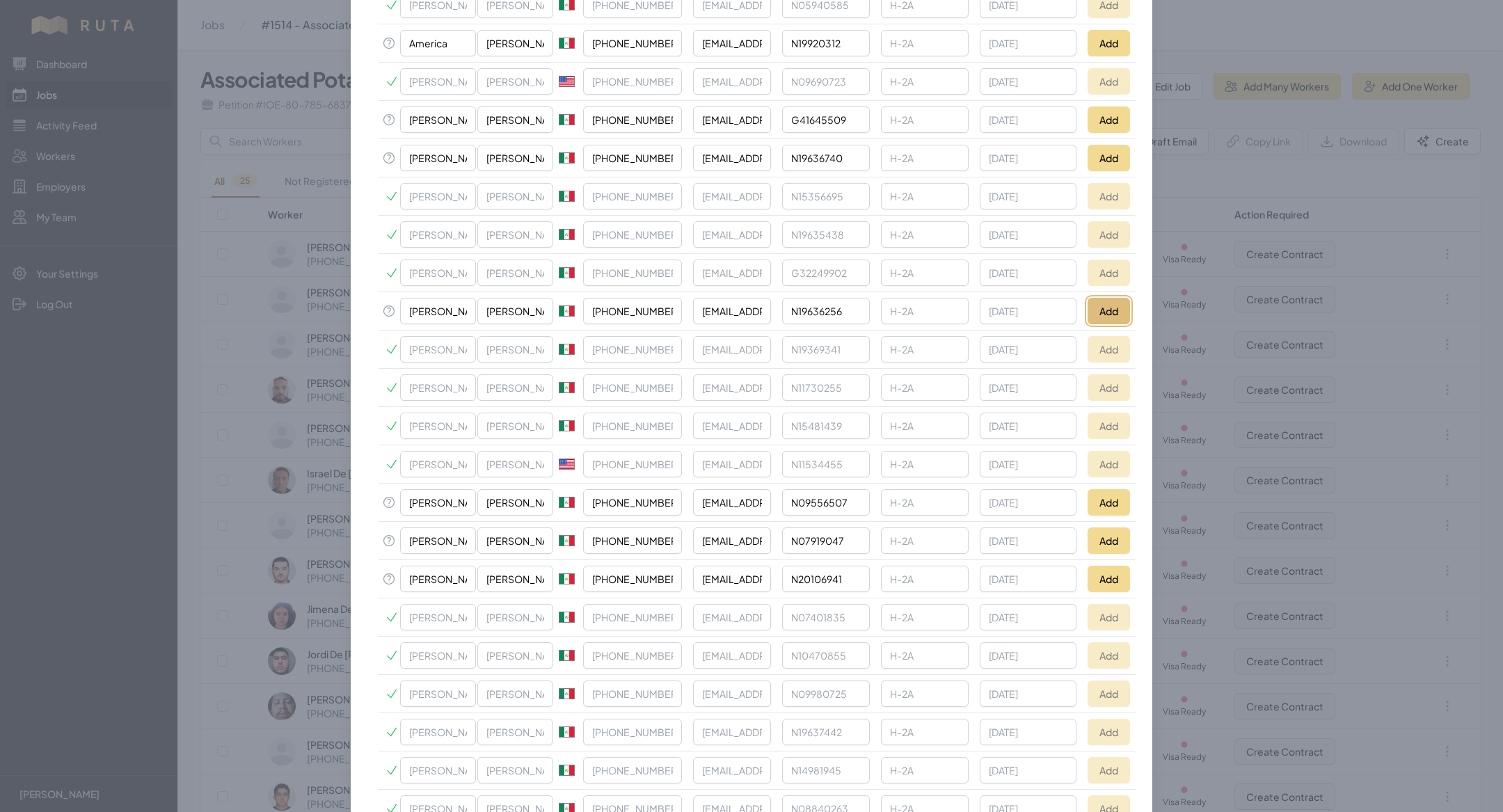
click at [1097, 298] on button "Add" at bounding box center [1109, 310] width 43 height 26
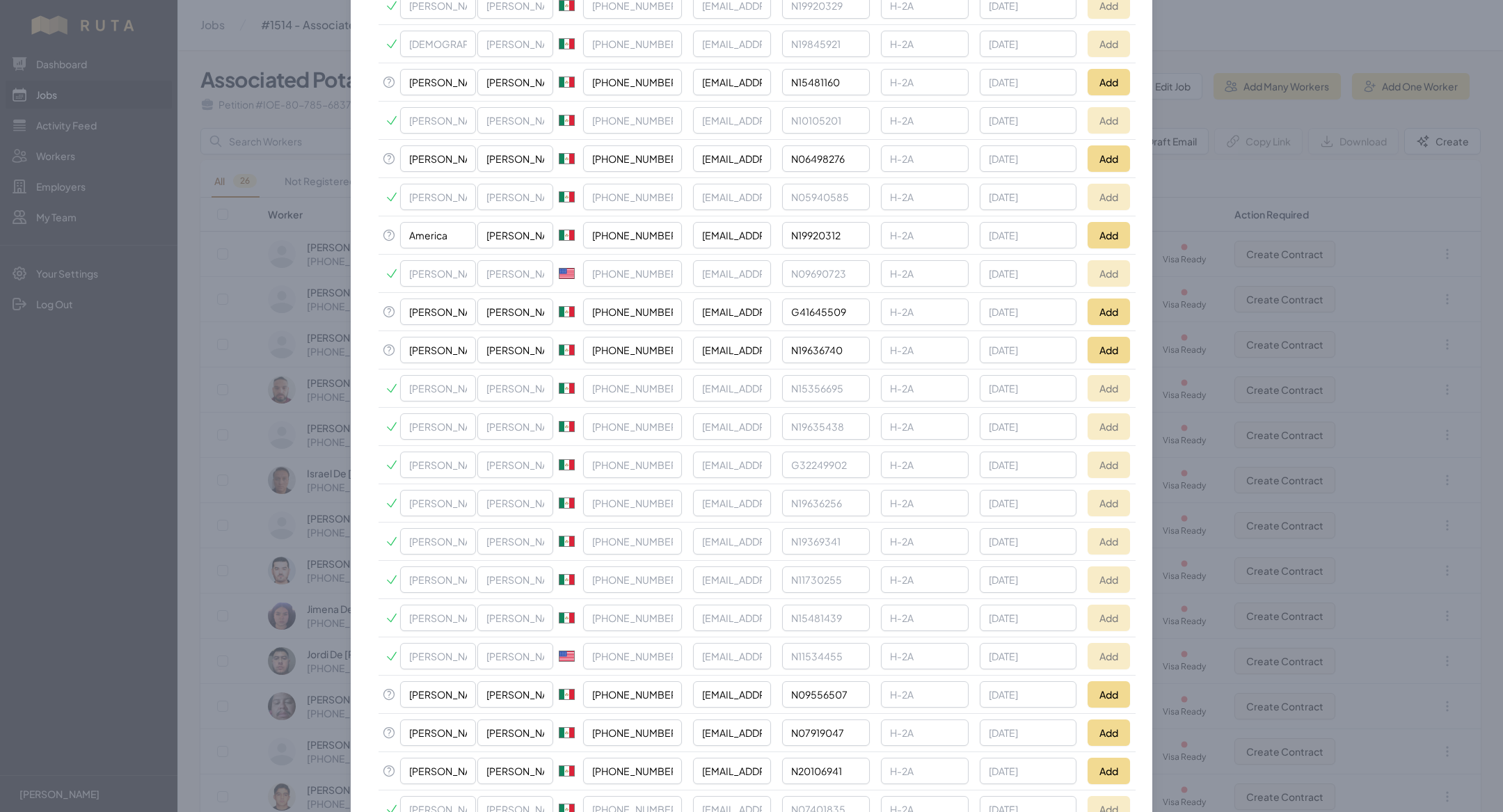
scroll to position [695, 0]
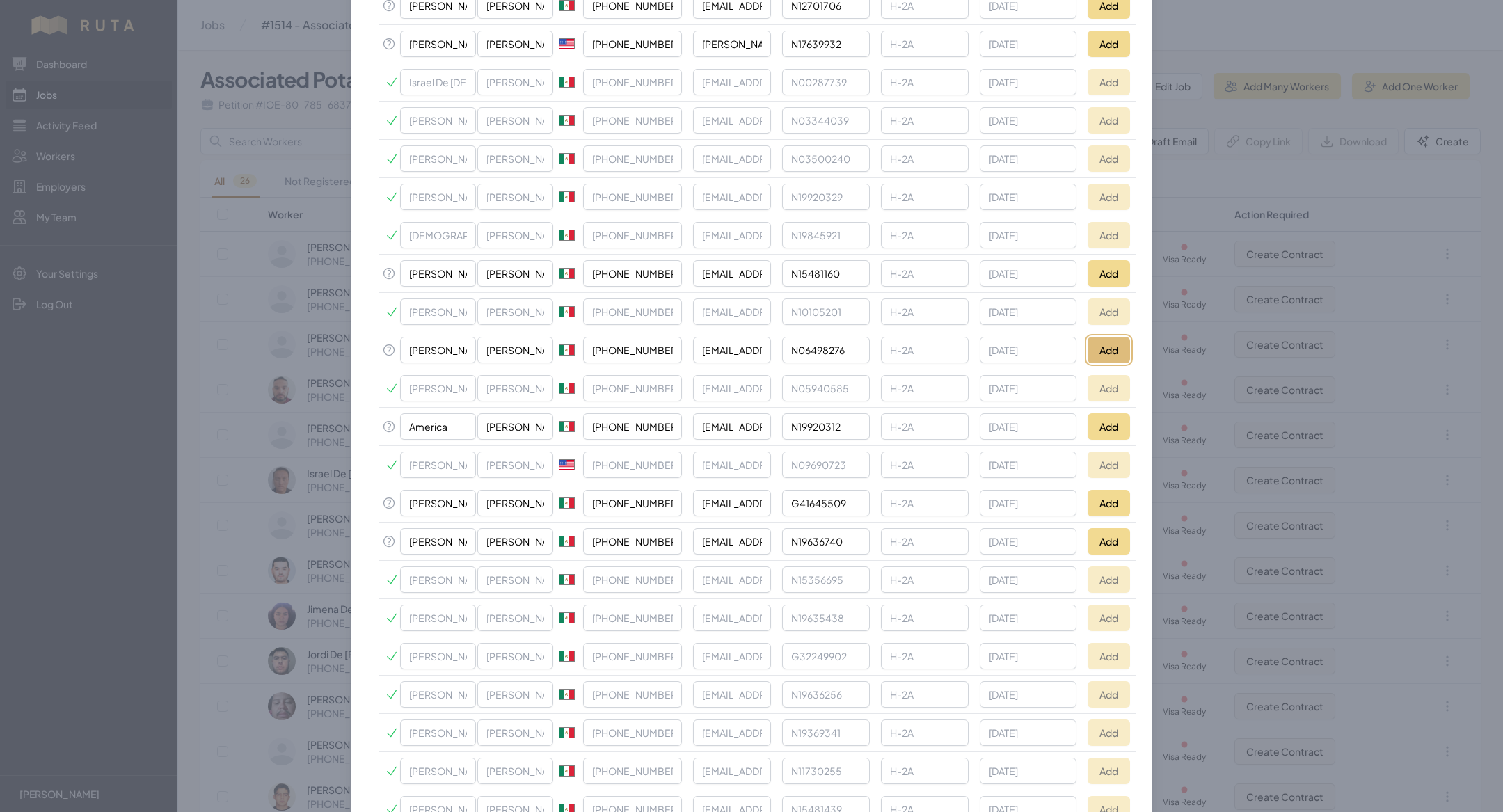
click at [1115, 340] on button "Add" at bounding box center [1109, 349] width 43 height 26
click at [1129, 256] on td "Add" at bounding box center [1109, 274] width 54 height 38
click at [1114, 264] on button "Add" at bounding box center [1109, 273] width 43 height 26
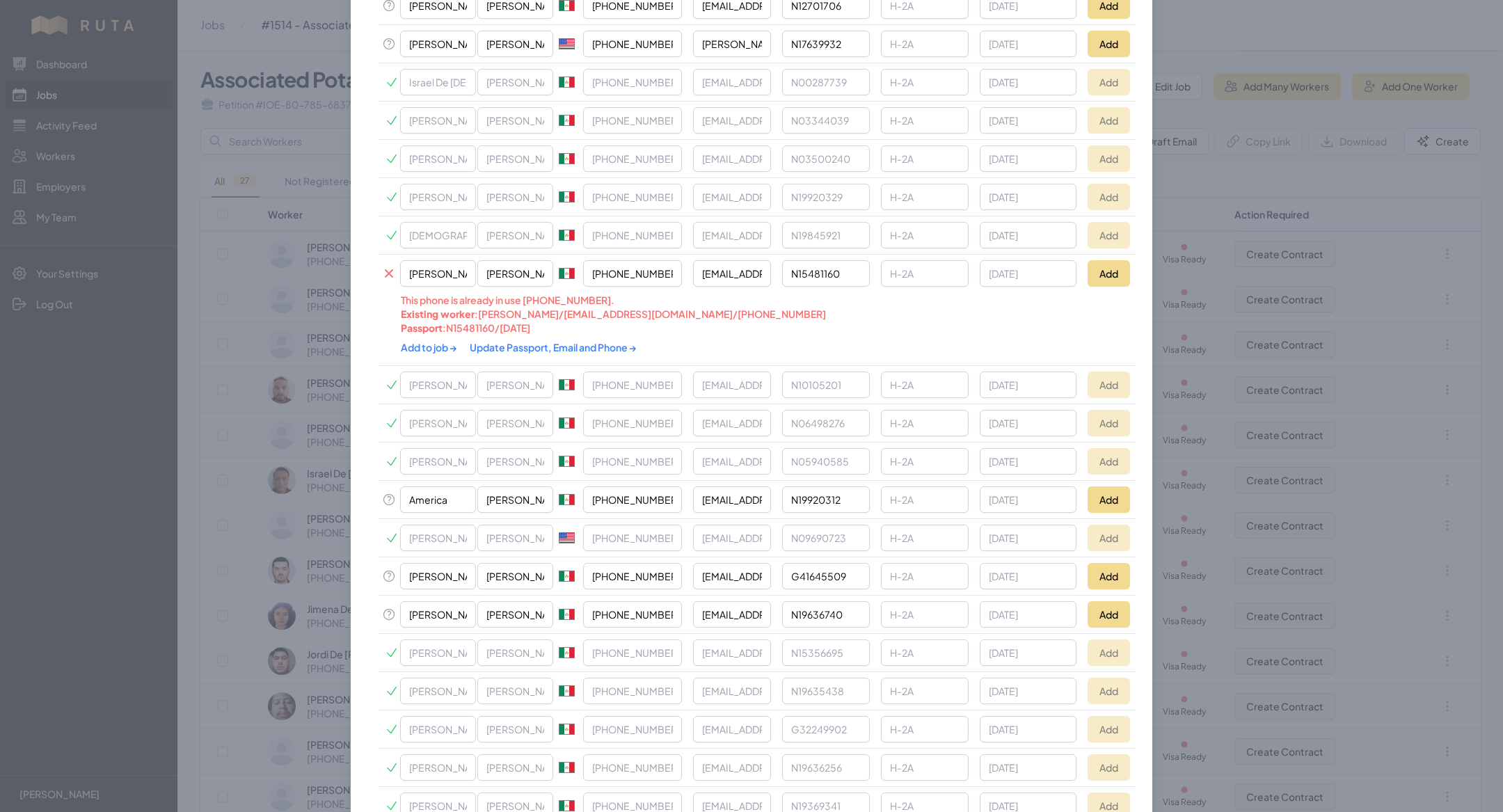
click at [524, 341] on link "Update Passport, Email and Phone →" at bounding box center [552, 347] width 167 height 13
click at [438, 341] on link "Add to job →" at bounding box center [429, 347] width 58 height 13
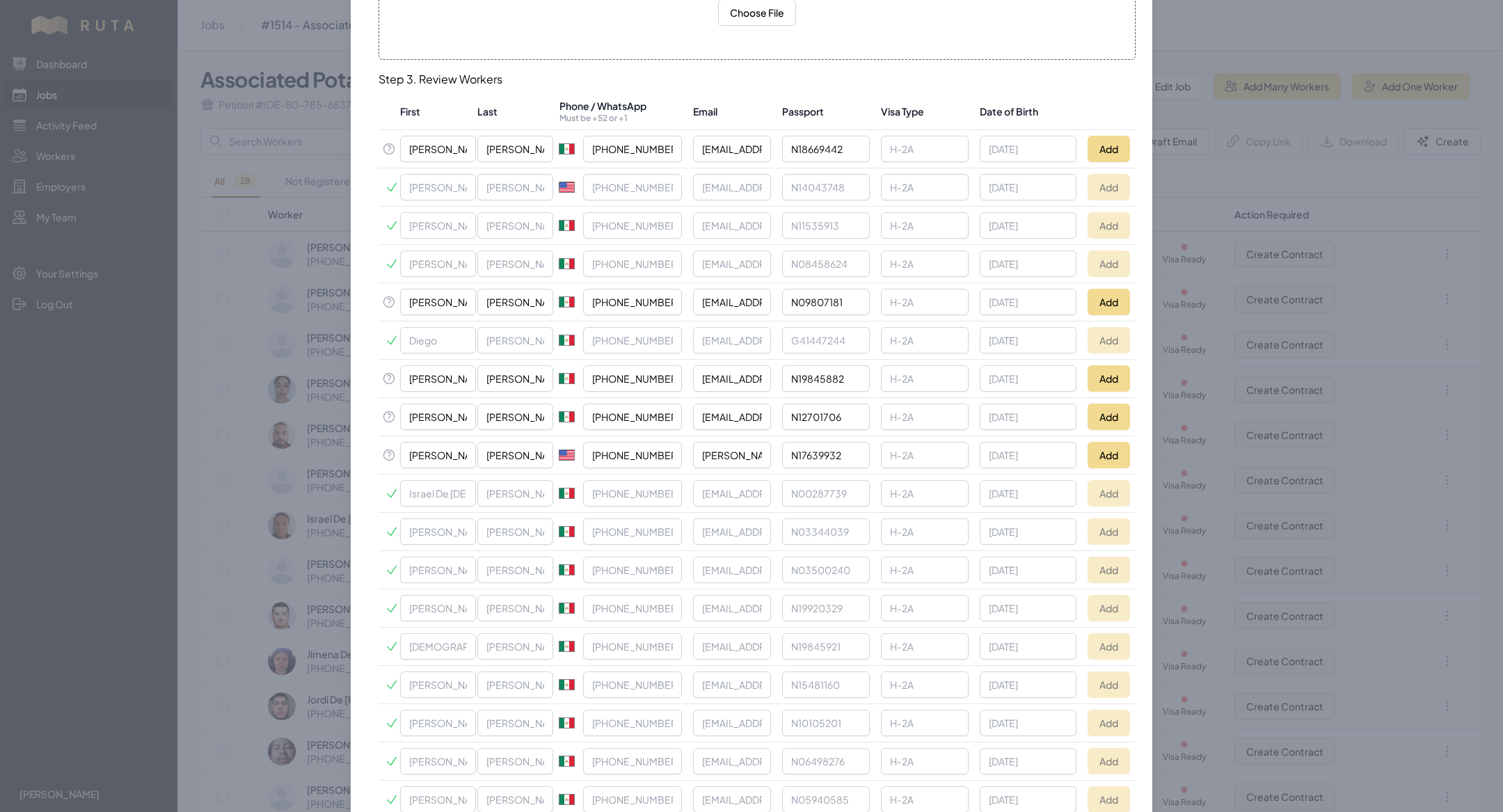
scroll to position [221, 0]
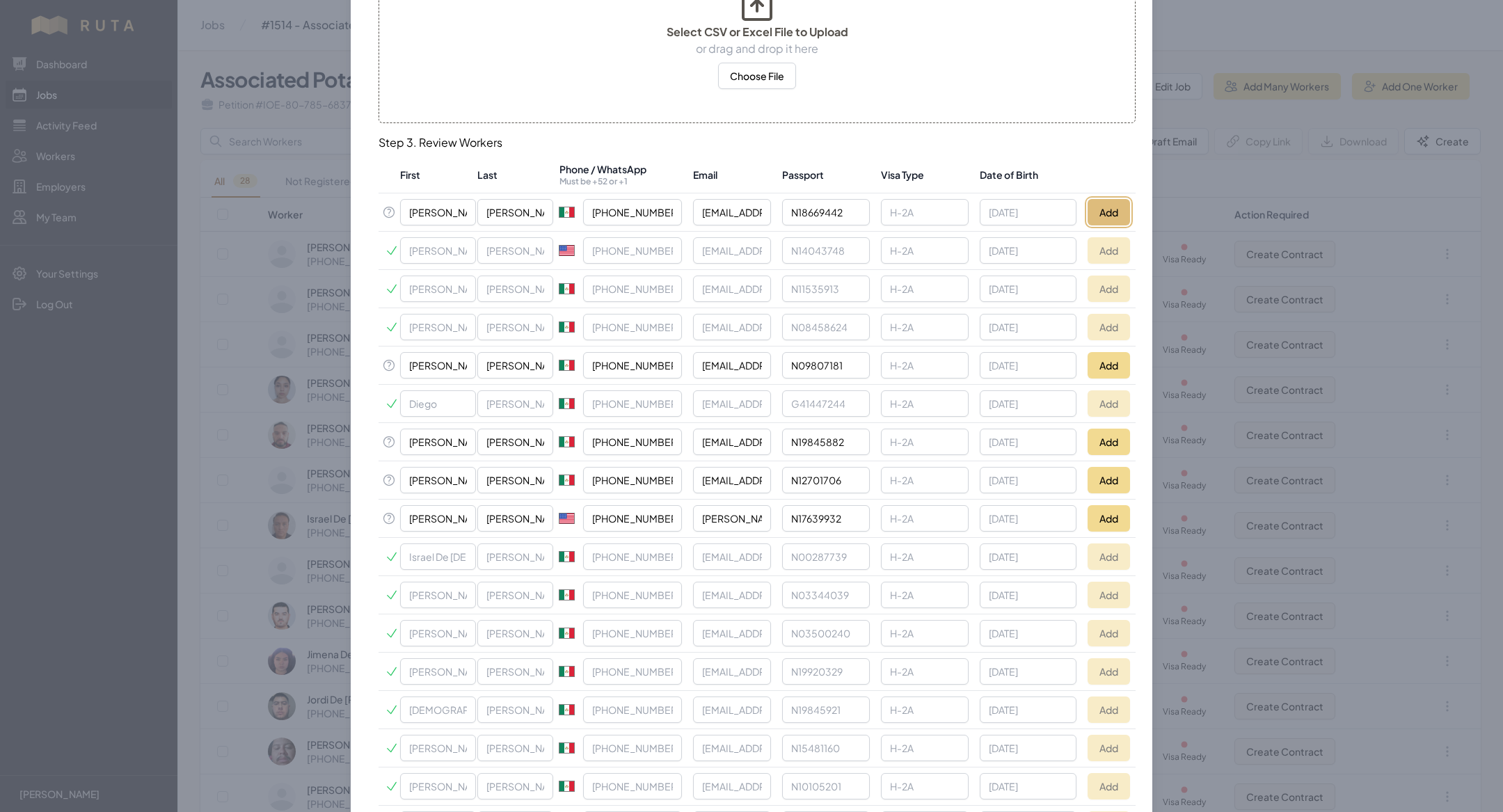
click at [1104, 204] on button "Add" at bounding box center [1109, 211] width 43 height 26
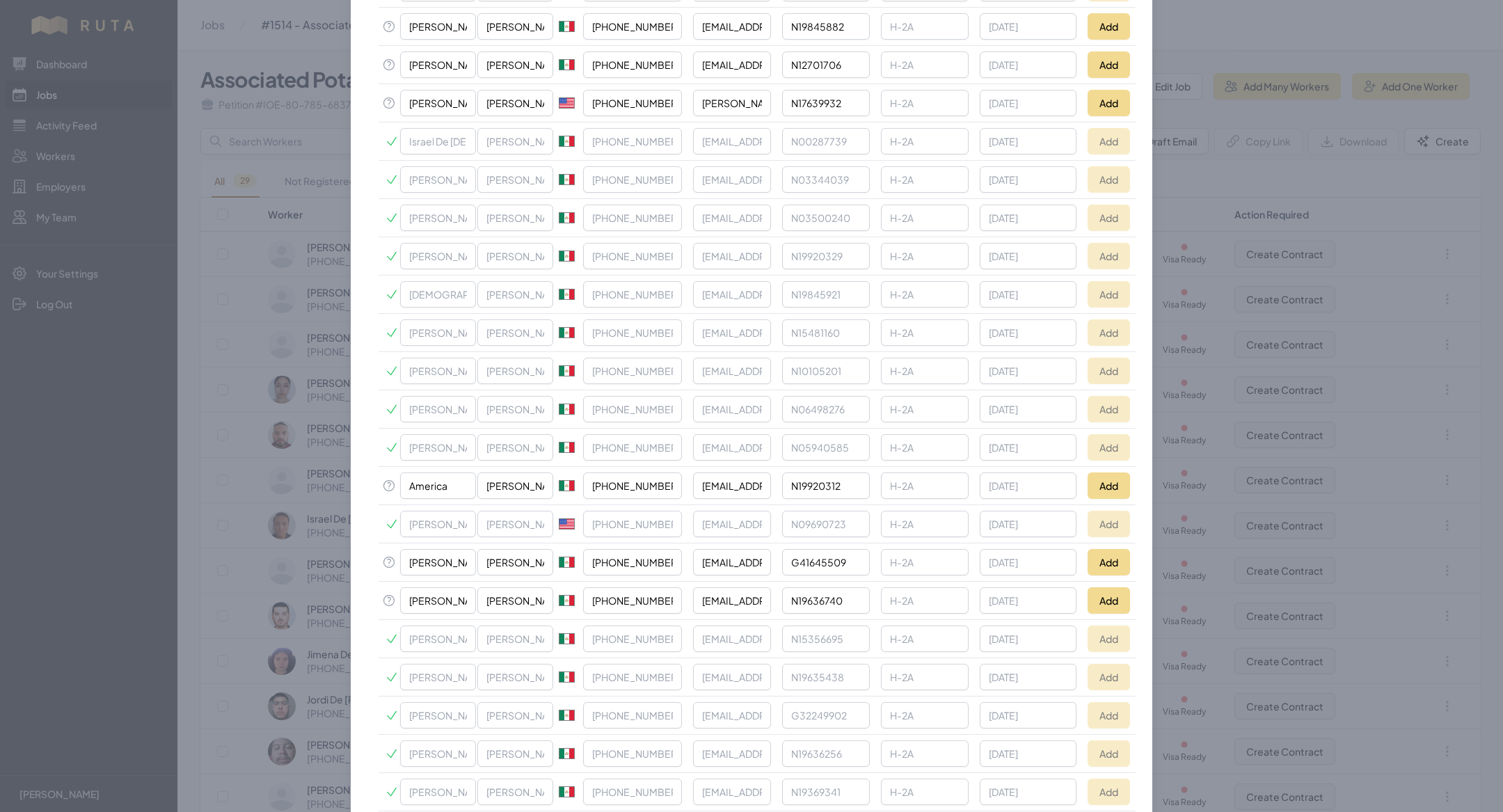
scroll to position [685, 0]
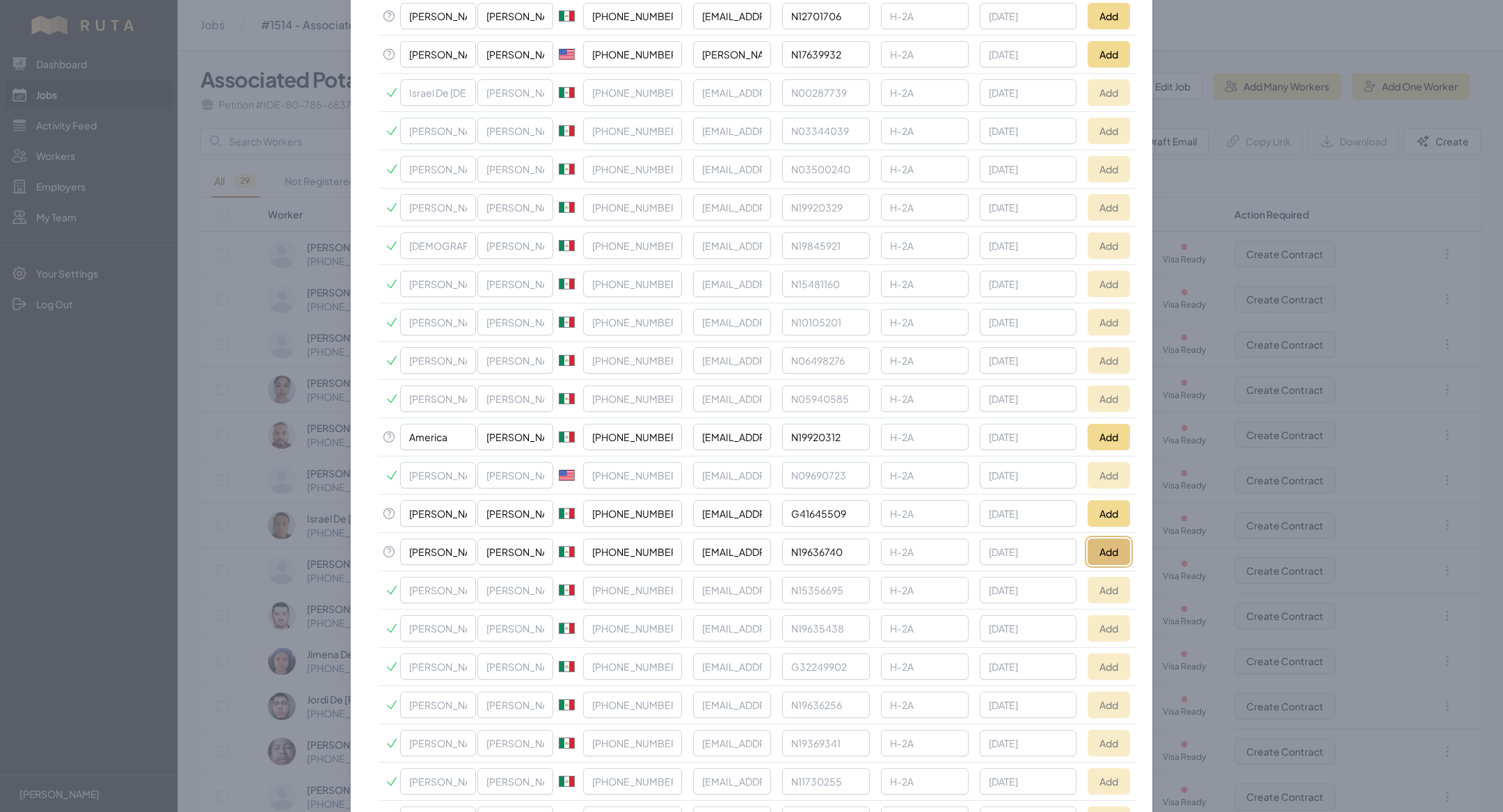
click at [1103, 538] on button "Add" at bounding box center [1109, 551] width 43 height 26
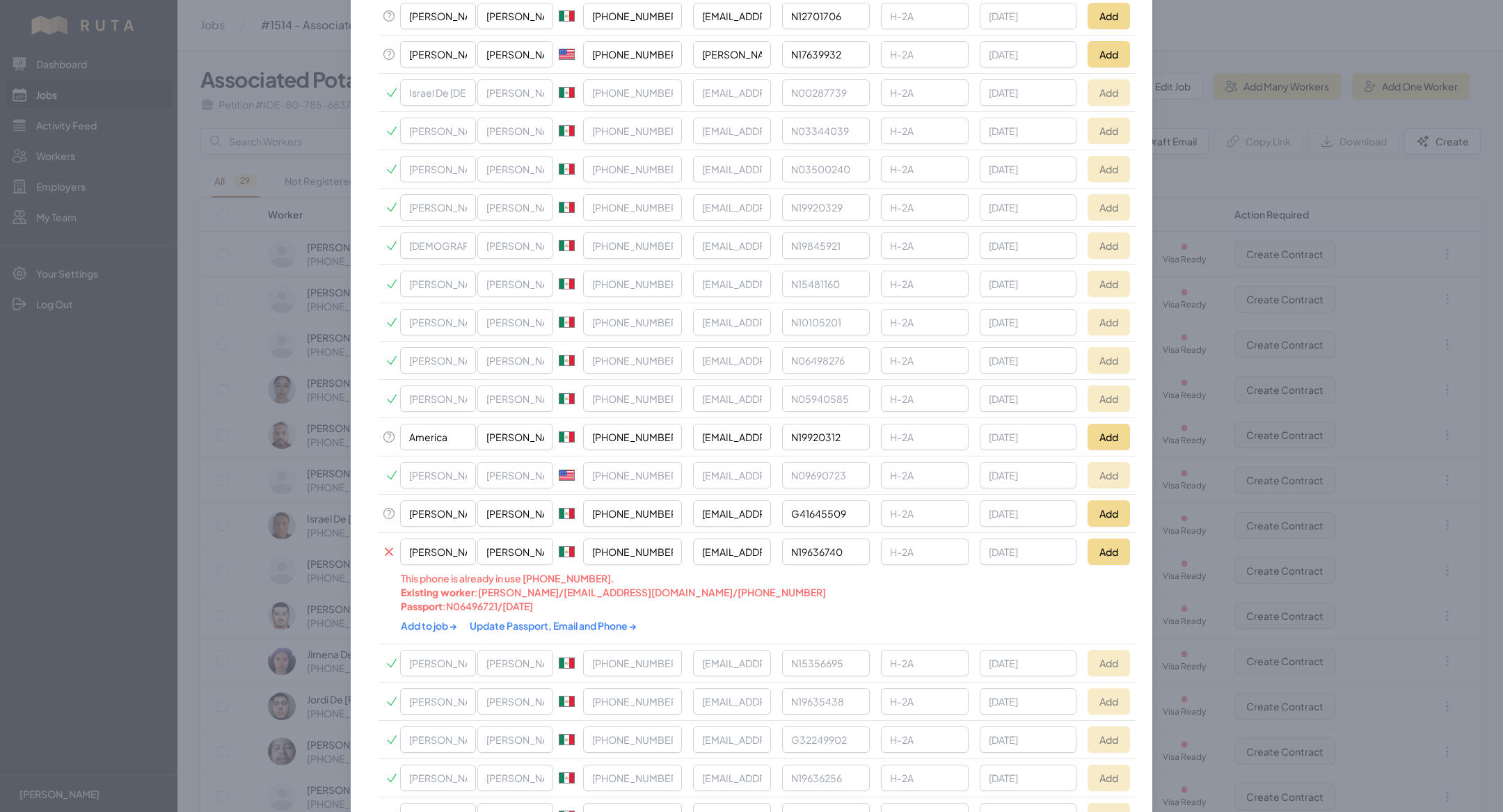
click at [497, 619] on link "Update Passport, Email and Phone →" at bounding box center [552, 625] width 167 height 13
click at [429, 619] on link "Add to job →" at bounding box center [429, 625] width 58 height 13
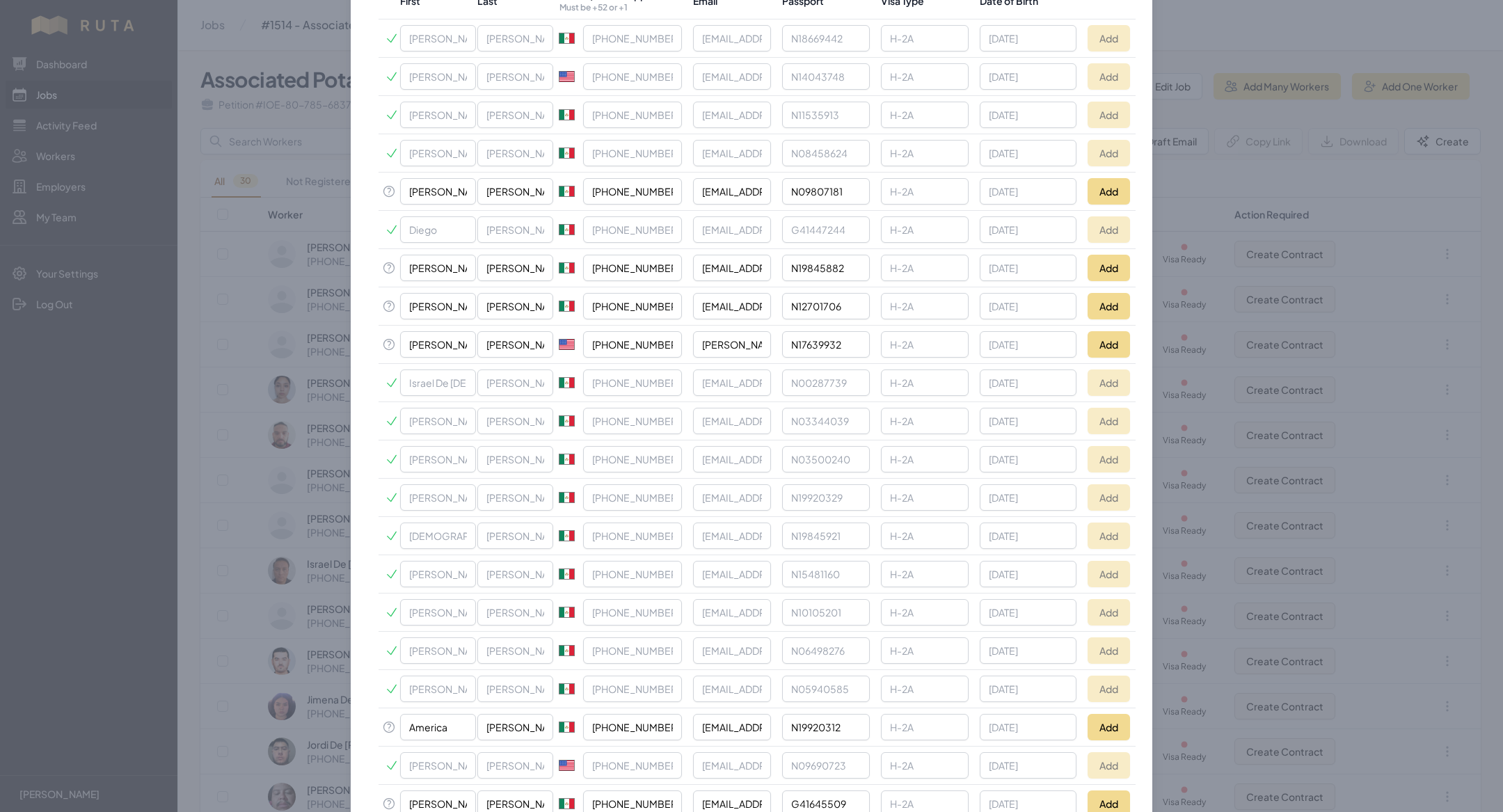
scroll to position [679, 0]
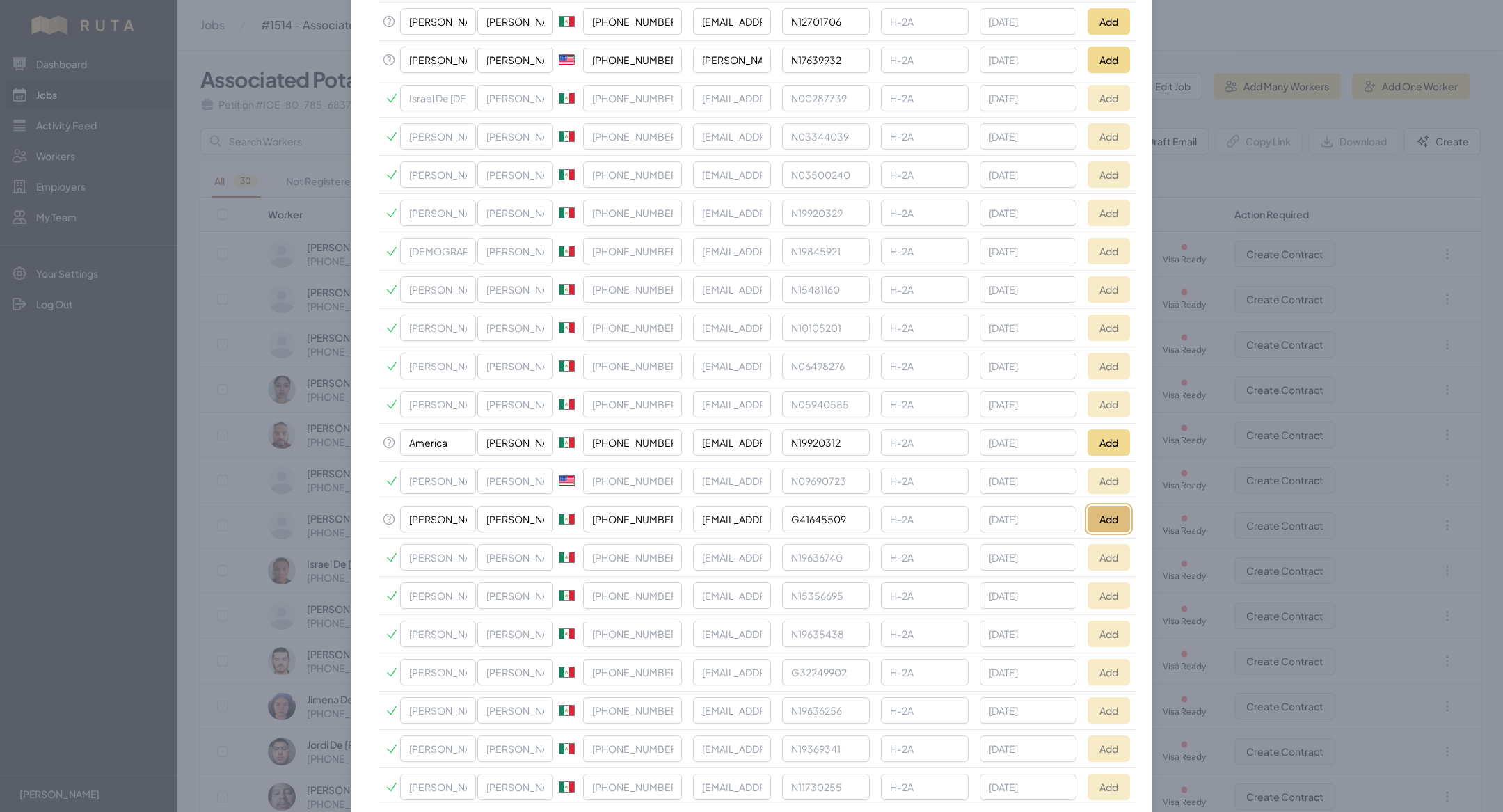
click at [1093, 506] on button "Add" at bounding box center [1109, 518] width 43 height 26
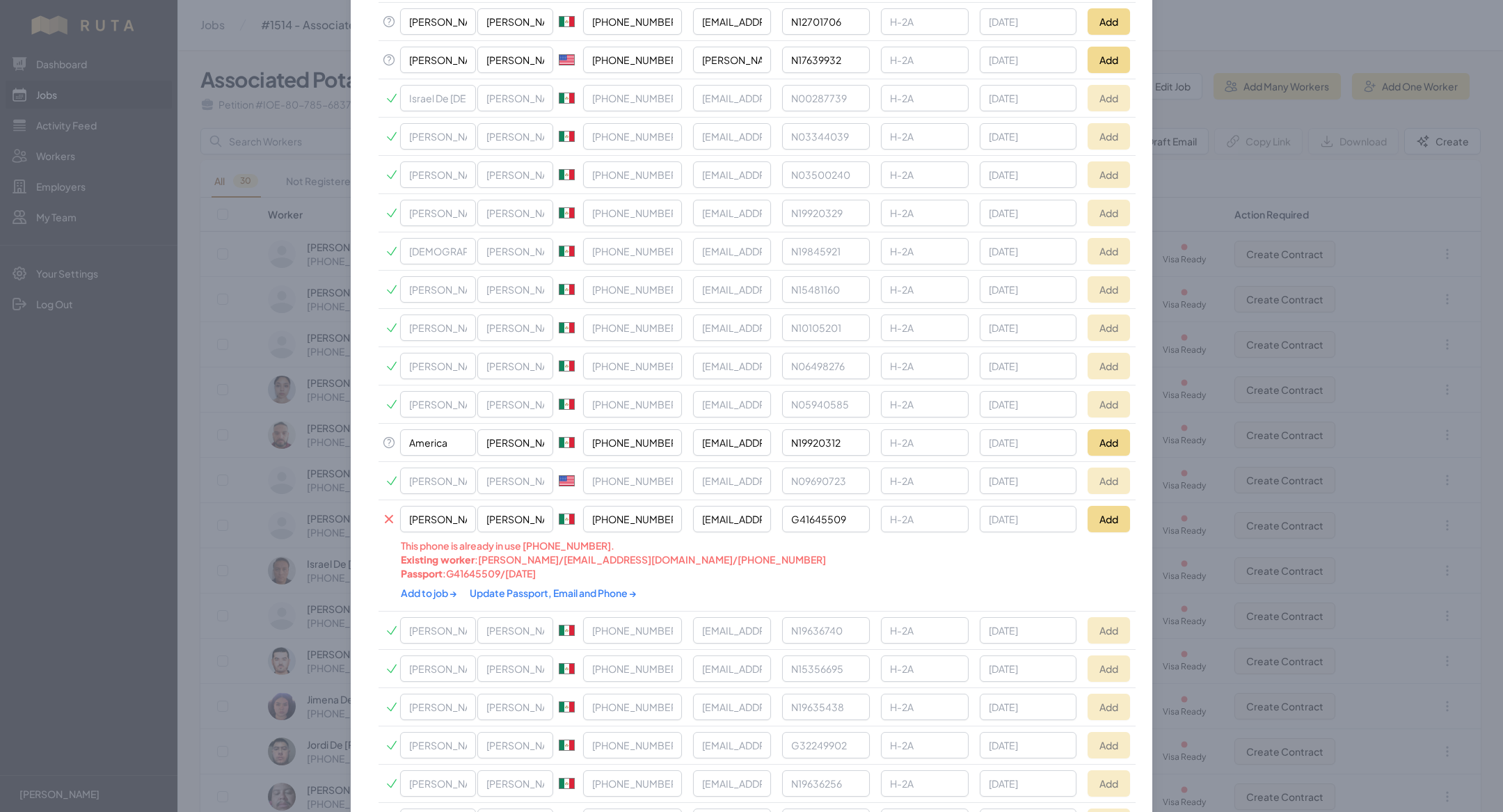
click at [497, 586] on link "Update Passport, Email and Phone →" at bounding box center [552, 593] width 167 height 13
click at [434, 586] on link "Add to job →" at bounding box center [429, 593] width 58 height 13
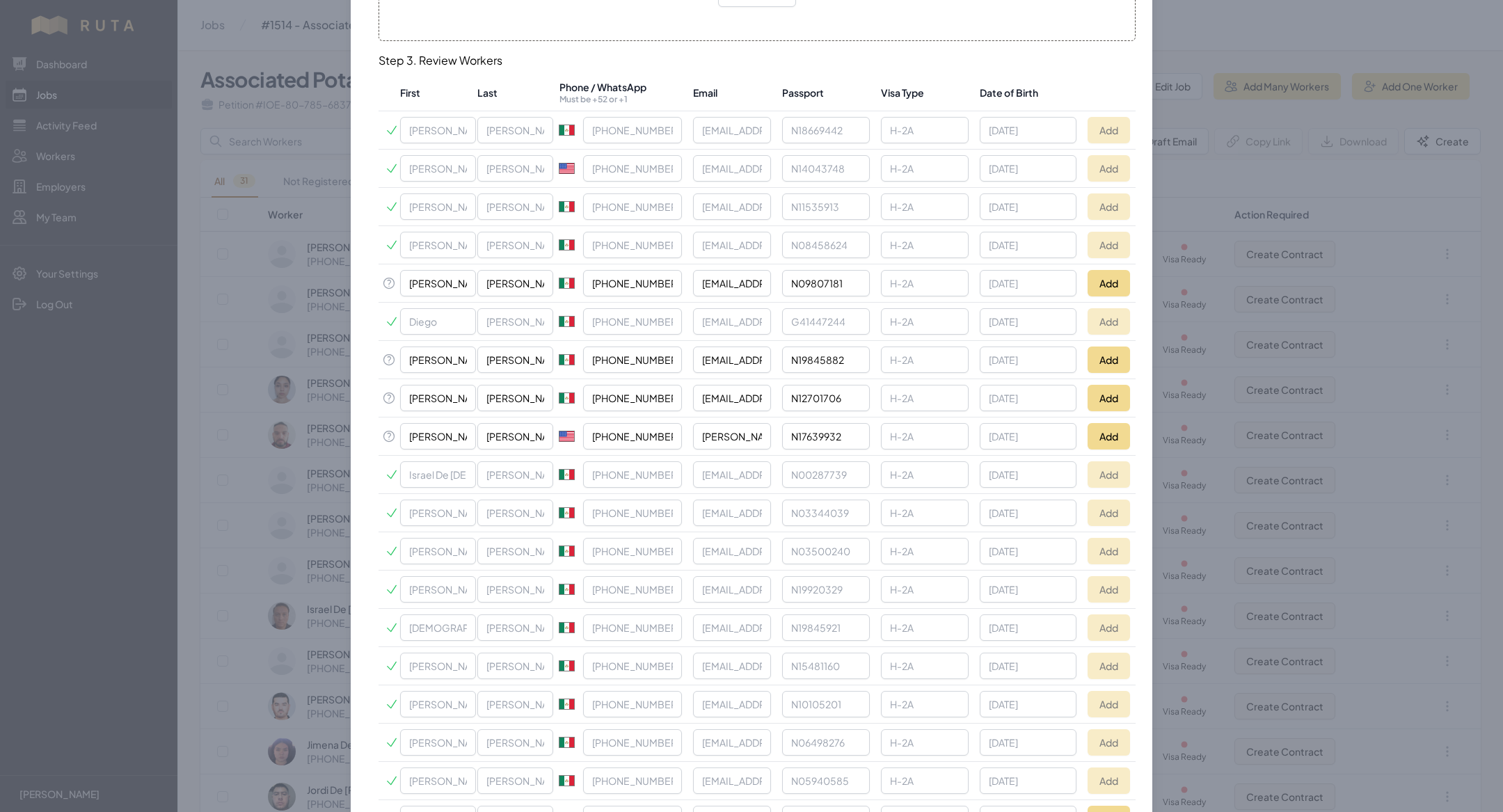
scroll to position [269, 0]
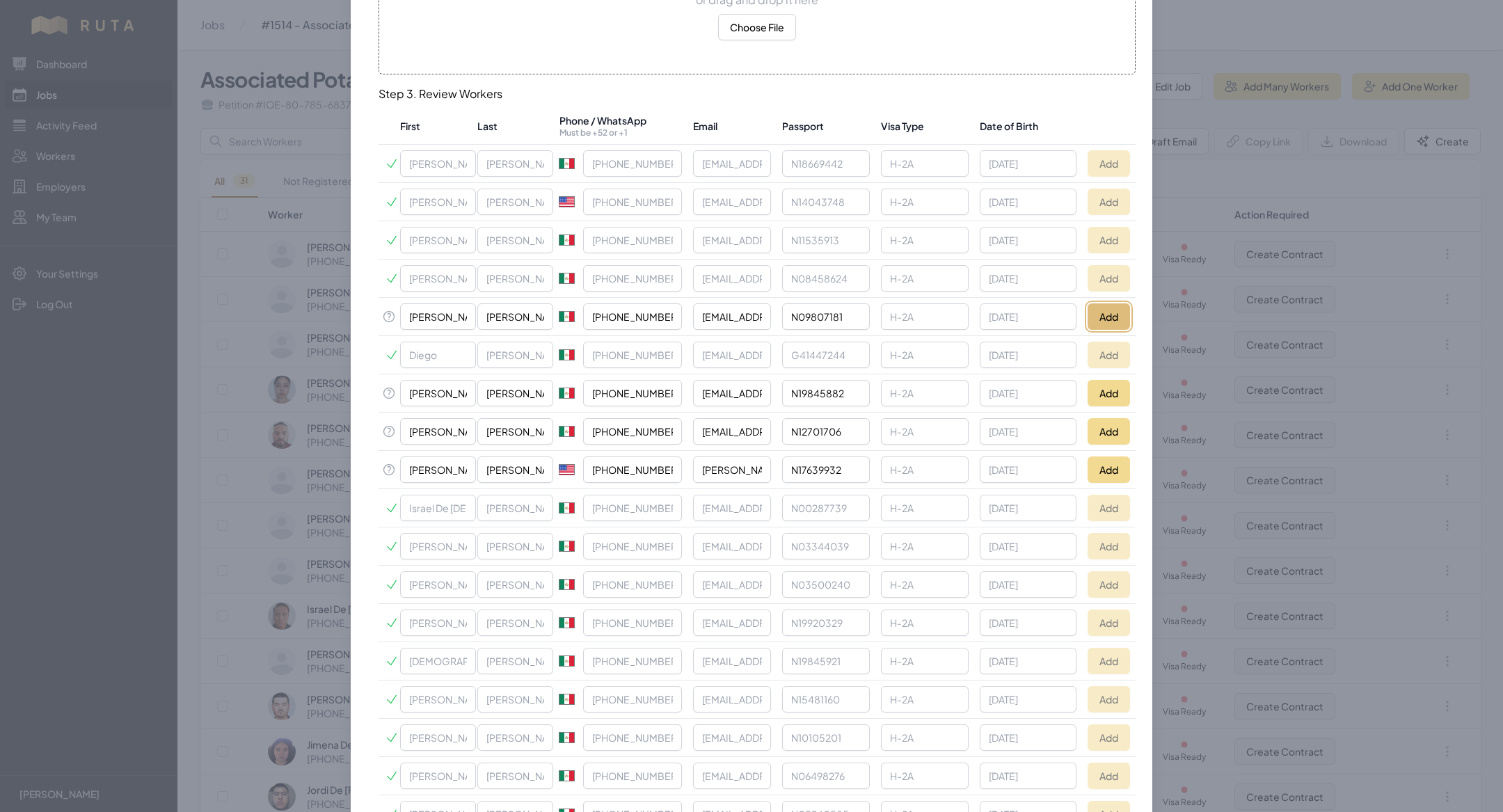
click at [1103, 313] on button "Add" at bounding box center [1109, 316] width 43 height 26
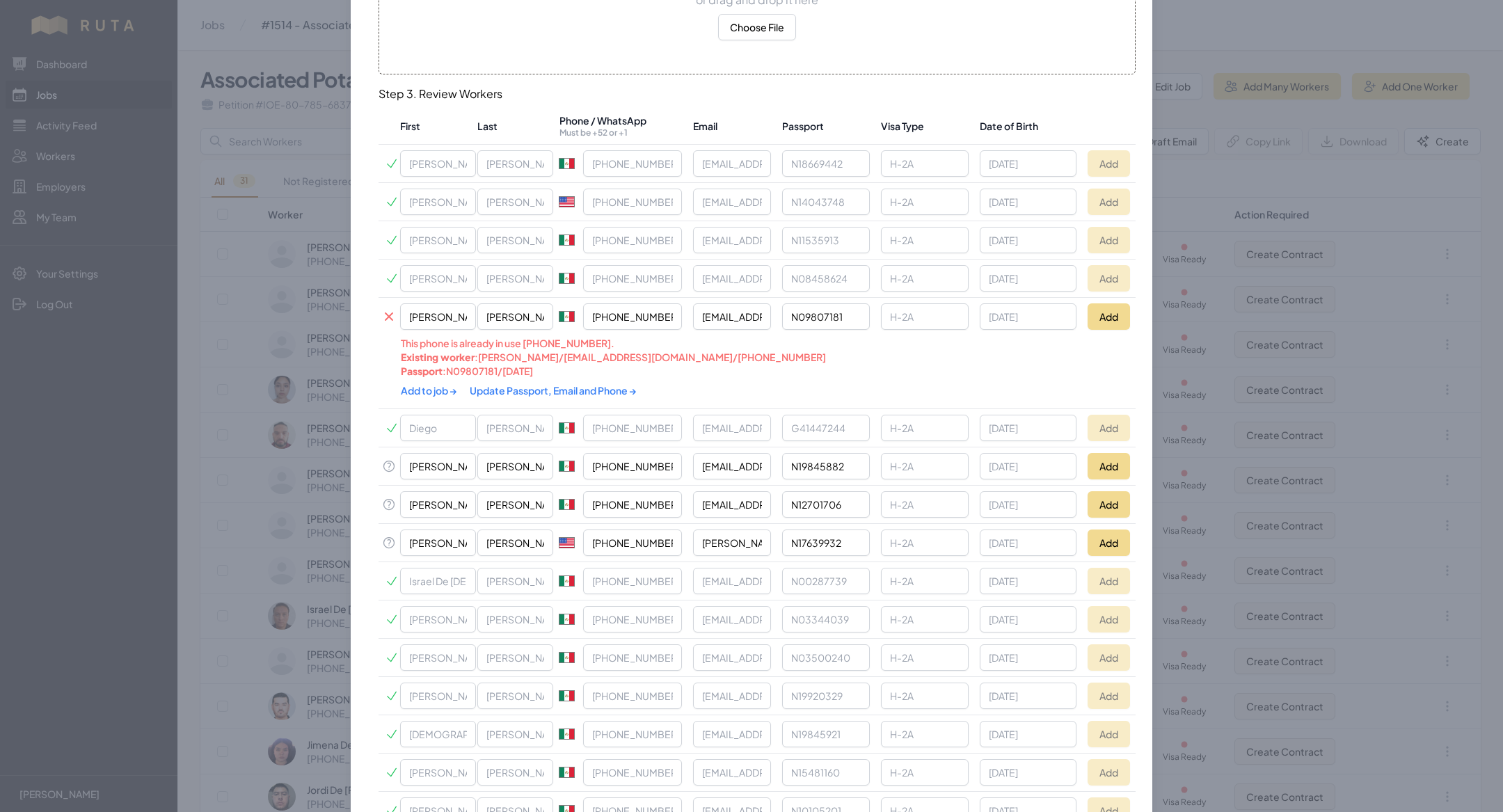
click at [507, 390] on link "Update Passport, Email and Phone →" at bounding box center [552, 390] width 167 height 13
click at [436, 386] on link "Add to job →" at bounding box center [429, 390] width 58 height 13
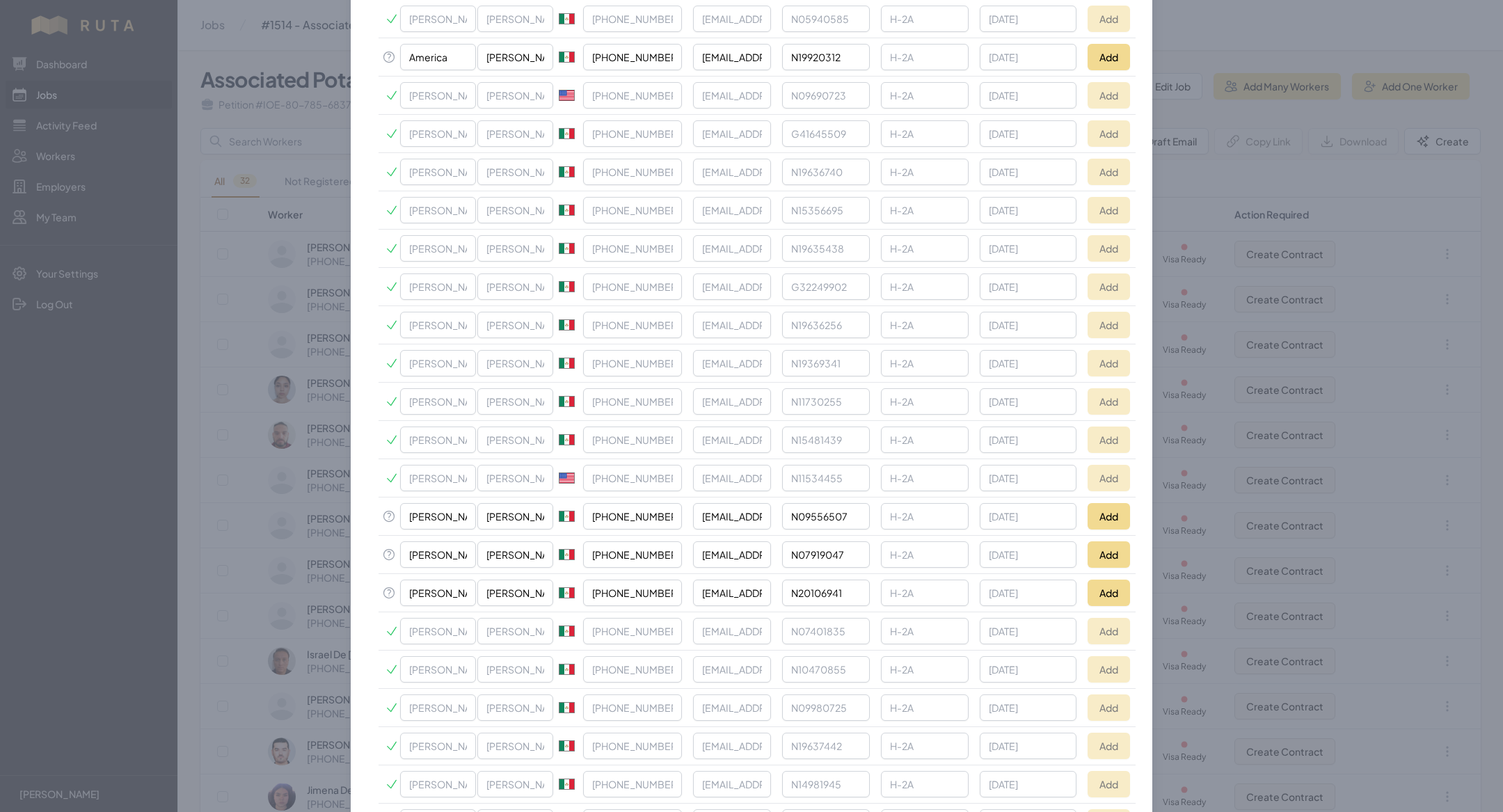
scroll to position [1158, 0]
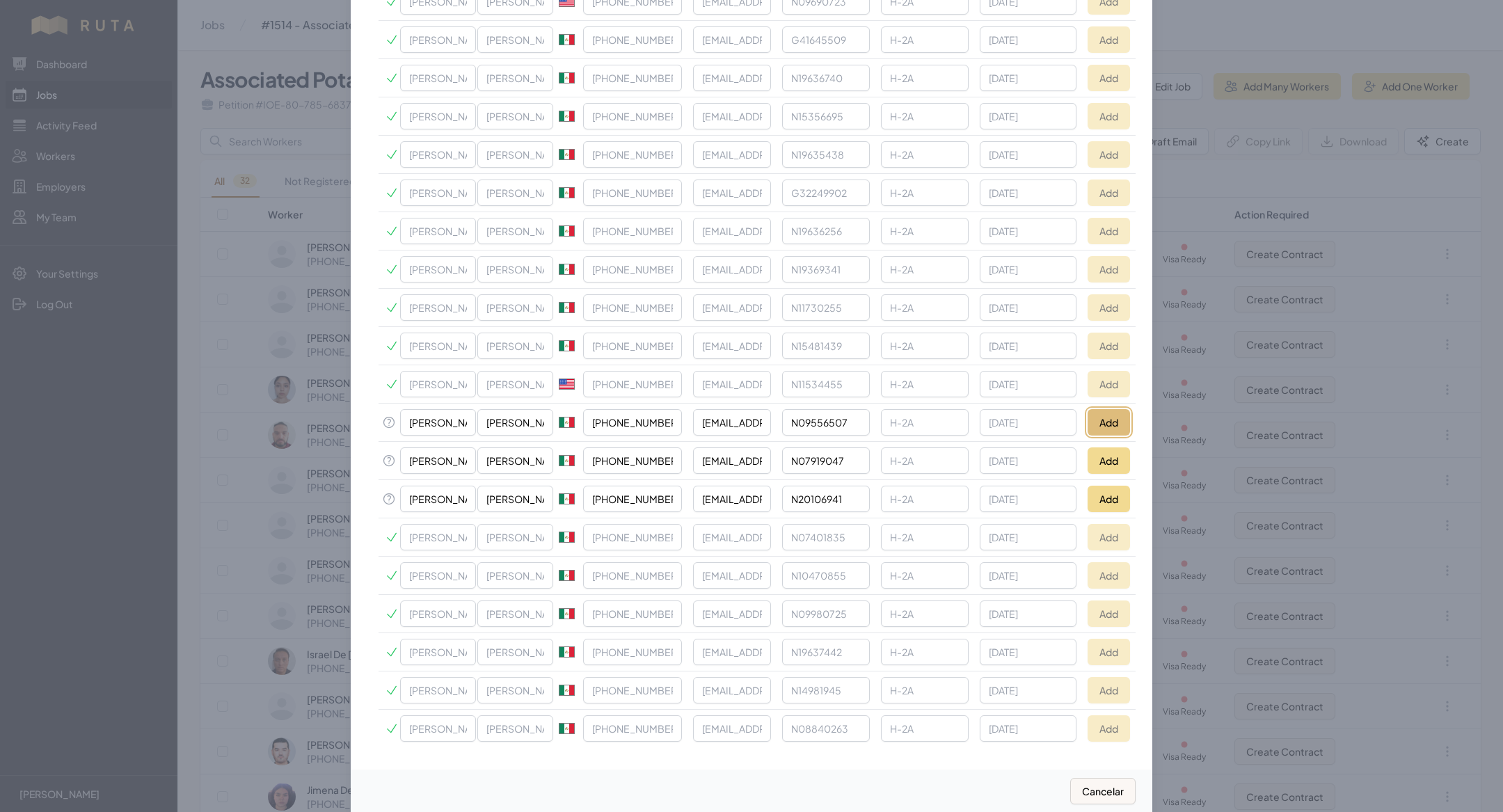
click at [1103, 409] on button "Add" at bounding box center [1109, 422] width 43 height 26
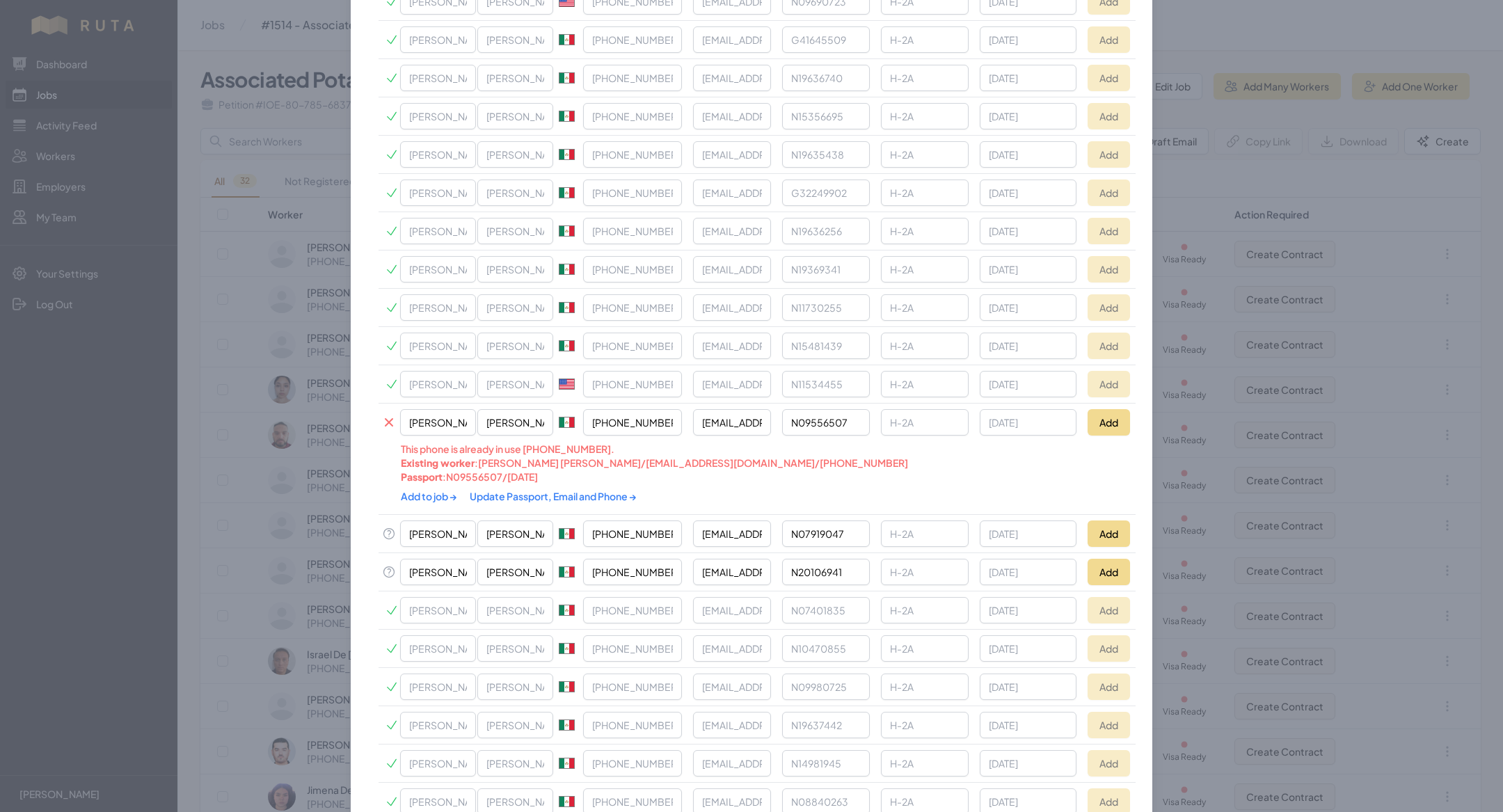
click at [571, 490] on link "Update Passport, Email and Phone →" at bounding box center [552, 496] width 167 height 13
click at [446, 490] on link "Add to job →" at bounding box center [429, 496] width 58 height 13
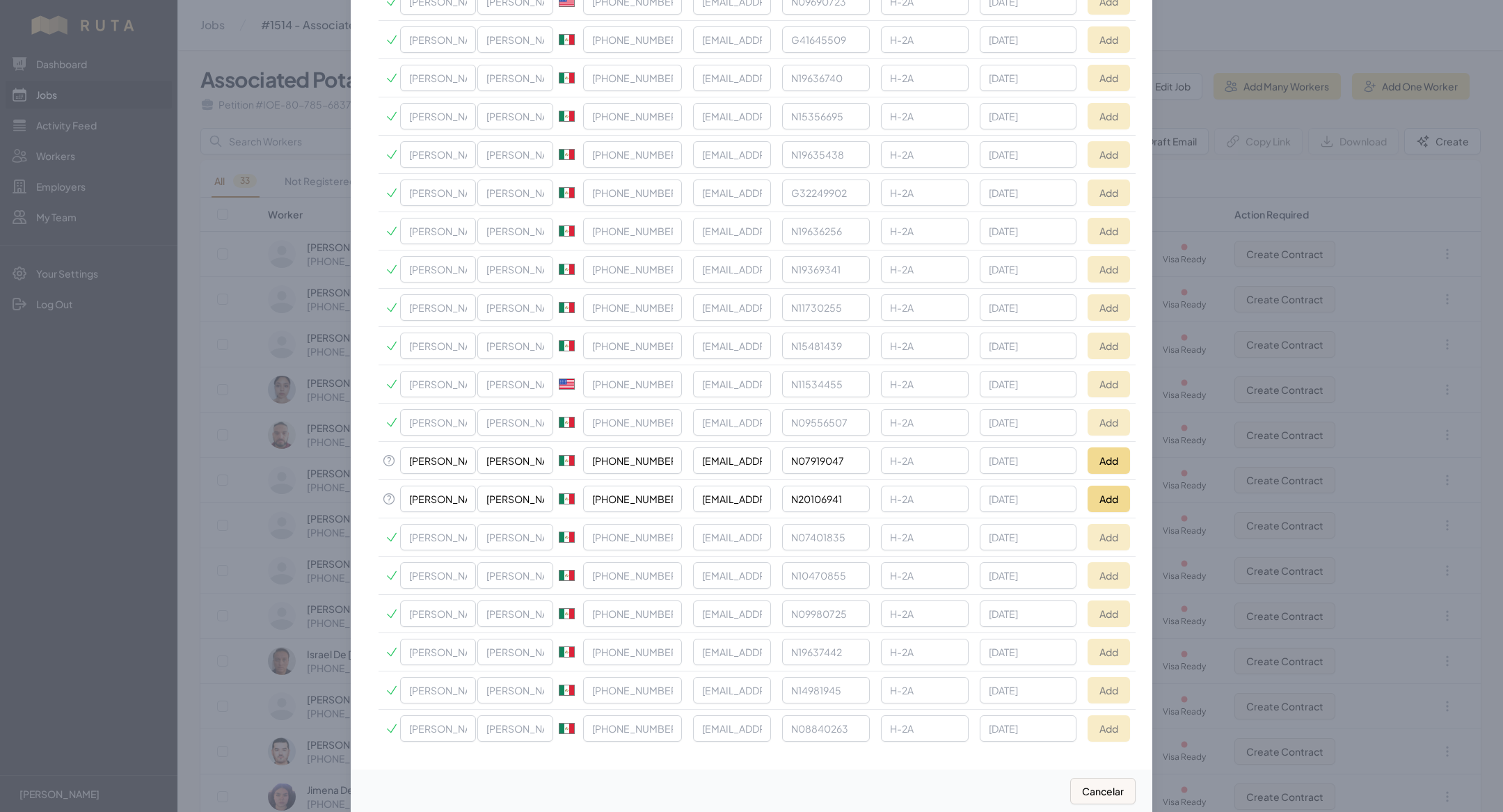
click at [278, 225] on div at bounding box center [751, 406] width 1503 height 812
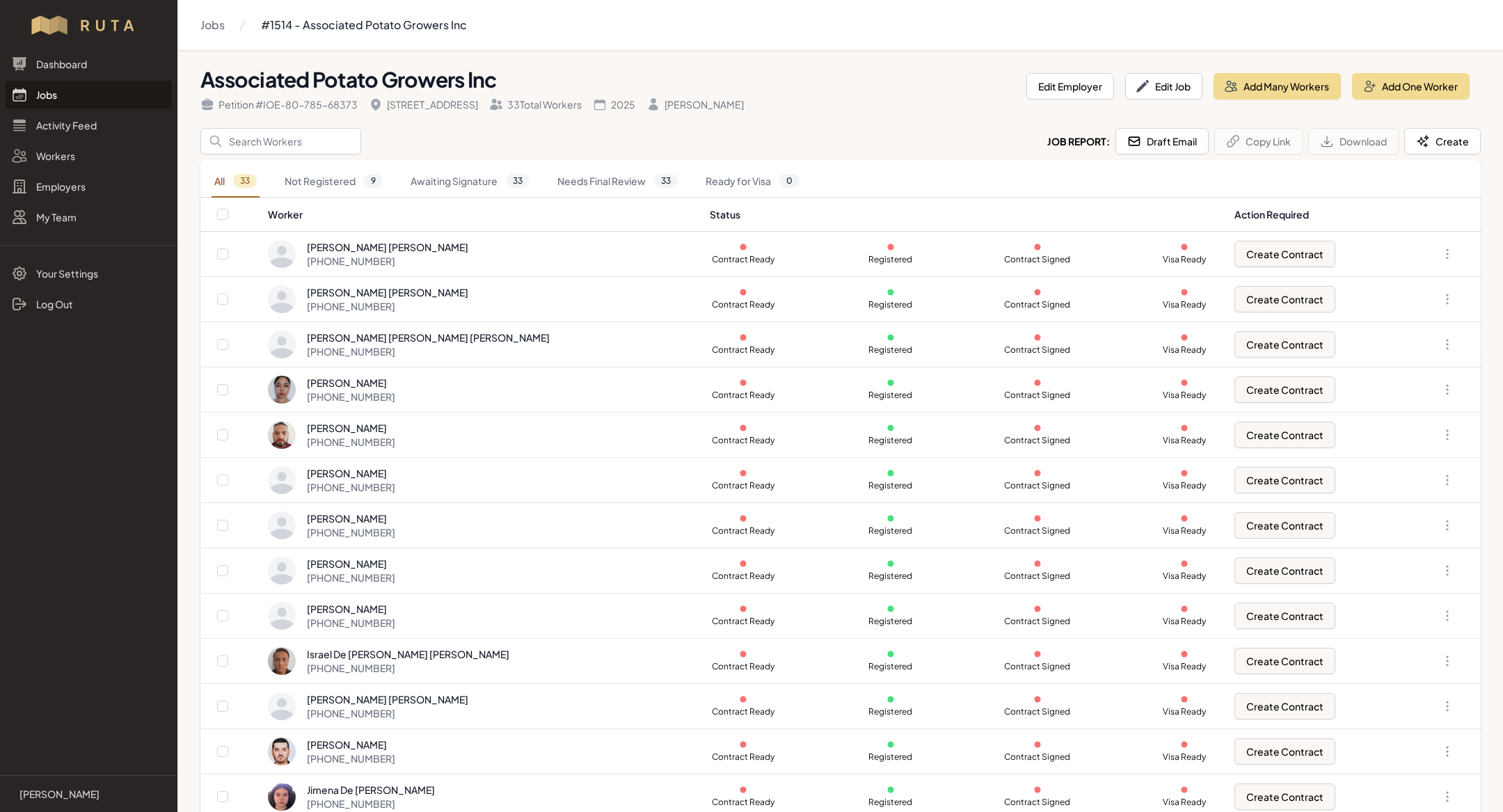
scroll to position [0, 0]
click at [59, 89] on link "Jobs" at bounding box center [89, 94] width 166 height 28
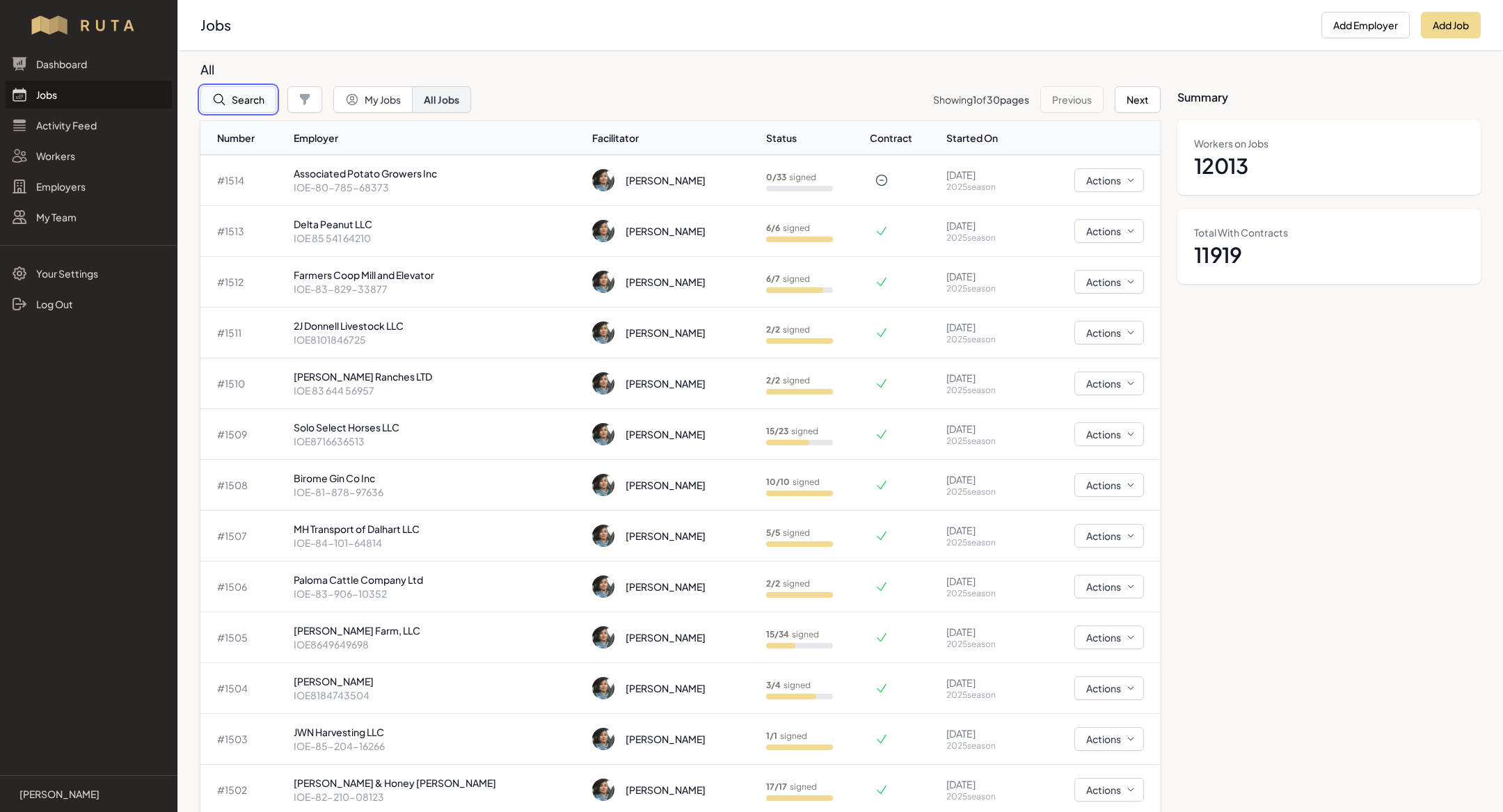
click at [254, 99] on button "Search" at bounding box center [238, 99] width 76 height 26
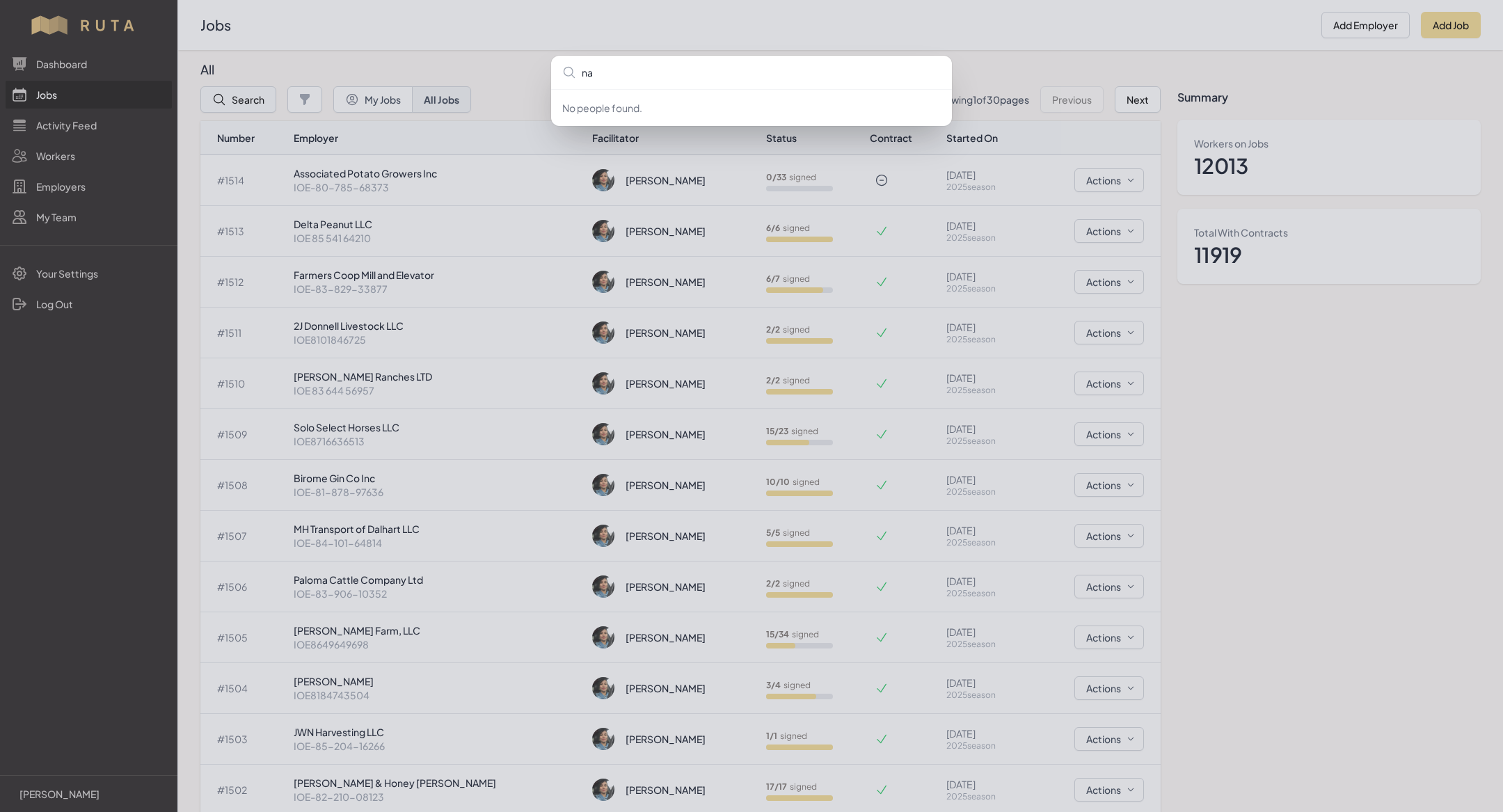
type input "n"
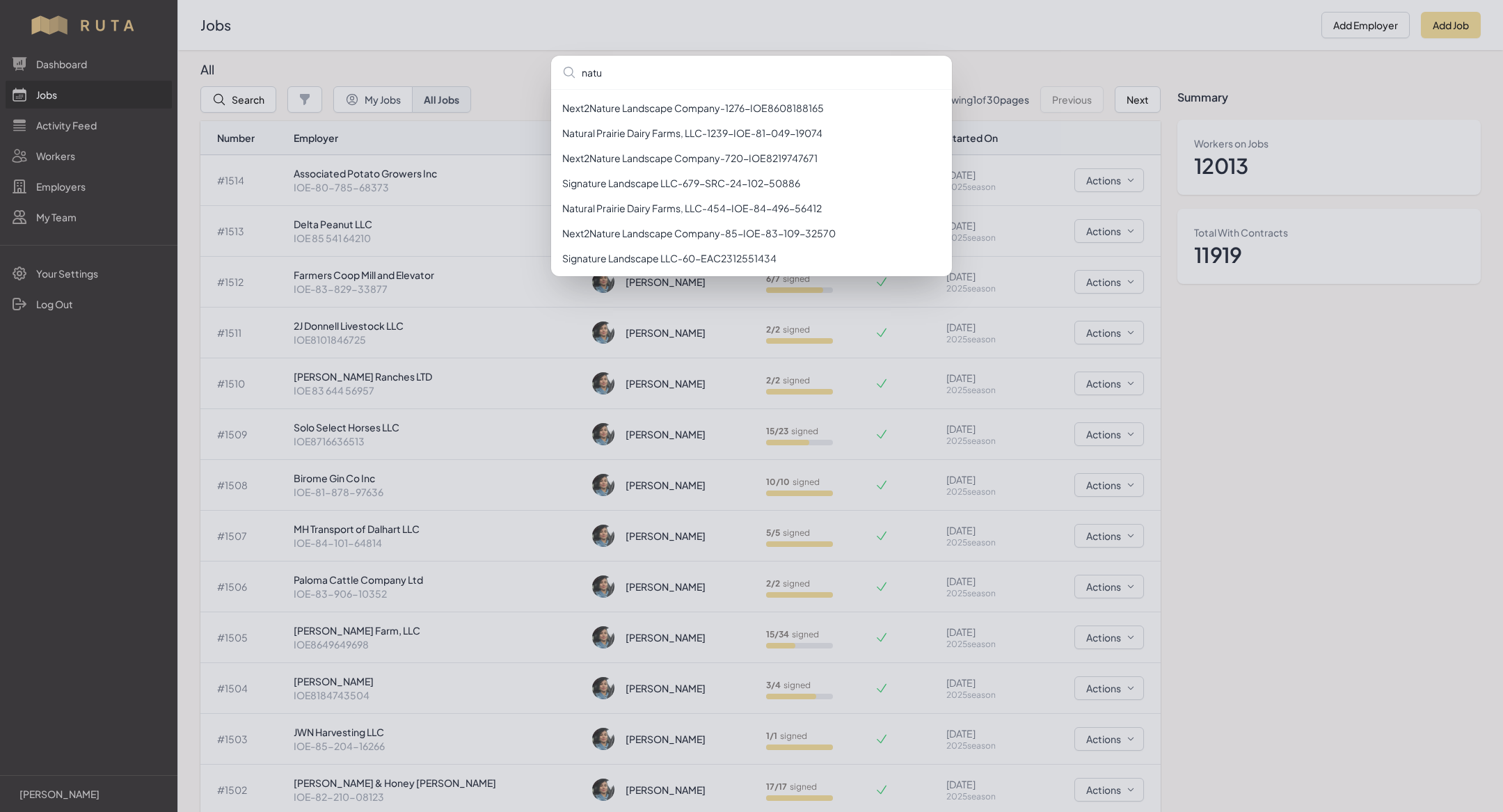
type input "natu"
click at [570, 37] on div "natu Next2Nature Landscape Company - 1276 - IOE8608188165 Natural Prairie Dairy…" at bounding box center [751, 406] width 1503 height 812
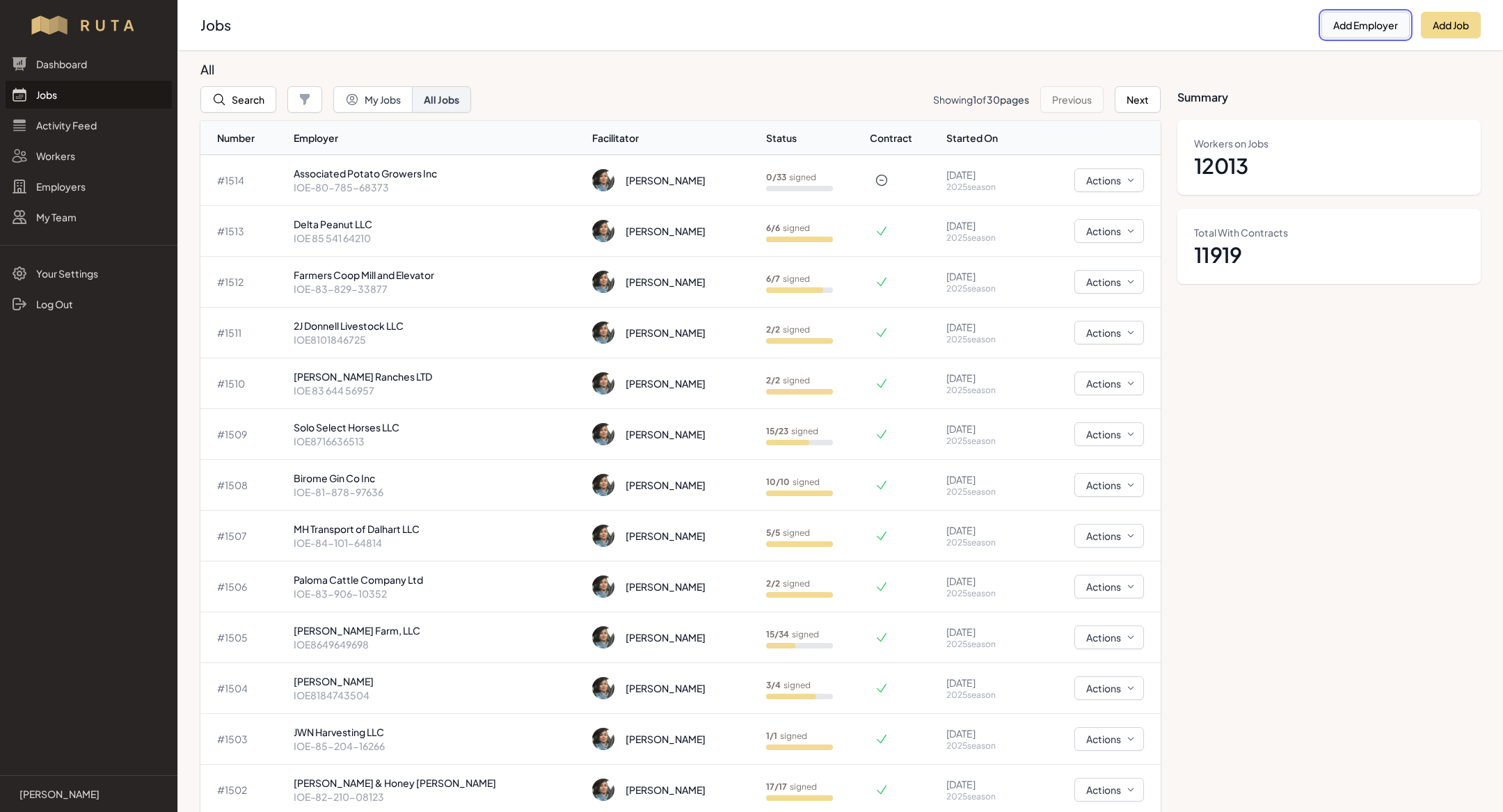
click at [1363, 24] on button "Add Employer" at bounding box center [1365, 25] width 89 height 26
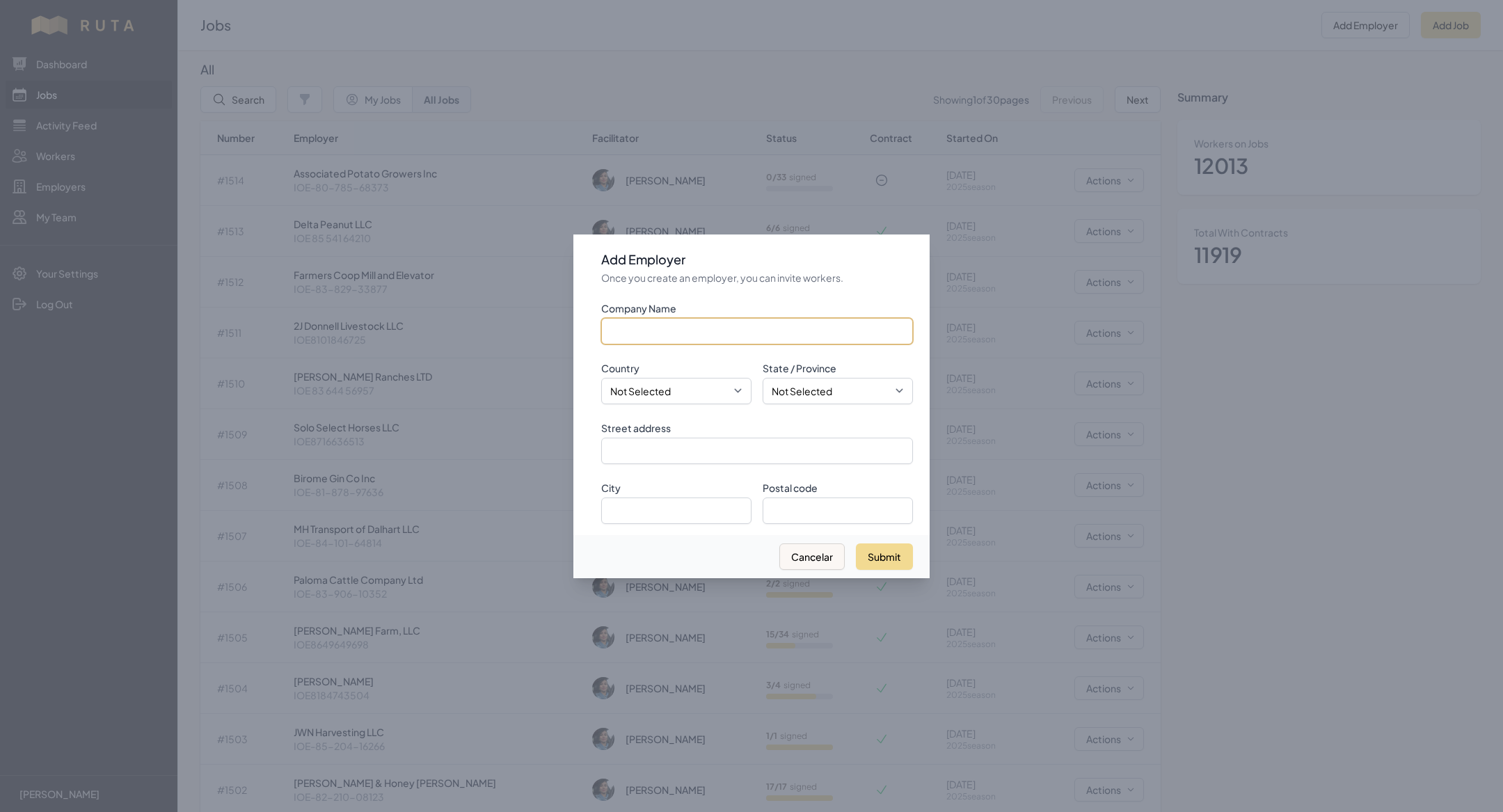
click at [633, 326] on input "Company Name" at bounding box center [757, 331] width 312 height 26
paste input "Nature's Way Farm"
type input "Nature's Way Farm"
click at [661, 389] on select "Not Selected [GEOGRAPHIC_DATA] [GEOGRAPHIC_DATA]" at bounding box center [676, 390] width 150 height 26
select select "[GEOGRAPHIC_DATA]"
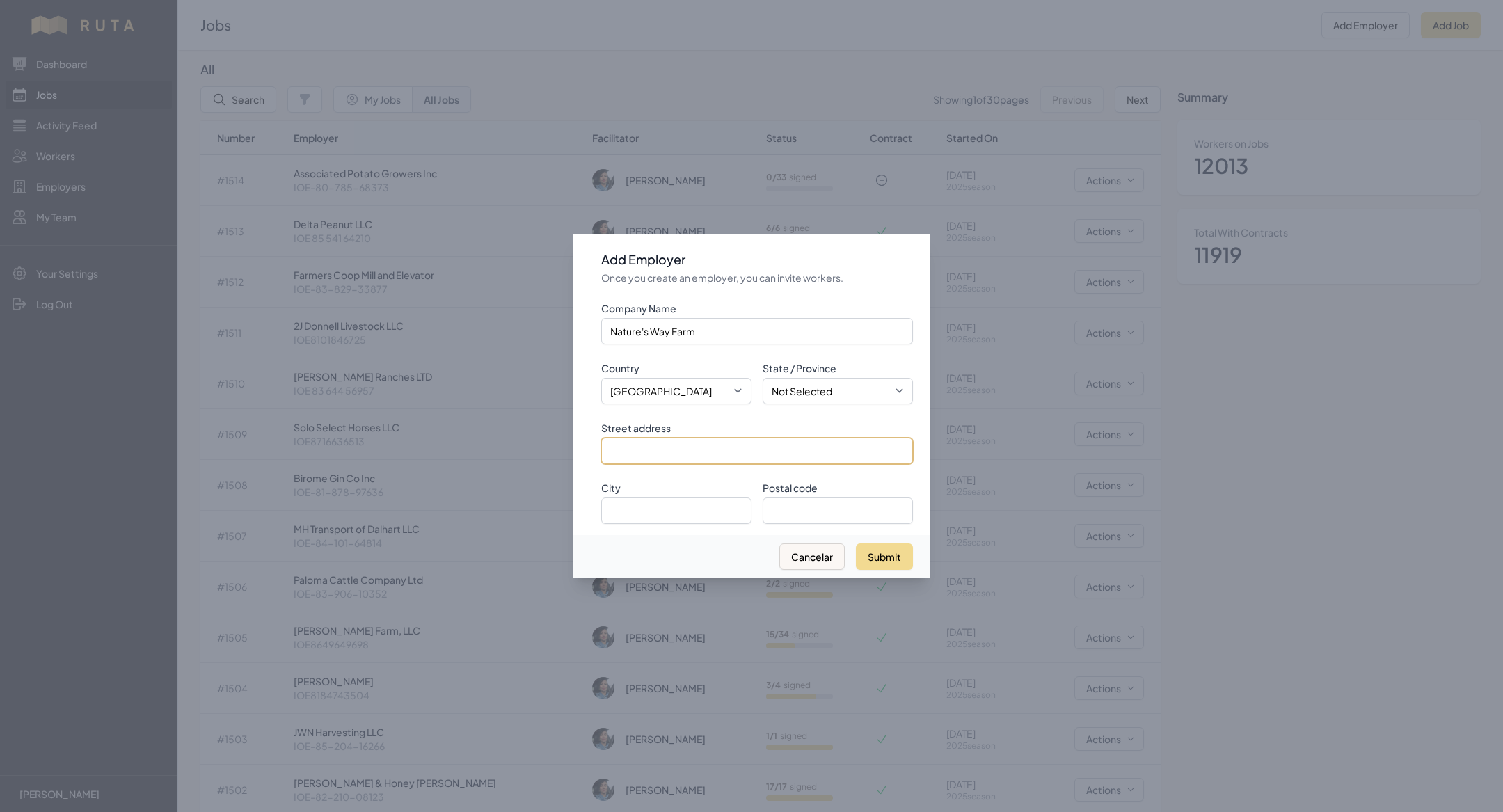
click at [687, 454] on input "Street address" at bounding box center [757, 450] width 312 height 26
paste input "1109 CR 2240"
type input "1109 CR 2240"
click at [667, 507] on input "City" at bounding box center [676, 510] width 150 height 26
type input "e"
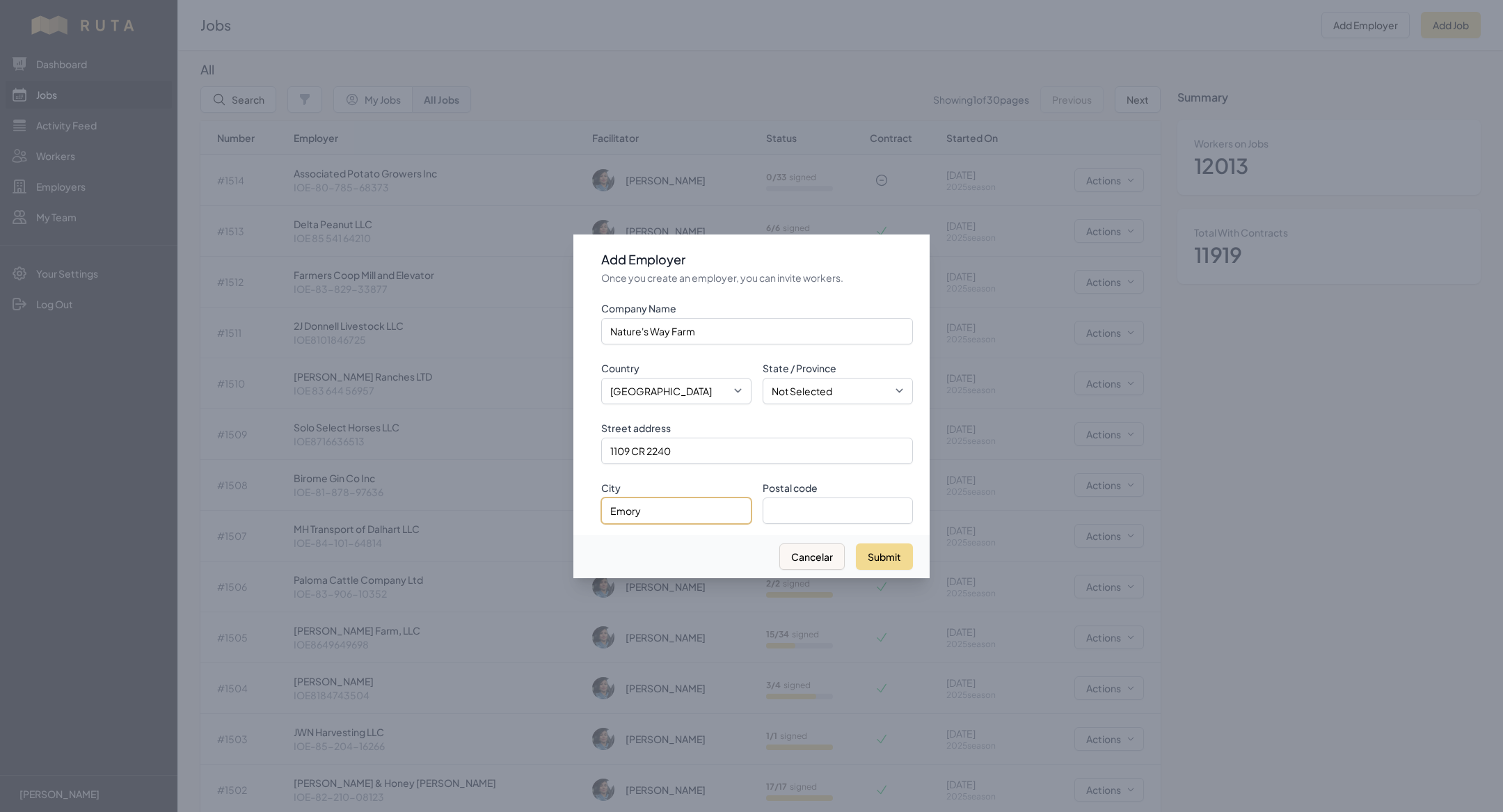
type input "Emory"
click at [841, 394] on select "Not Selected [US_STATE] [US_STATE] [US_STATE] [US_STATE] [US_STATE] [US_STATE] …" at bounding box center [837, 390] width 150 height 26
select select "[GEOGRAPHIC_DATA]"
click at [804, 509] on input "Postal code" at bounding box center [837, 510] width 150 height 26
paste input "75440"
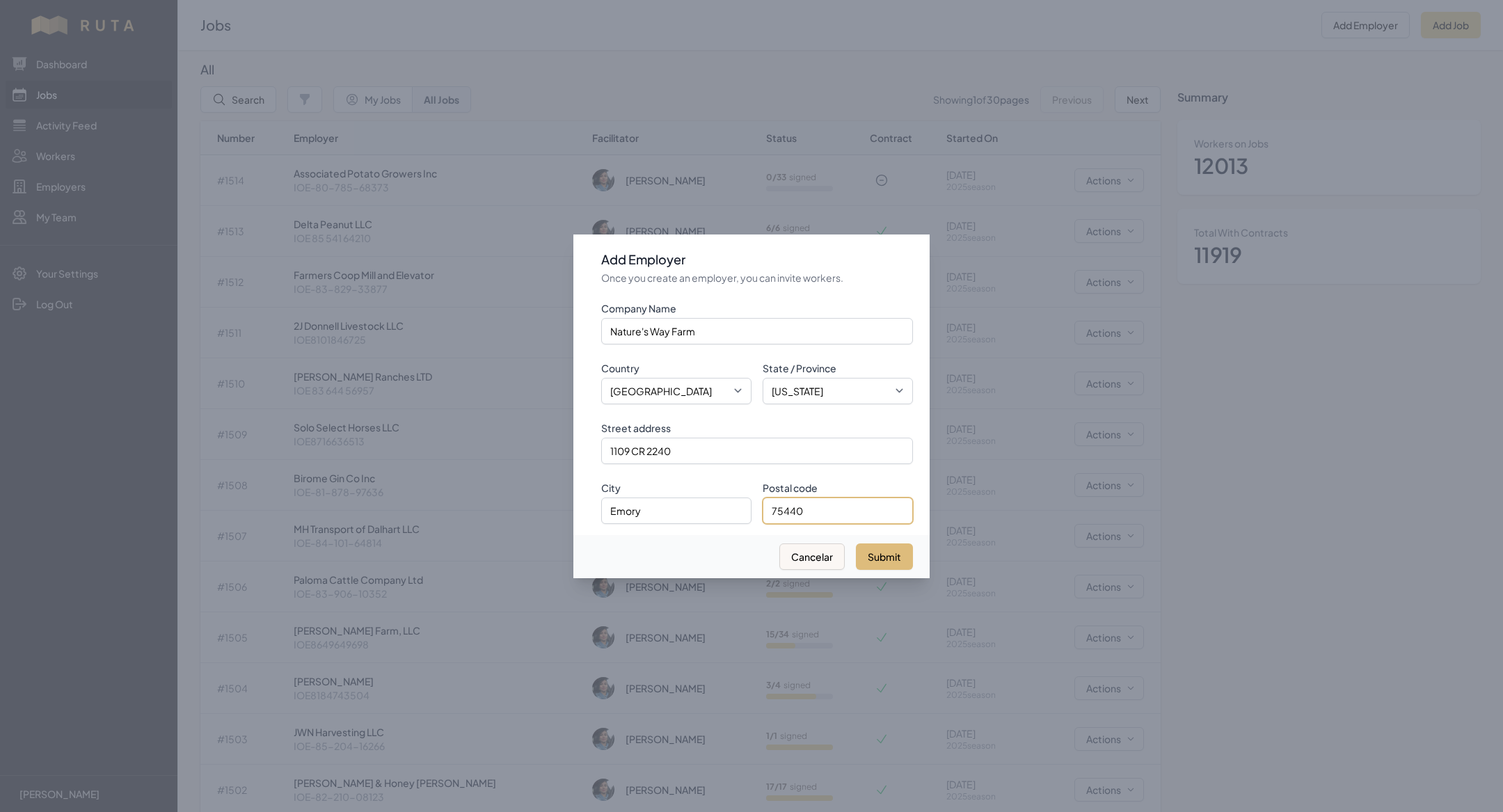
type input "75440"
click at [881, 553] on button "Submit" at bounding box center [884, 556] width 57 height 26
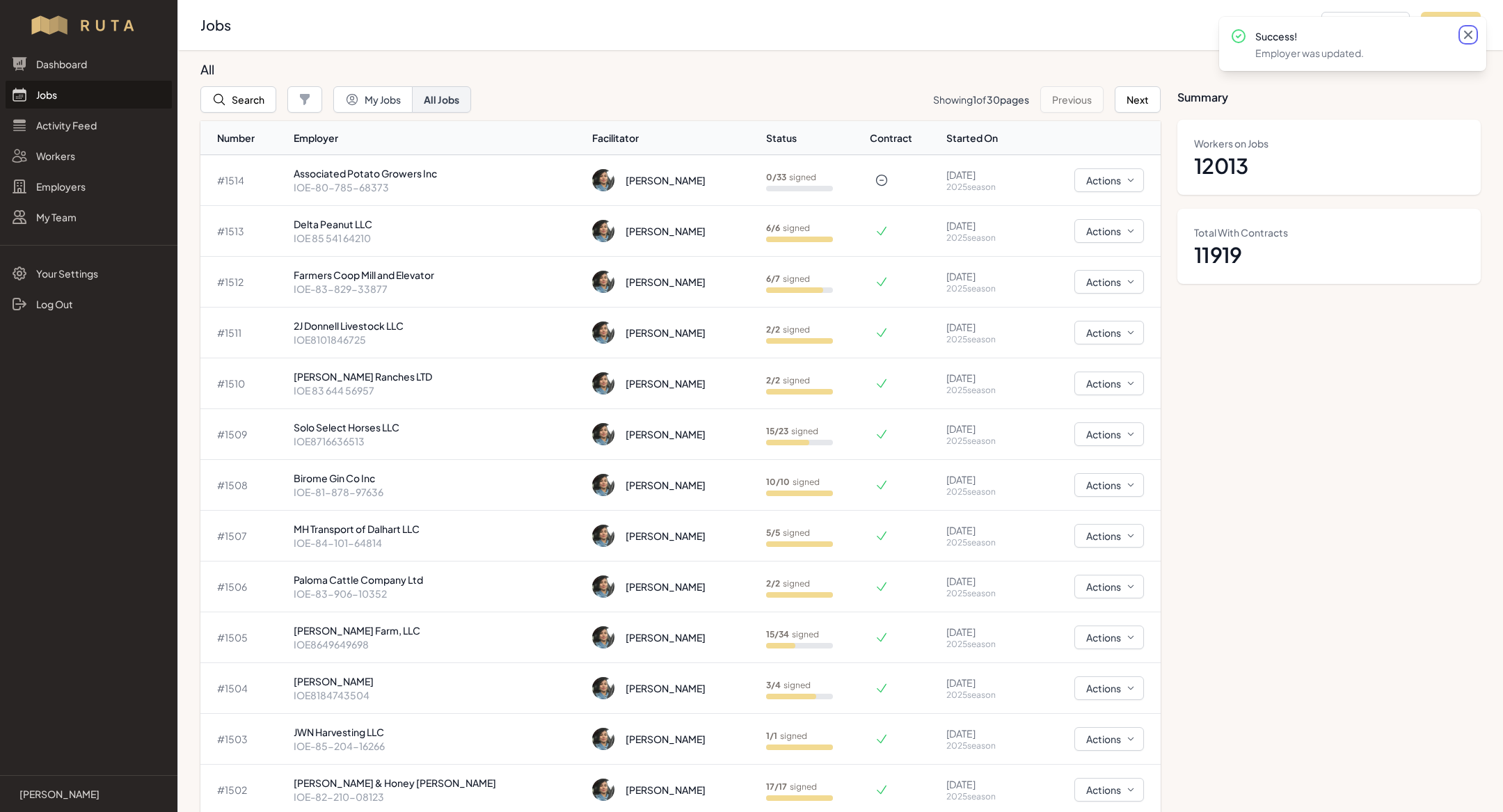
click at [1465, 33] on icon at bounding box center [1468, 35] width 14 height 14
click at [1445, 28] on button "Add Job" at bounding box center [1451, 25] width 60 height 26
select select "2023"
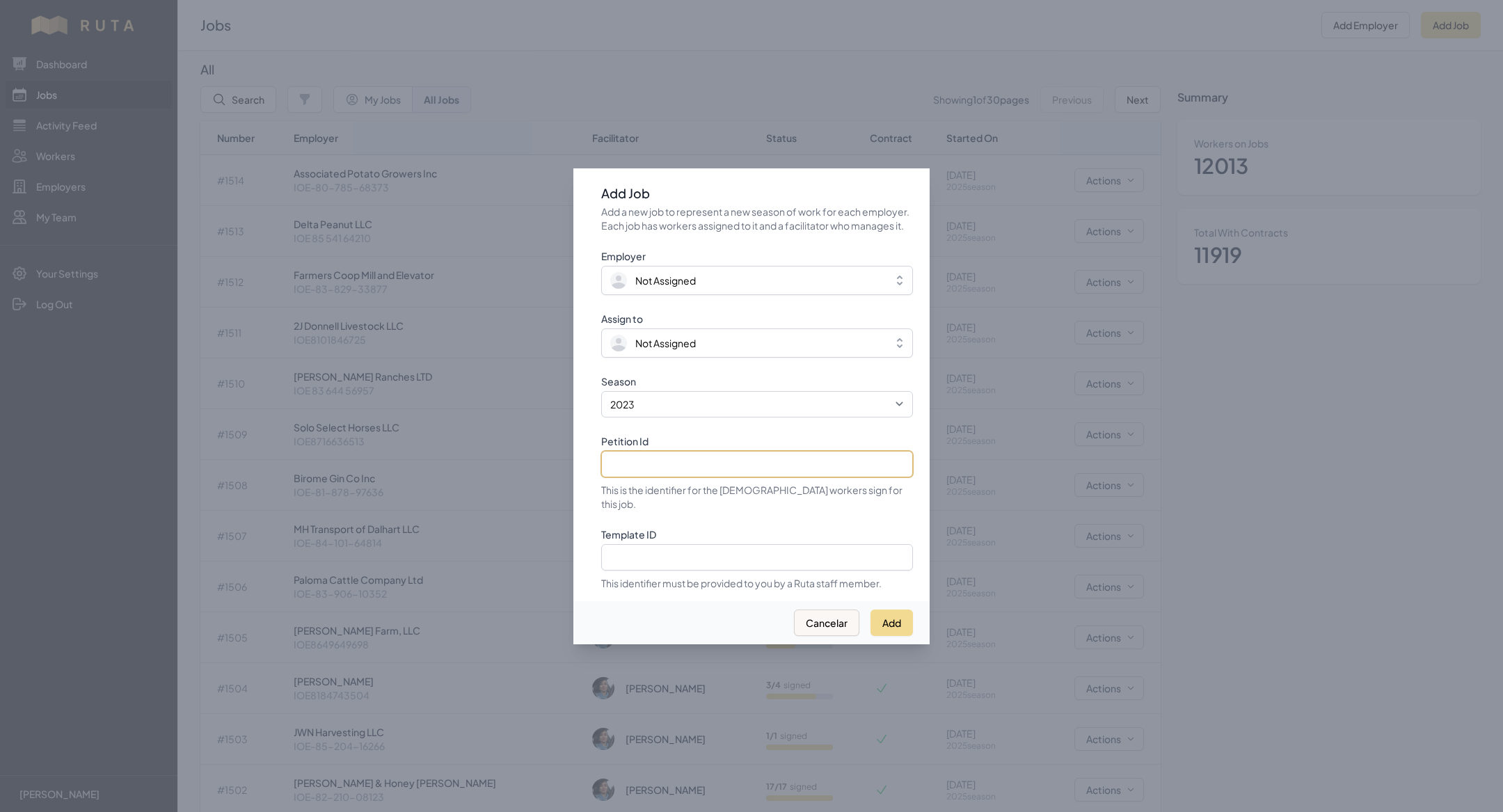
click at [692, 477] on input "Petition Id" at bounding box center [757, 464] width 312 height 26
paste input "IOE8431993704"
type input "IOE8431993704"
click at [660, 405] on select "2021 2022 2023 2024 2025" at bounding box center [757, 404] width 312 height 26
select select "2025"
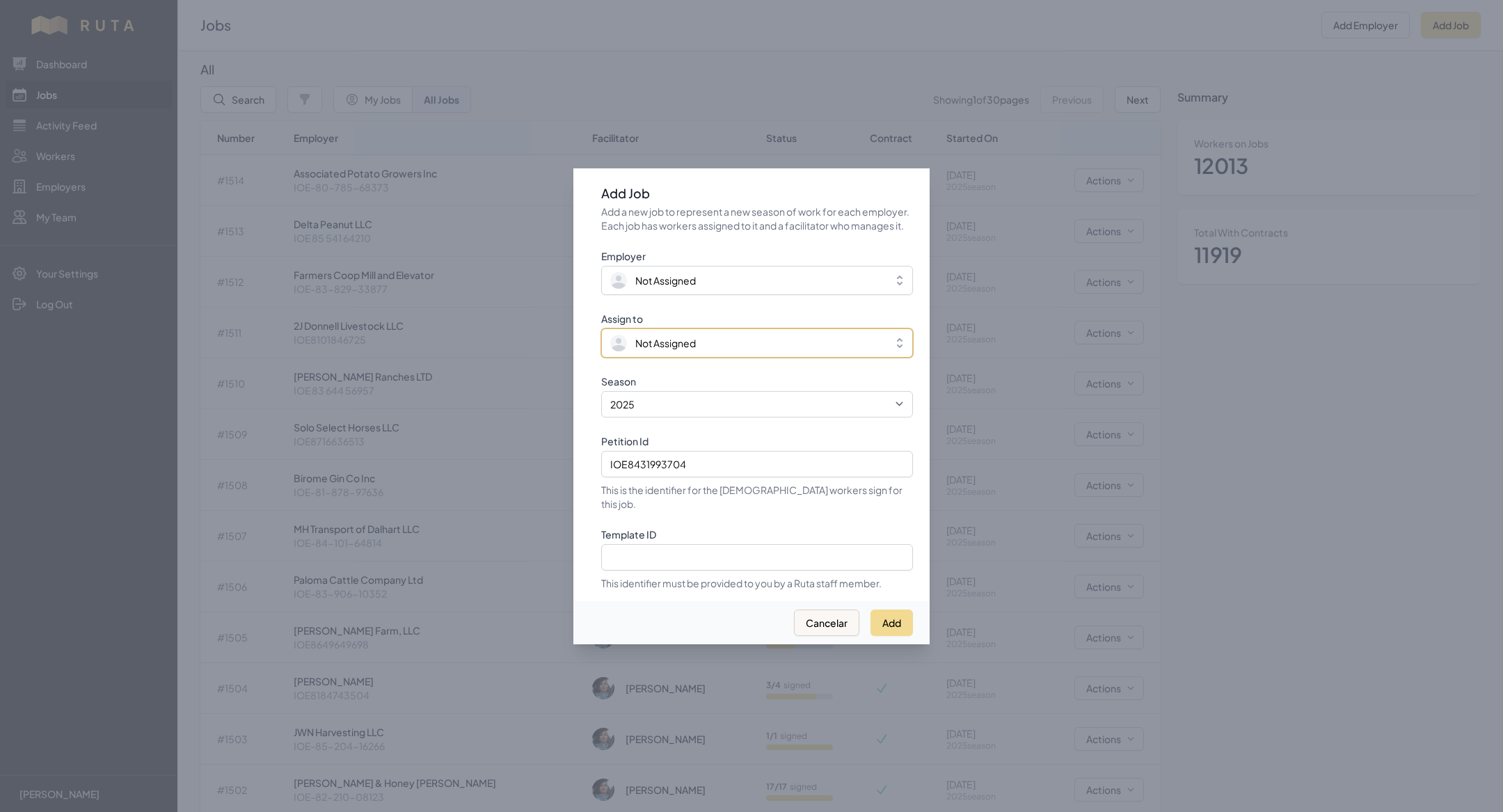
click at [652, 346] on span "Not Assigned" at bounding box center [665, 343] width 60 height 14
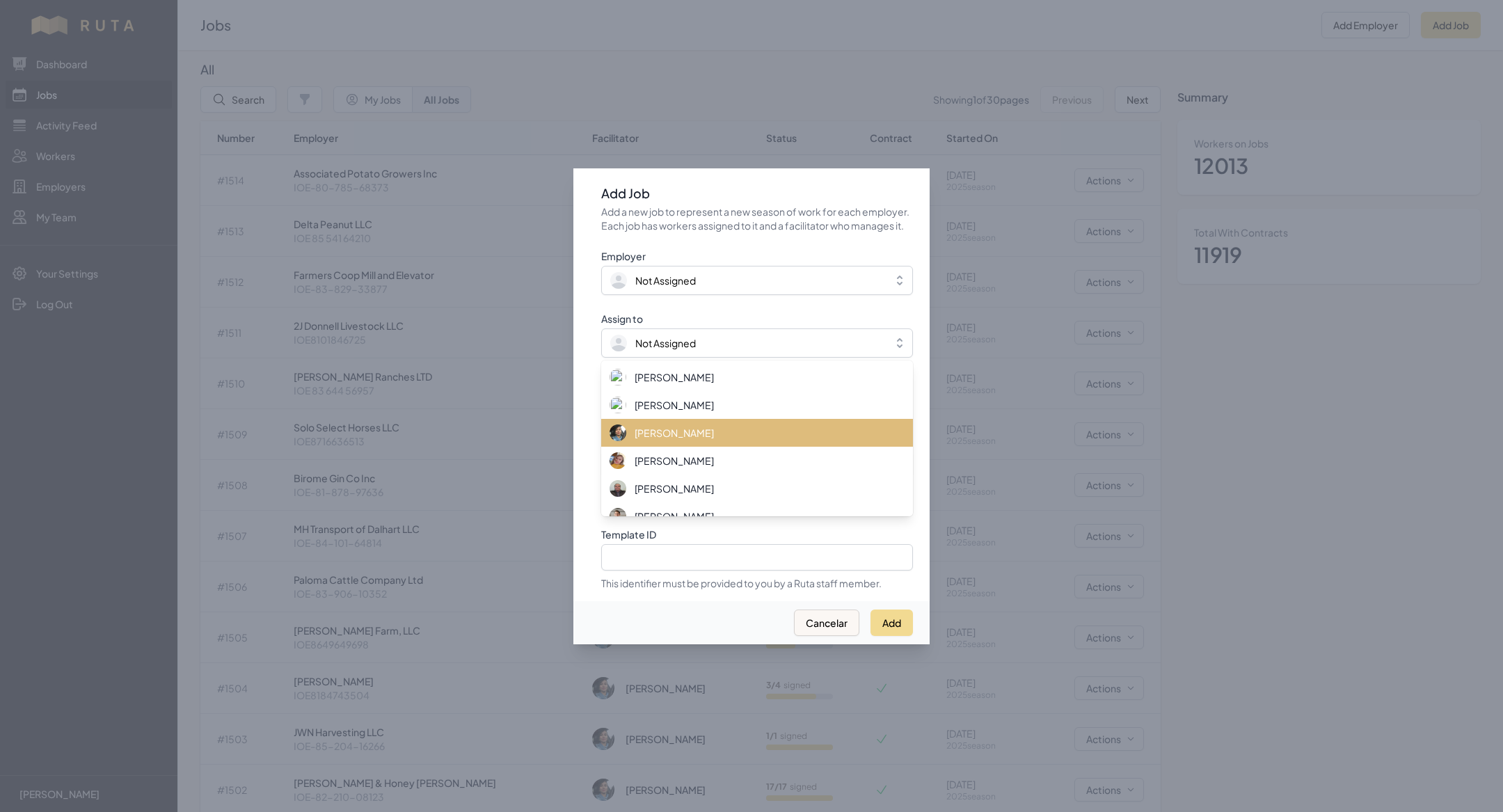
click at [682, 434] on span "[PERSON_NAME]" at bounding box center [674, 433] width 79 height 14
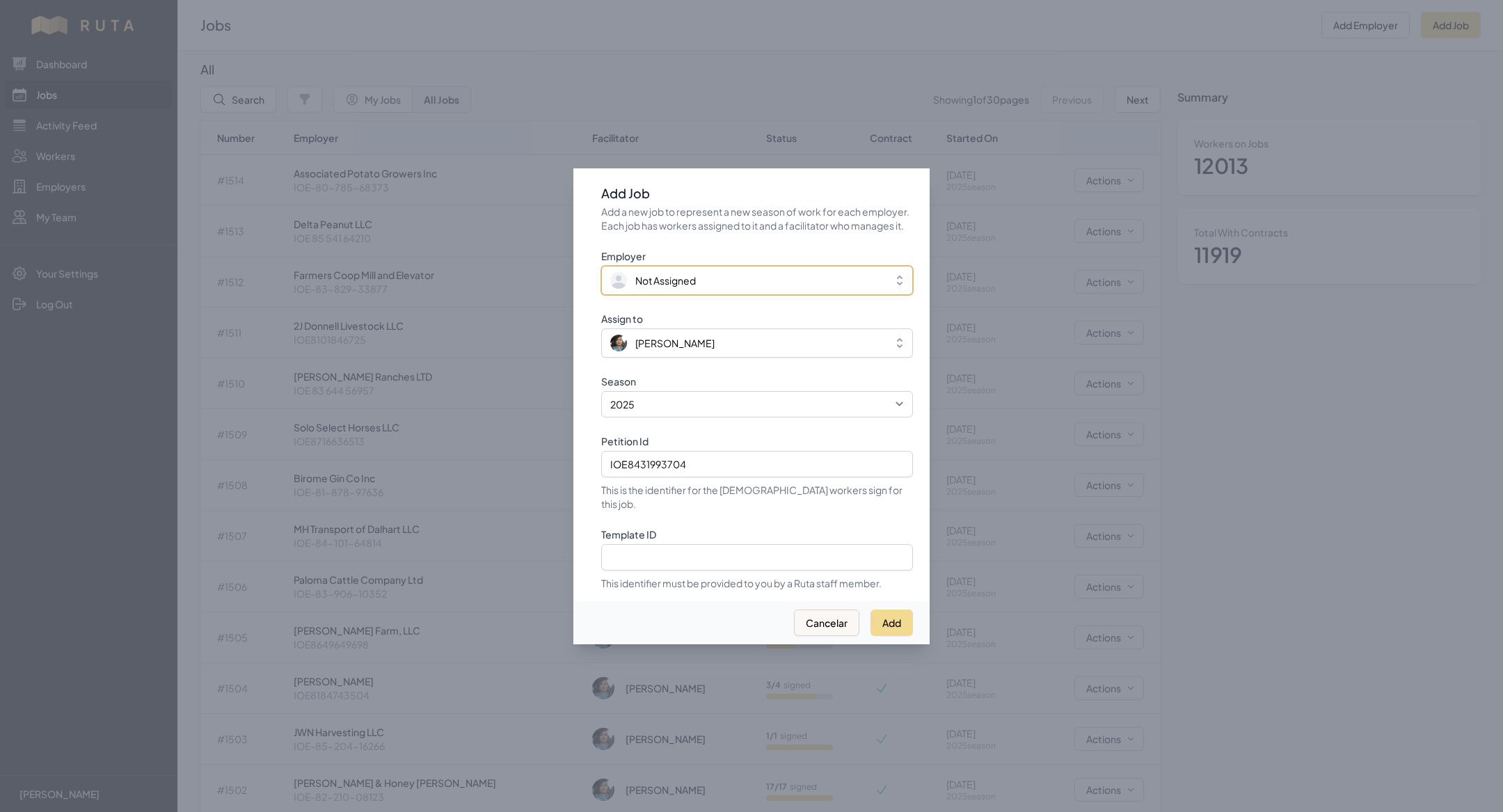
click at [662, 287] on span "Not Assigned" at bounding box center [665, 280] width 60 height 14
click at [886, 608] on button "Add" at bounding box center [892, 620] width 43 height 26
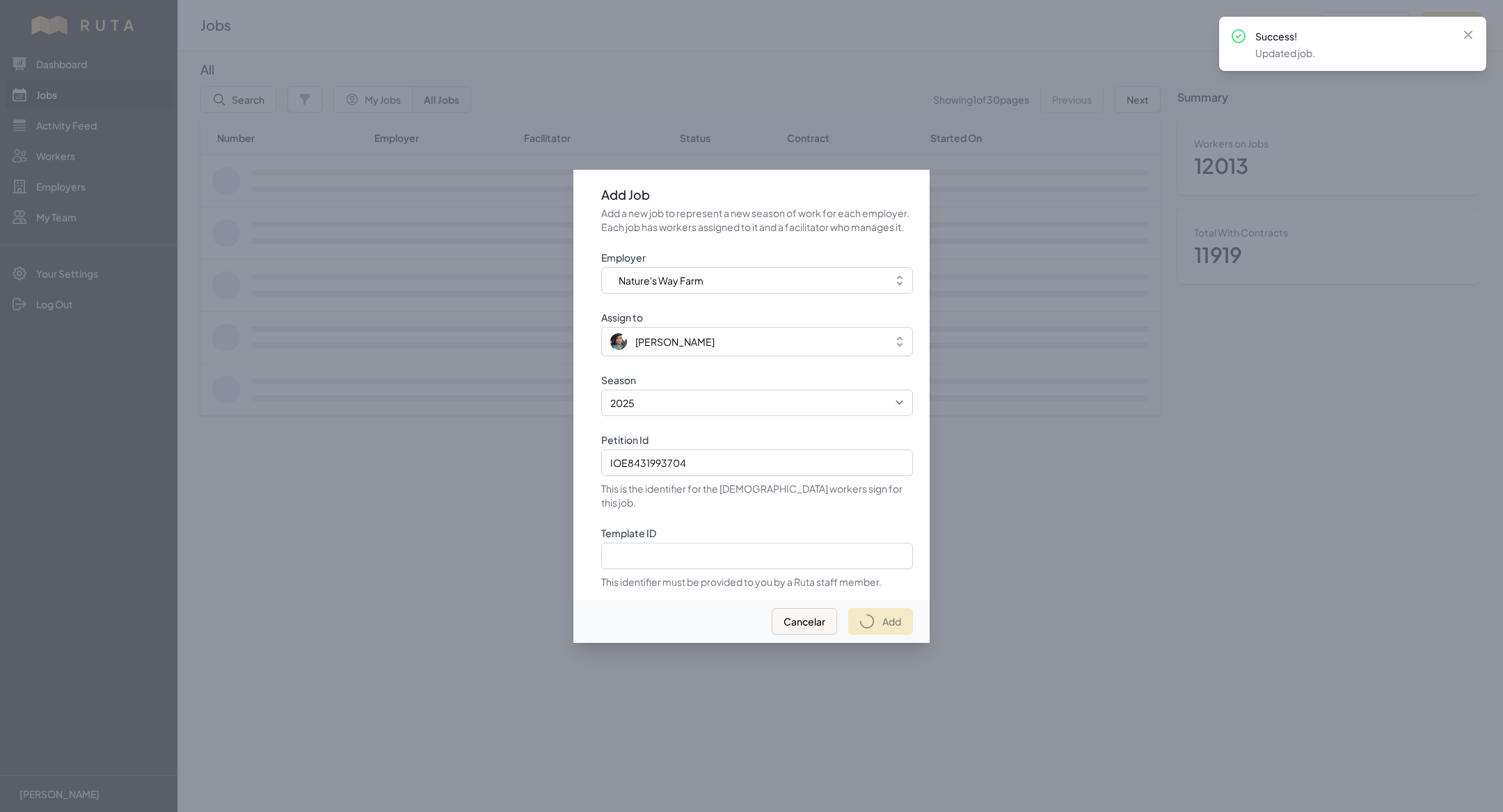
click at [761, 83] on div at bounding box center [751, 406] width 1503 height 812
select select "2023"
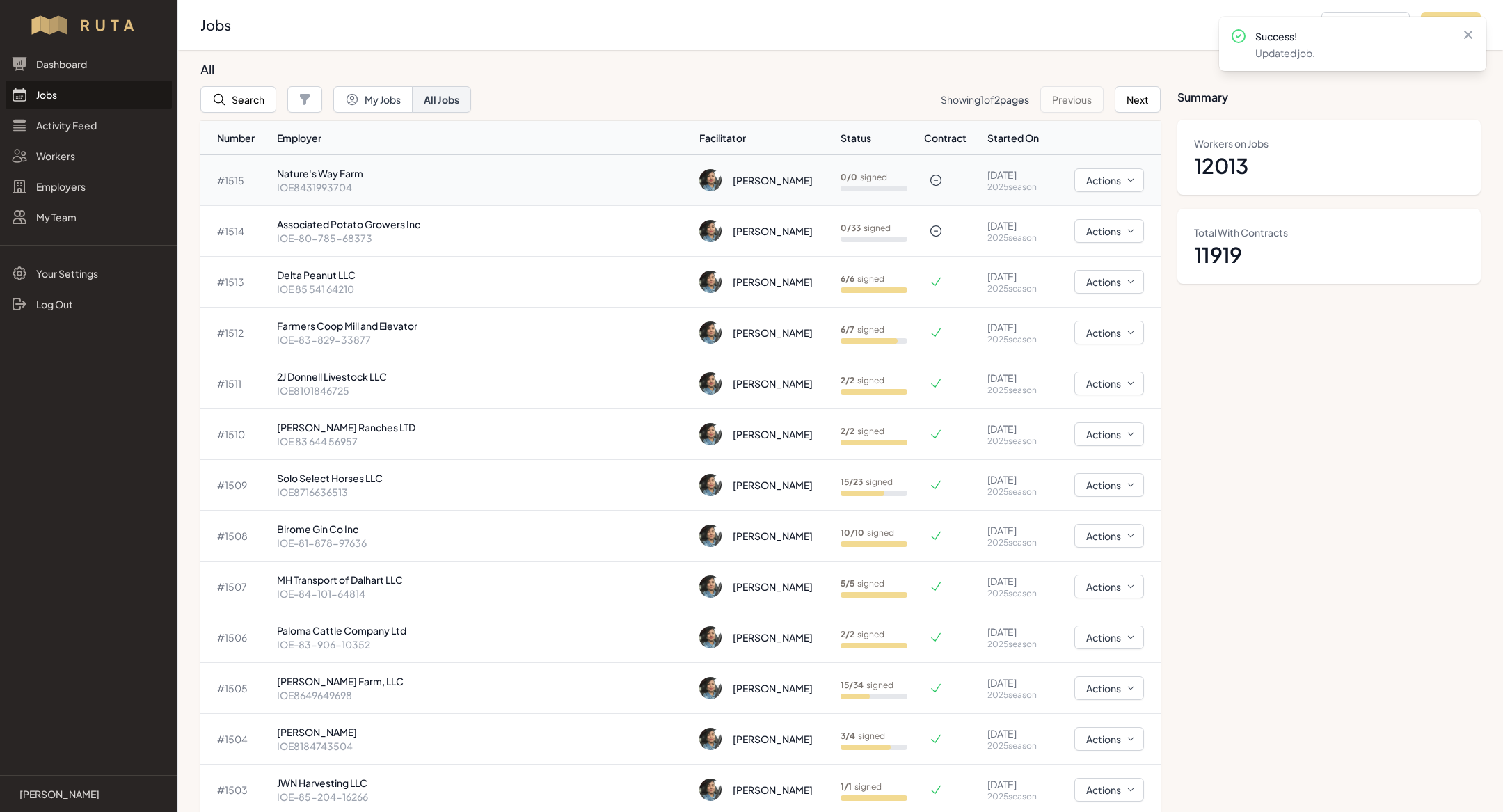
click at [422, 177] on p "Nature's Way Farm" at bounding box center [482, 173] width 411 height 14
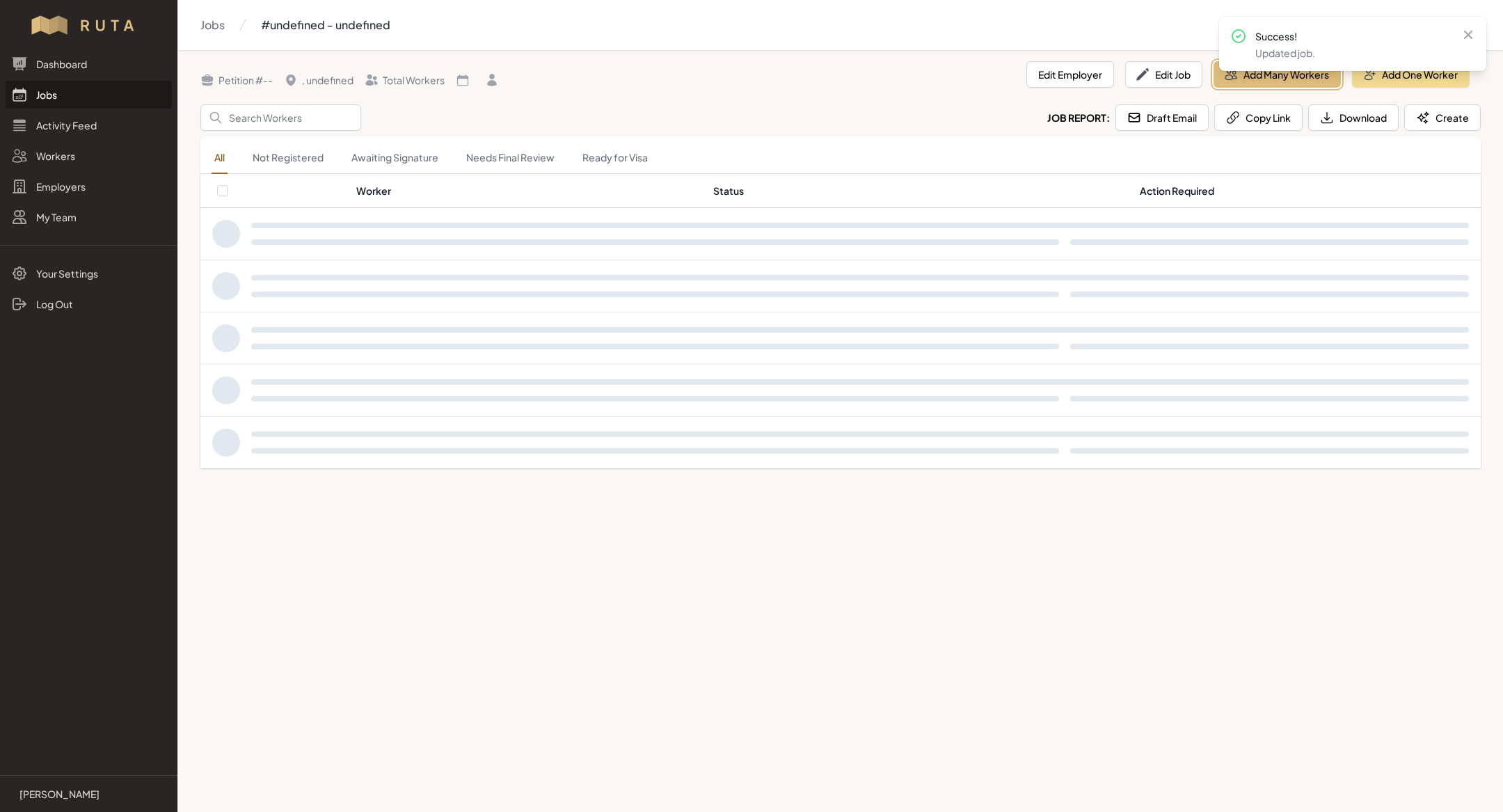
click at [1274, 78] on button "Add Many Workers" at bounding box center [1277, 74] width 127 height 26
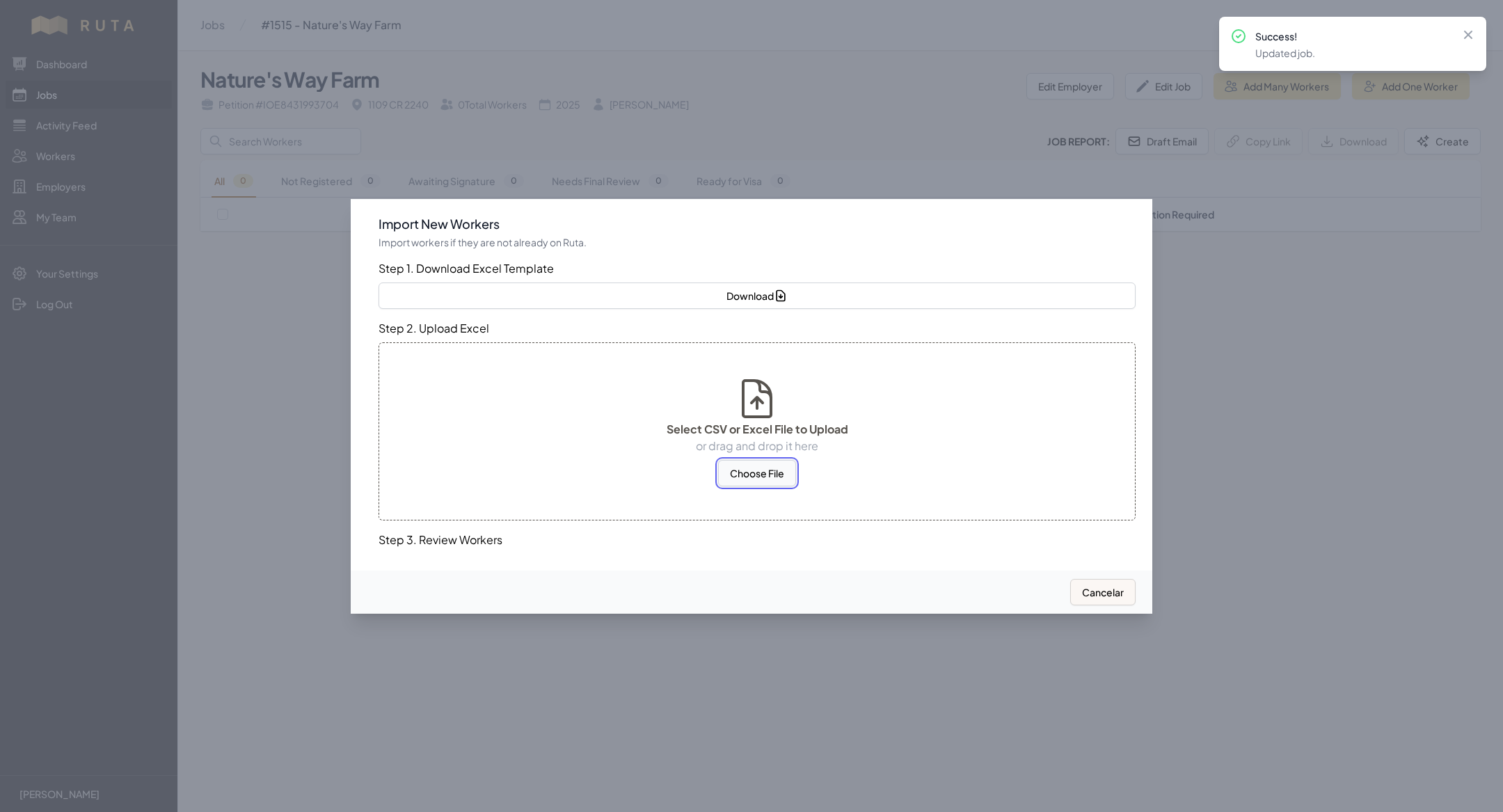
click at [738, 465] on button "Choose File" at bounding box center [757, 472] width 78 height 26
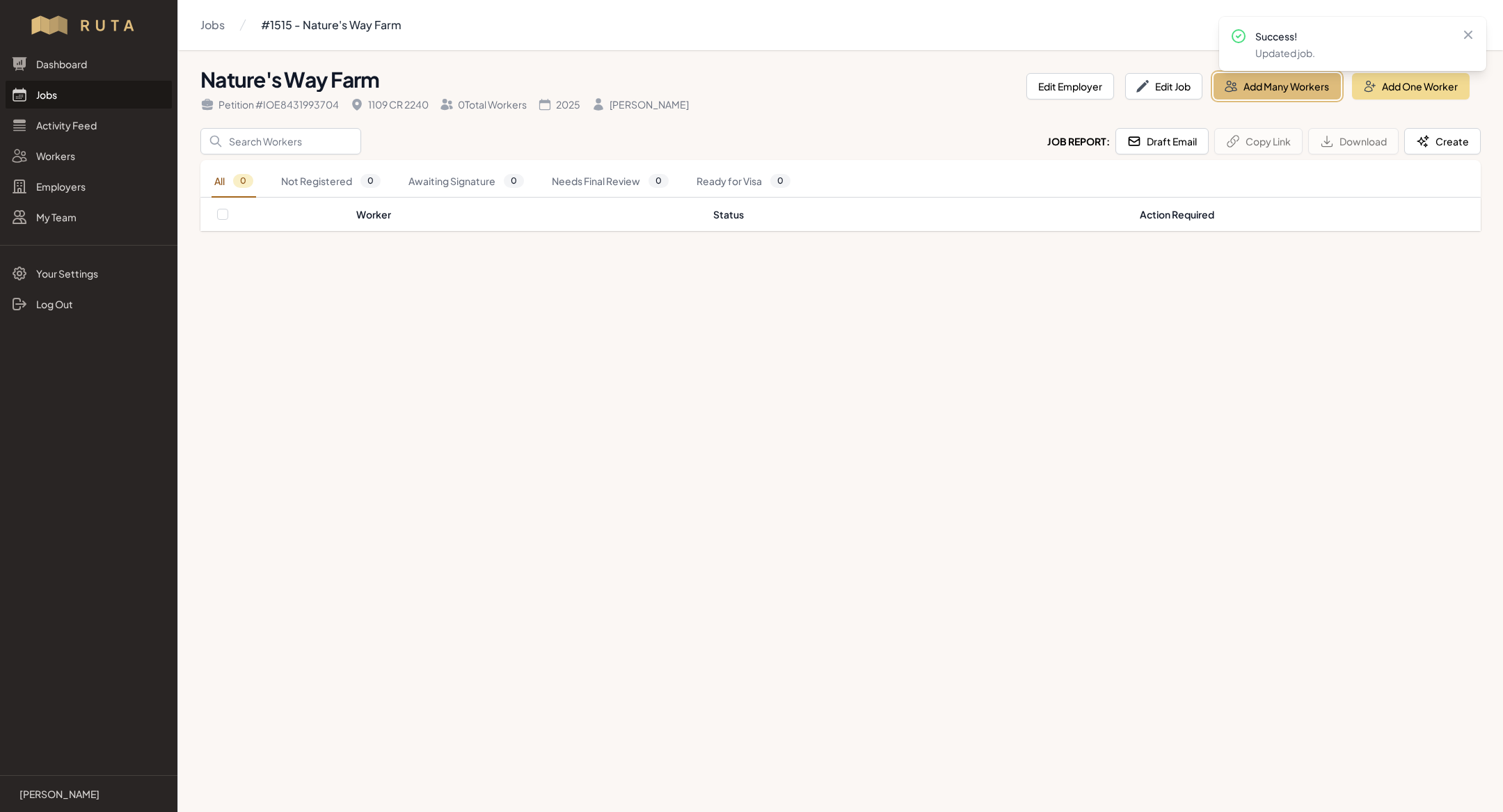
click at [1290, 90] on button "Add Many Workers" at bounding box center [1277, 85] width 127 height 26
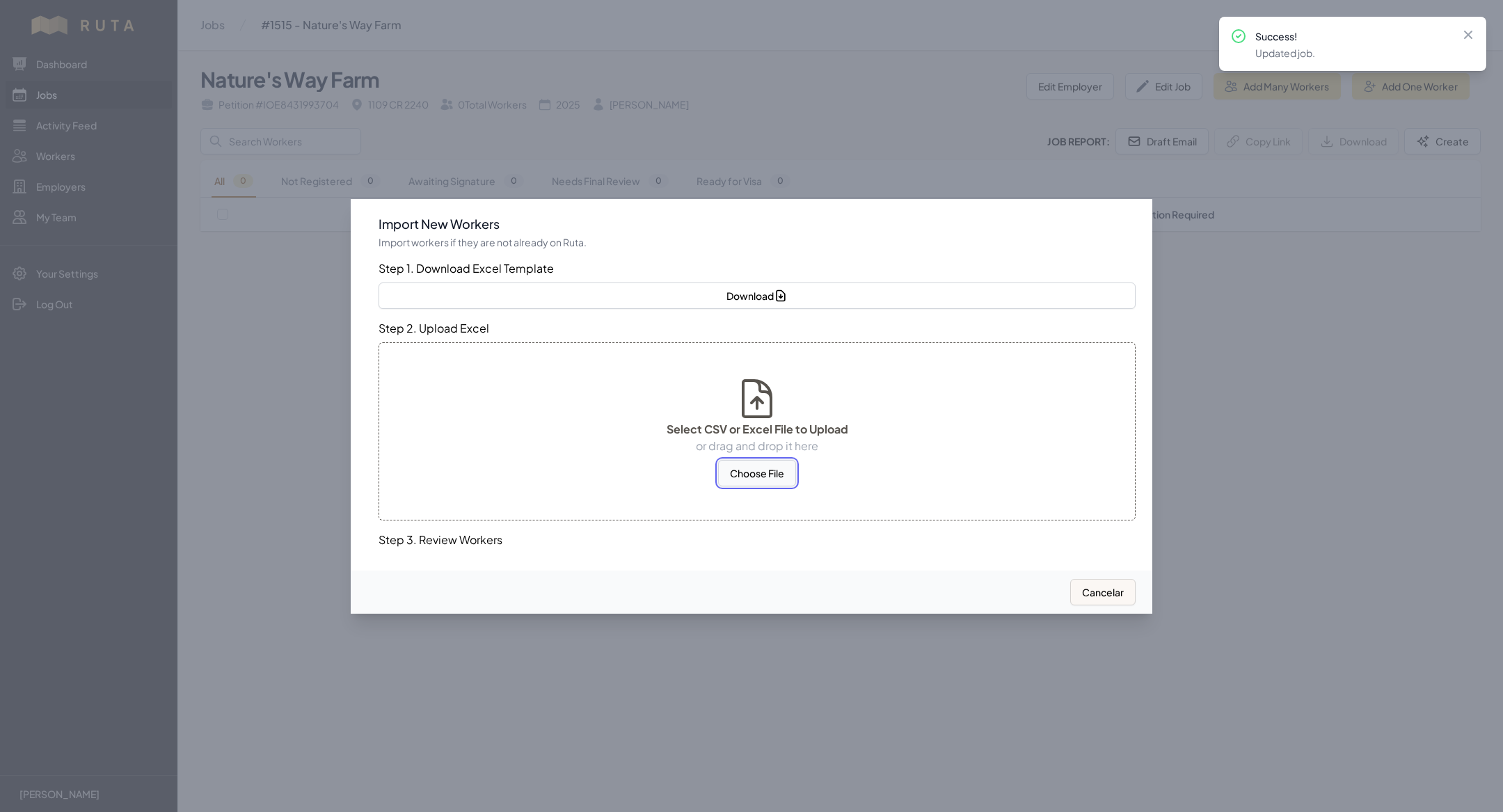
click at [755, 472] on button "Choose File" at bounding box center [757, 472] width 78 height 26
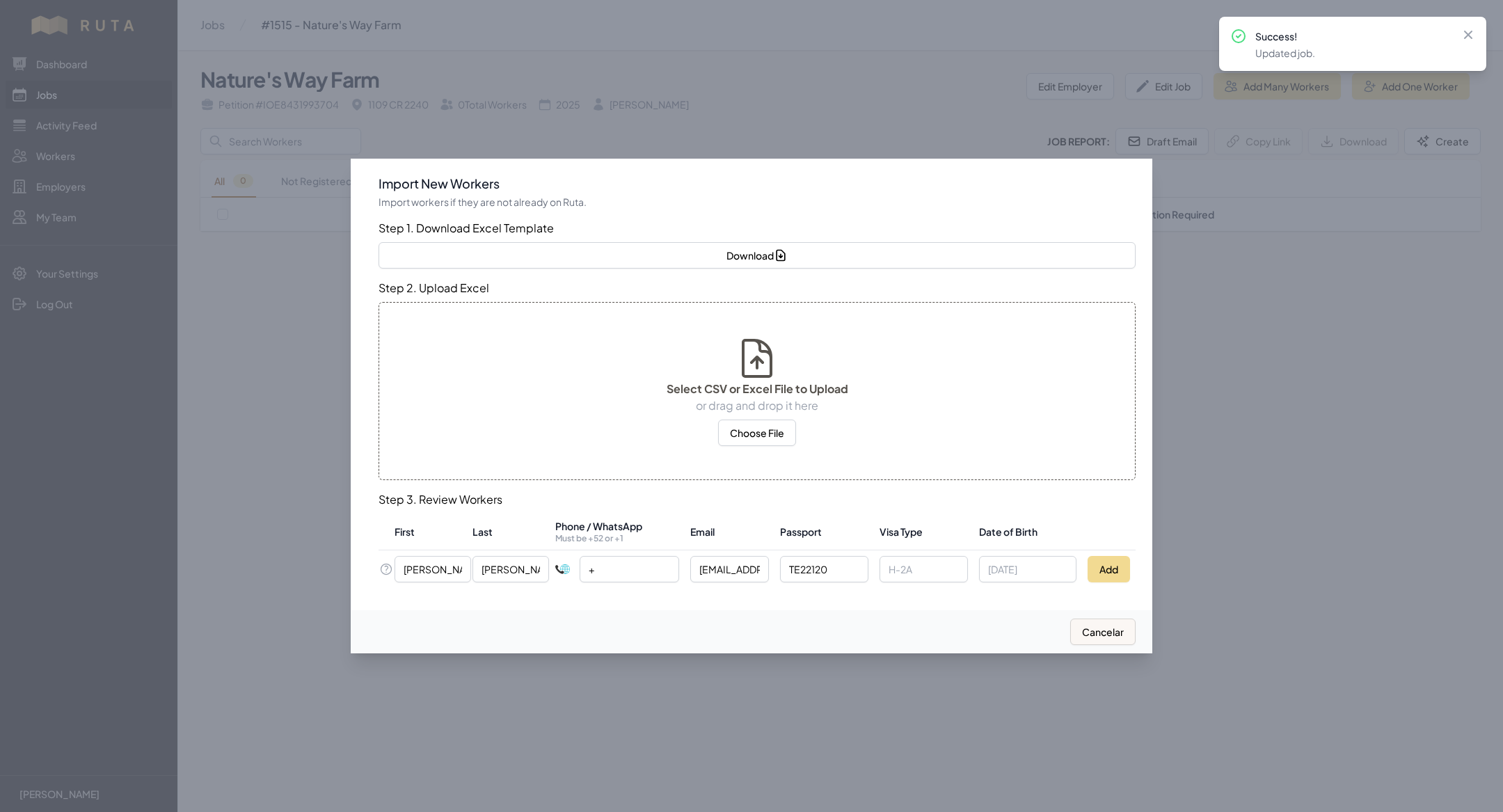
click at [591, 570] on select "International [GEOGRAPHIC_DATA] [GEOGRAPHIC_DATA] [GEOGRAPHIC_DATA] [GEOGRAPHIC…" at bounding box center [573, 568] width 36 height 26
select select "ZZ"
type input "+59"
select select "BO"
paste input "68773129"
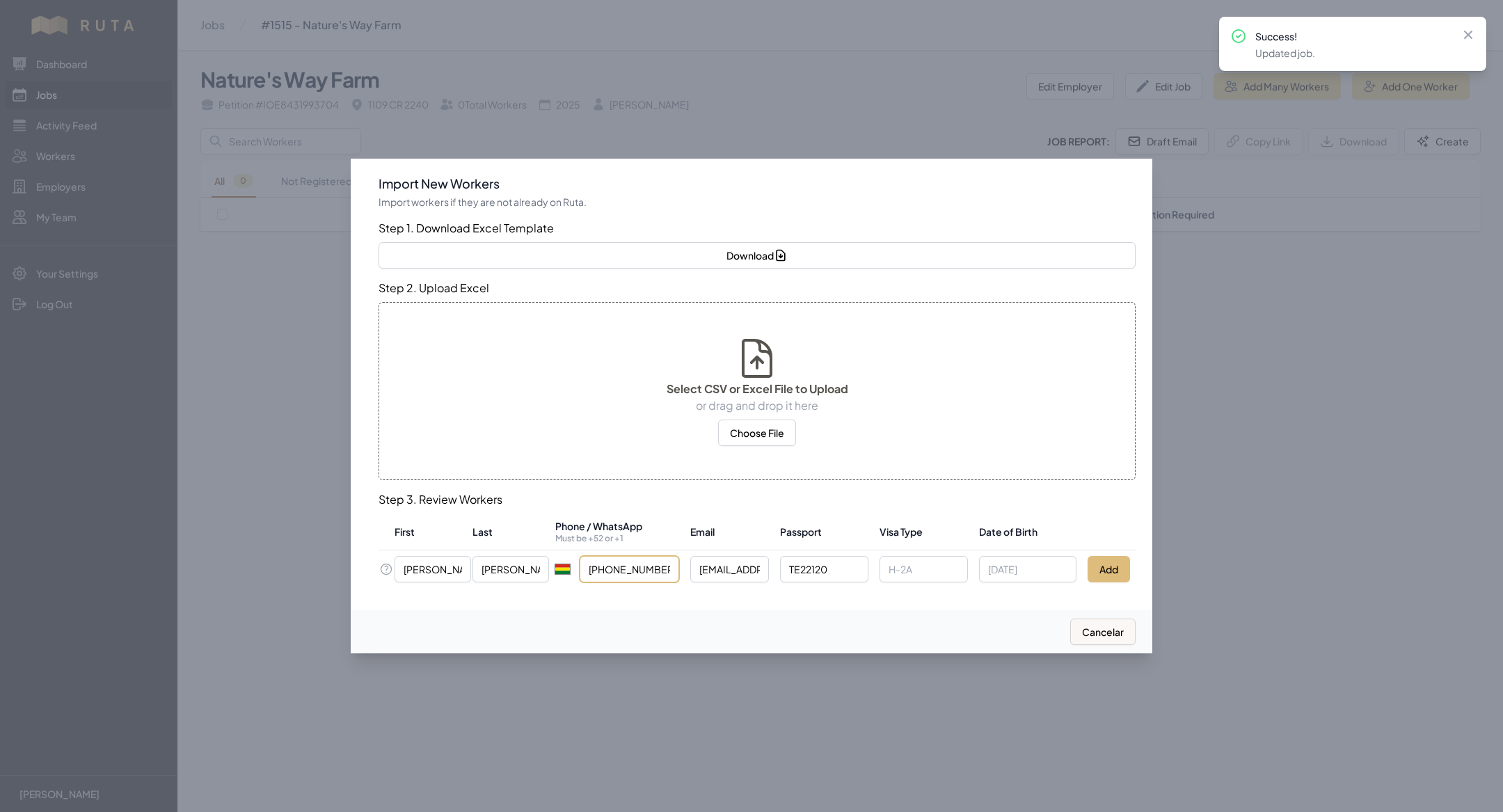
type input "[PHONE_NUMBER]"
click at [1106, 566] on button "Add" at bounding box center [1109, 568] width 43 height 26
click at [286, 423] on div at bounding box center [751, 406] width 1503 height 812
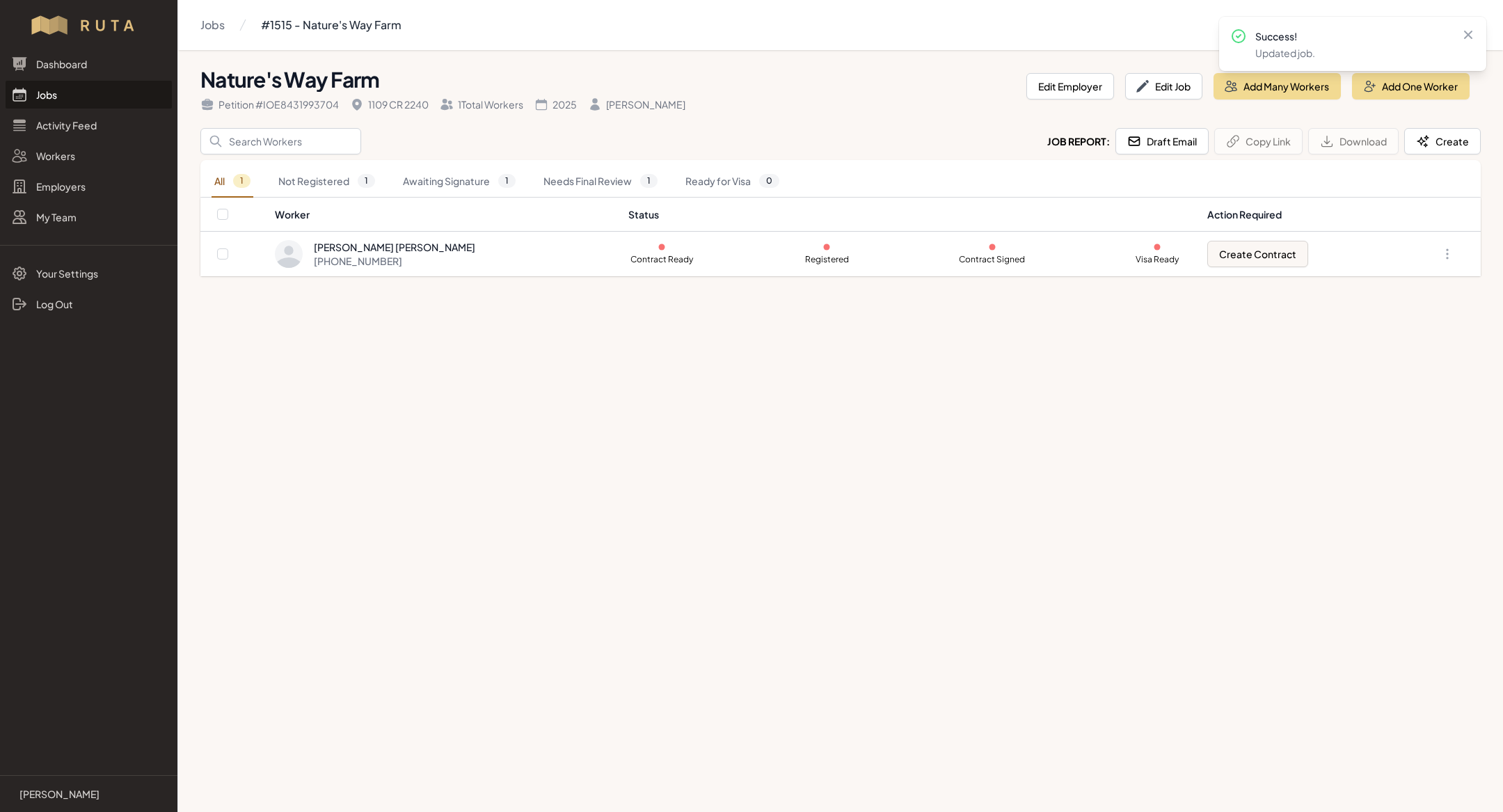
click at [79, 97] on link "Jobs" at bounding box center [89, 94] width 166 height 28
